Goal: Task Accomplishment & Management: Complete application form

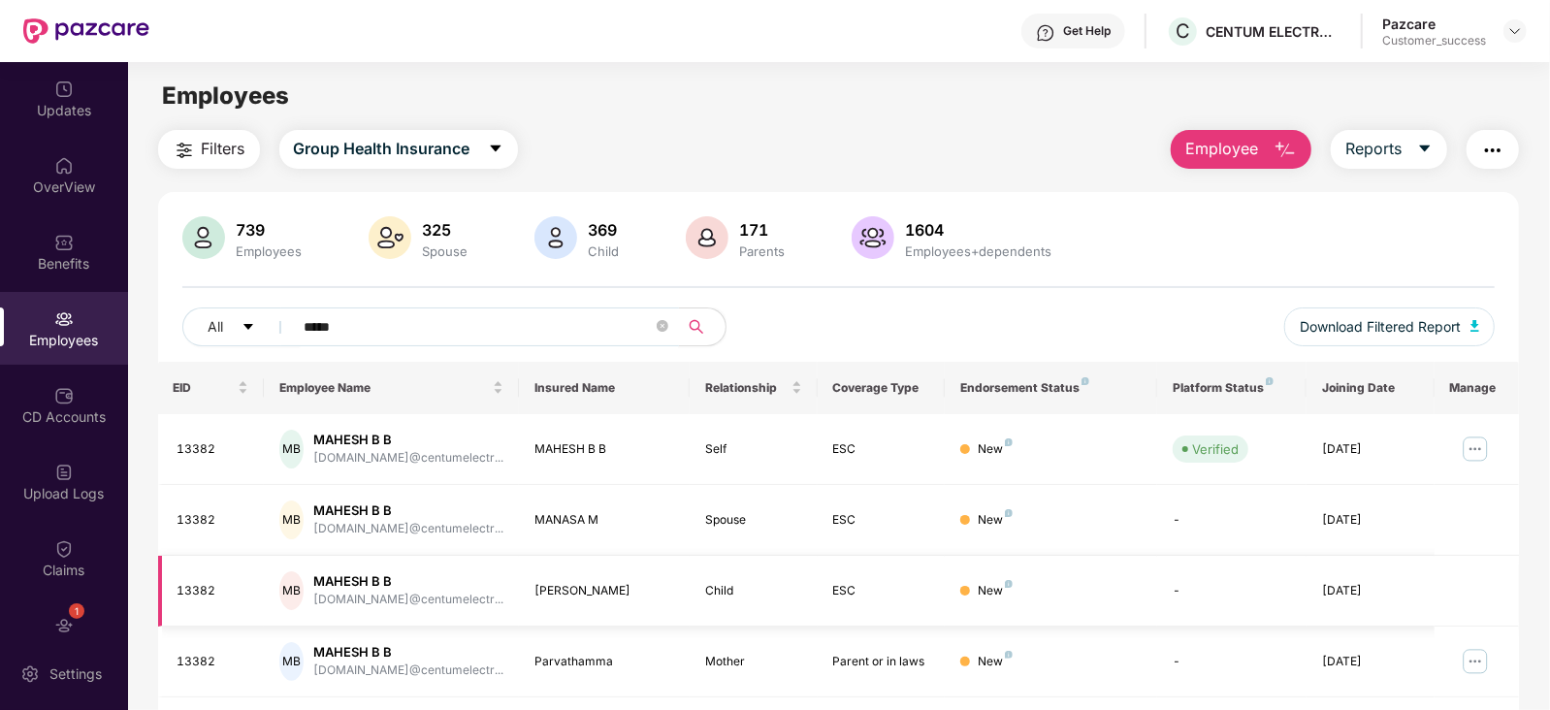
scroll to position [126, 0]
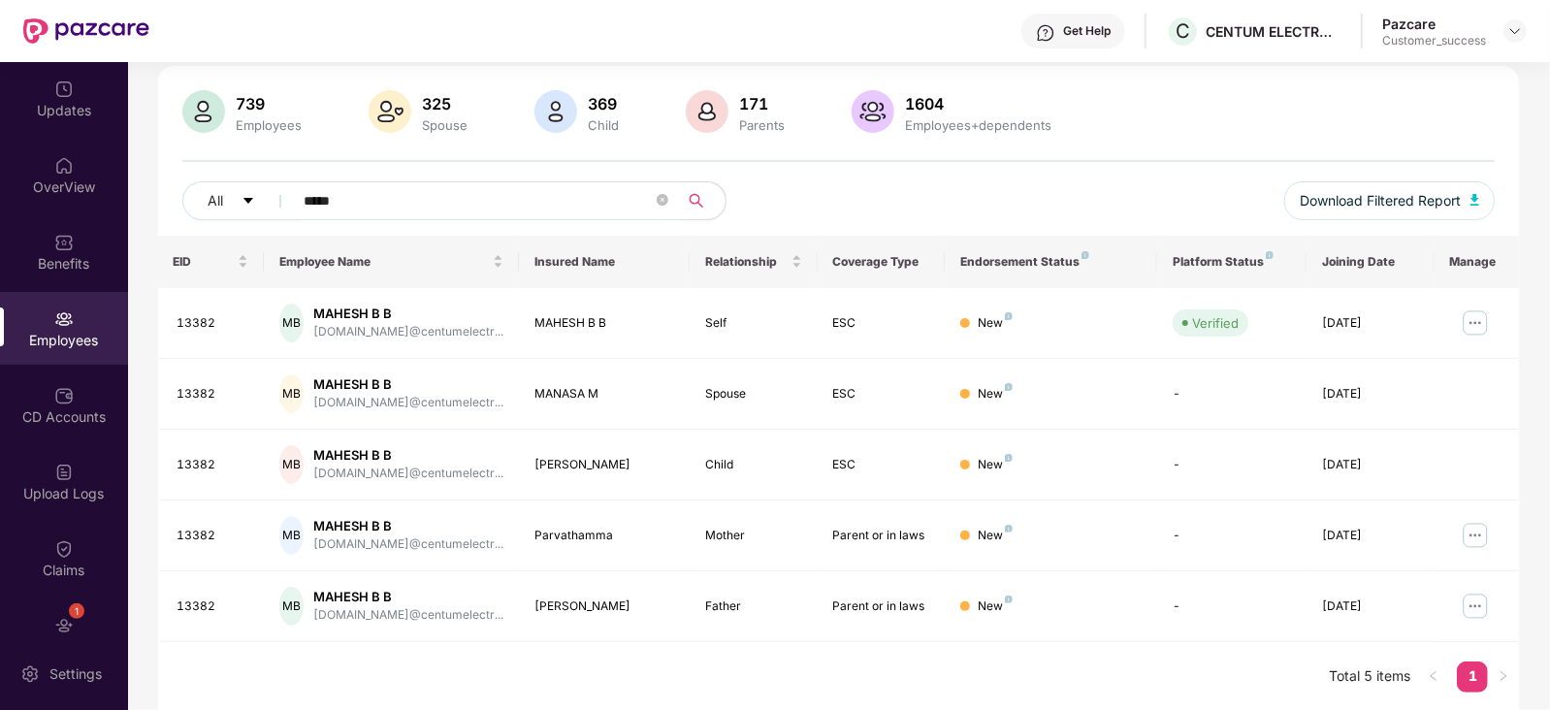
click at [495, 199] on input "*****" at bounding box center [479, 200] width 348 height 29
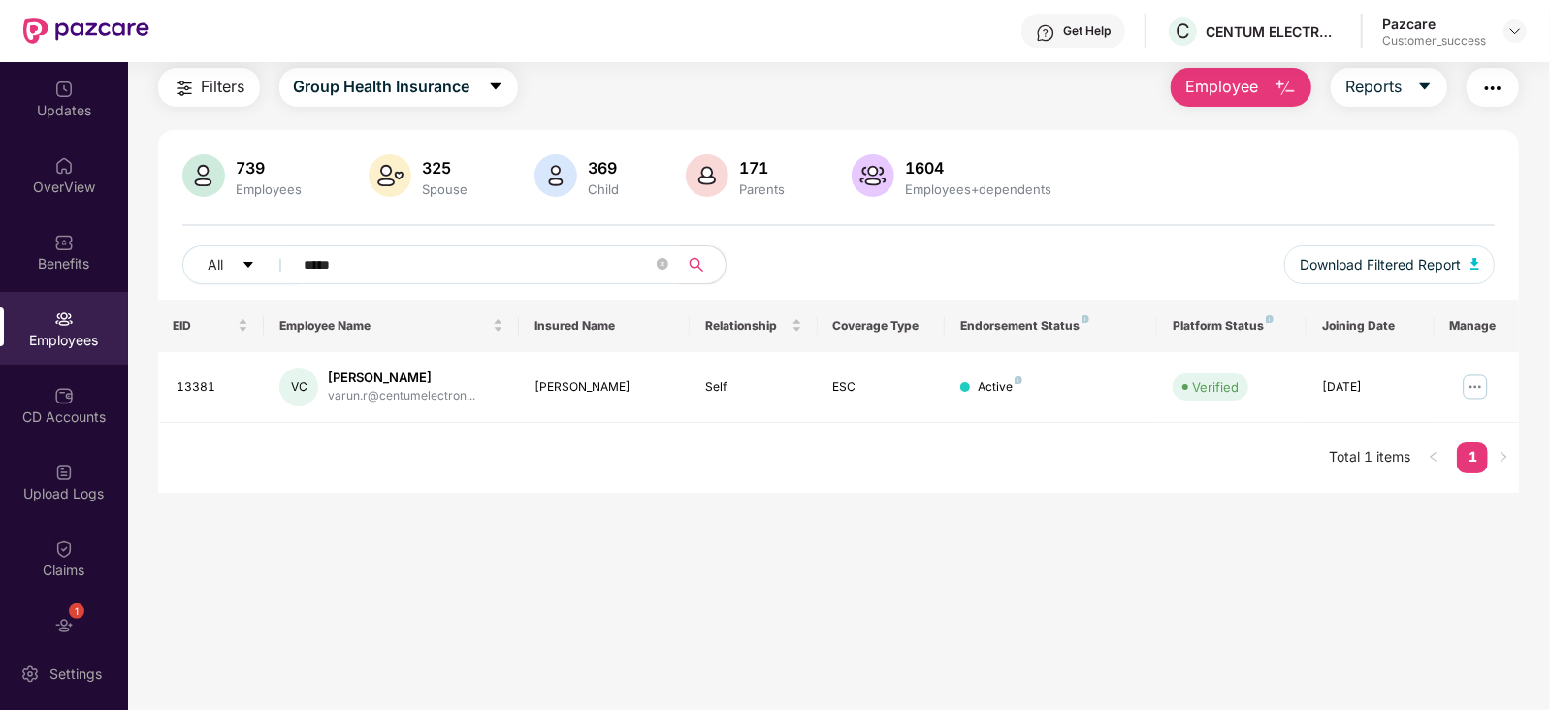
scroll to position [62, 0]
type input "*****"
click at [62, 119] on div "Updates" at bounding box center [64, 98] width 128 height 73
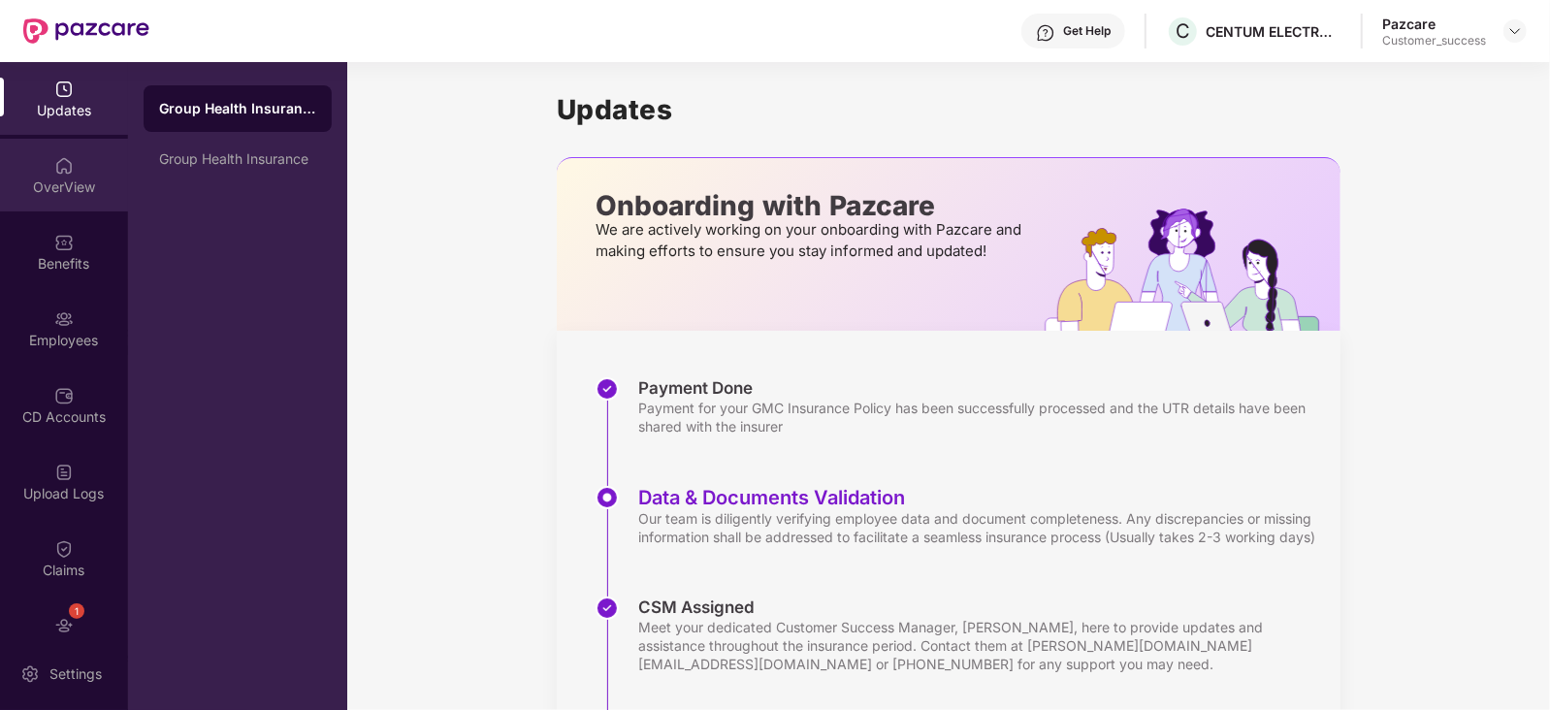
click at [76, 179] on div "OverView" at bounding box center [64, 187] width 128 height 19
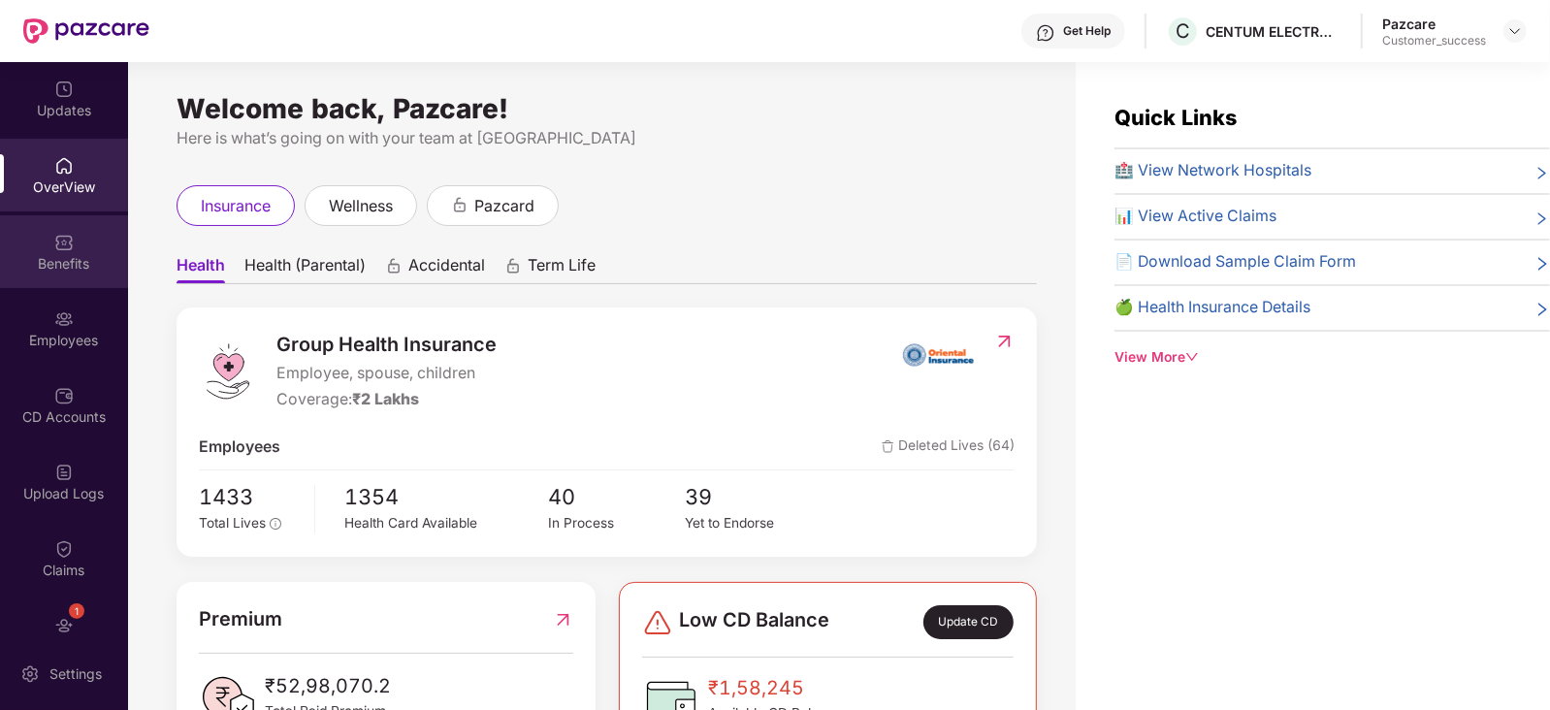
click at [60, 257] on div "Benefits" at bounding box center [64, 263] width 128 height 19
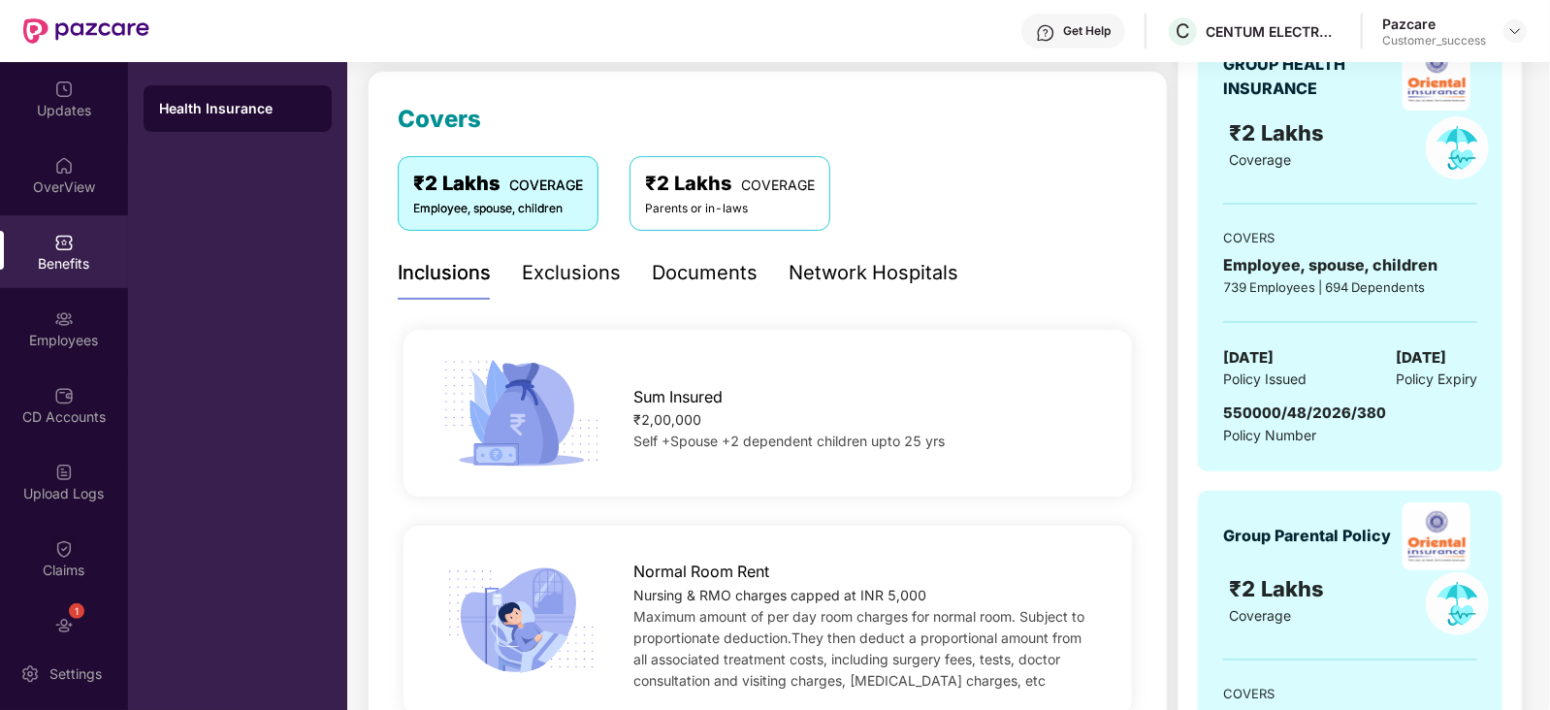
scroll to position [244, 0]
click at [742, 191] on span "COVERAGE" at bounding box center [778, 184] width 74 height 16
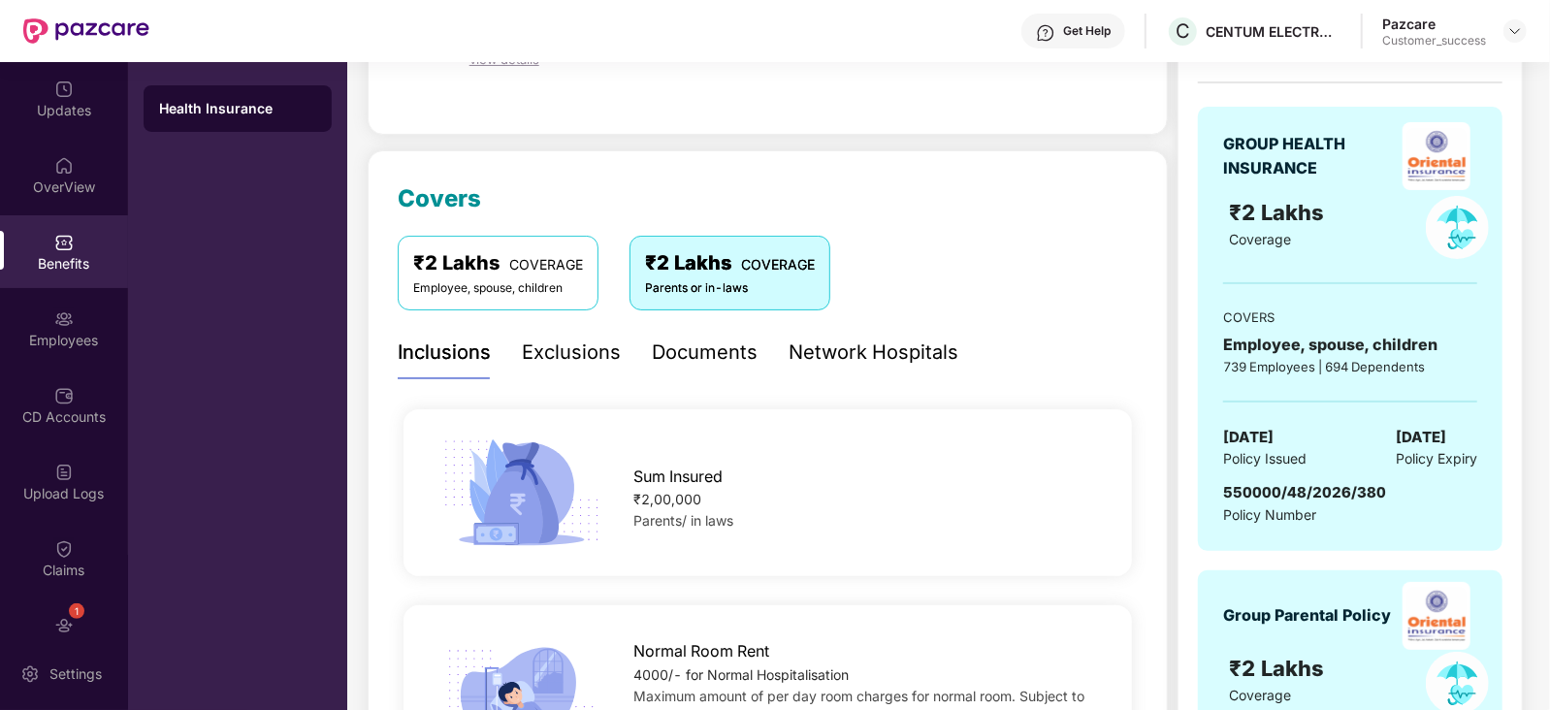
scroll to position [161, 0]
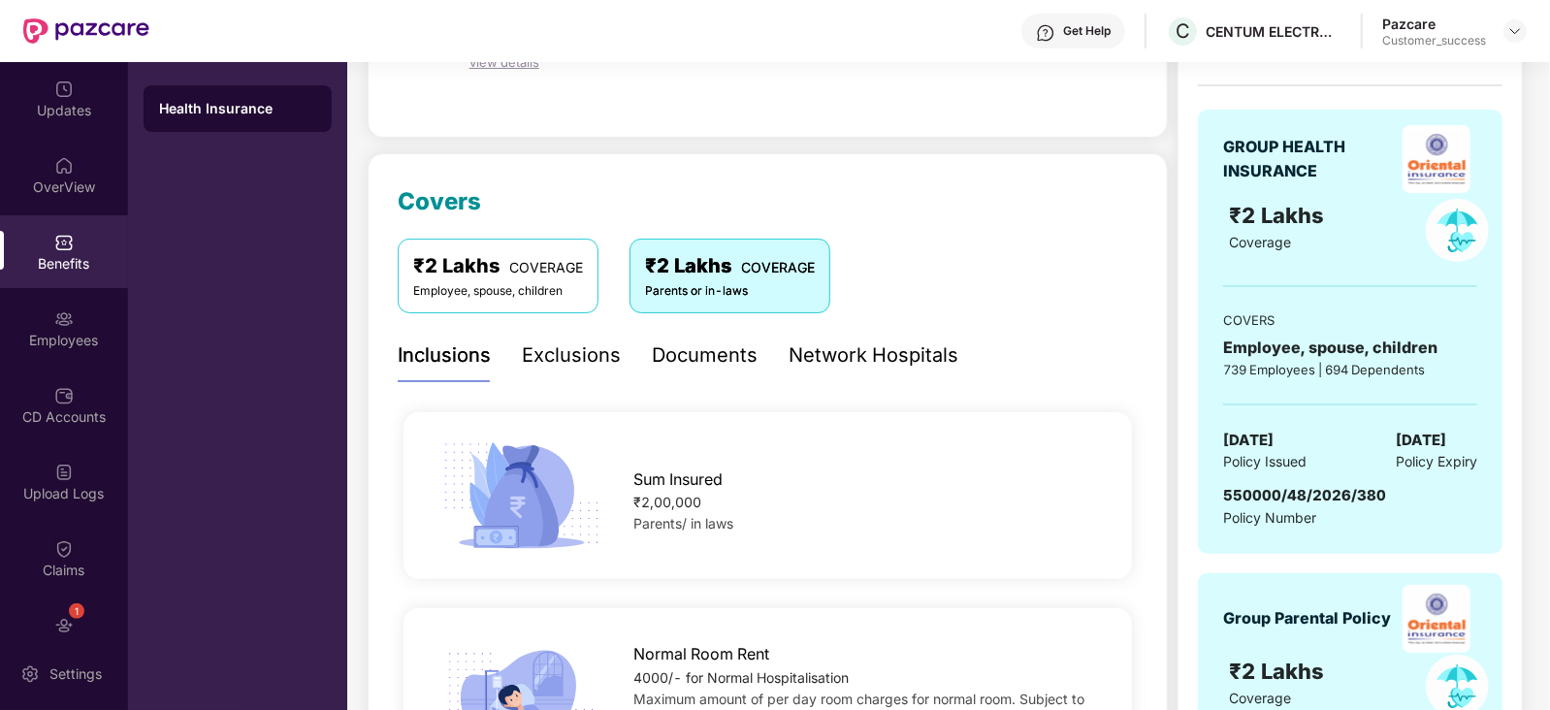
click at [972, 654] on div "Normal Room Rent" at bounding box center [867, 649] width 466 height 34
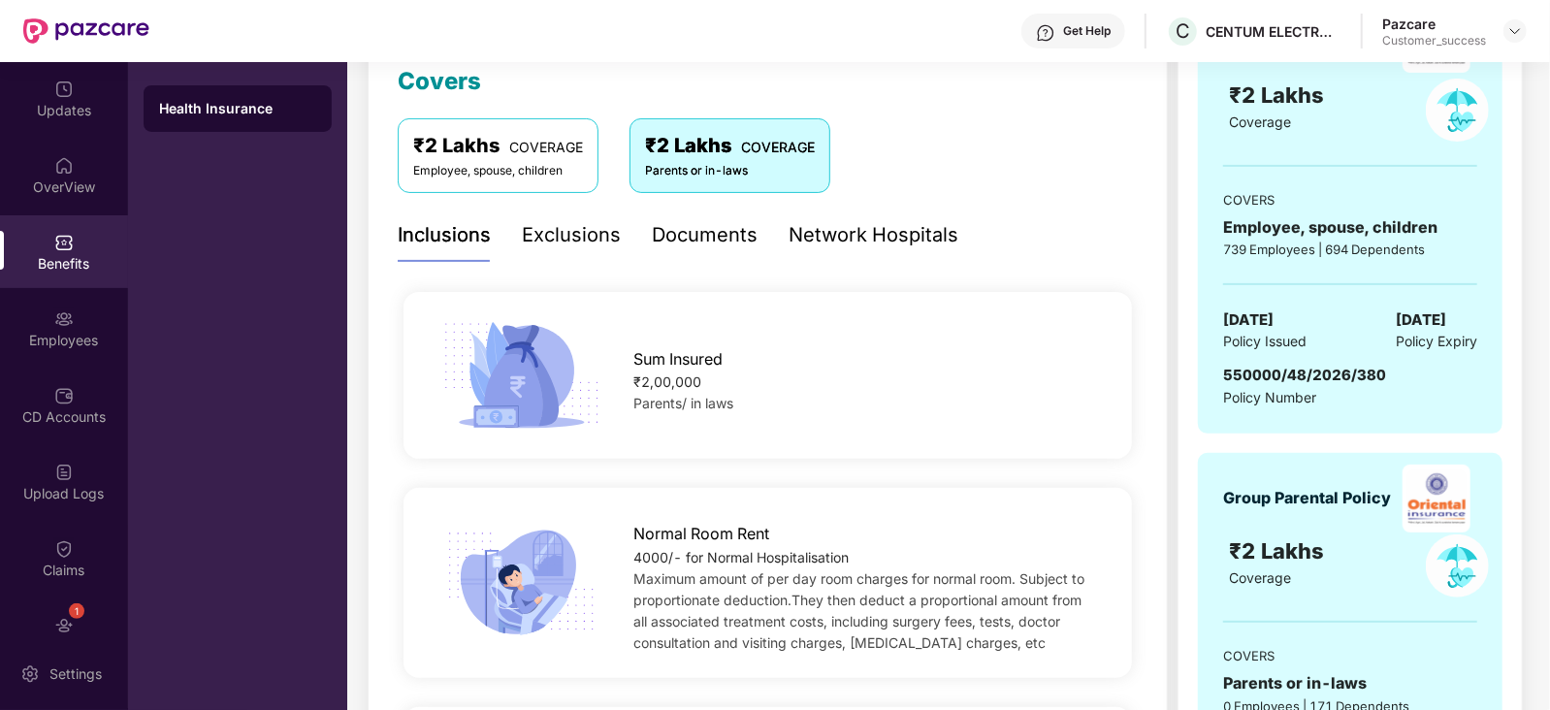
scroll to position [298, 0]
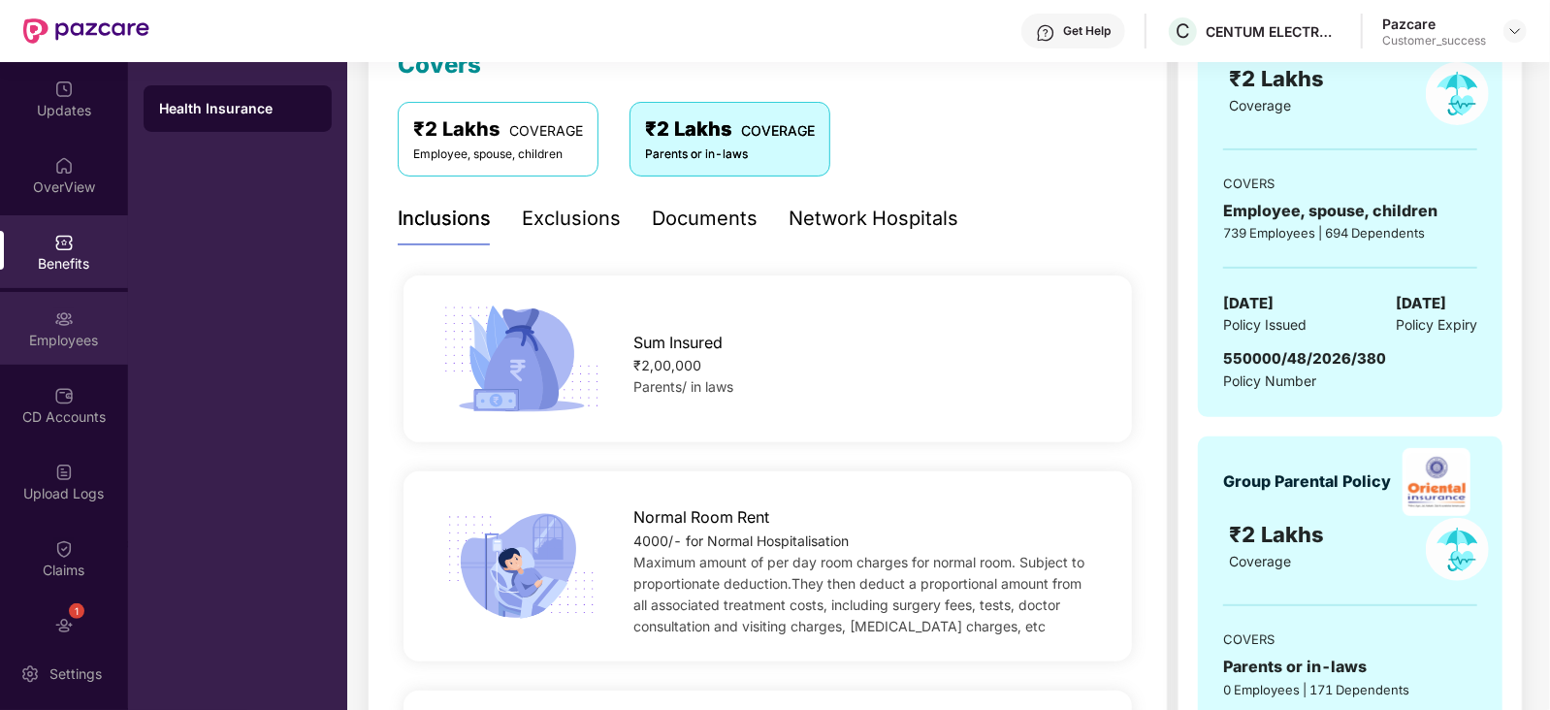
click at [50, 341] on div "Employees" at bounding box center [64, 340] width 128 height 19
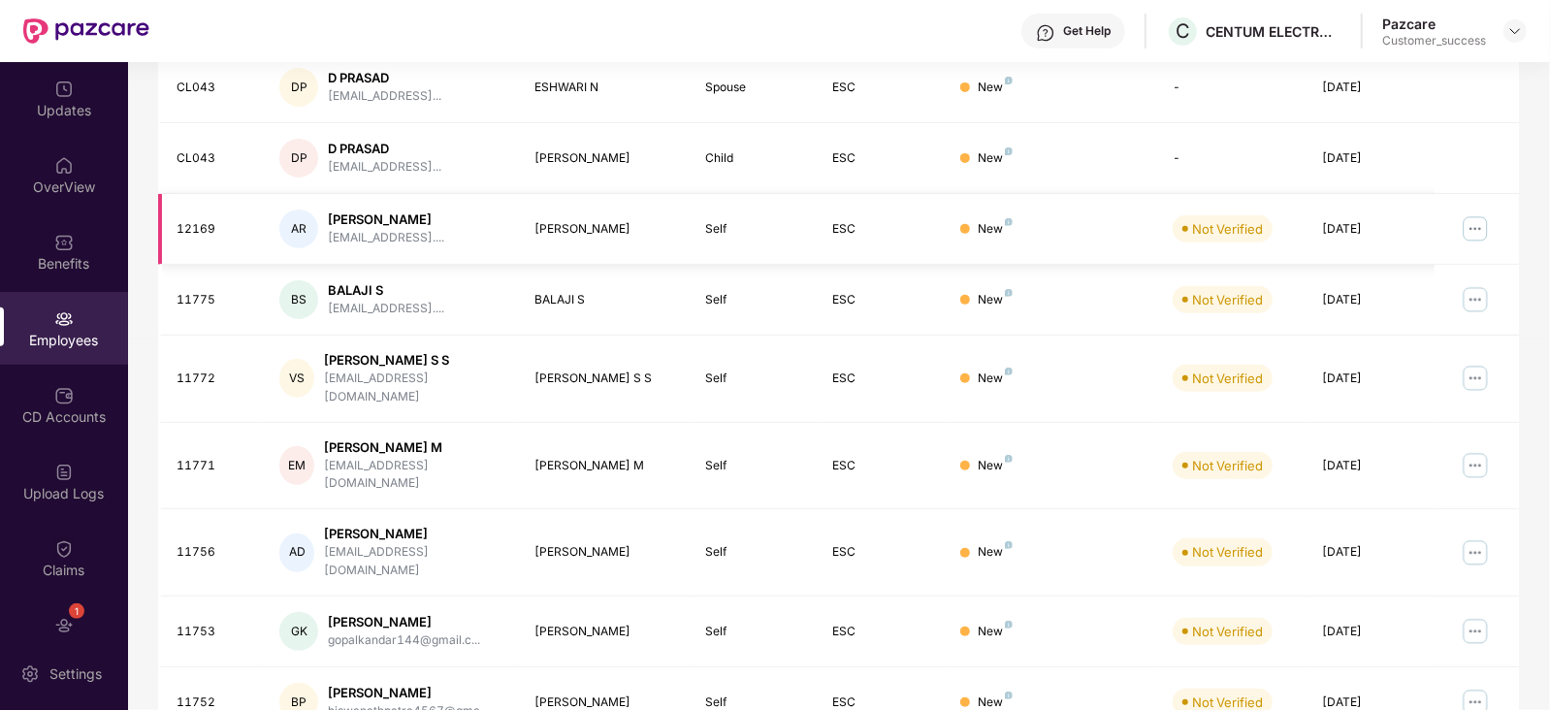
scroll to position [479, 0]
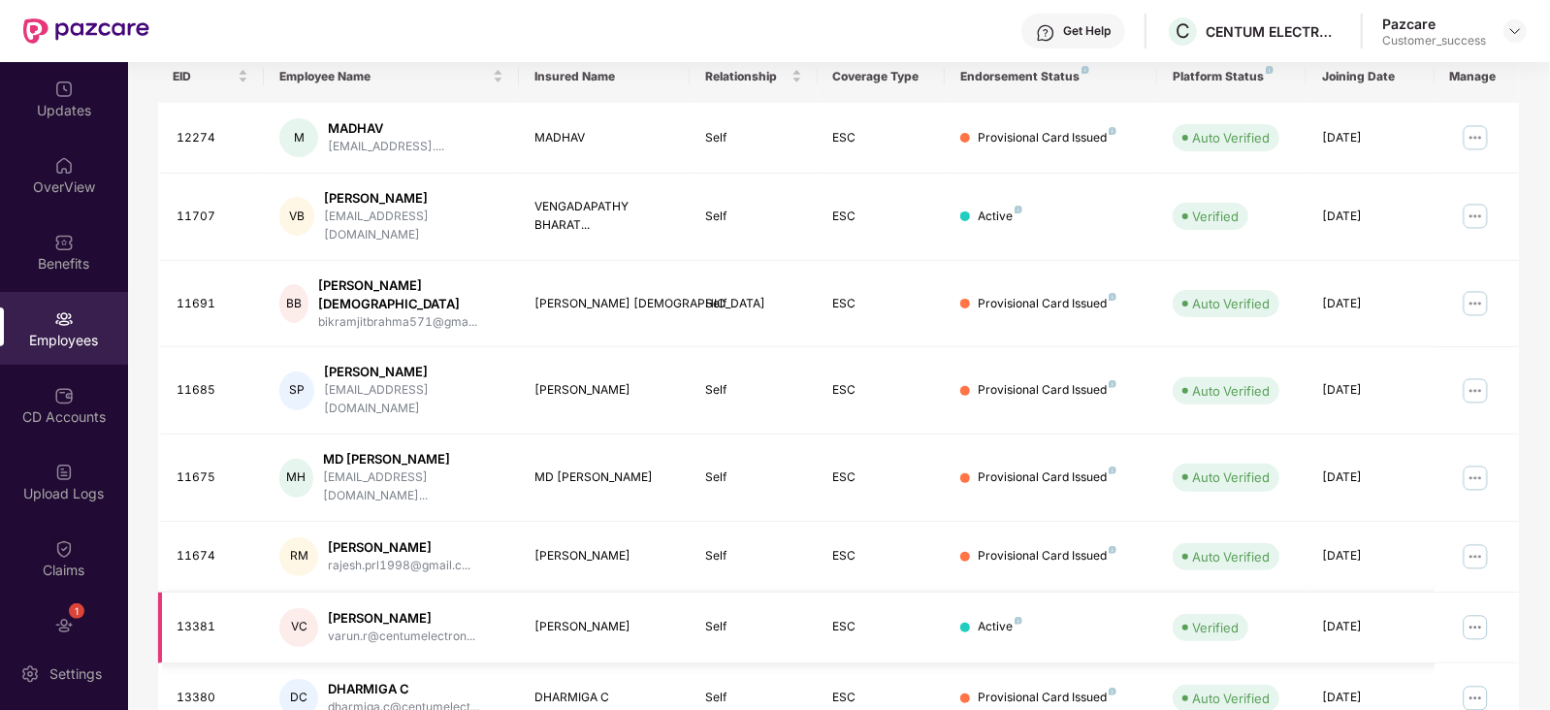
scroll to position [513, 0]
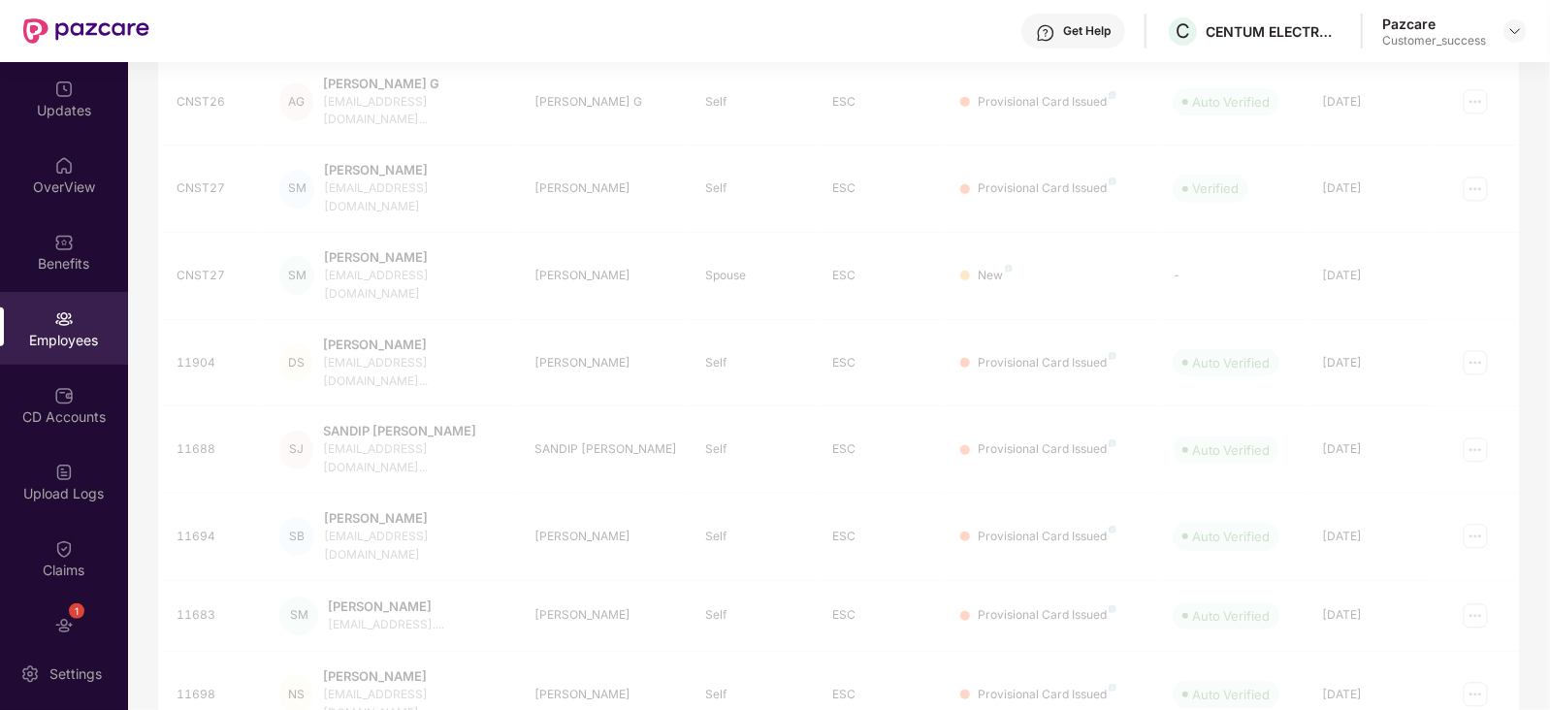
scroll to position [479, 0]
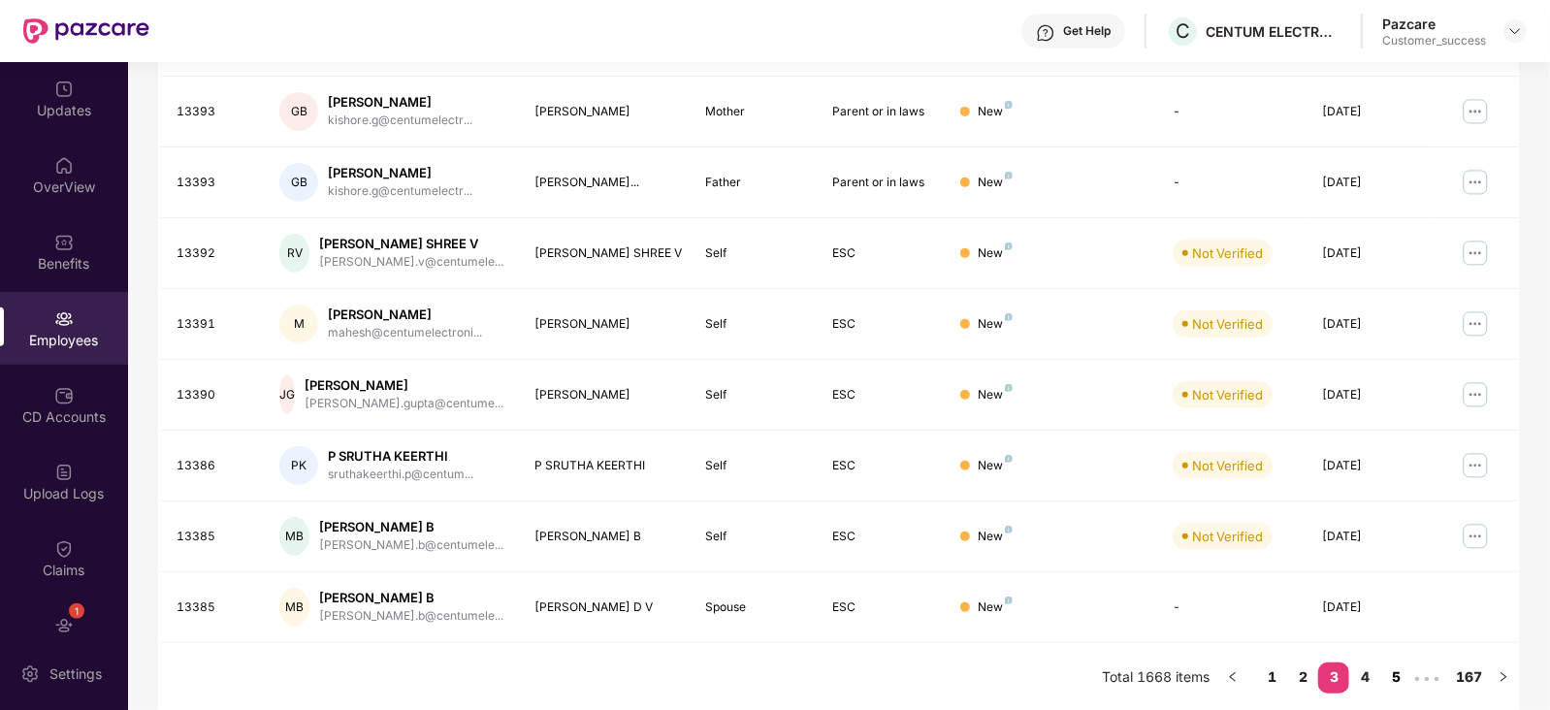
click at [1394, 677] on link "5" at bounding box center [1395, 677] width 31 height 29
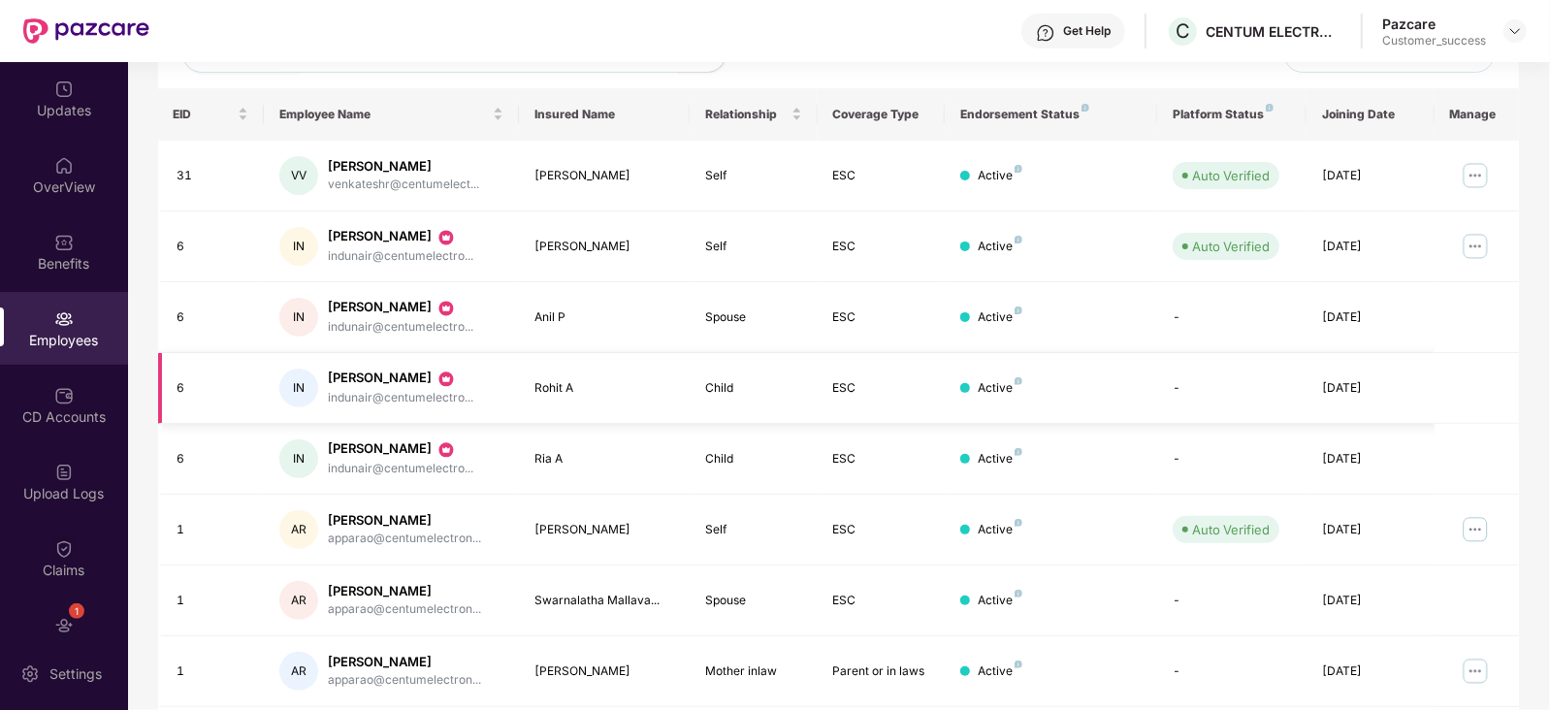
scroll to position [0, 0]
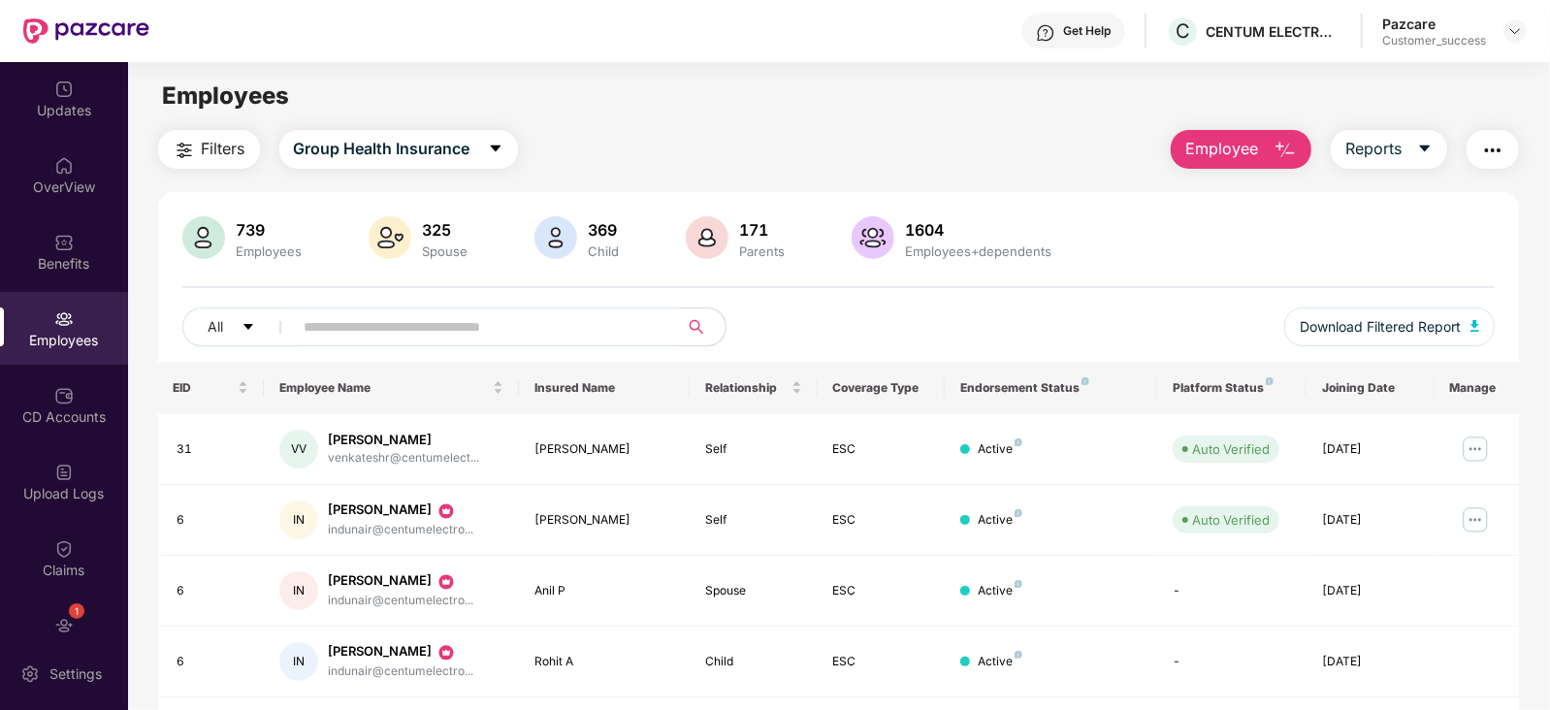
click at [414, 332] on input "text" at bounding box center [479, 326] width 348 height 29
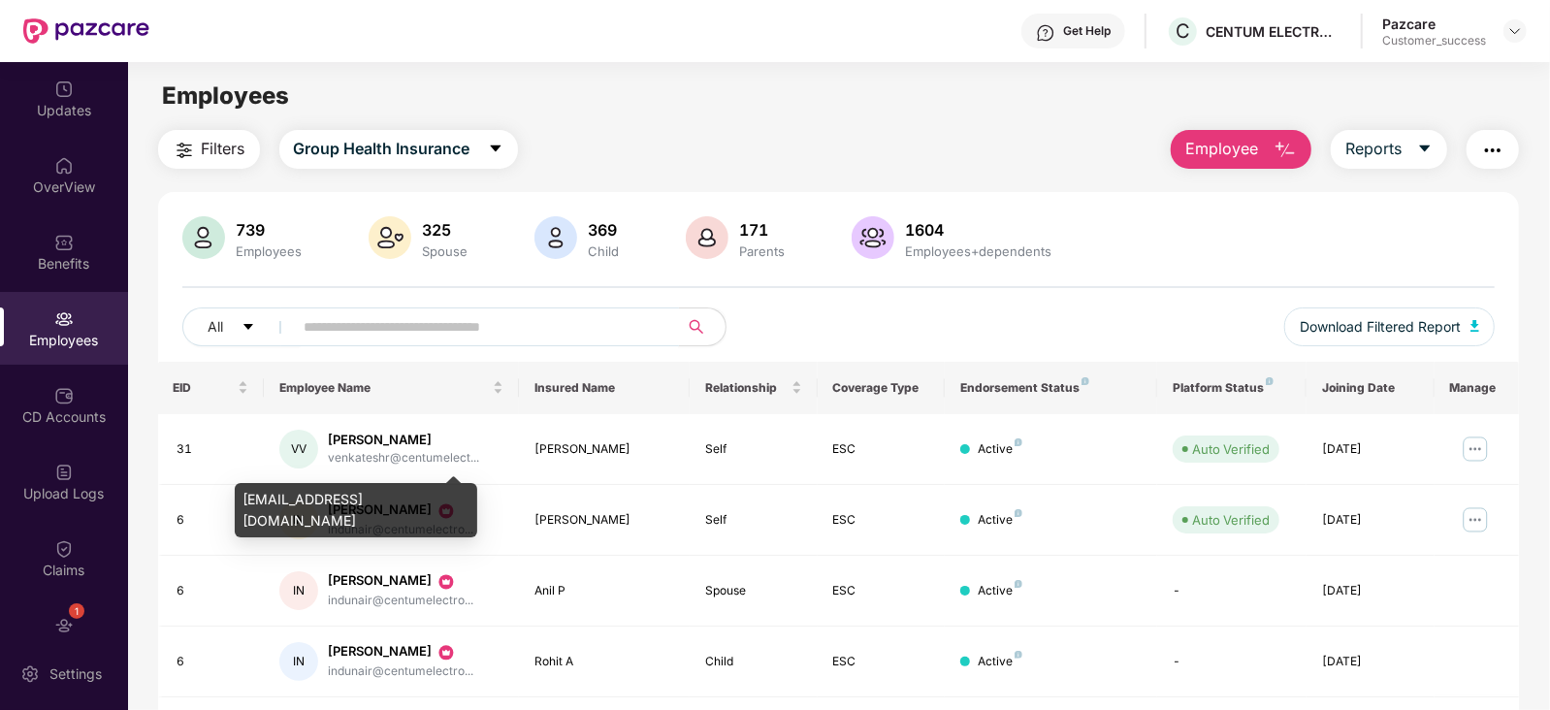
paste input "*****"
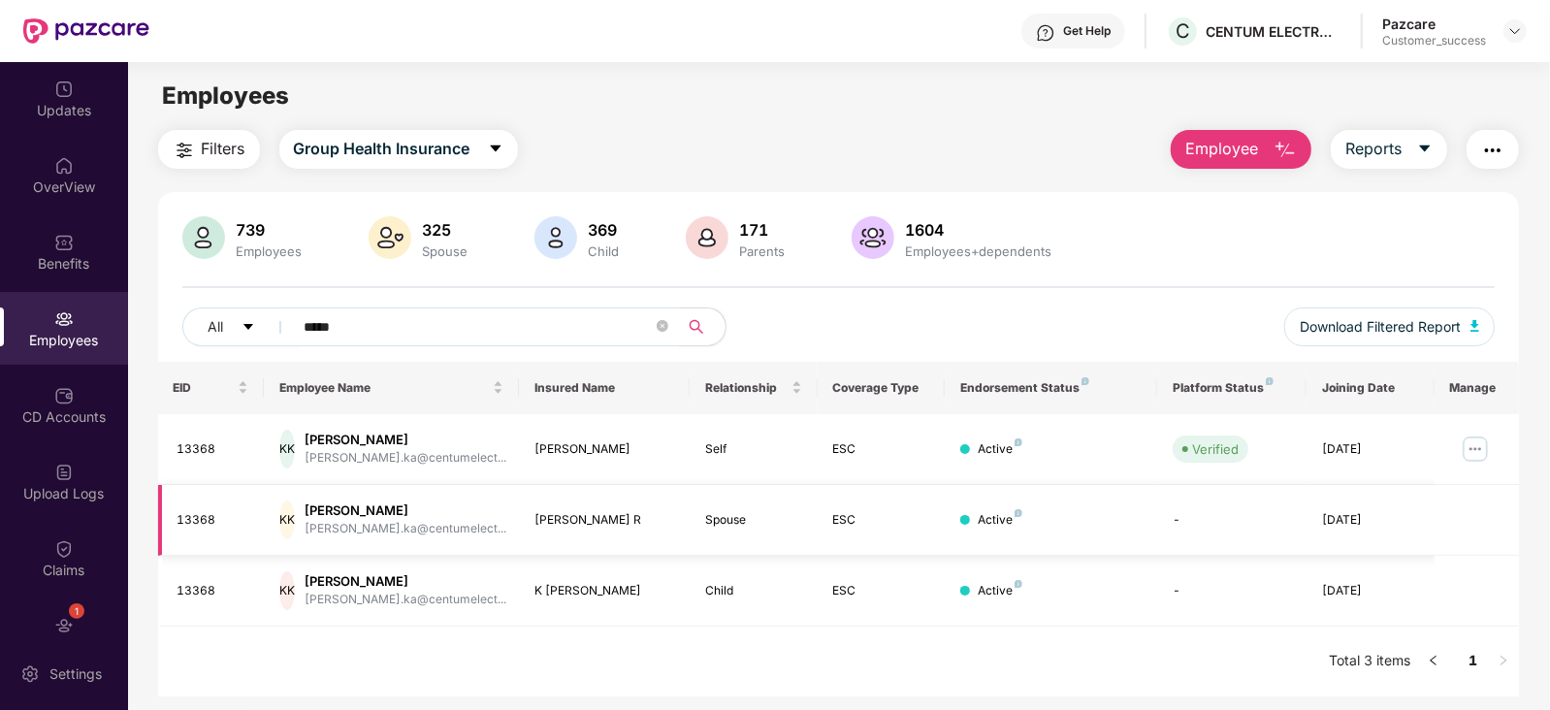
type input "*****"
click at [1476, 445] on img at bounding box center [1475, 449] width 31 height 31
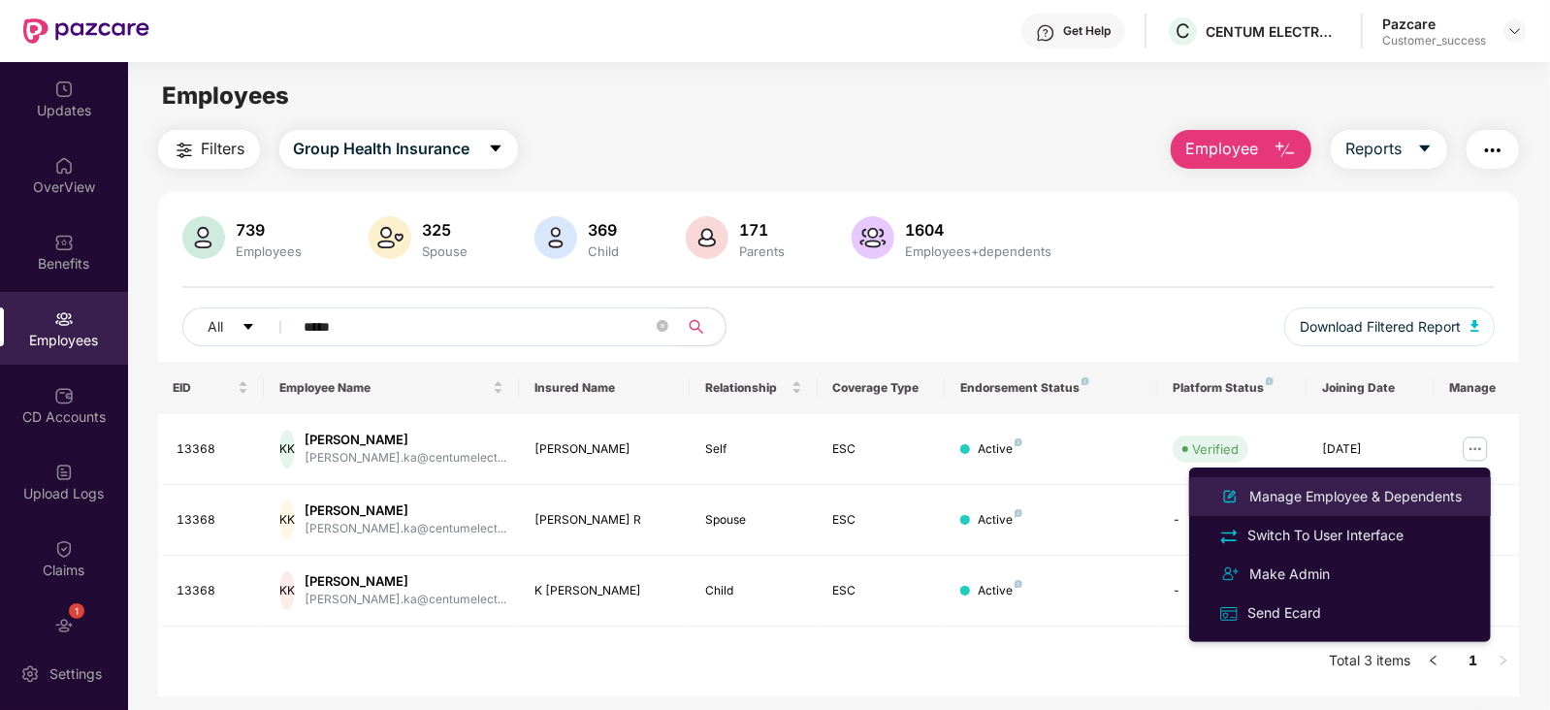
click at [1364, 493] on div "Manage Employee & Dependents" at bounding box center [1356, 496] width 220 height 21
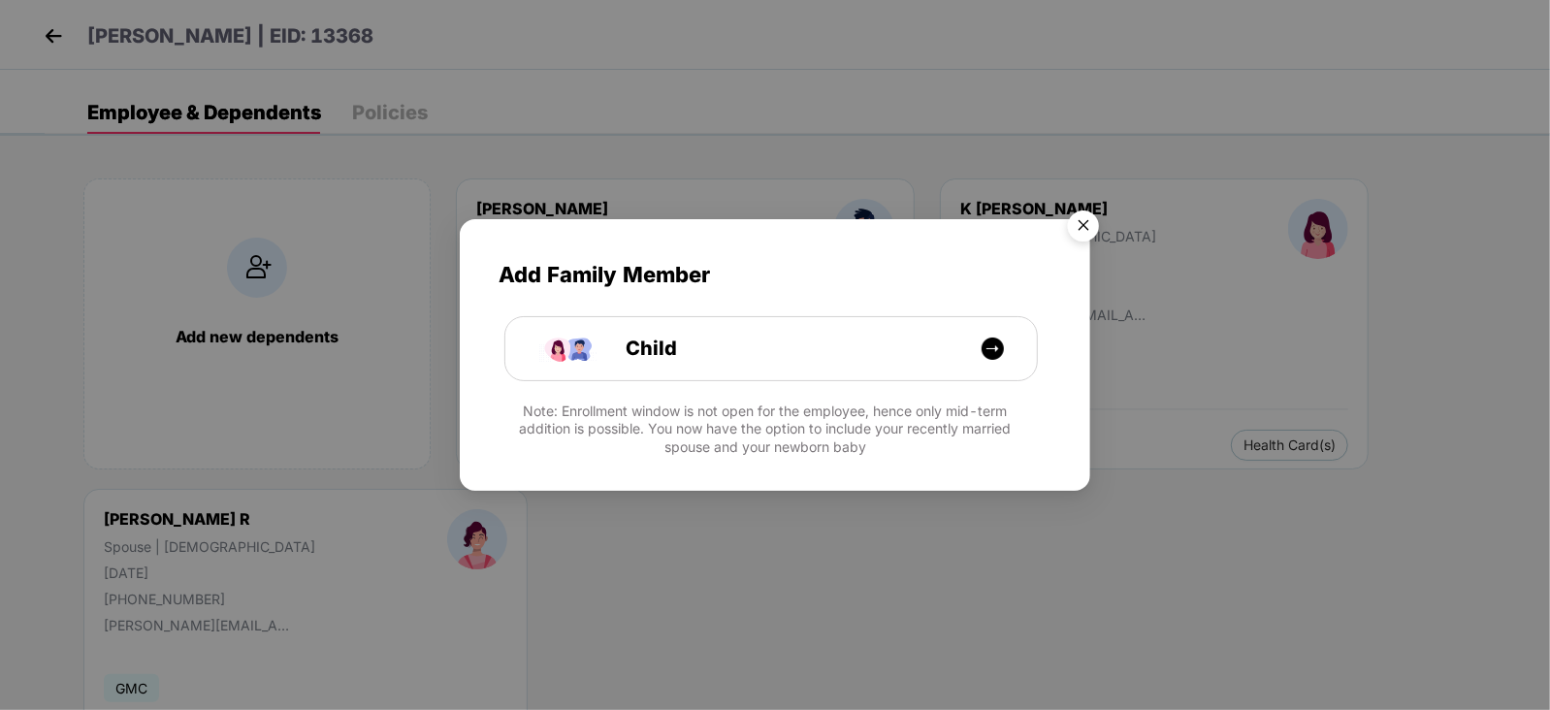
click at [1082, 233] on img "Close" at bounding box center [1083, 229] width 54 height 54
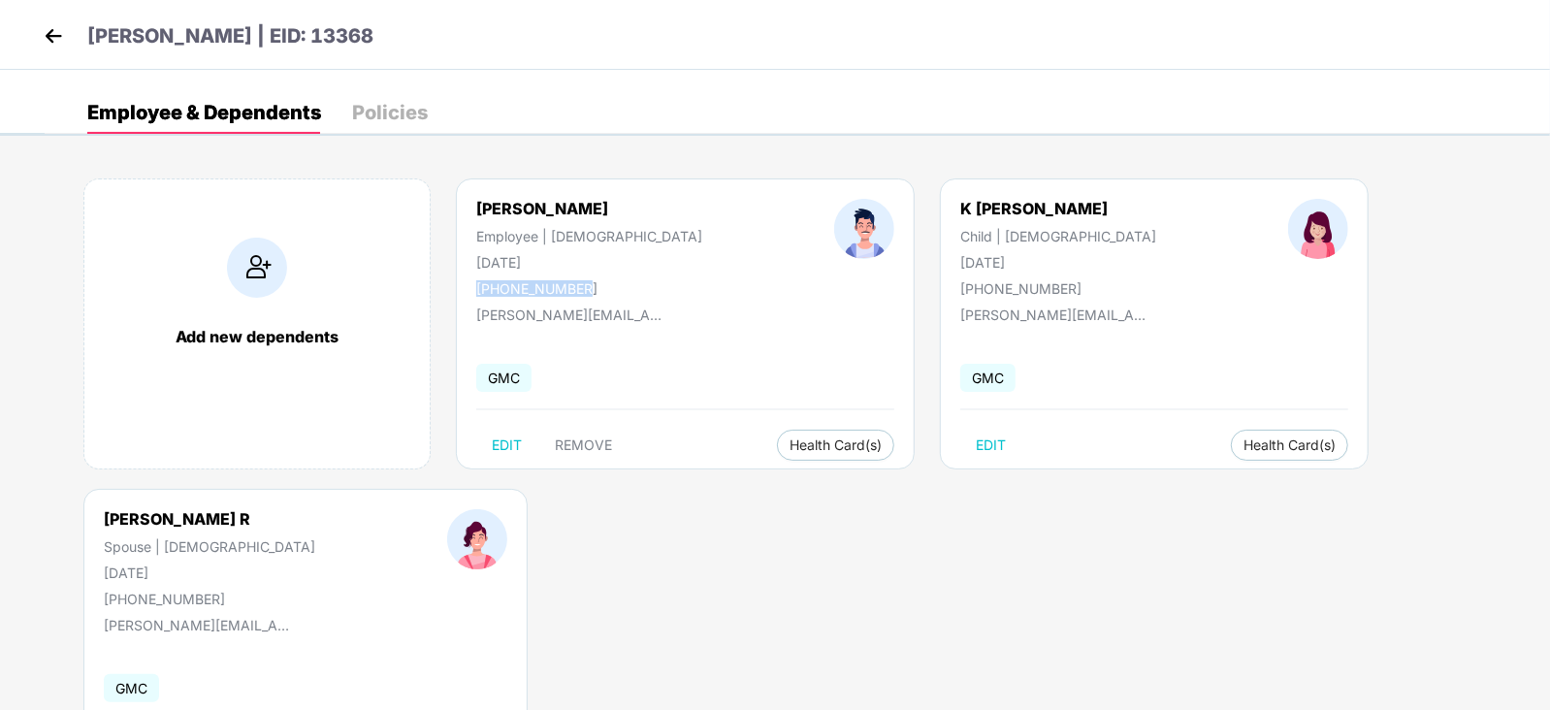
drag, startPoint x: 579, startPoint y: 290, endPoint x: 468, endPoint y: 290, distance: 111.6
click at [468, 290] on div "KARTHIK KUMAR Employee | Male 02 June 1994 +918072974149" at bounding box center [589, 248] width 358 height 98
click at [262, 267] on img at bounding box center [257, 268] width 60 height 60
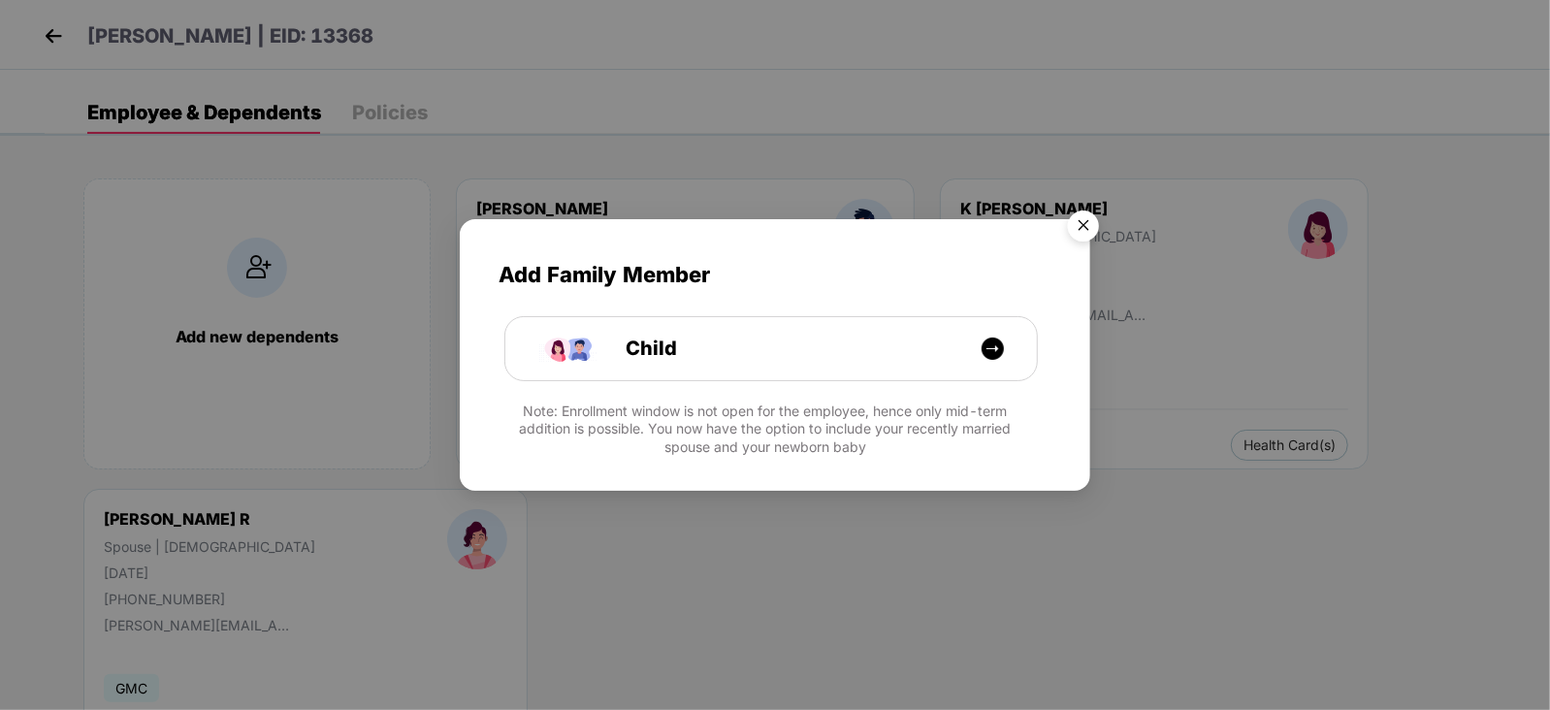
click at [1082, 212] on img "Close" at bounding box center [1083, 229] width 54 height 54
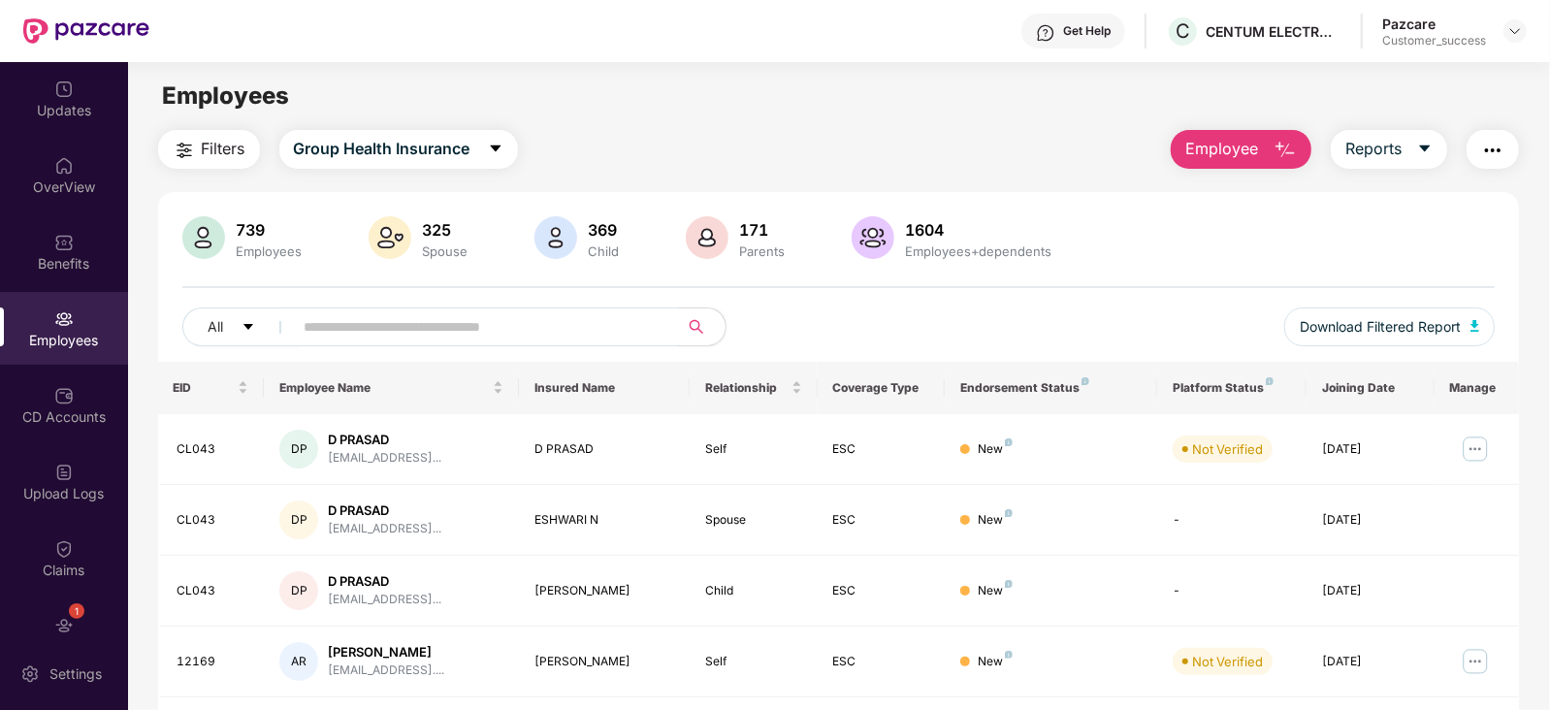
click at [1274, 153] on img "button" at bounding box center [1285, 150] width 23 height 23
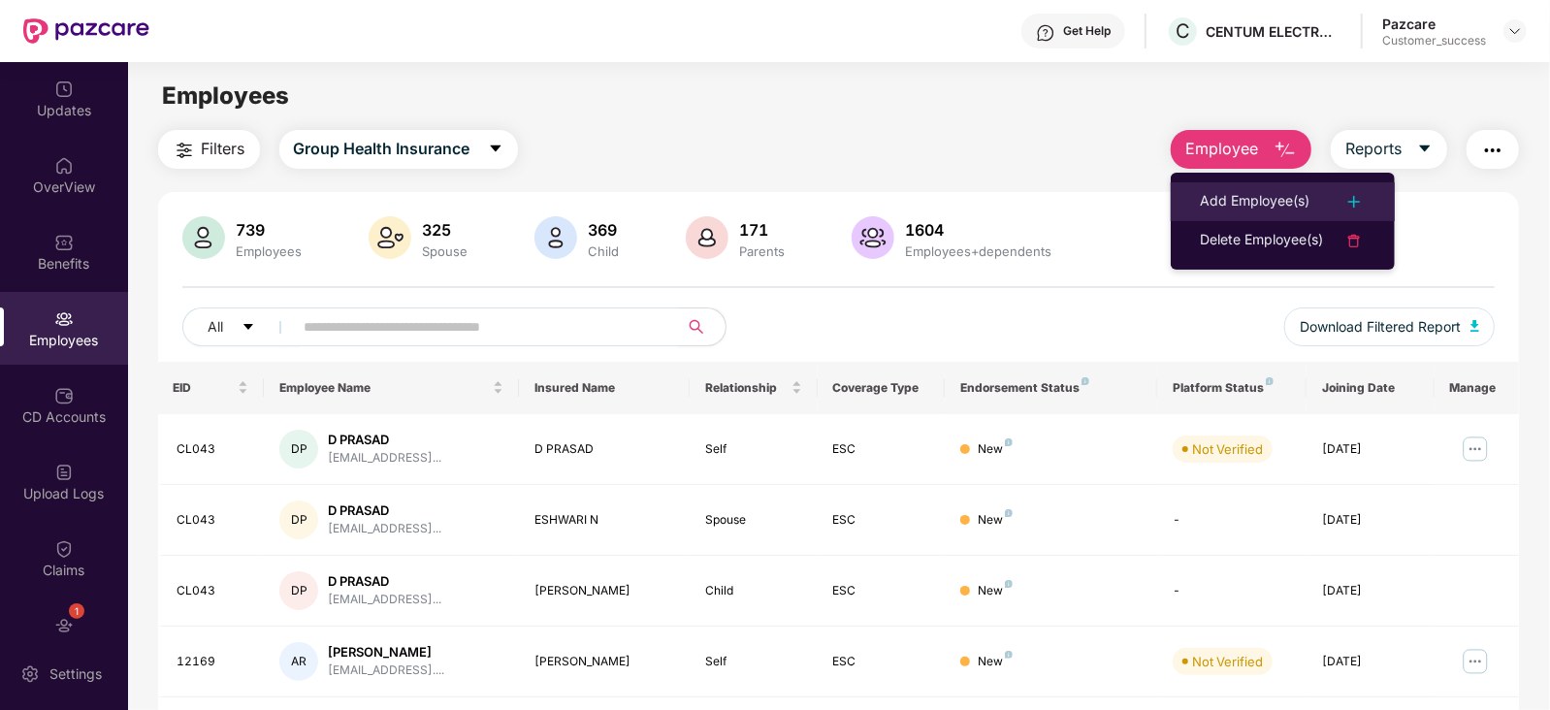
click at [1259, 198] on div "Add Employee(s)" at bounding box center [1255, 201] width 110 height 23
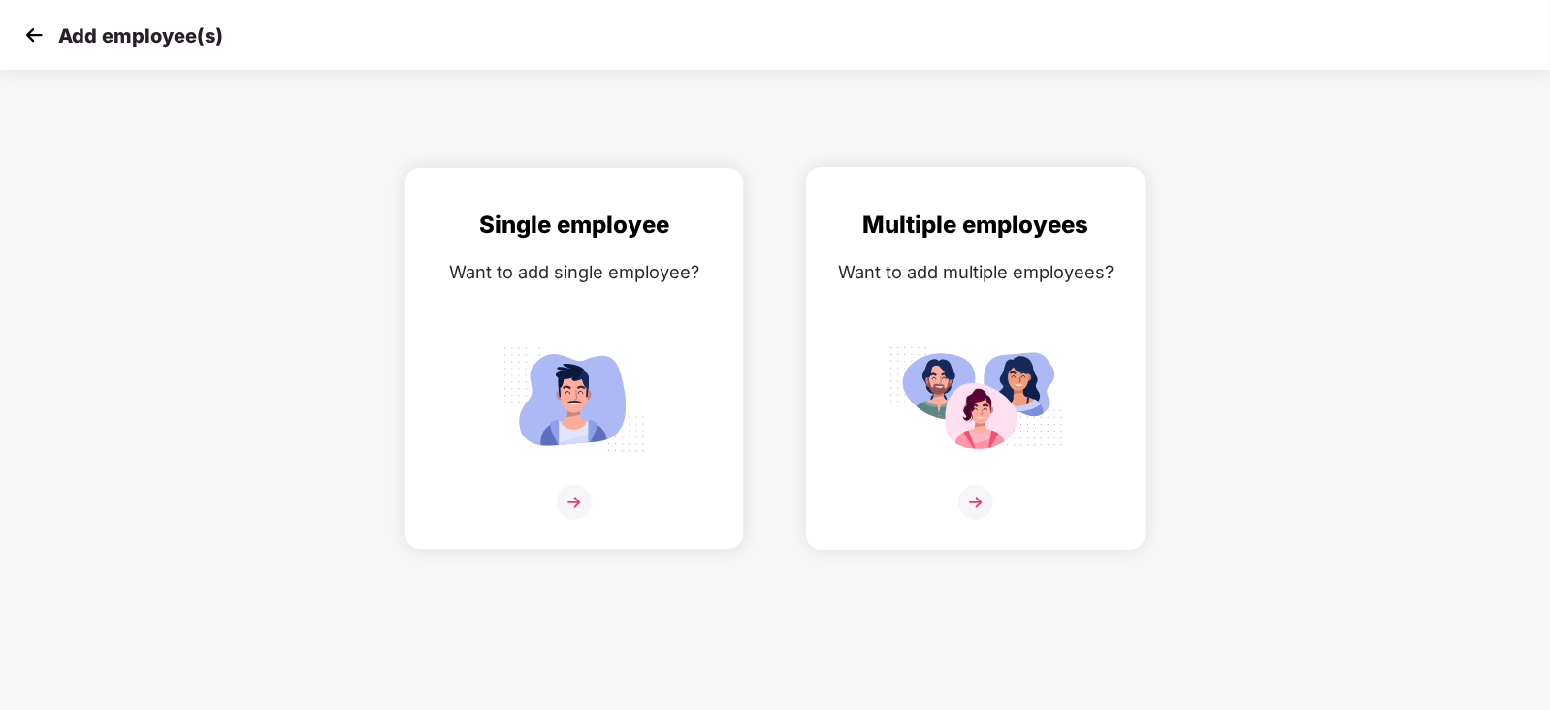
click at [965, 520] on img at bounding box center [975, 502] width 35 height 35
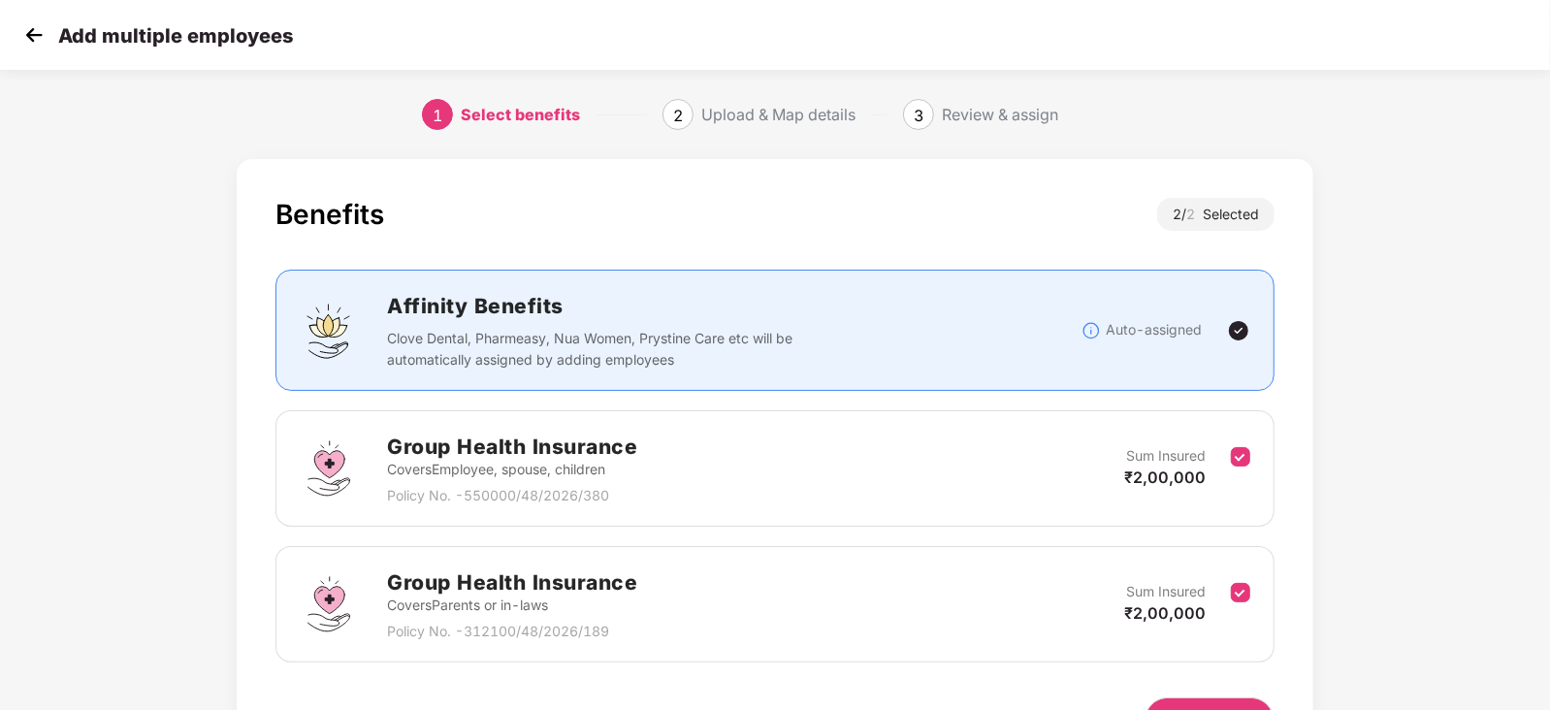
scroll to position [120, 0]
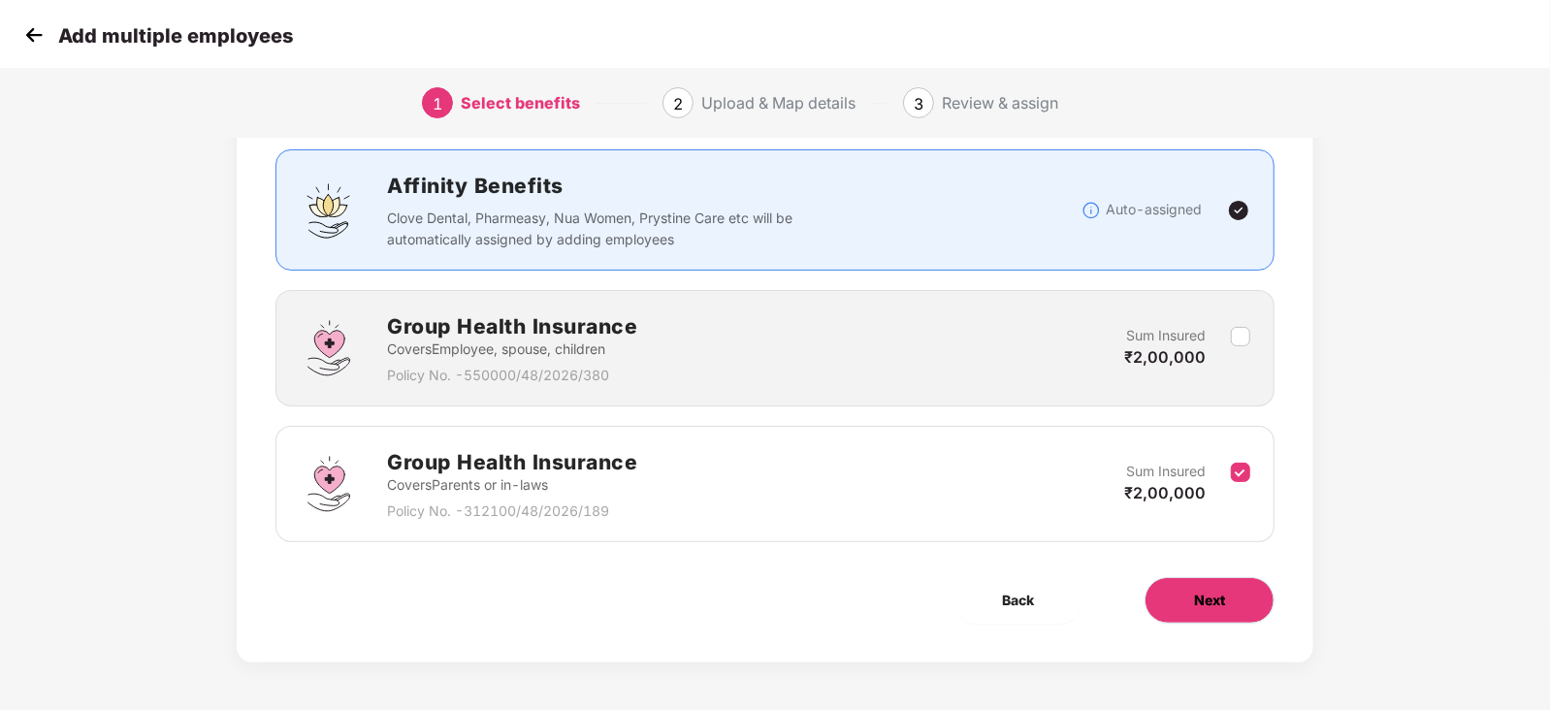
click at [1232, 586] on button "Next" at bounding box center [1210, 600] width 130 height 47
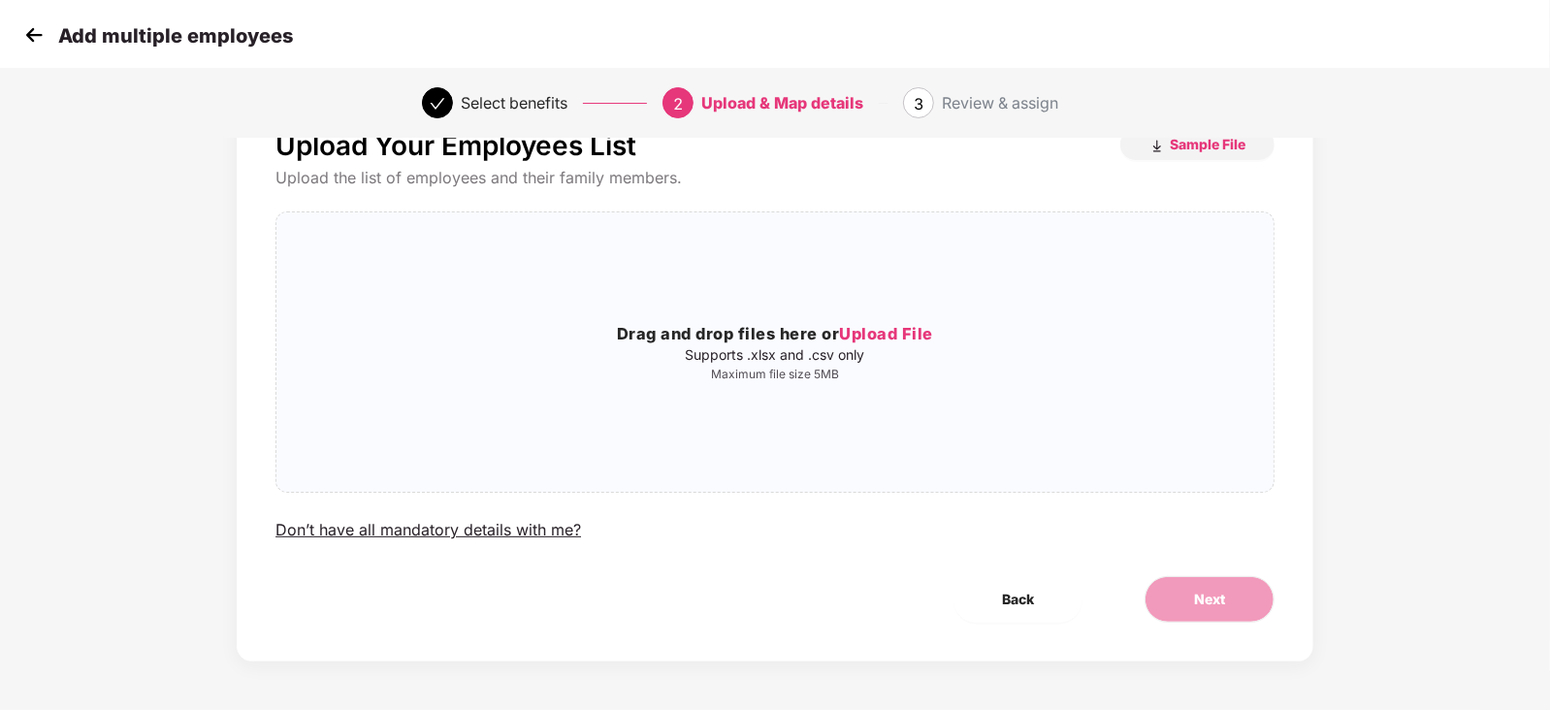
scroll to position [0, 0]
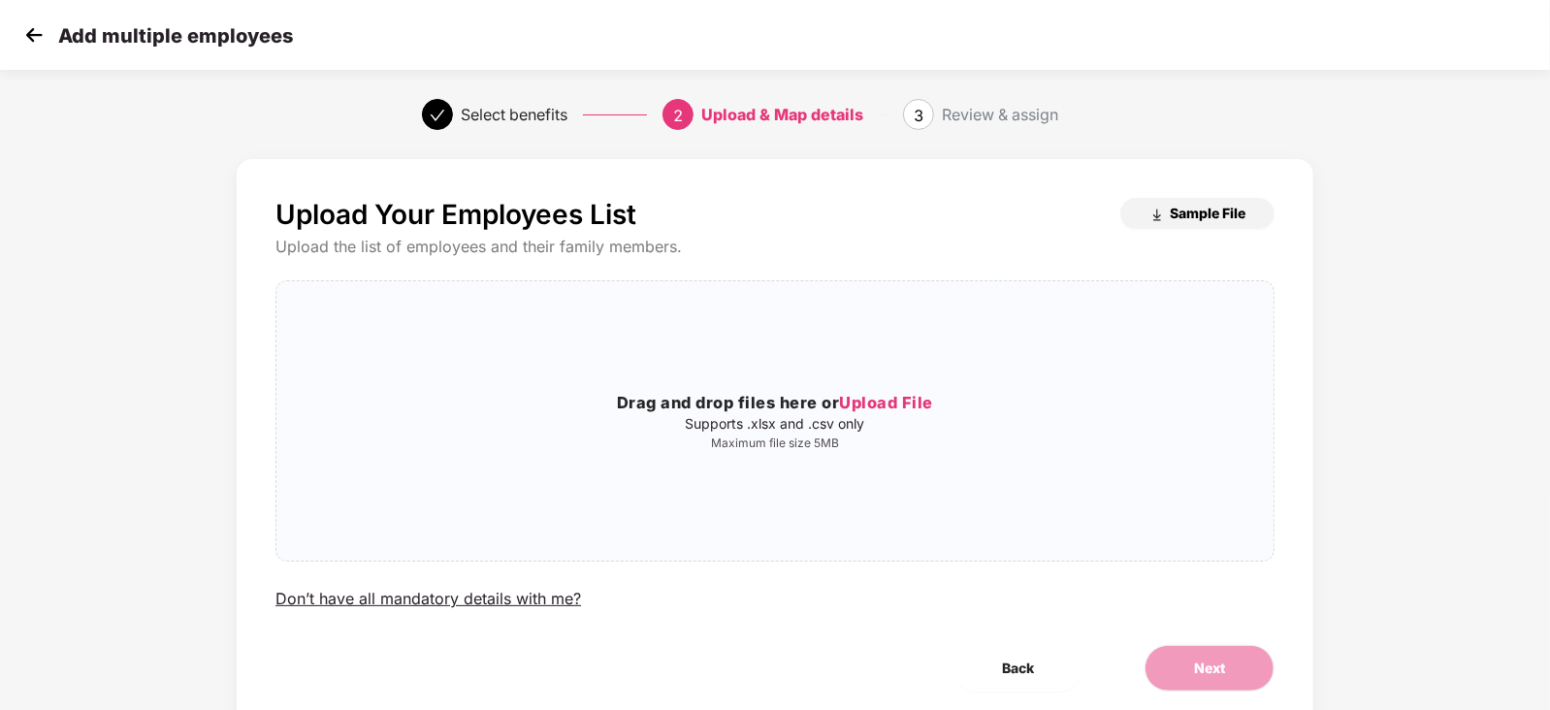
click at [1190, 213] on span "Sample File" at bounding box center [1208, 213] width 76 height 18
click at [28, 23] on img at bounding box center [33, 34] width 29 height 29
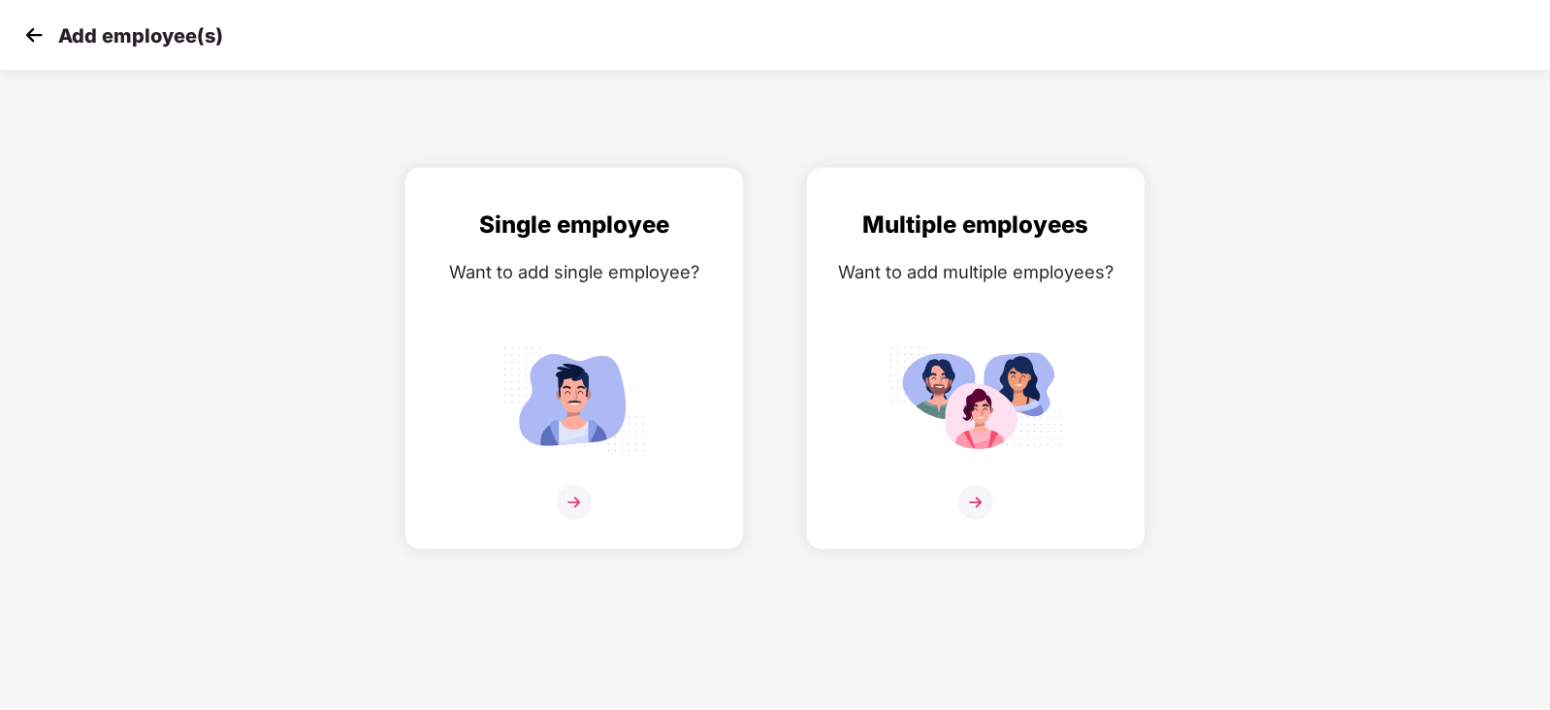
click at [36, 41] on img at bounding box center [33, 34] width 29 height 29
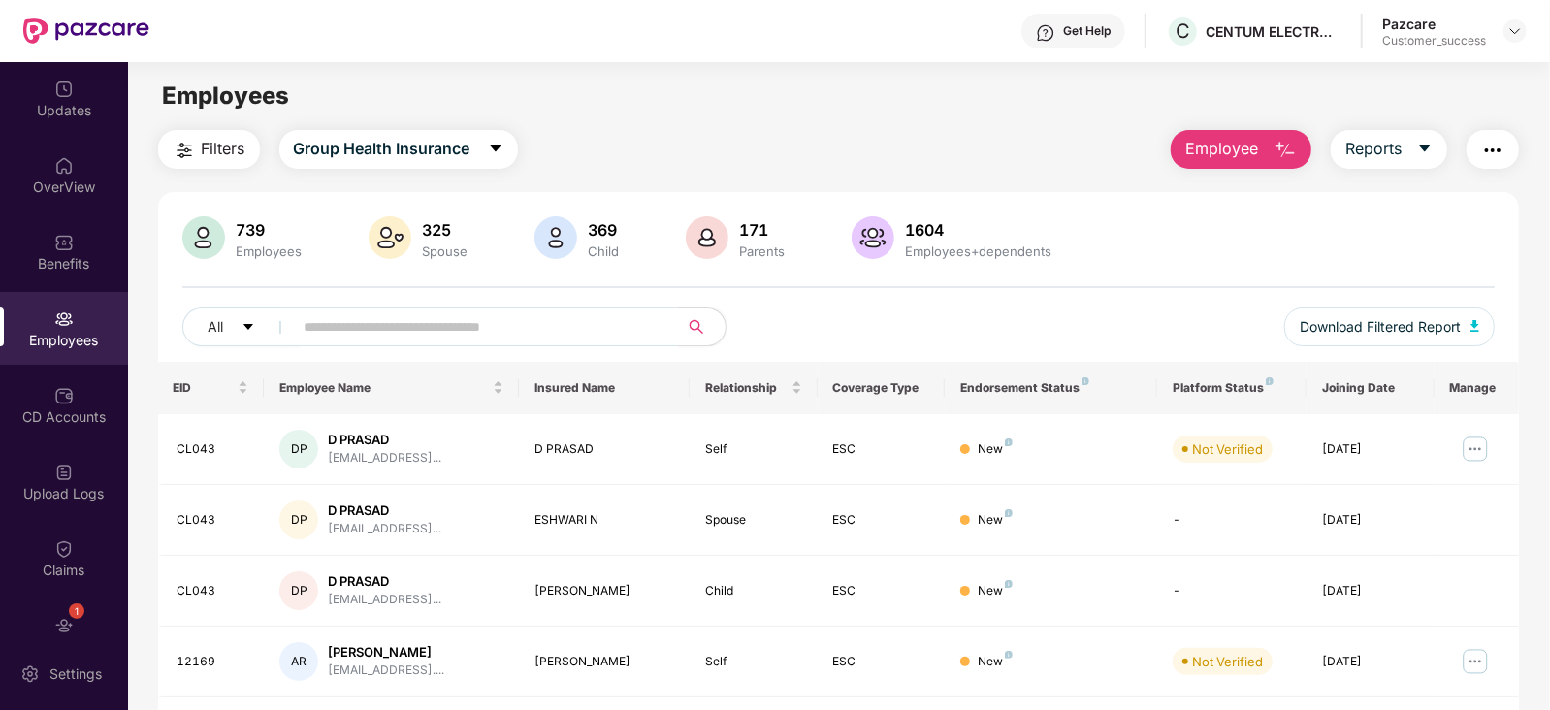
click at [58, 338] on div "Employees" at bounding box center [64, 340] width 128 height 19
click at [355, 318] on input "text" at bounding box center [479, 326] width 348 height 29
paste input "*****"
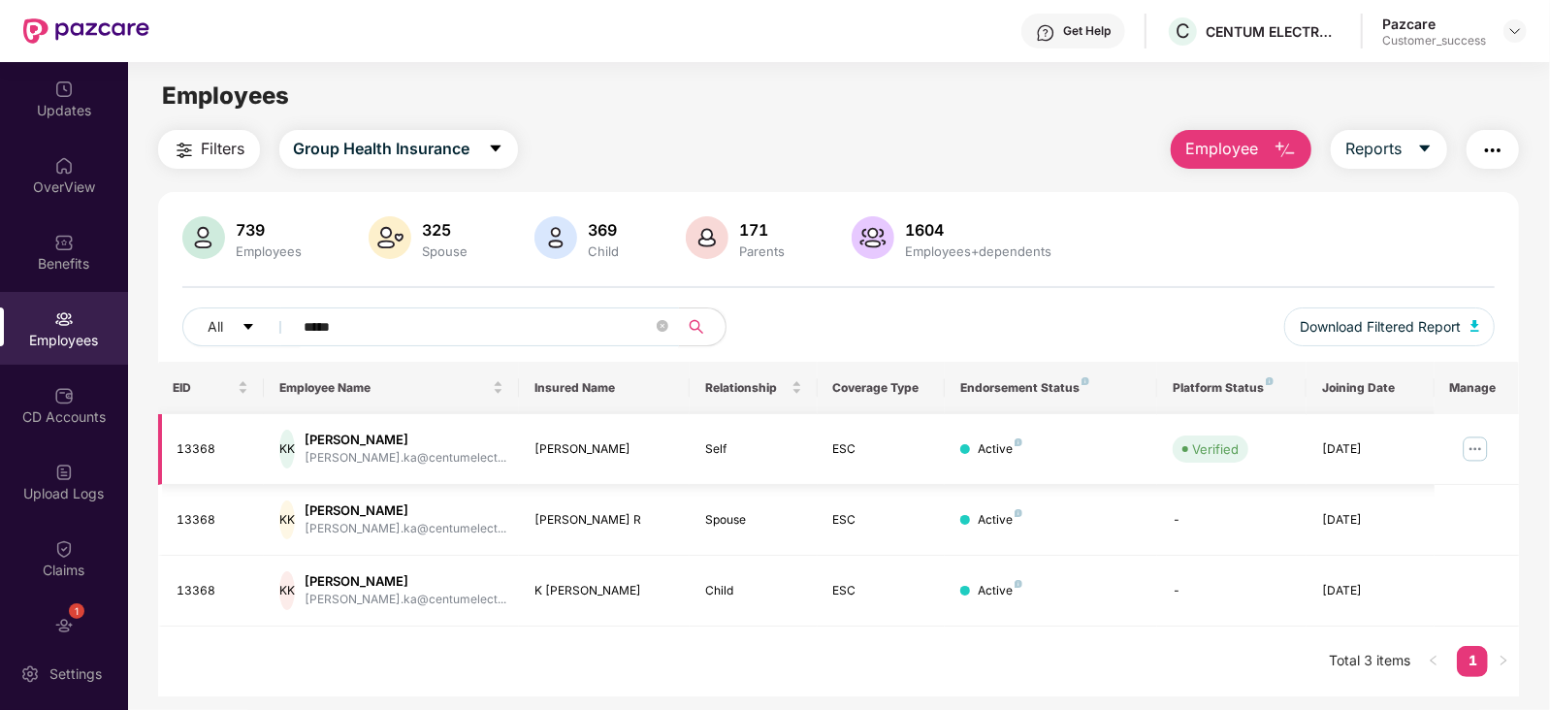
type input "*****"
click at [1475, 453] on img at bounding box center [1475, 449] width 31 height 31
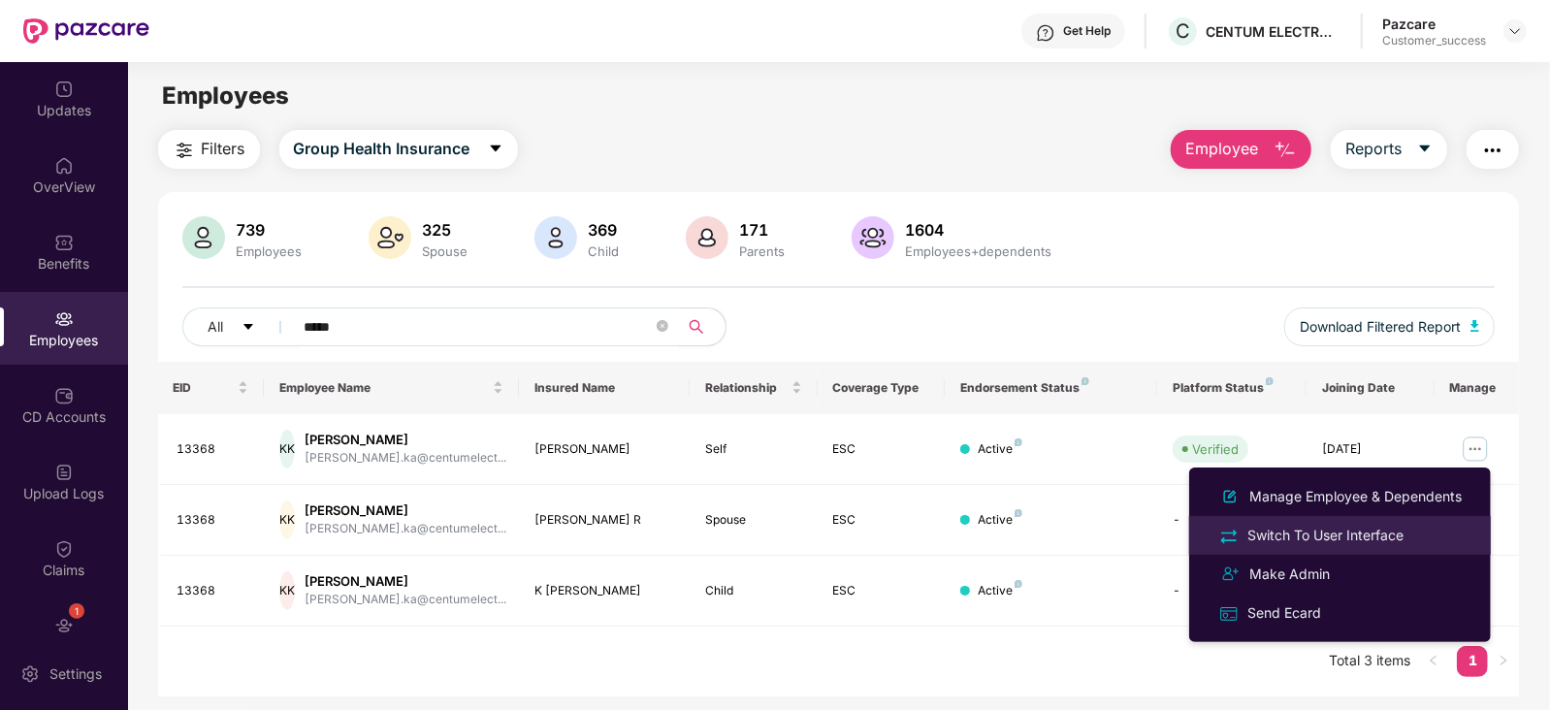
click at [1358, 540] on div "Switch To User Interface" at bounding box center [1326, 535] width 164 height 21
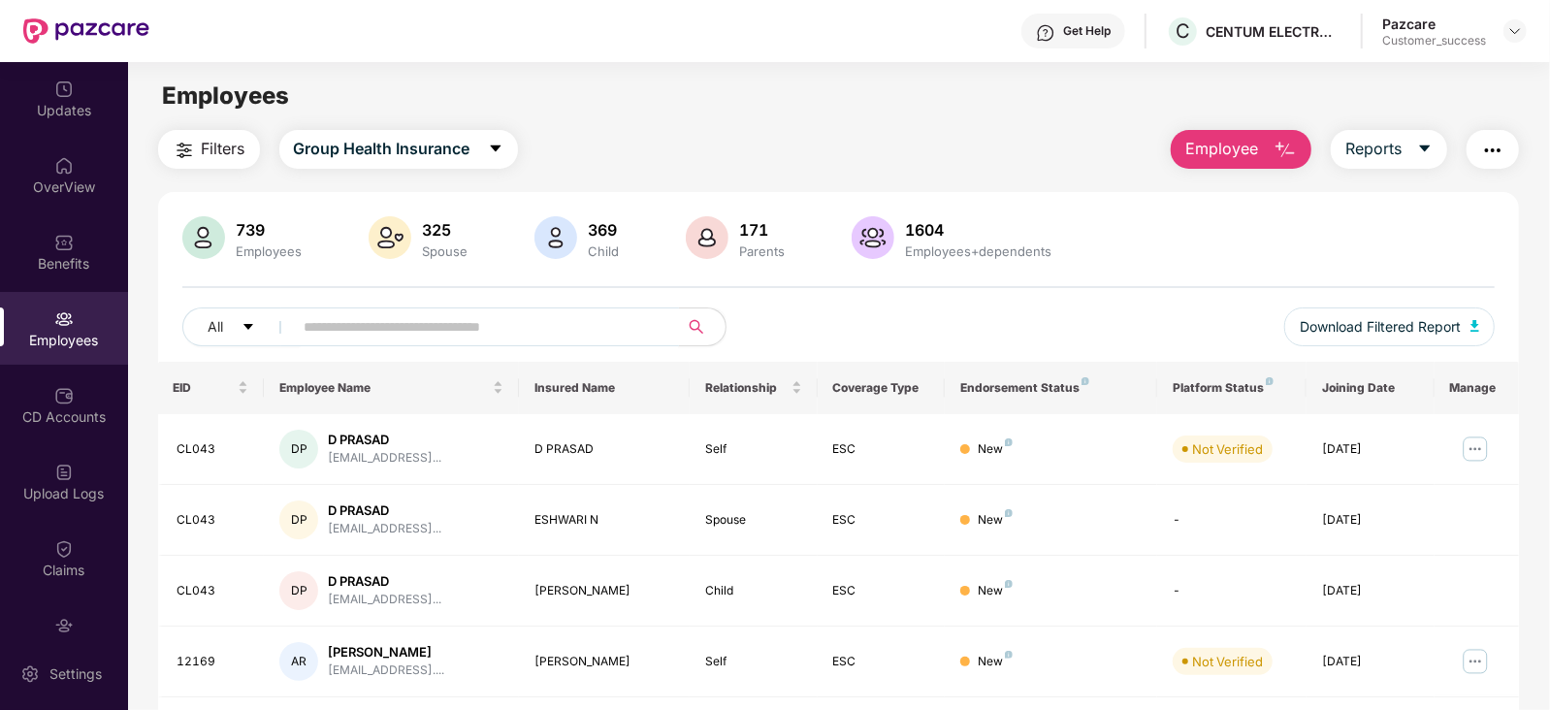
click at [340, 316] on input "text" at bounding box center [479, 326] width 348 height 29
paste input "*****"
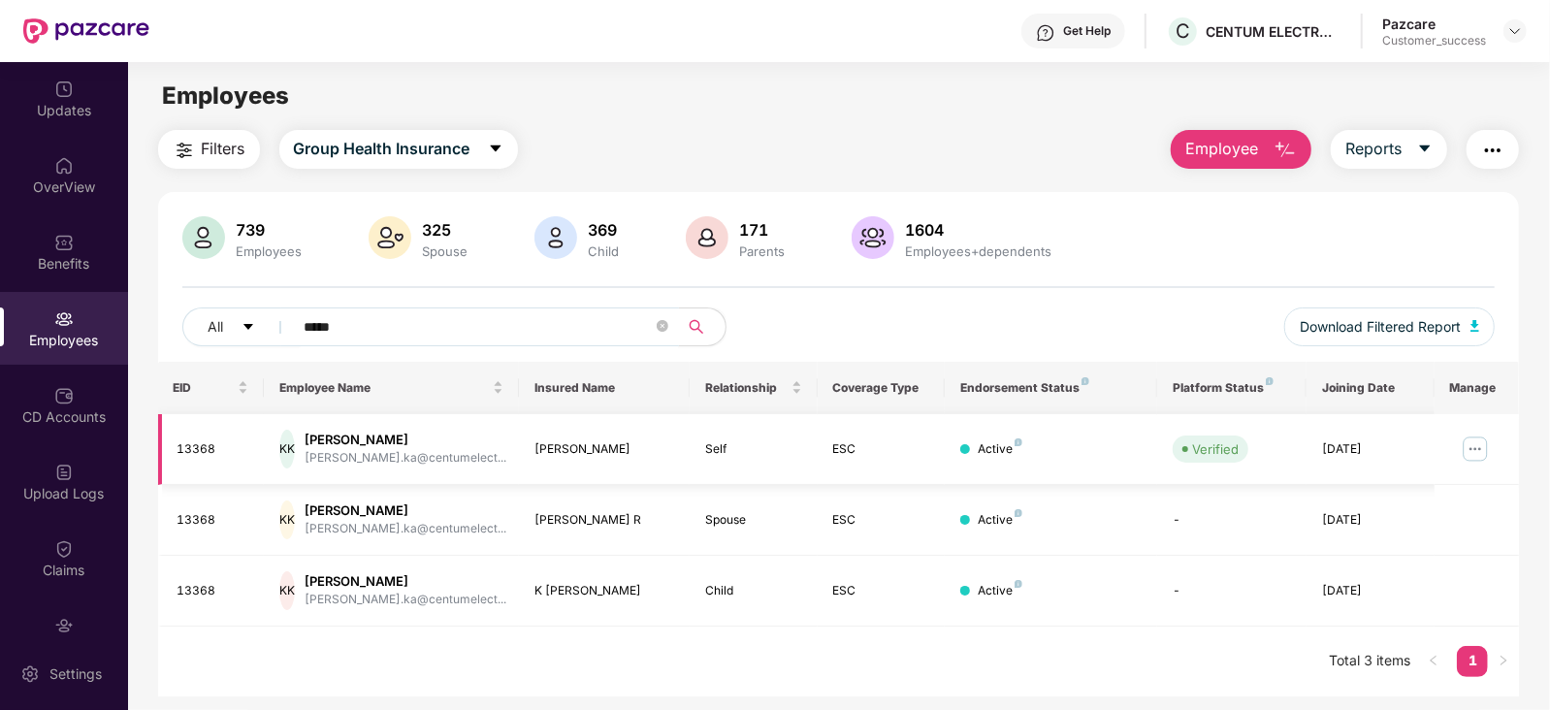
type input "*****"
click at [1477, 449] on img at bounding box center [1475, 449] width 31 height 31
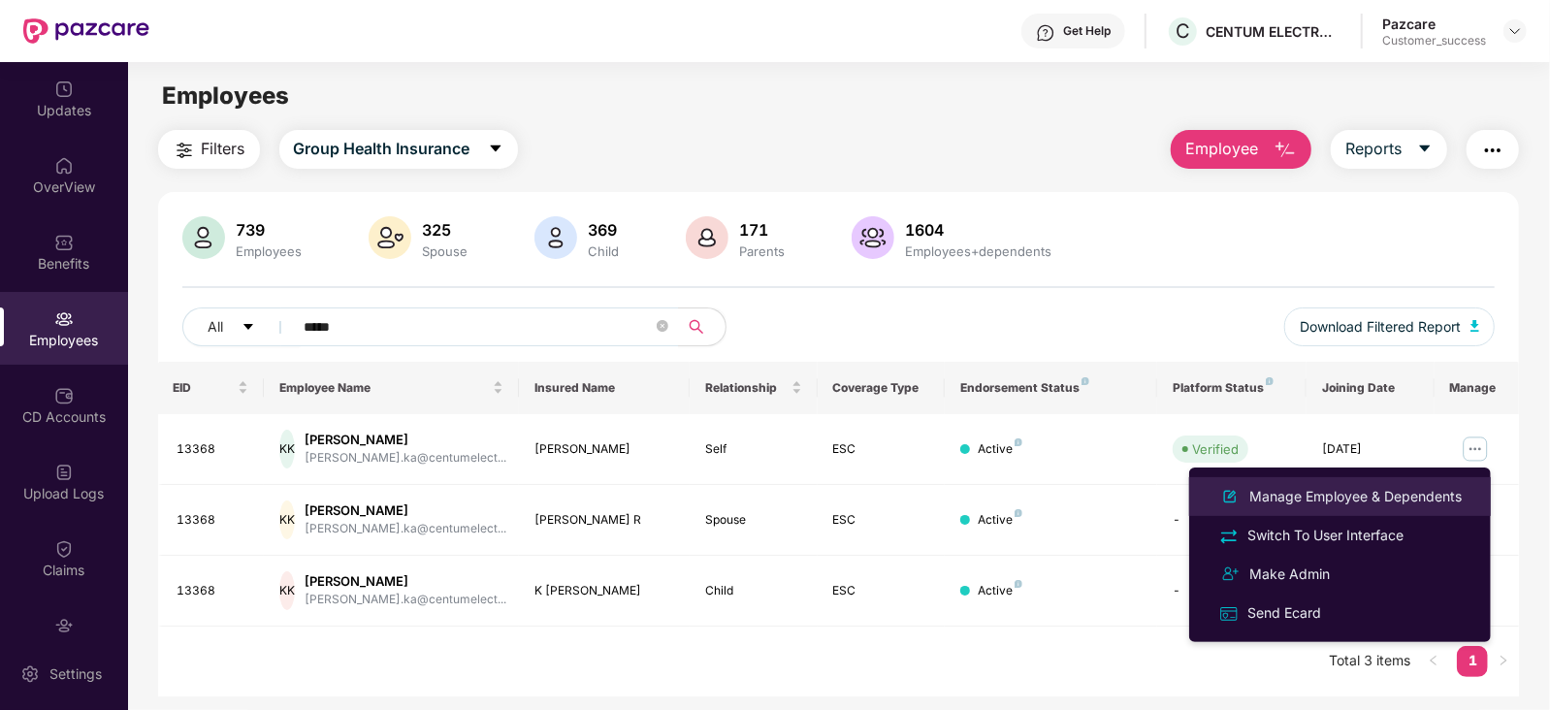
click at [1368, 494] on div "Manage Employee & Dependents" at bounding box center [1356, 496] width 220 height 21
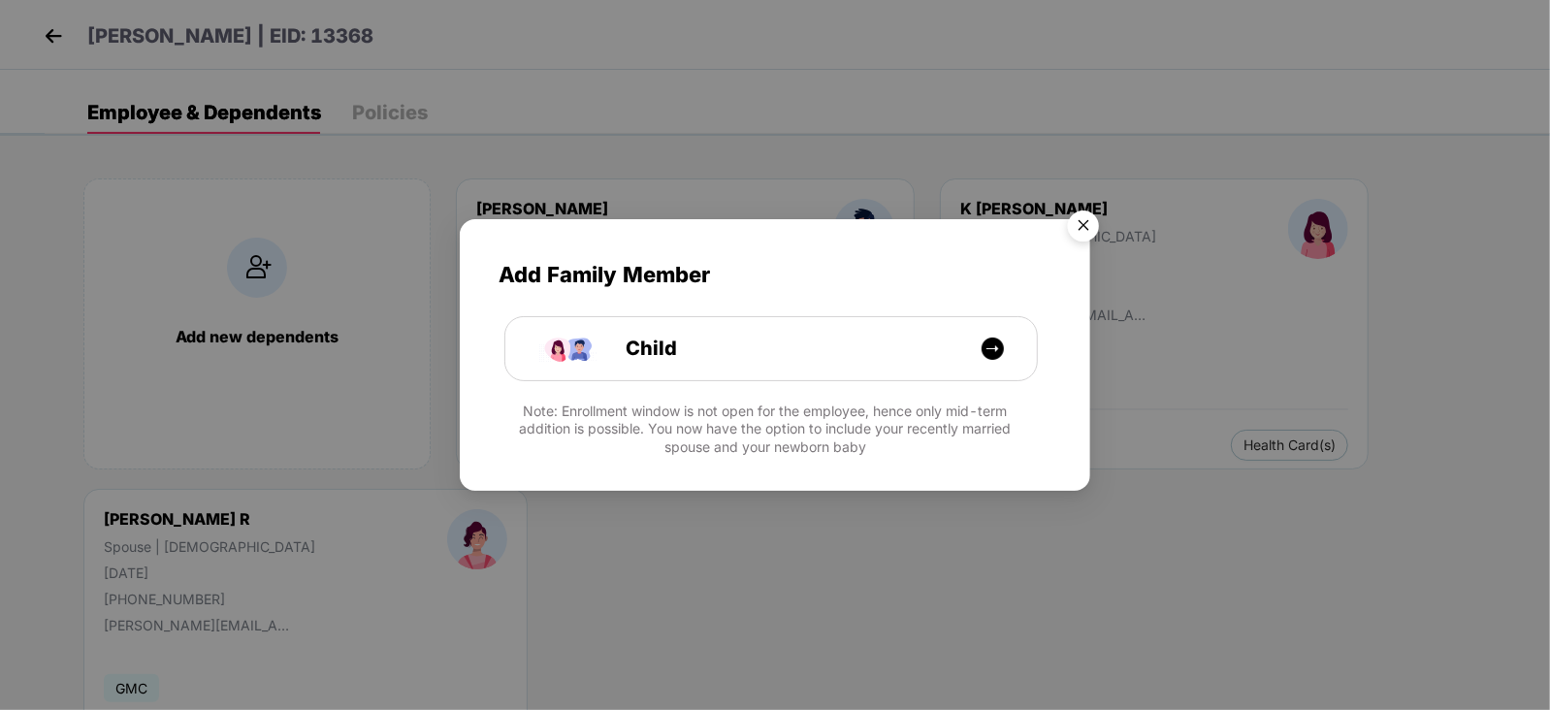
click at [1085, 217] on img "Close" at bounding box center [1083, 229] width 54 height 54
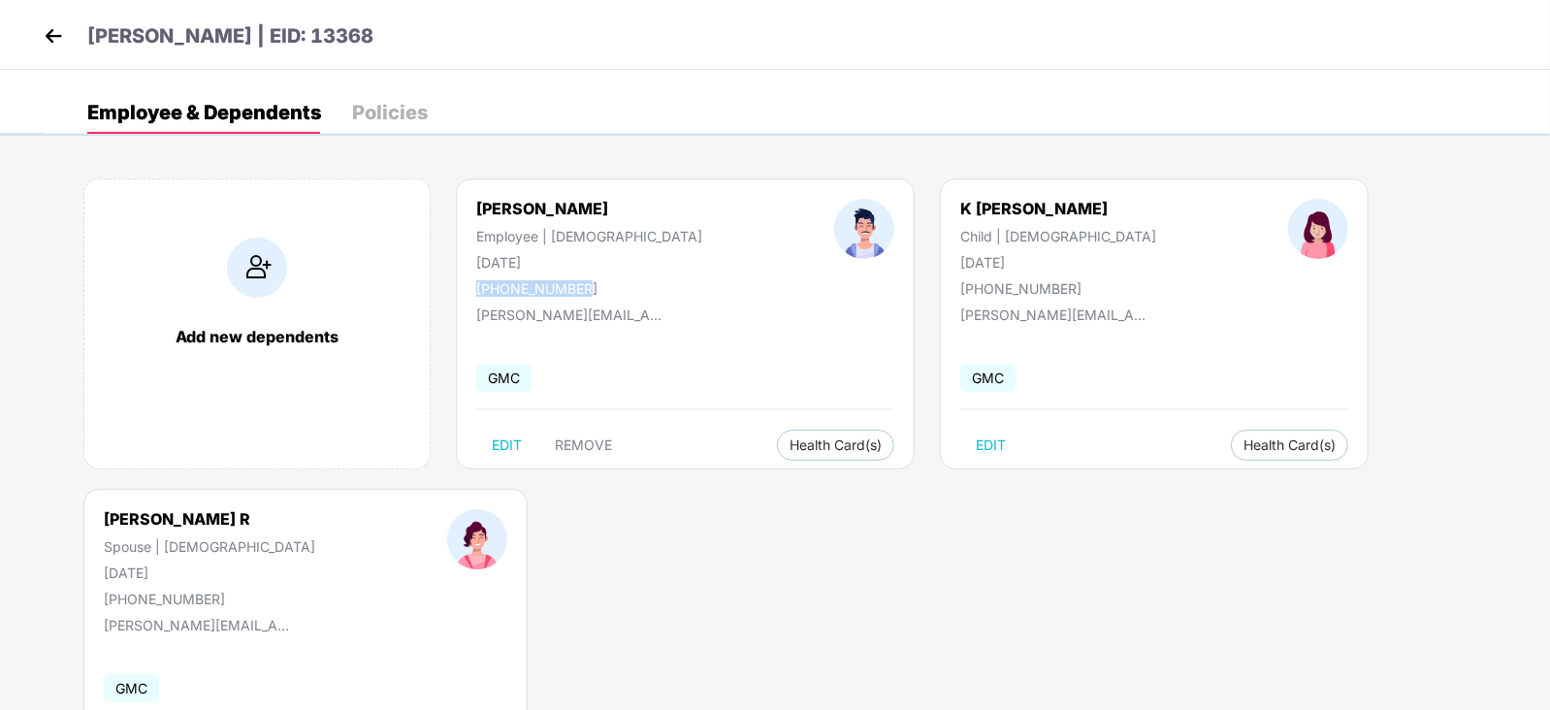
drag, startPoint x: 579, startPoint y: 283, endPoint x: 466, endPoint y: 289, distance: 113.6
click at [466, 289] on div "KARTHIK KUMAR Employee | Male 02 June 1994 +918072974149" at bounding box center [589, 248] width 358 height 98
click at [49, 35] on img at bounding box center [53, 35] width 29 height 29
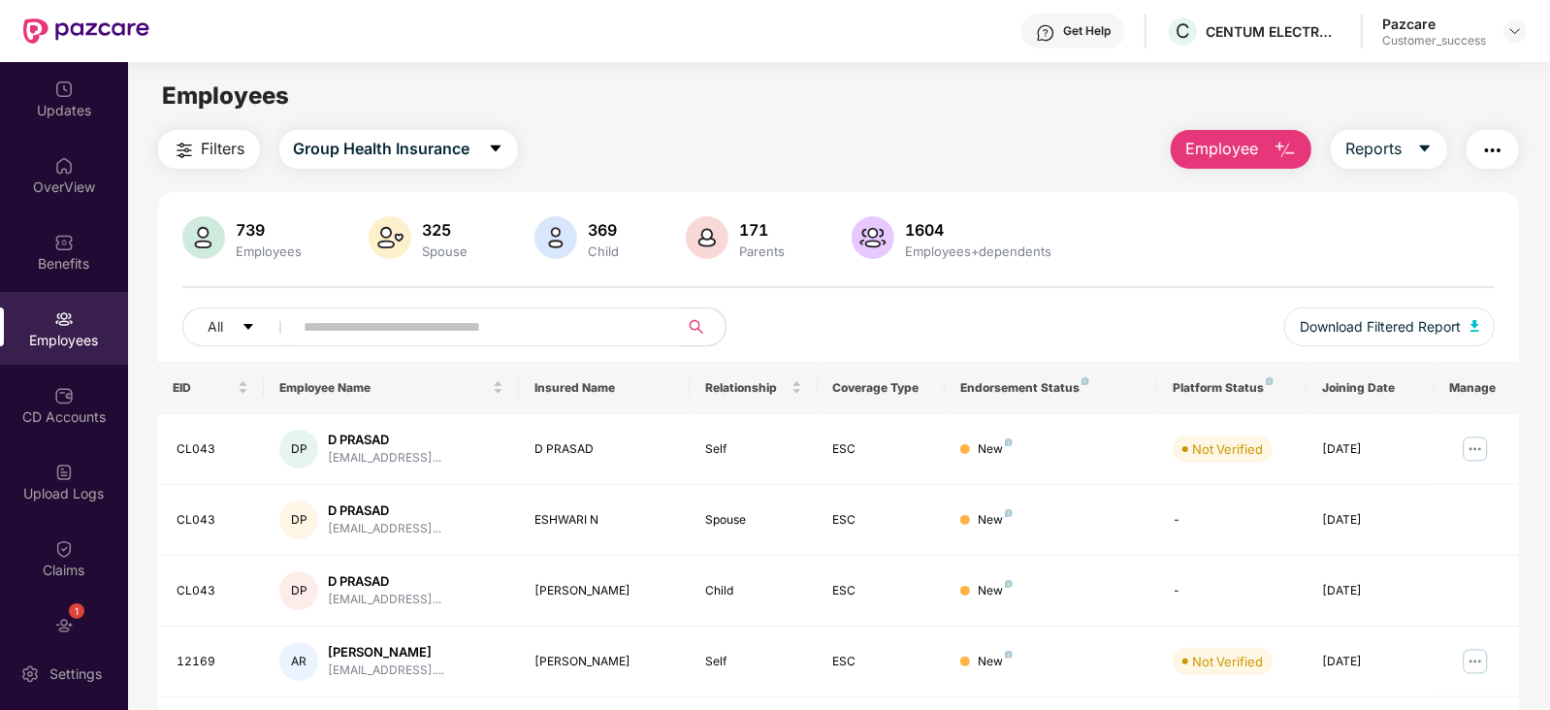
click at [545, 321] on input "text" at bounding box center [479, 326] width 348 height 29
paste input "*****"
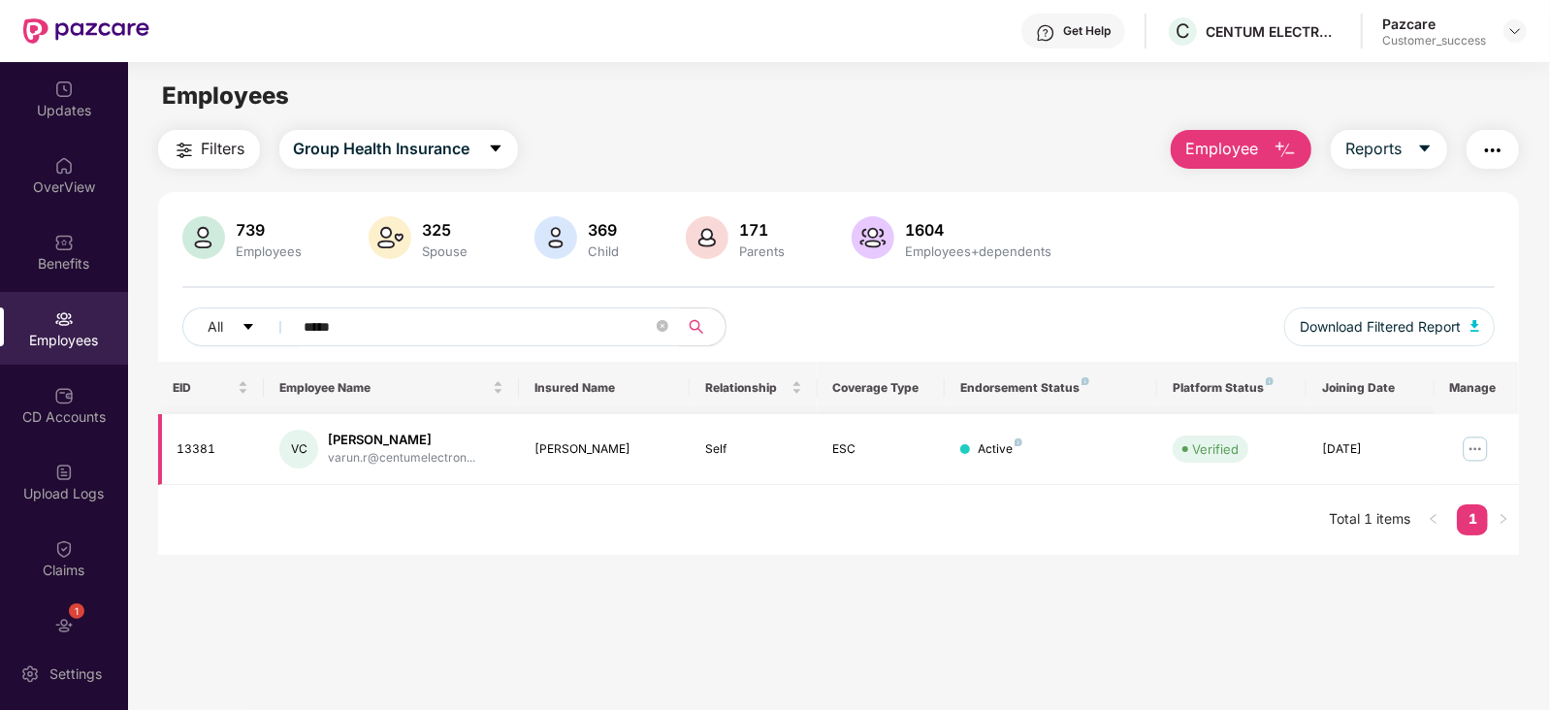
type input "*****"
click at [1476, 448] on img at bounding box center [1475, 449] width 31 height 31
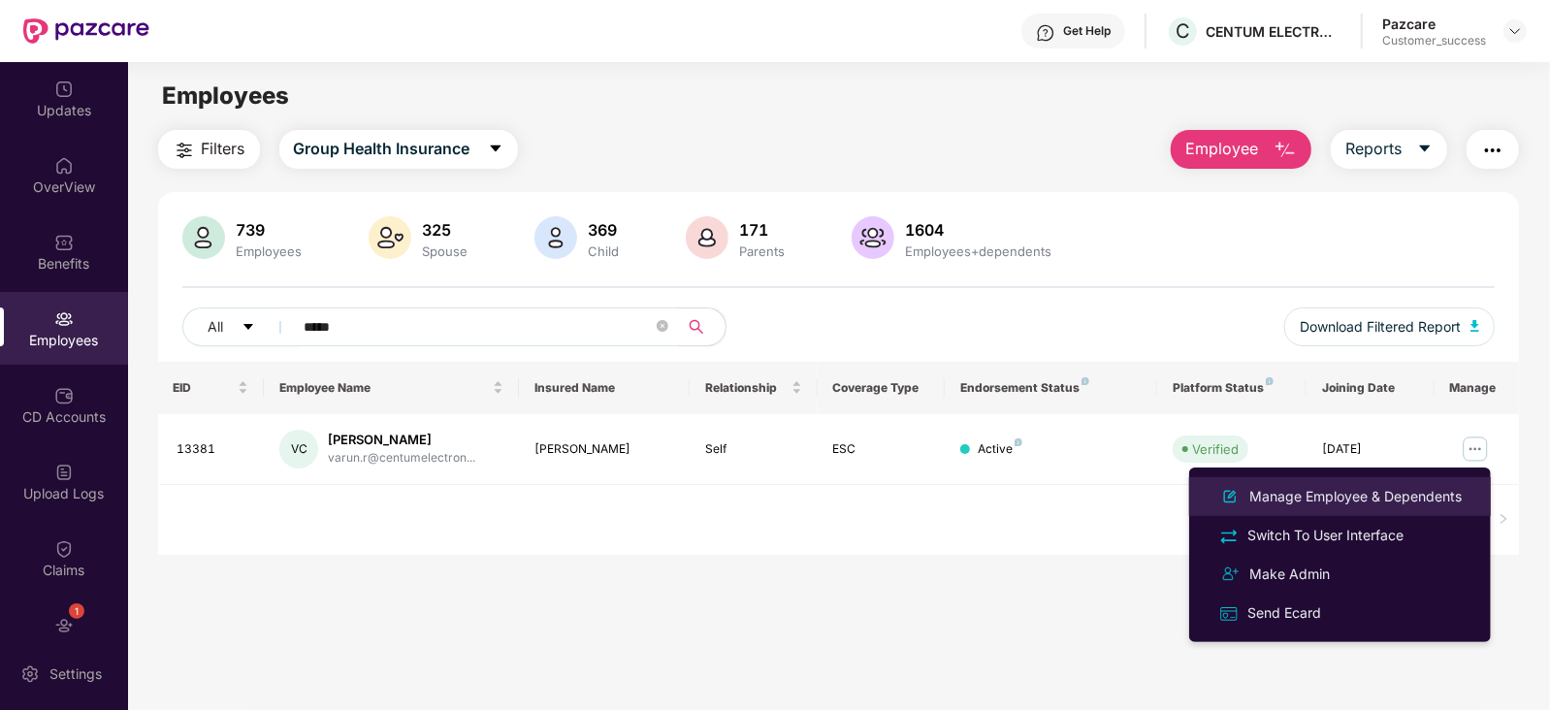
click at [1362, 497] on div "Manage Employee & Dependents" at bounding box center [1356, 496] width 220 height 21
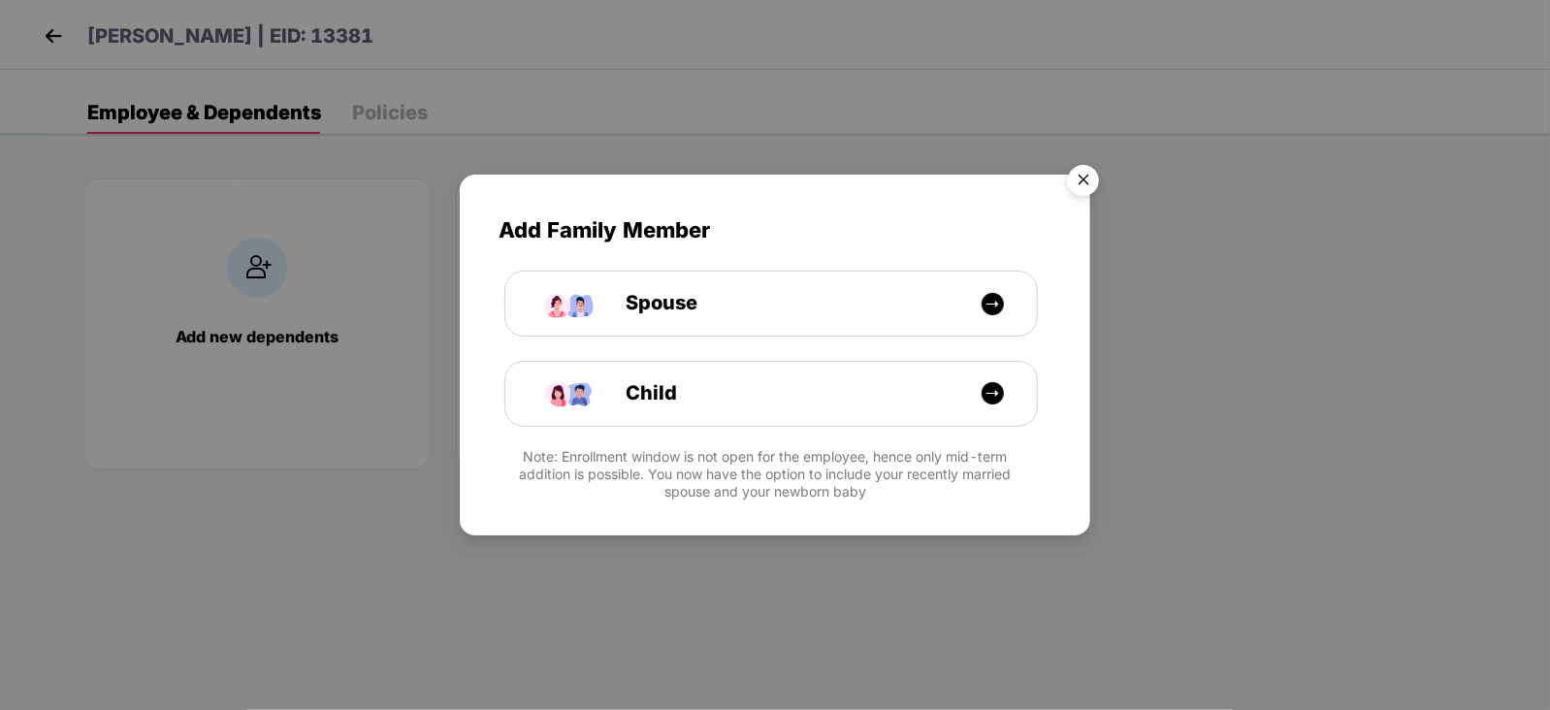
click at [1086, 170] on img "Close" at bounding box center [1083, 183] width 54 height 54
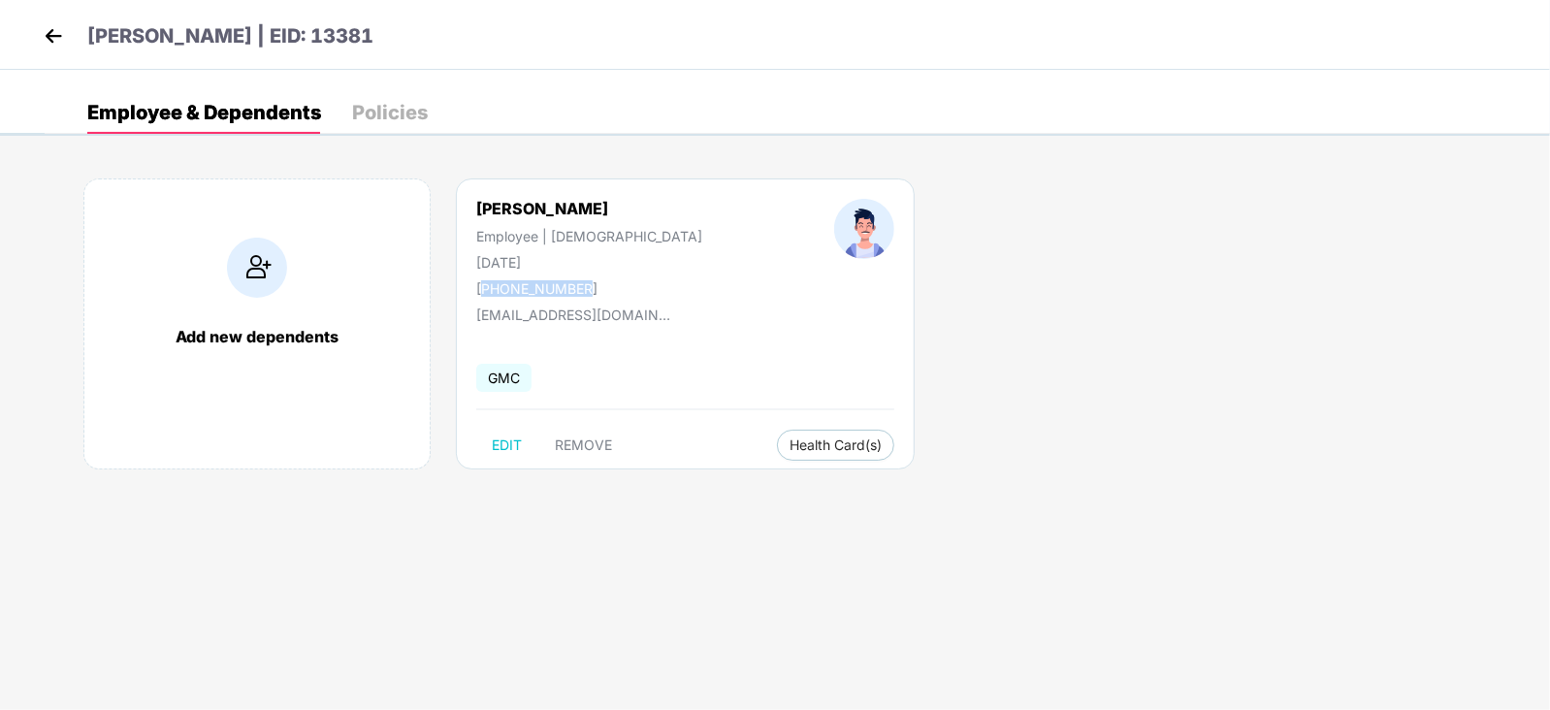
drag, startPoint x: 482, startPoint y: 284, endPoint x: 604, endPoint y: 292, distance: 122.5
click at [604, 292] on div "+919686339501" at bounding box center [589, 288] width 226 height 16
copy div "919686339501"
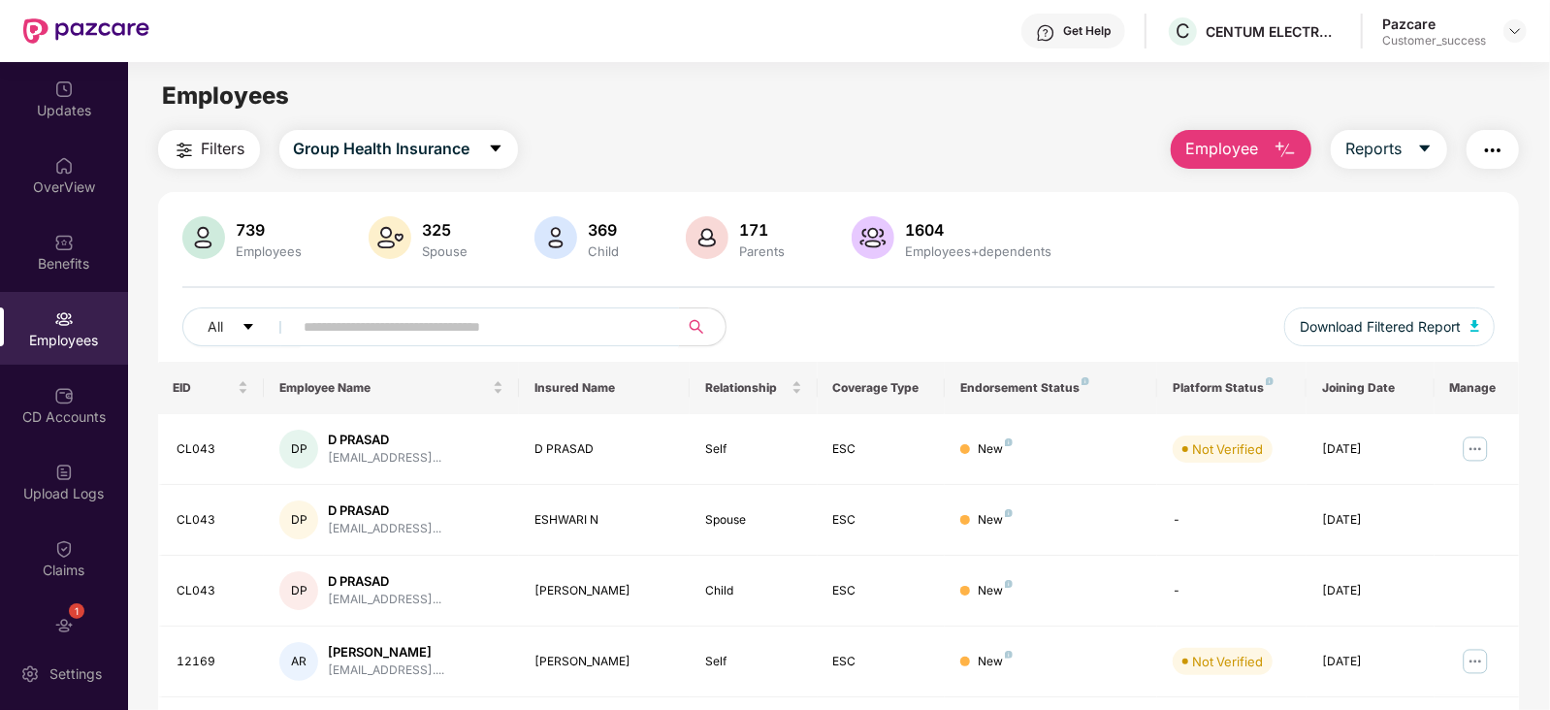
click at [399, 326] on input "text" at bounding box center [479, 326] width 348 height 29
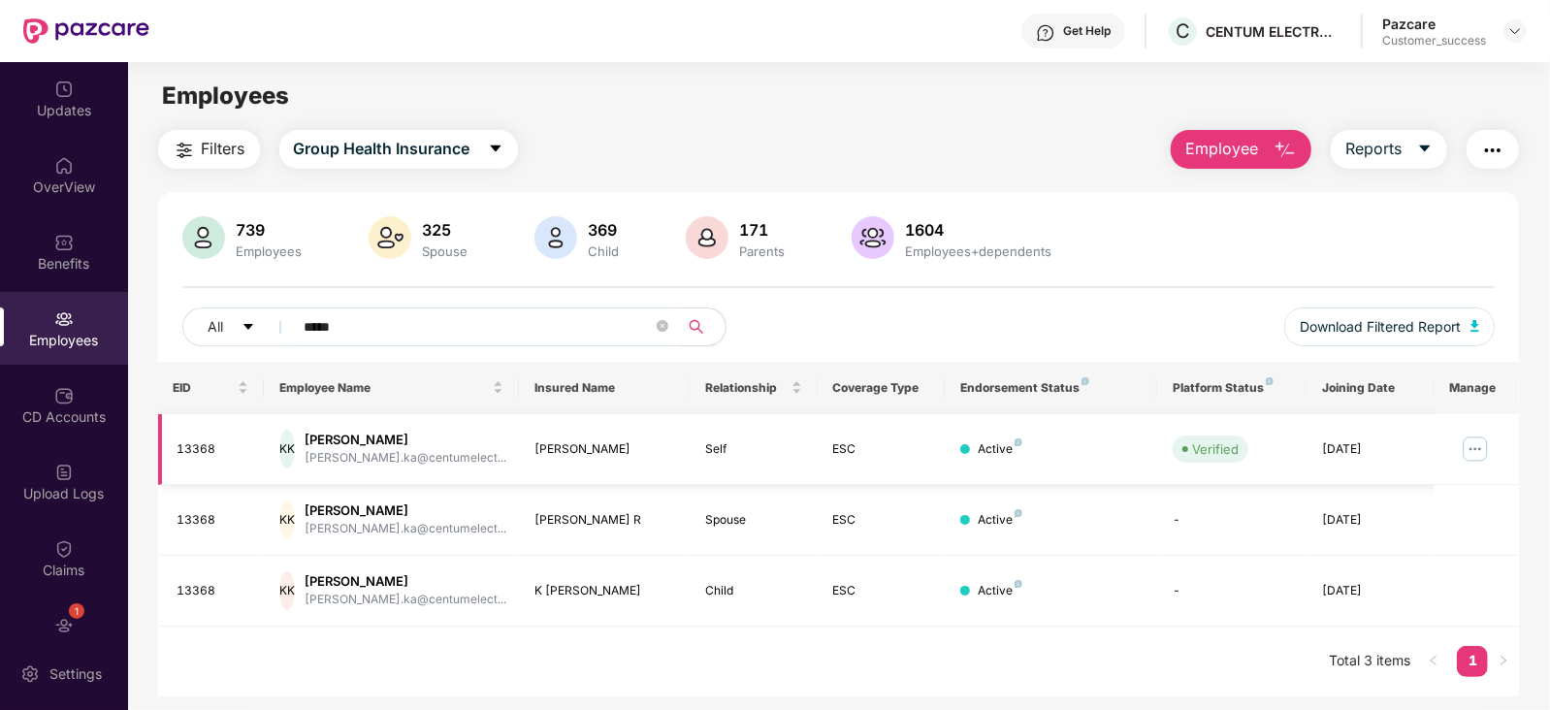
type input "*****"
click at [1473, 444] on img at bounding box center [1475, 449] width 31 height 31
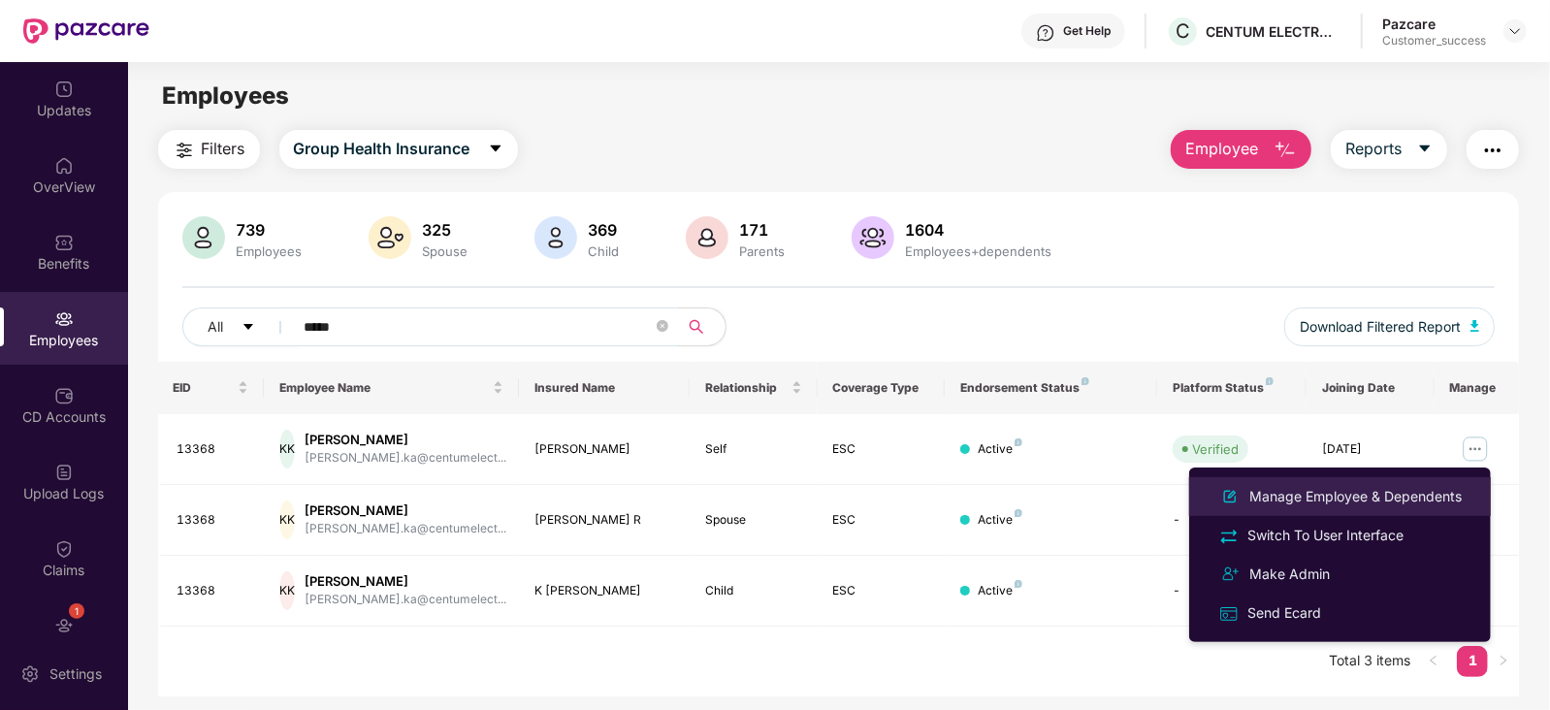
click at [1348, 496] on div "Manage Employee & Dependents" at bounding box center [1356, 496] width 220 height 21
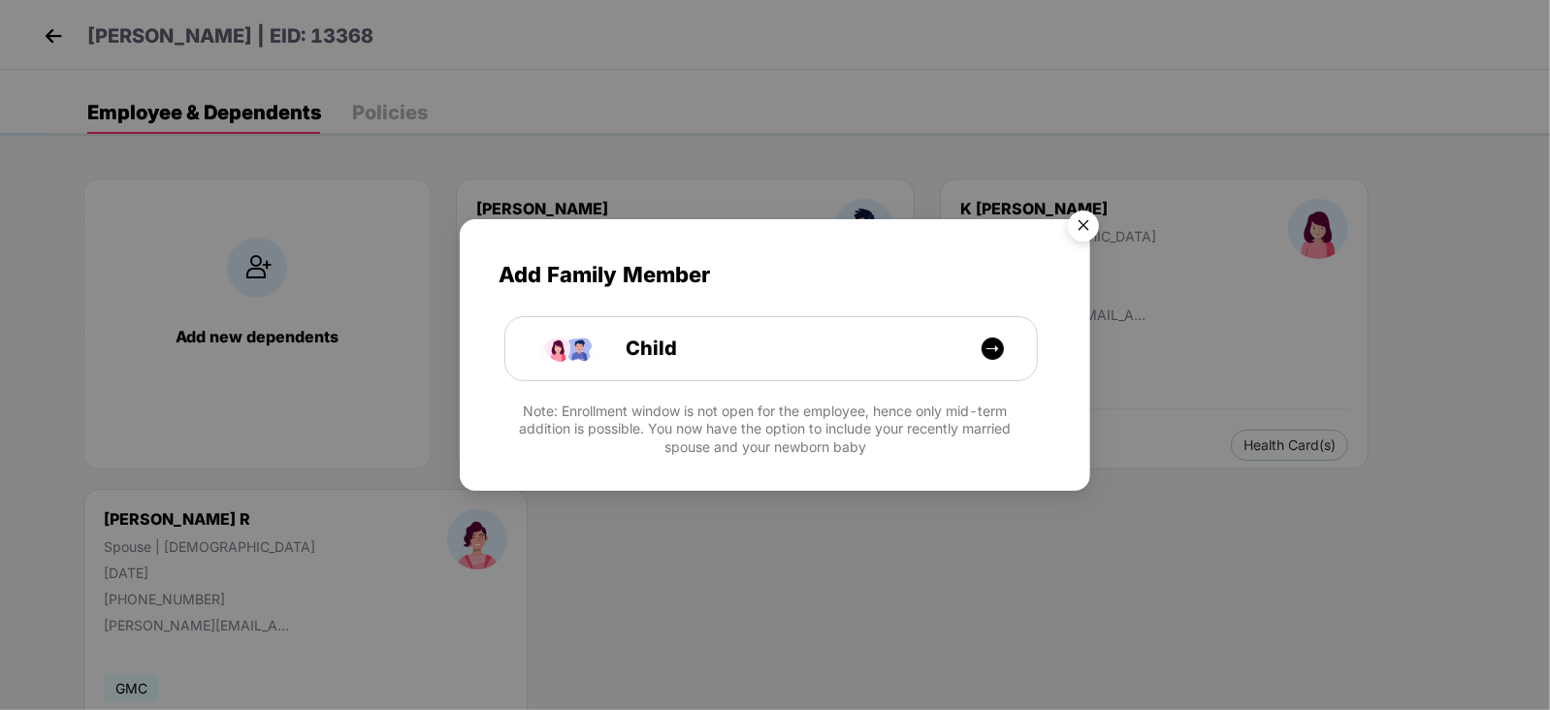
click at [1083, 220] on img "Close" at bounding box center [1083, 229] width 54 height 54
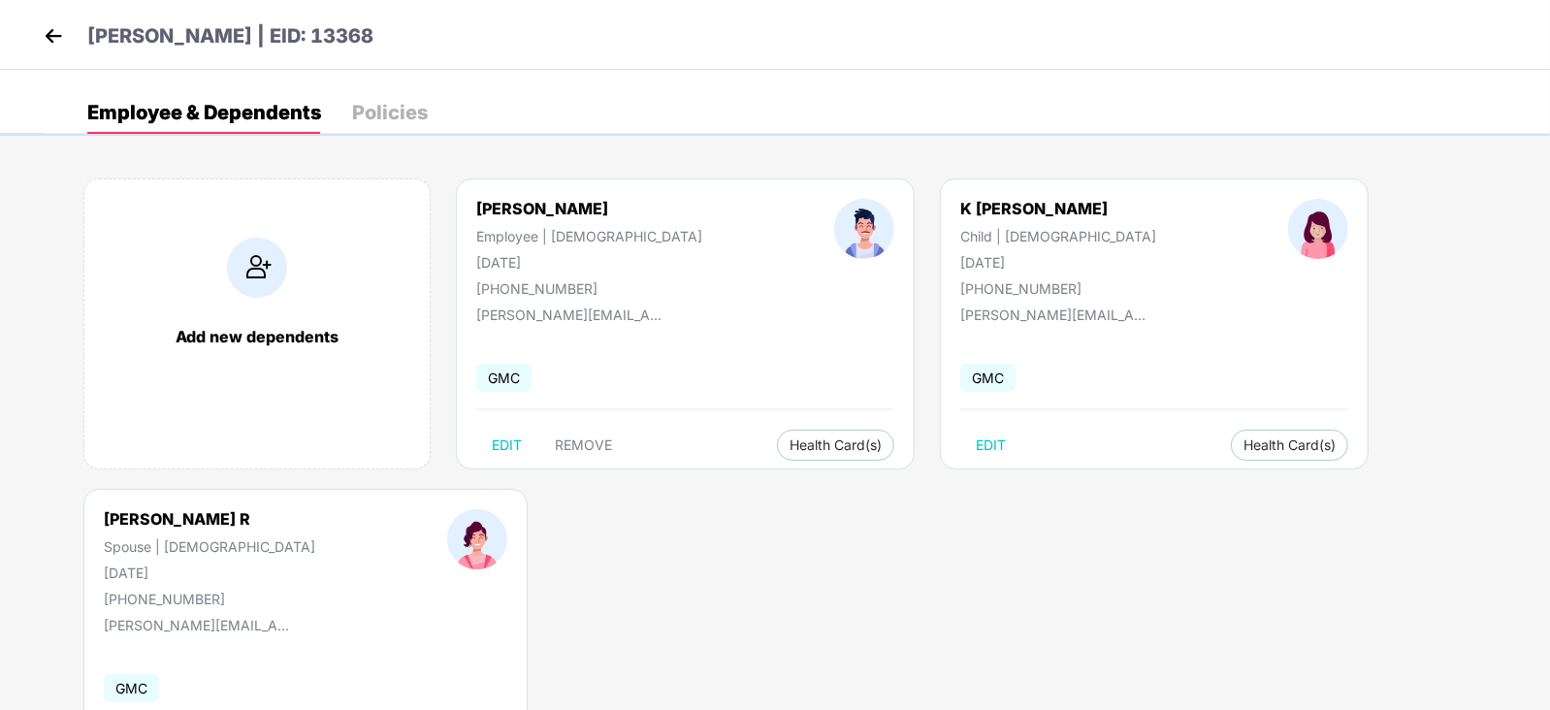
click at [53, 32] on img at bounding box center [53, 35] width 29 height 29
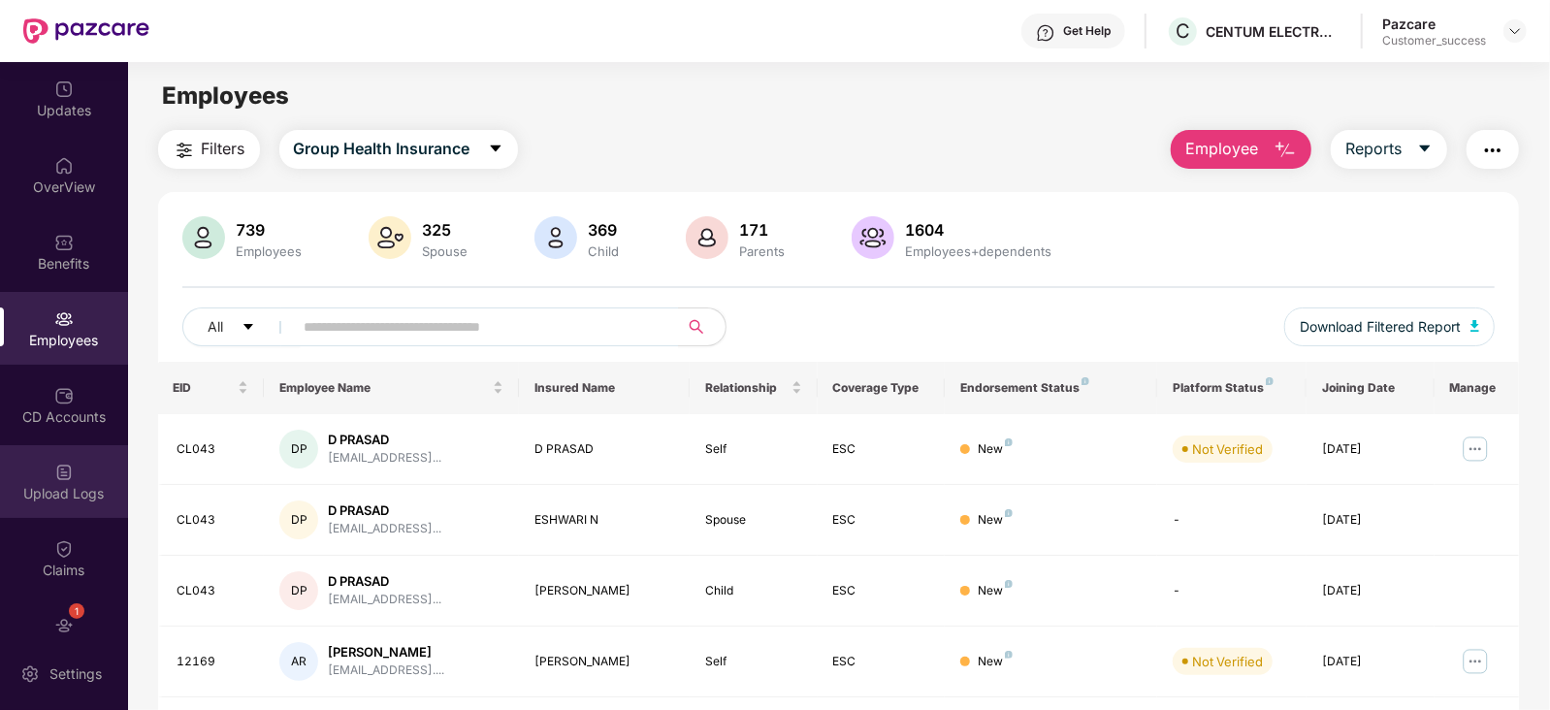
scroll to position [114, 0]
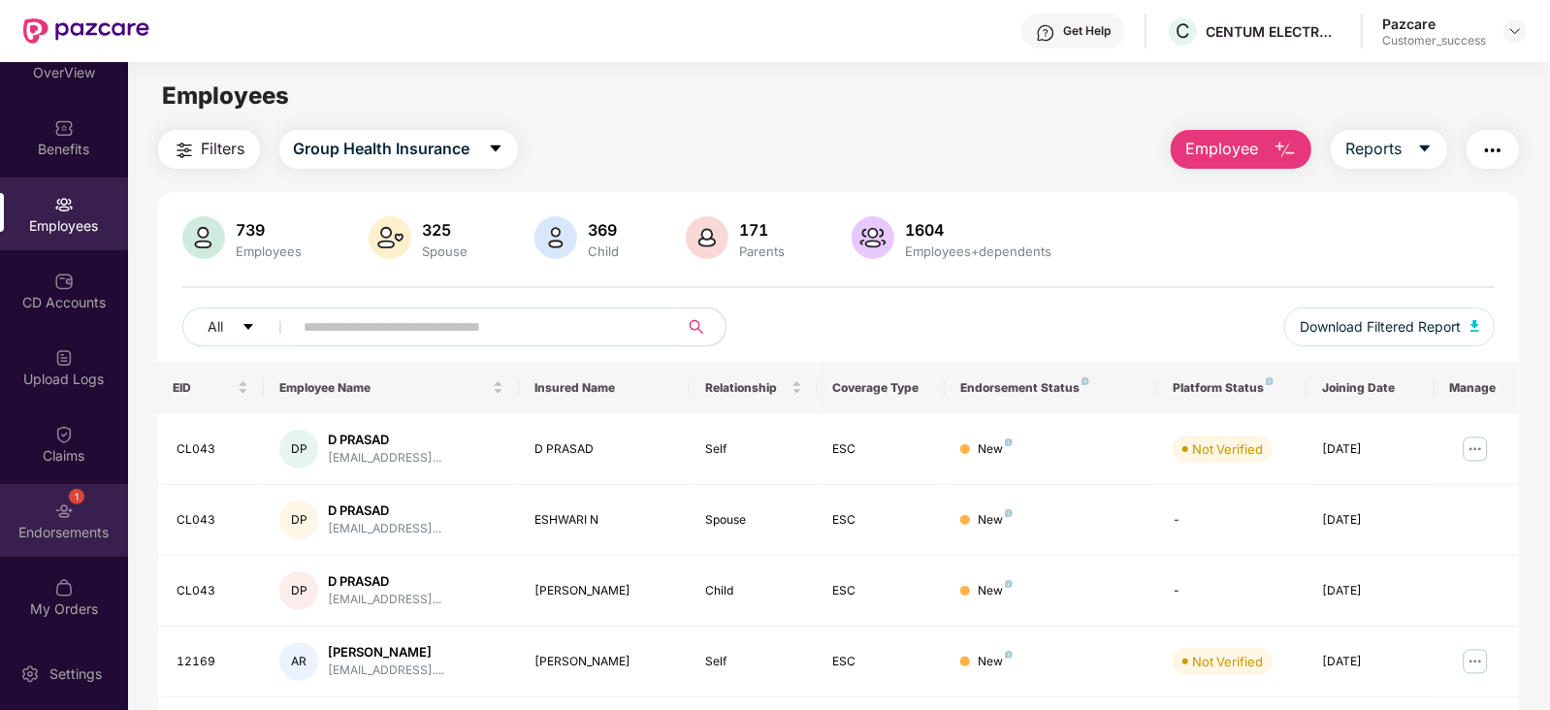
click at [55, 528] on div "Endorsements" at bounding box center [64, 532] width 128 height 19
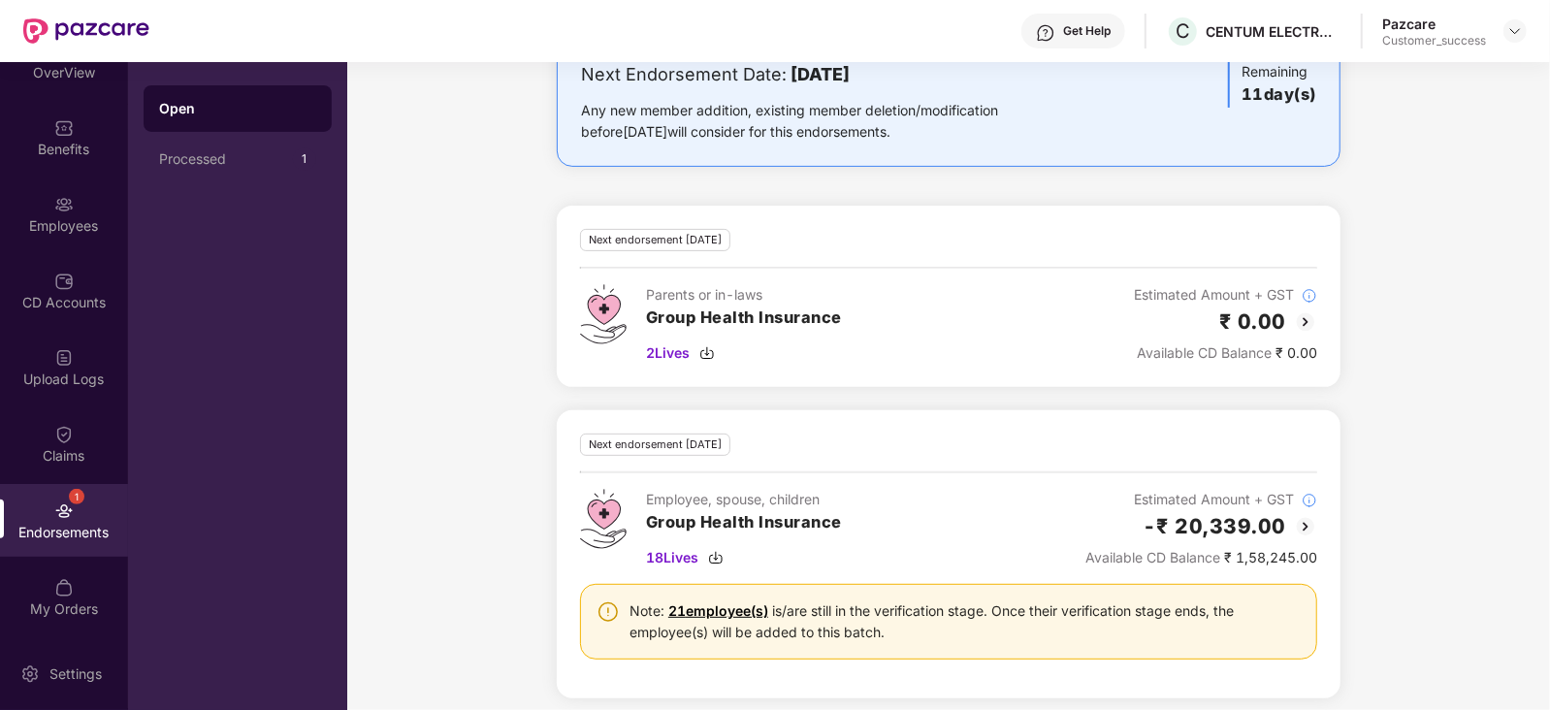
scroll to position [365, 0]
click at [702, 345] on img at bounding box center [707, 352] width 16 height 16
click at [71, 213] on div "Employees" at bounding box center [64, 214] width 128 height 73
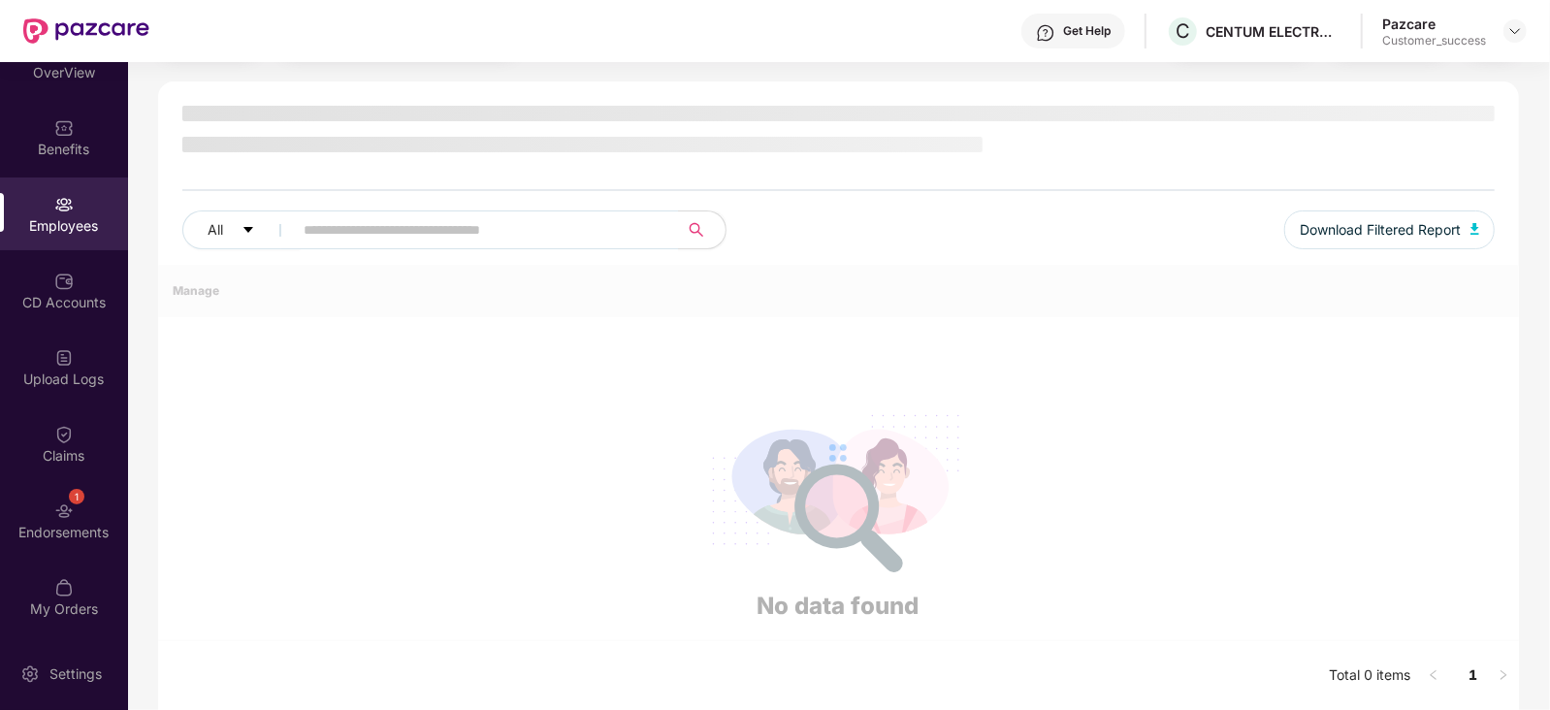
scroll to position [365, 0]
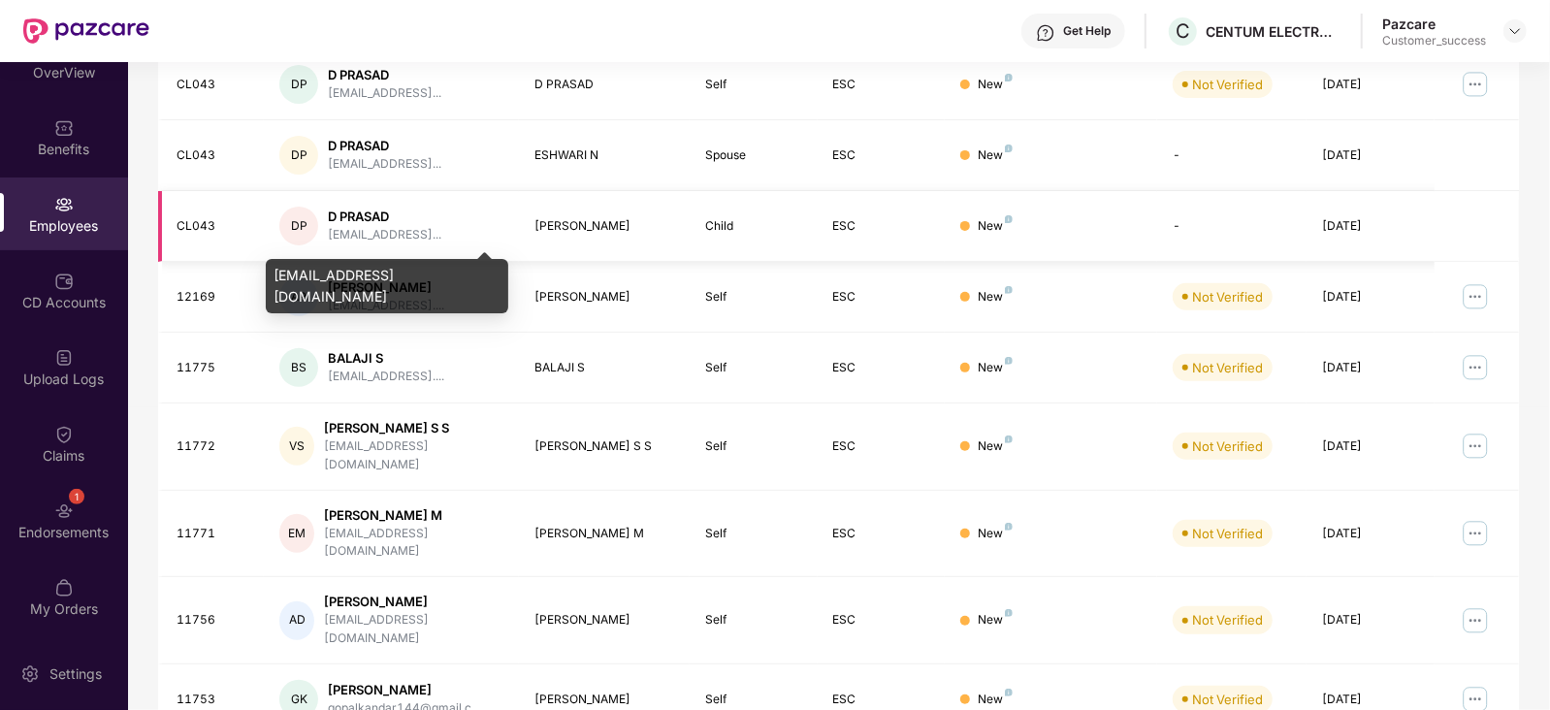
drag, startPoint x: 348, startPoint y: 224, endPoint x: 484, endPoint y: 230, distance: 135.9
click at [484, 230] on div "DP D PRASAD devaraprasad1989@gmail..." at bounding box center [391, 226] width 224 height 39
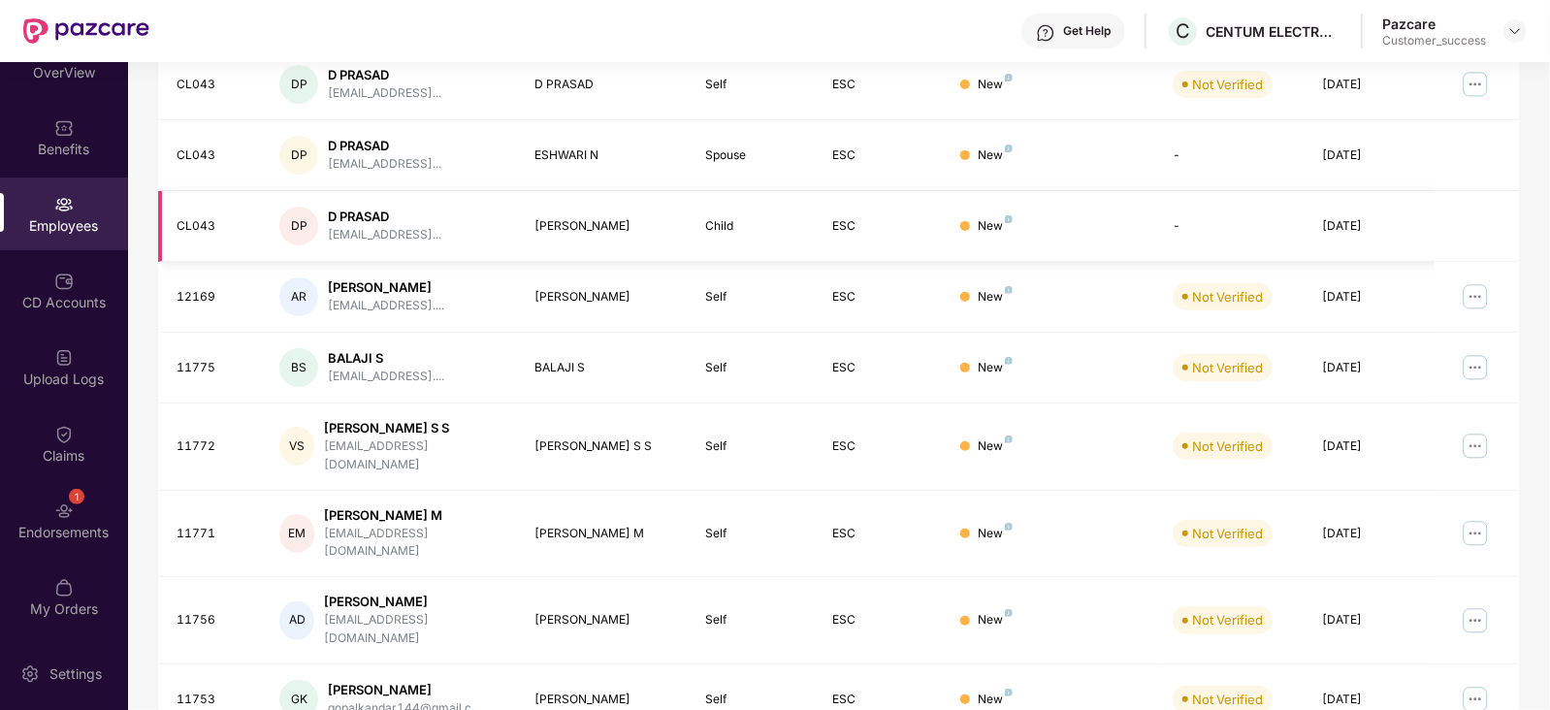
scroll to position [0, 0]
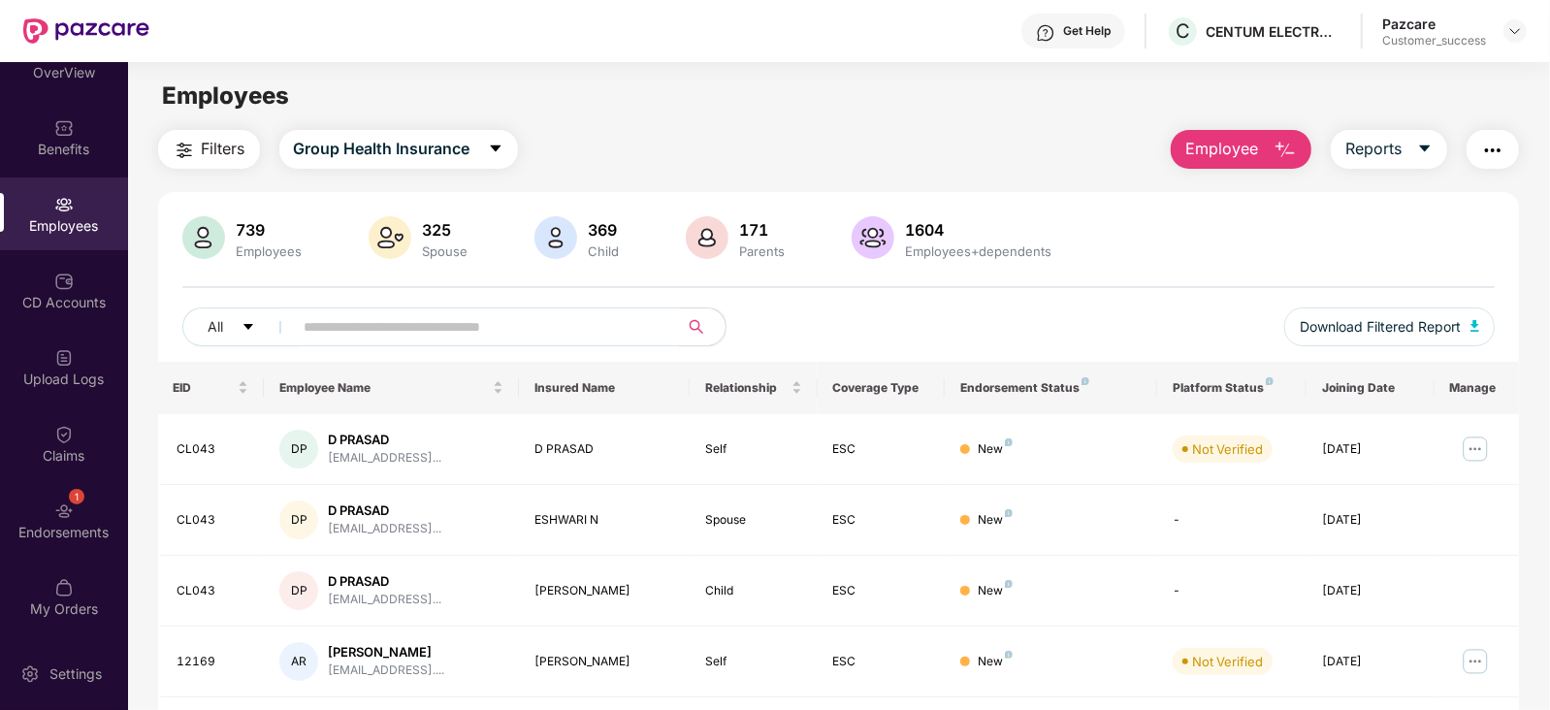
click at [403, 325] on input "text" at bounding box center [479, 326] width 348 height 29
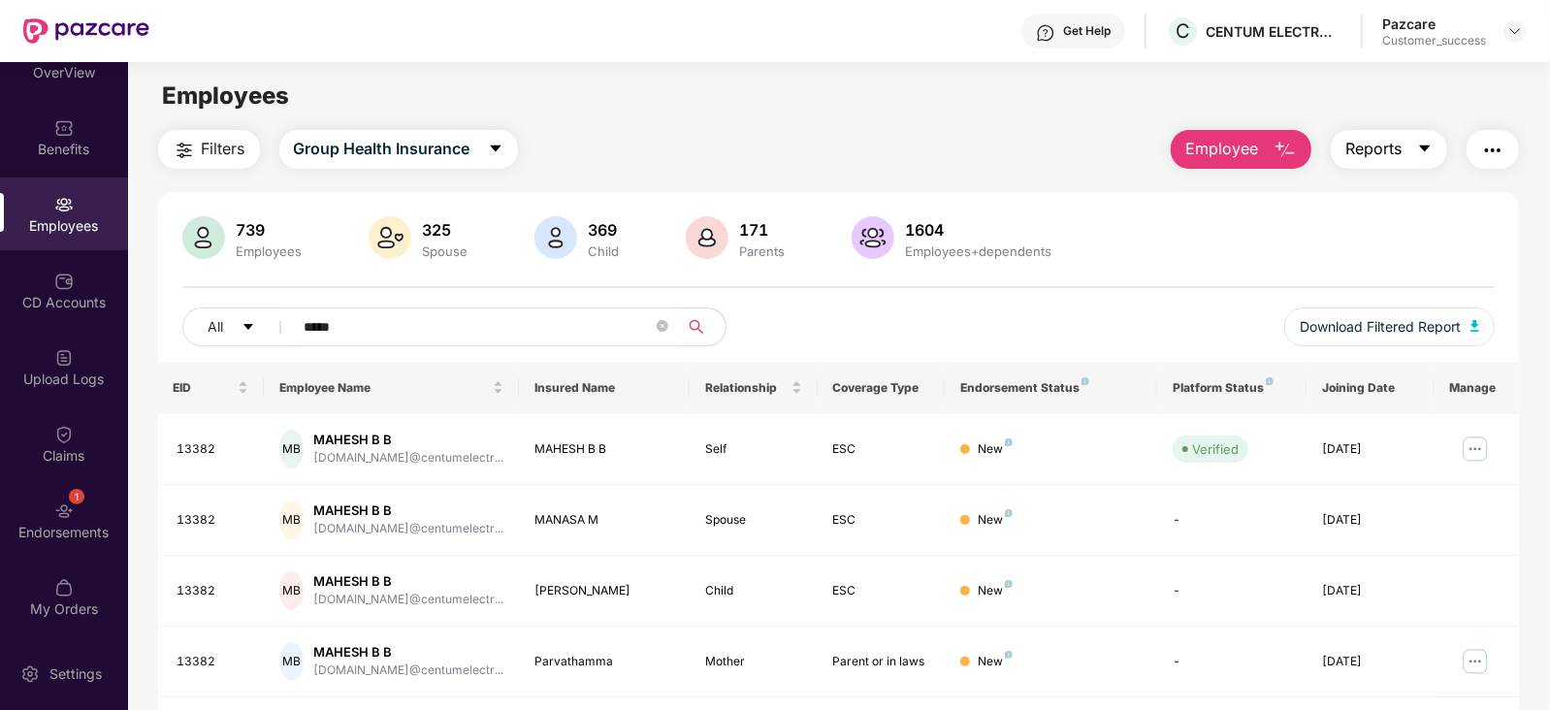
type input "*****"
click at [1427, 138] on button "Reports" at bounding box center [1389, 149] width 116 height 39
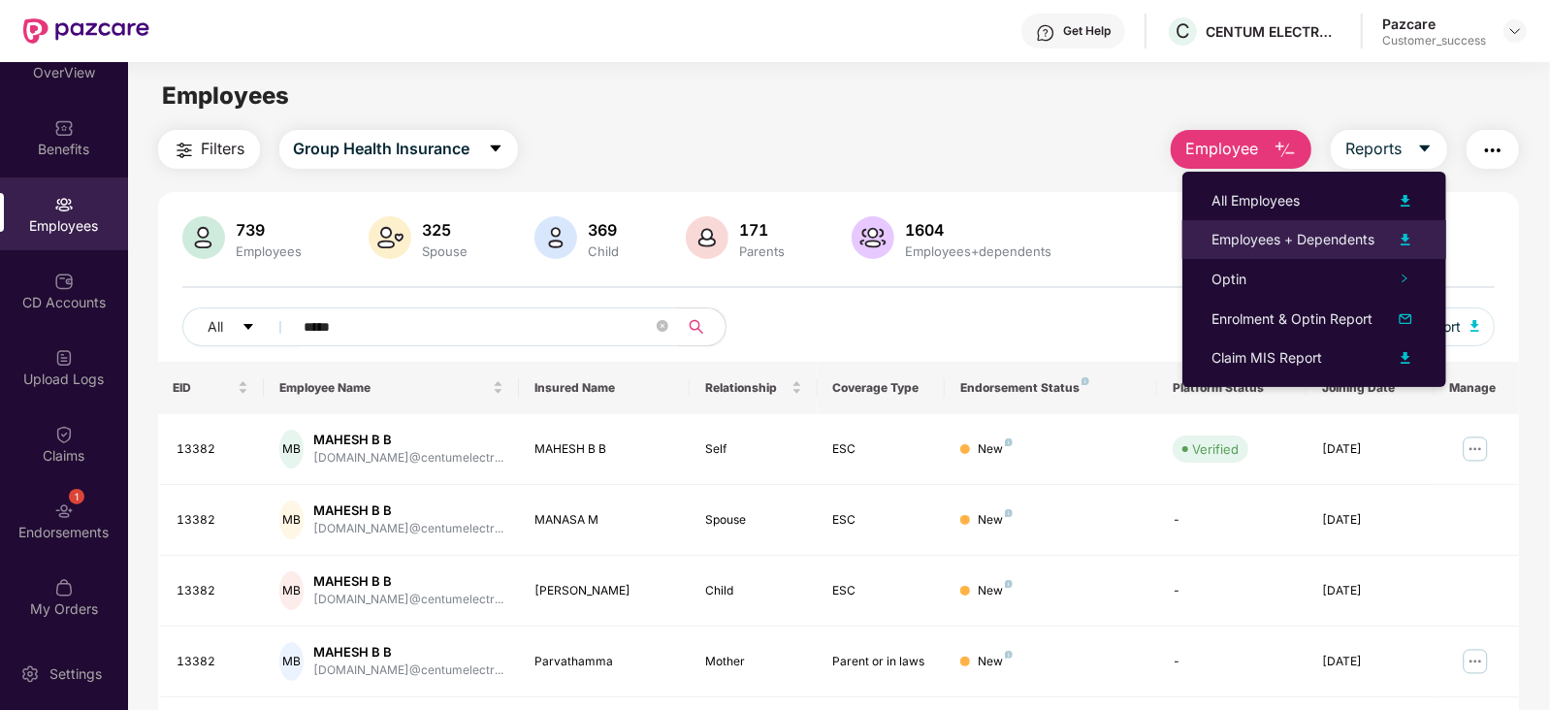
click at [1321, 240] on div "Employees + Dependents" at bounding box center [1293, 239] width 163 height 21
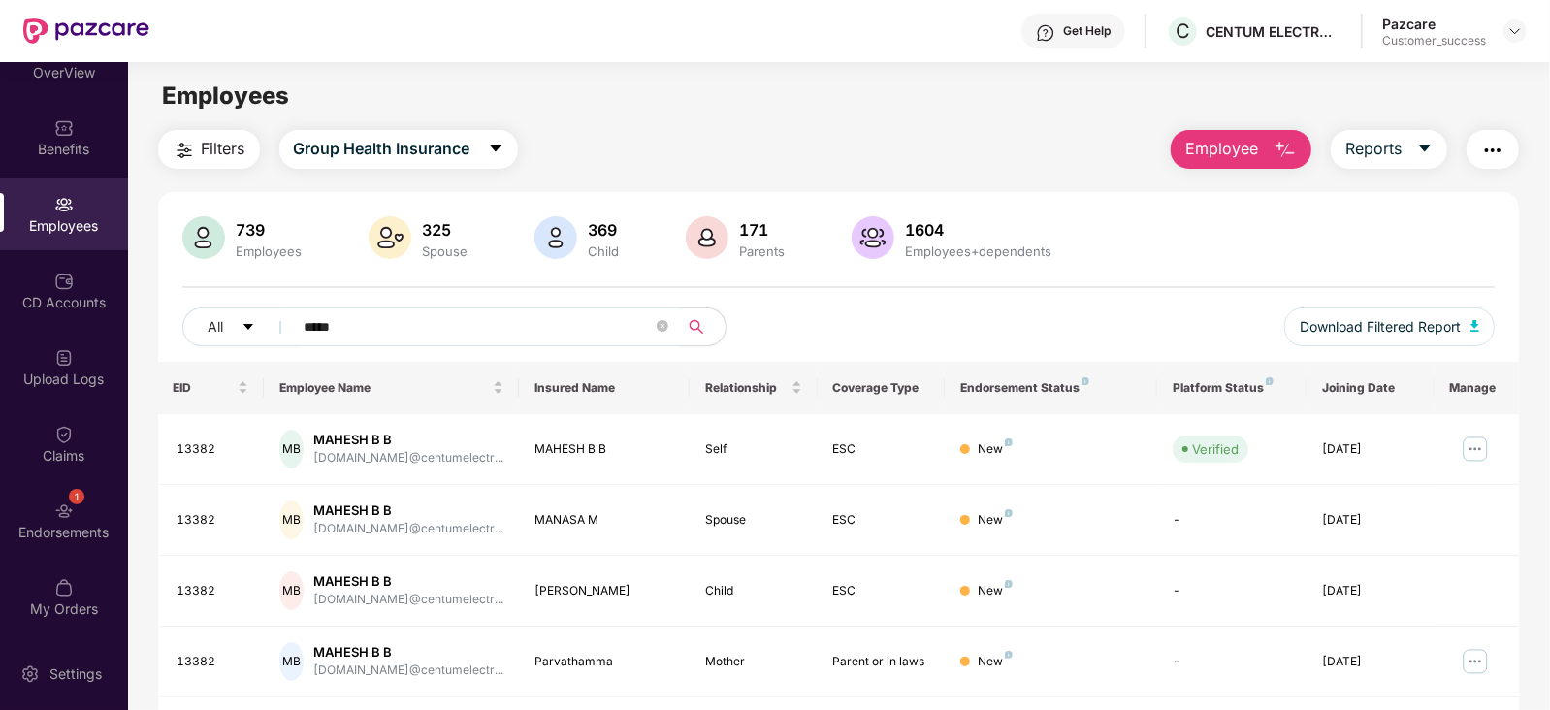
click at [324, 326] on input "*****" at bounding box center [479, 326] width 348 height 29
click at [1261, 157] on button "Employee" at bounding box center [1241, 149] width 141 height 39
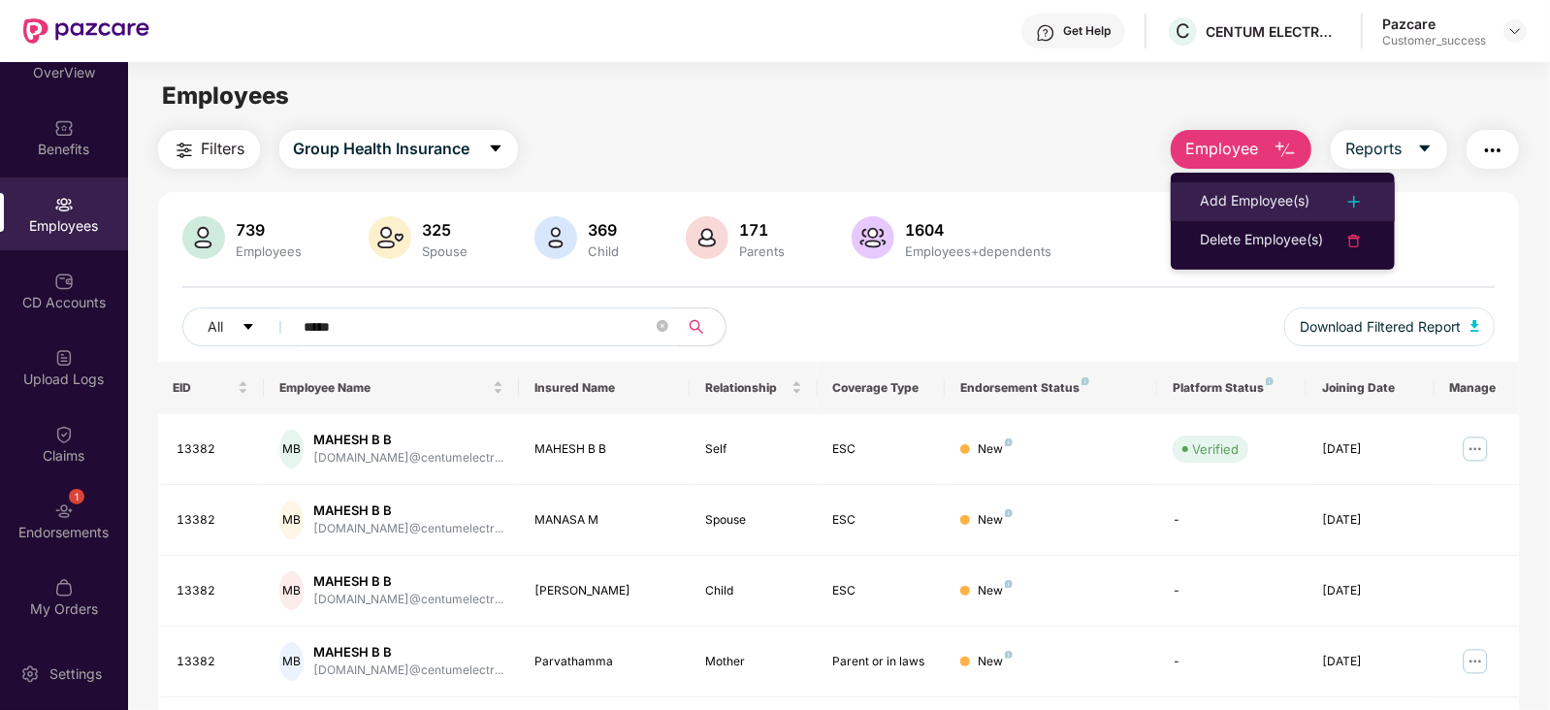
click at [1262, 193] on div "Add Employee(s)" at bounding box center [1255, 201] width 110 height 23
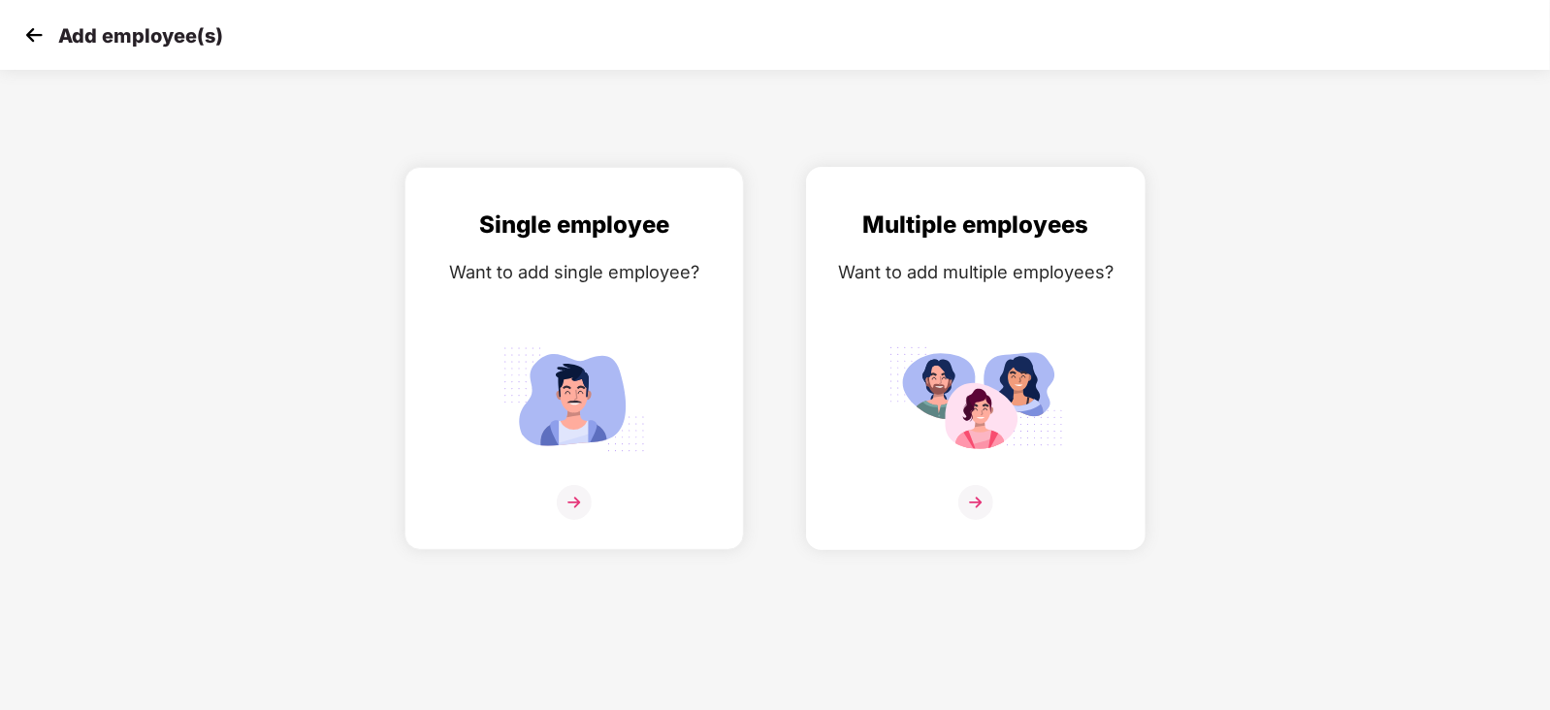
click at [970, 520] on img at bounding box center [975, 502] width 35 height 35
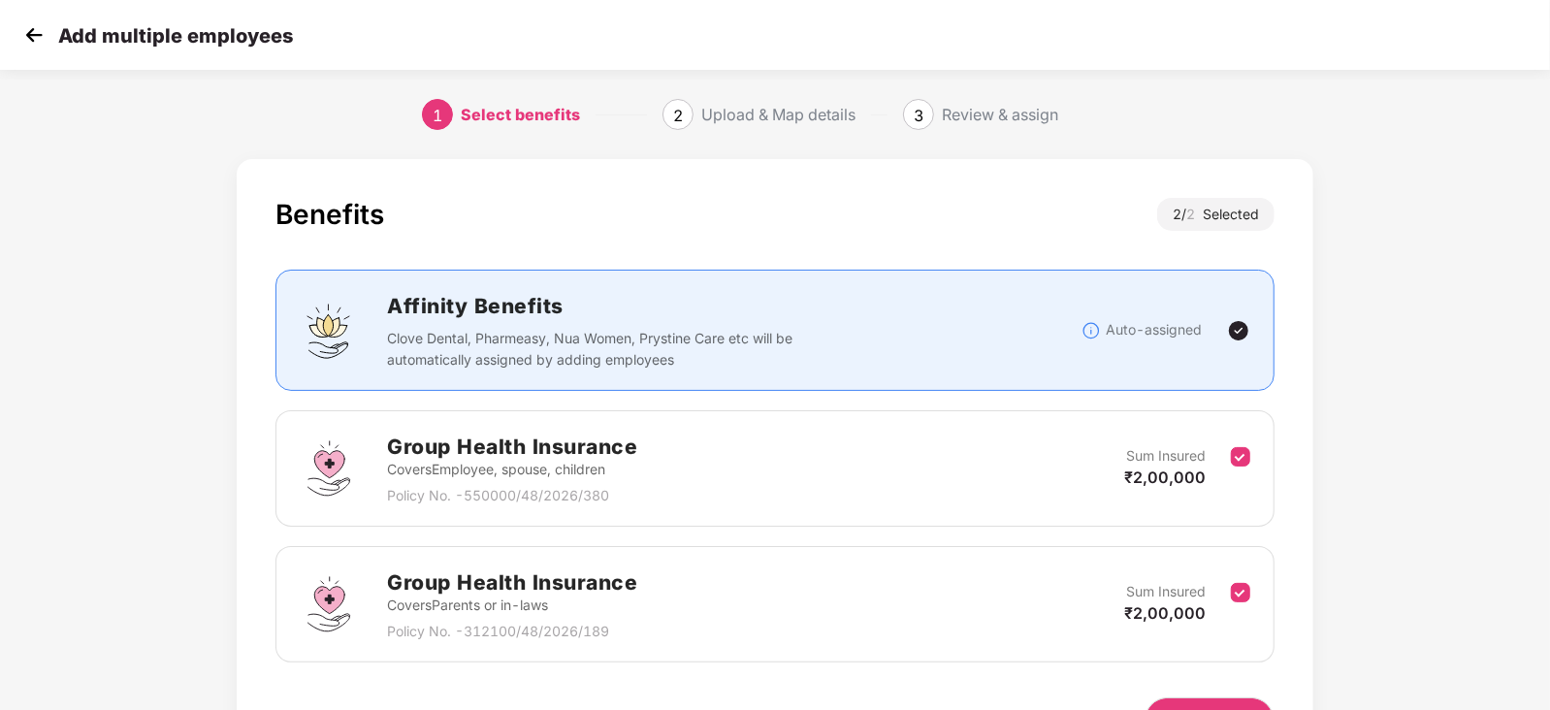
scroll to position [120, 0]
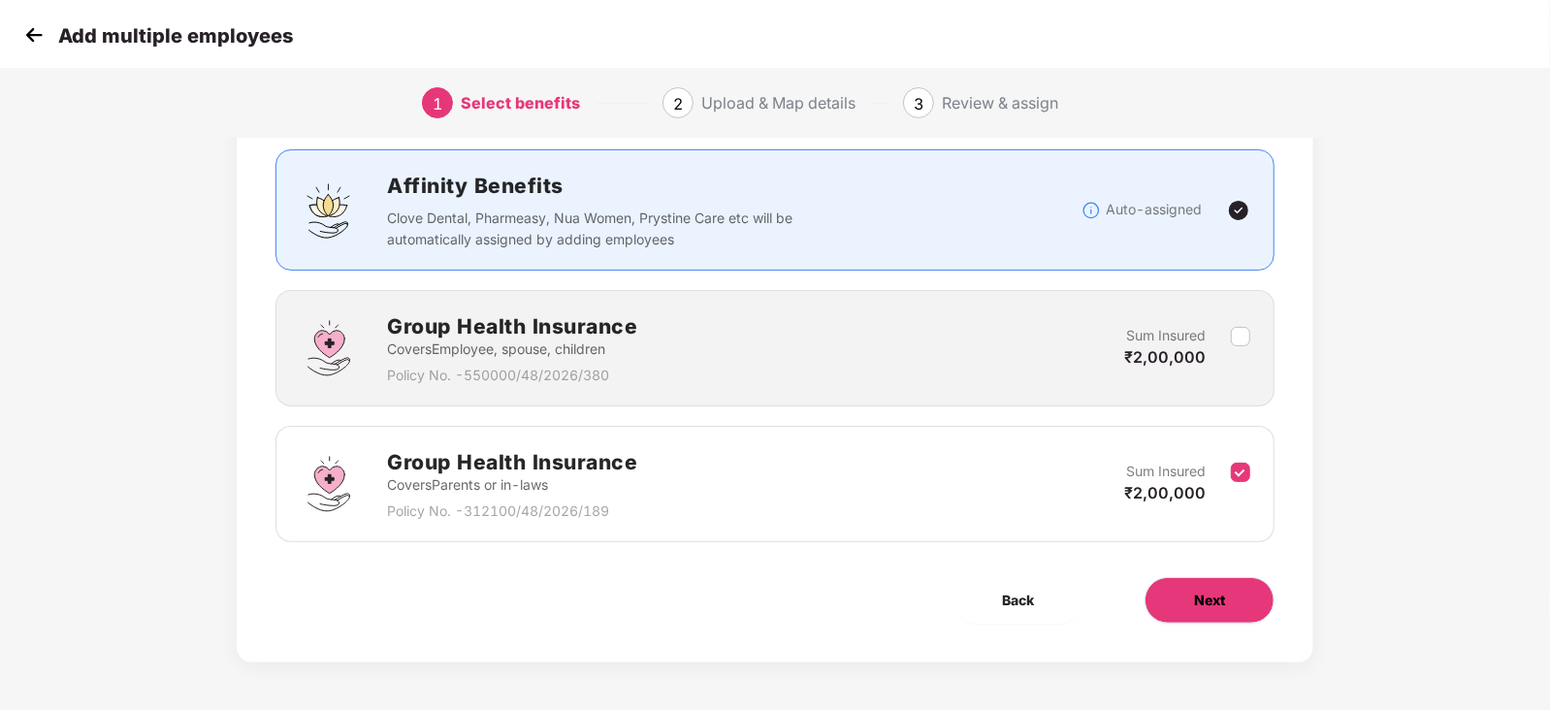
click at [1211, 599] on span "Next" at bounding box center [1209, 600] width 31 height 21
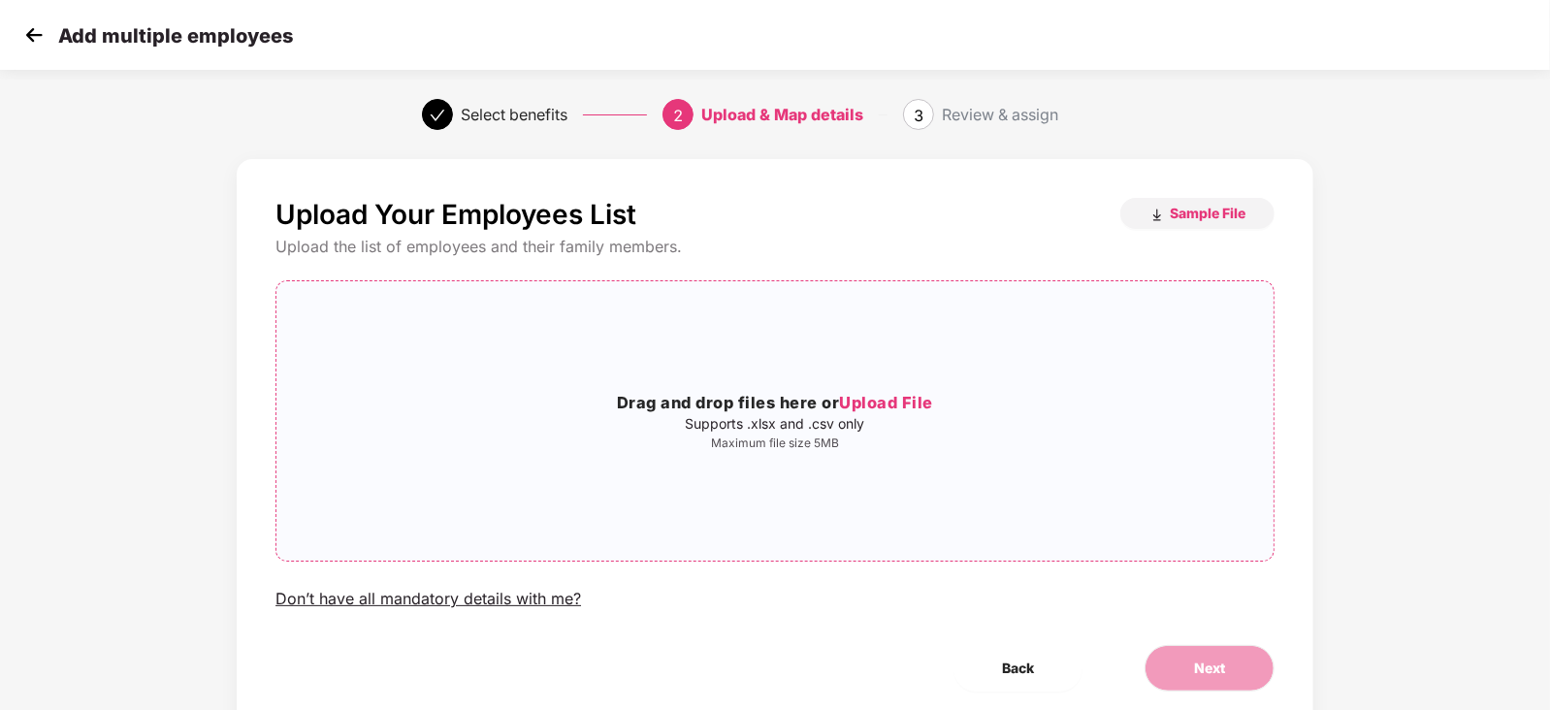
click at [909, 400] on span "Upload File" at bounding box center [886, 402] width 94 height 19
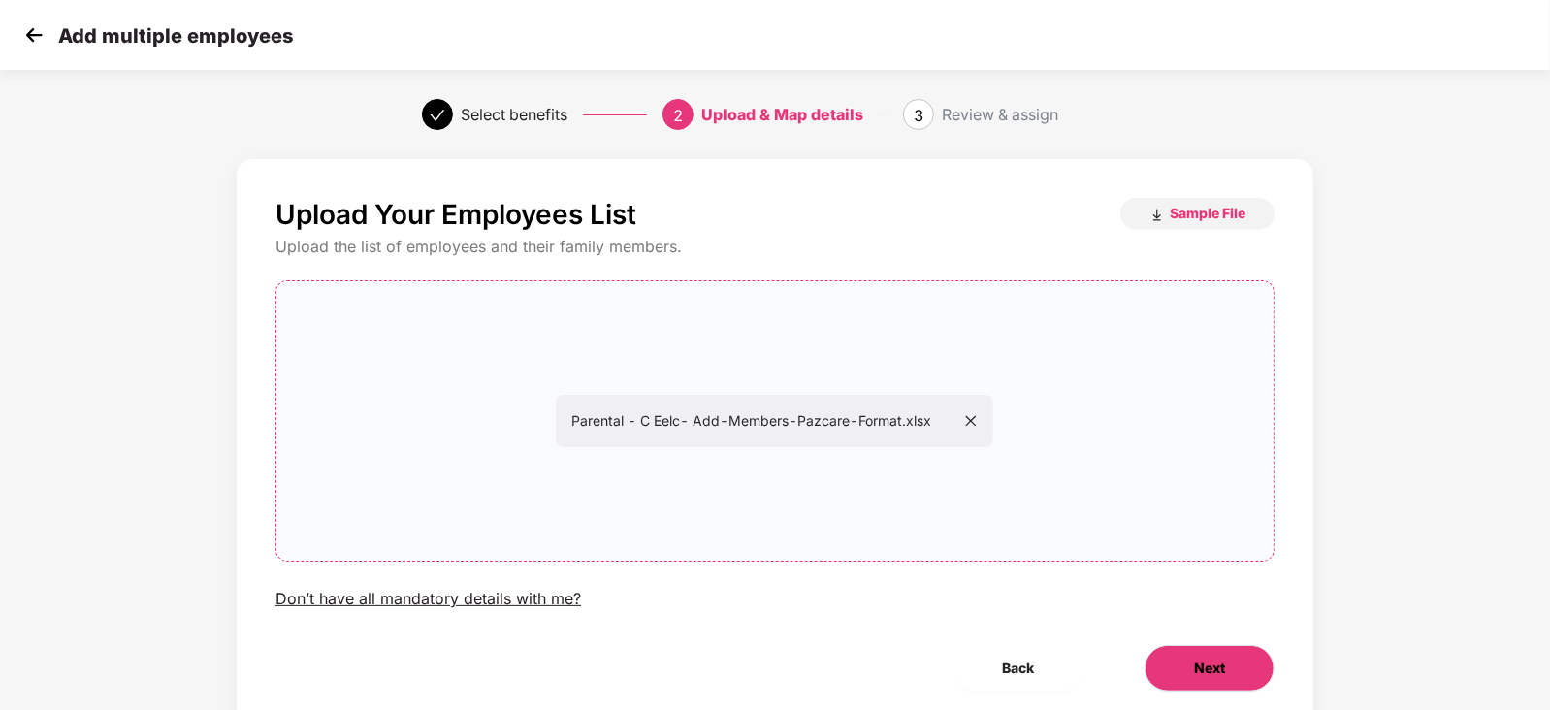
click at [1202, 671] on span "Next" at bounding box center [1209, 668] width 31 height 21
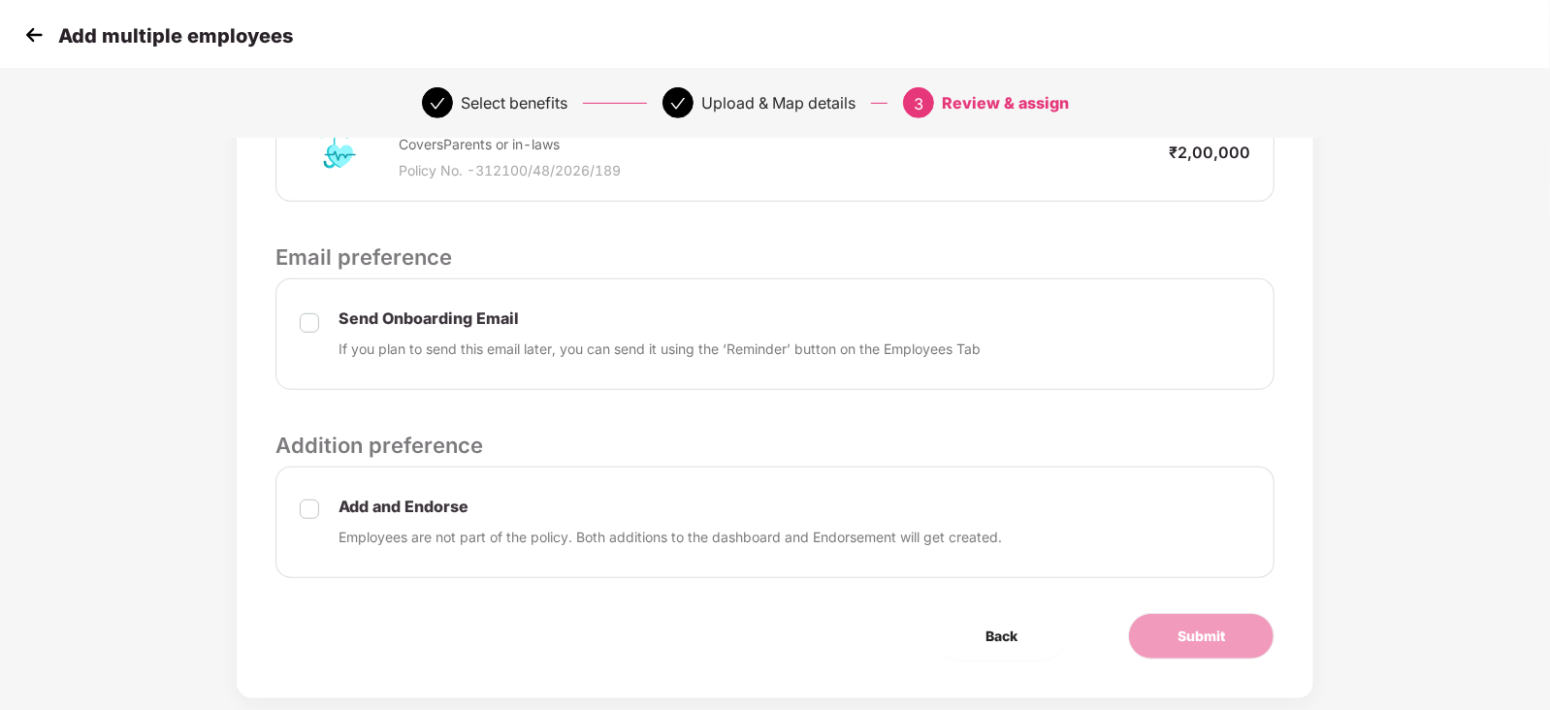
scroll to position [558, 0]
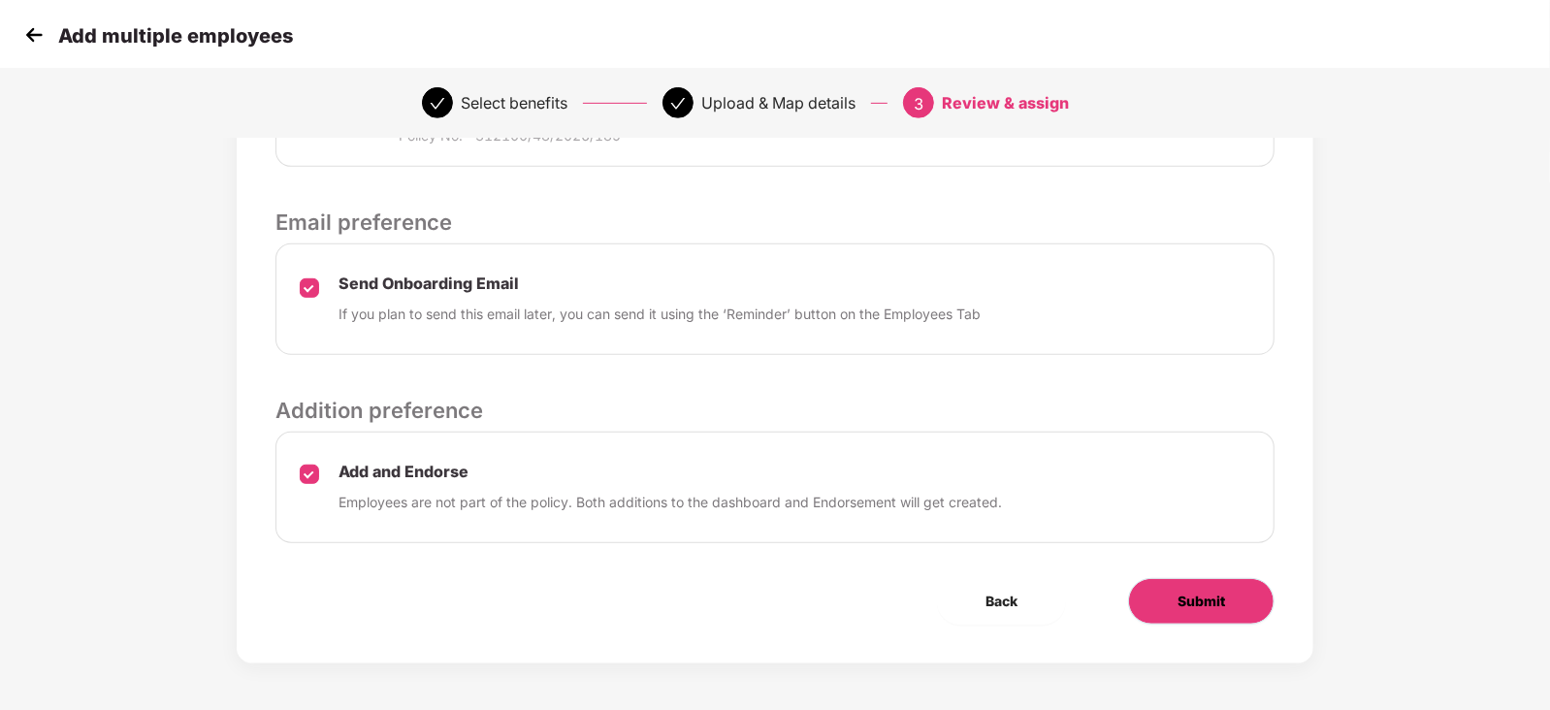
click at [1187, 591] on span "Submit" at bounding box center [1202, 601] width 48 height 21
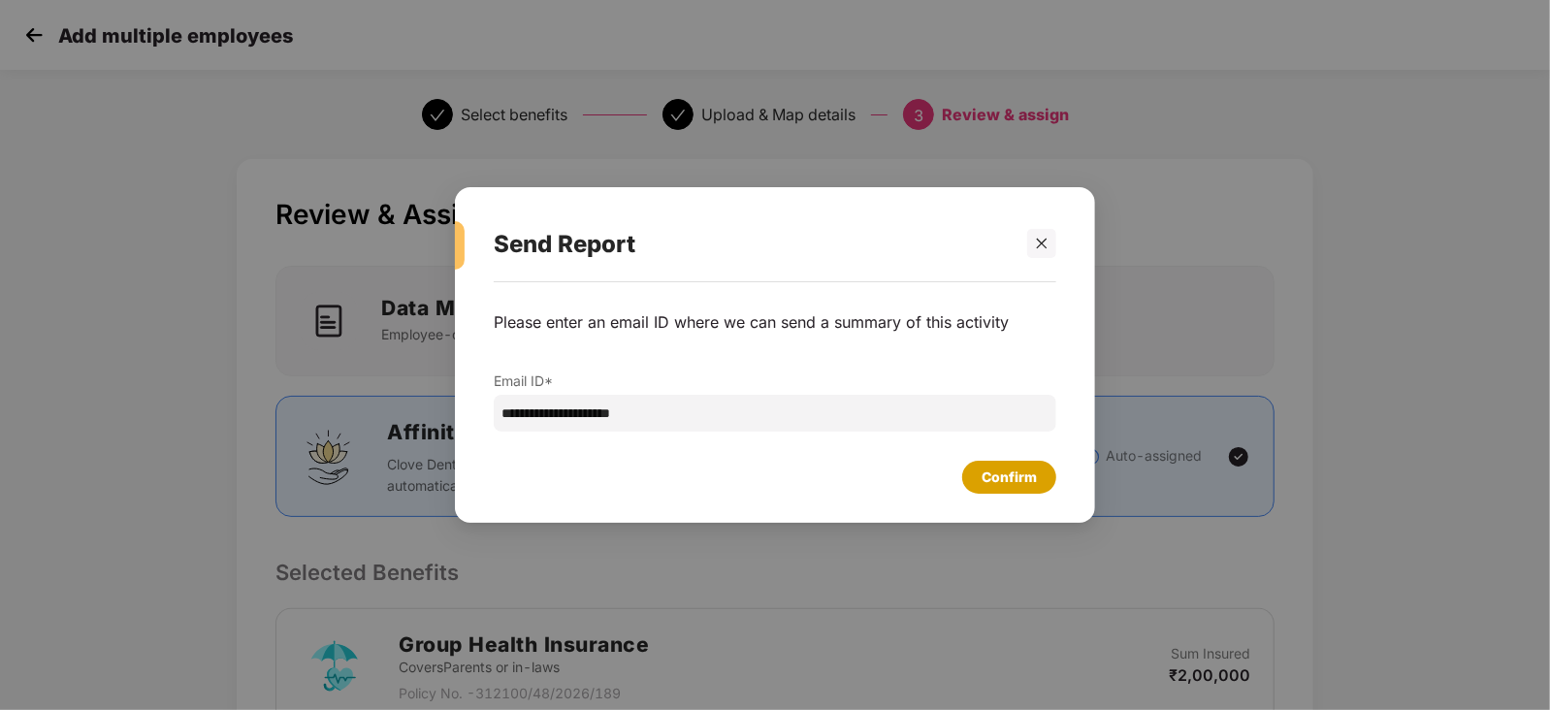
click at [1000, 470] on div "Confirm" at bounding box center [1009, 477] width 55 height 21
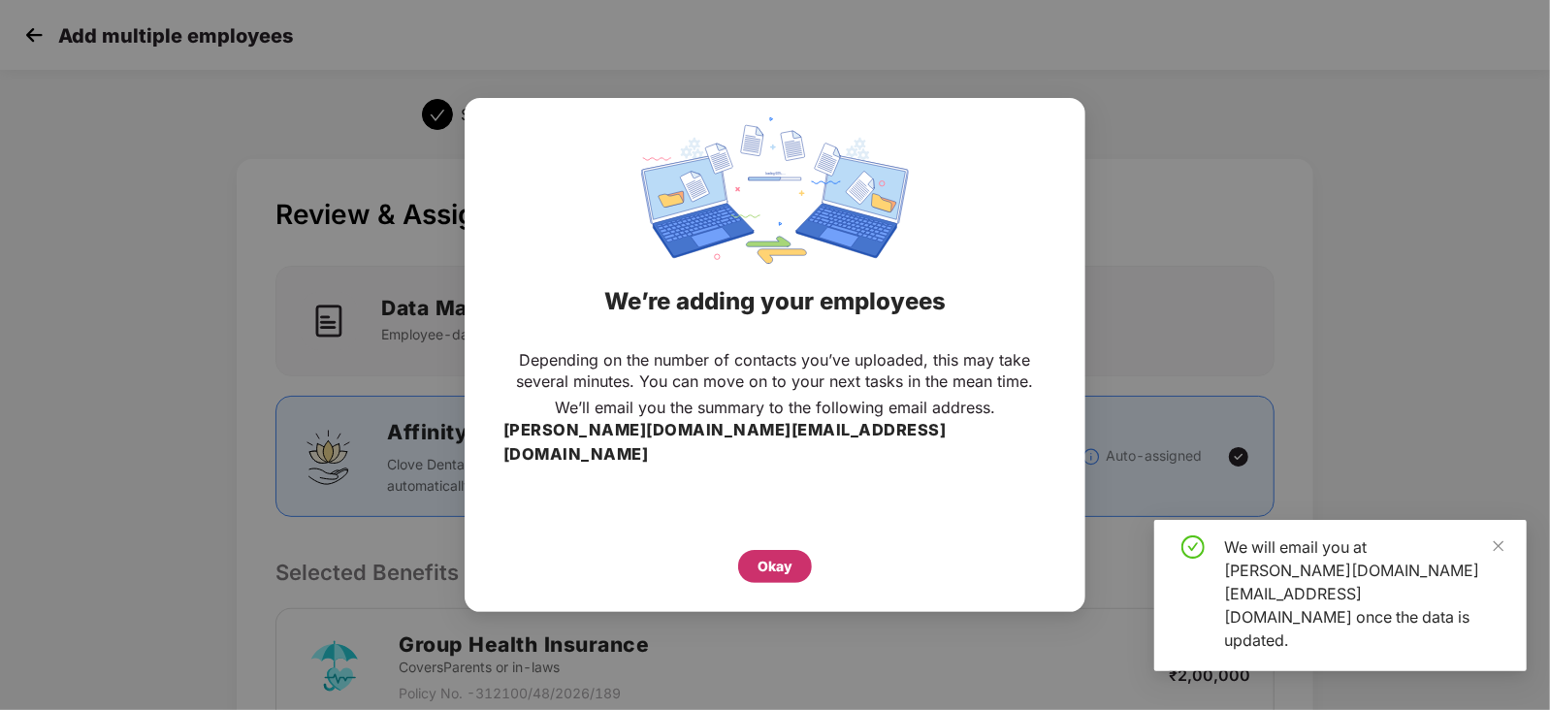
click at [767, 556] on div "Okay" at bounding box center [775, 566] width 35 height 21
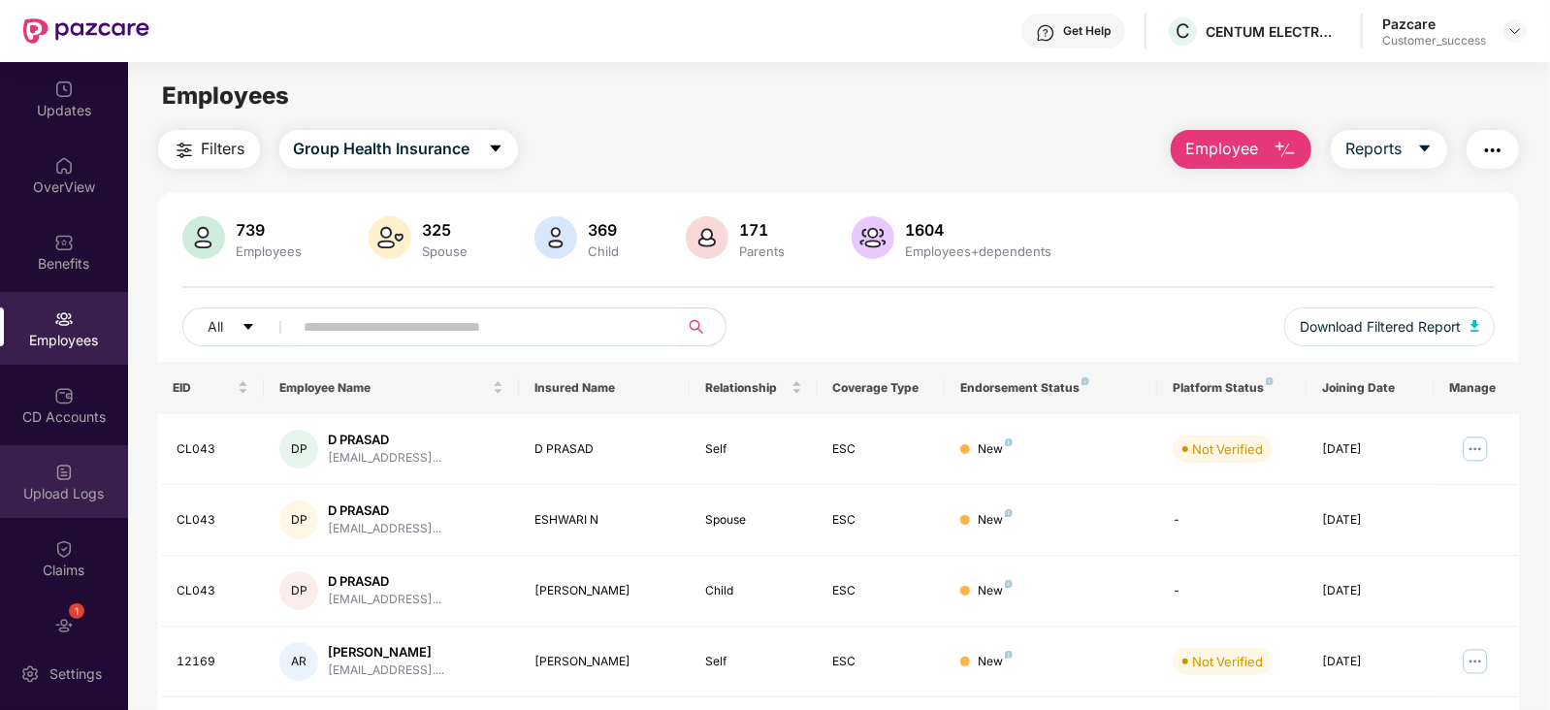
click at [77, 468] on div "Upload Logs" at bounding box center [64, 481] width 128 height 73
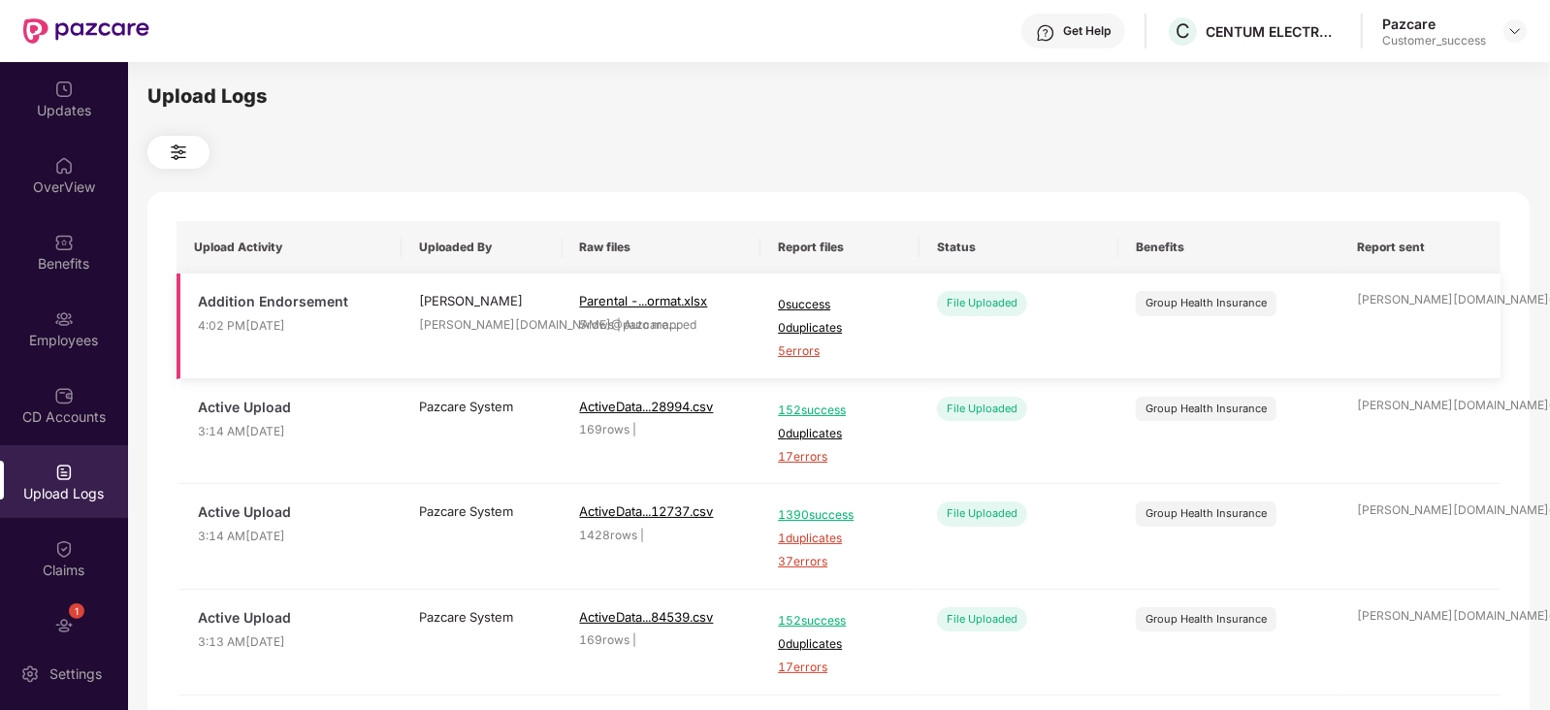
click at [789, 349] on span "5 errors" at bounding box center [840, 351] width 124 height 18
click at [82, 312] on div "Employees" at bounding box center [64, 328] width 128 height 73
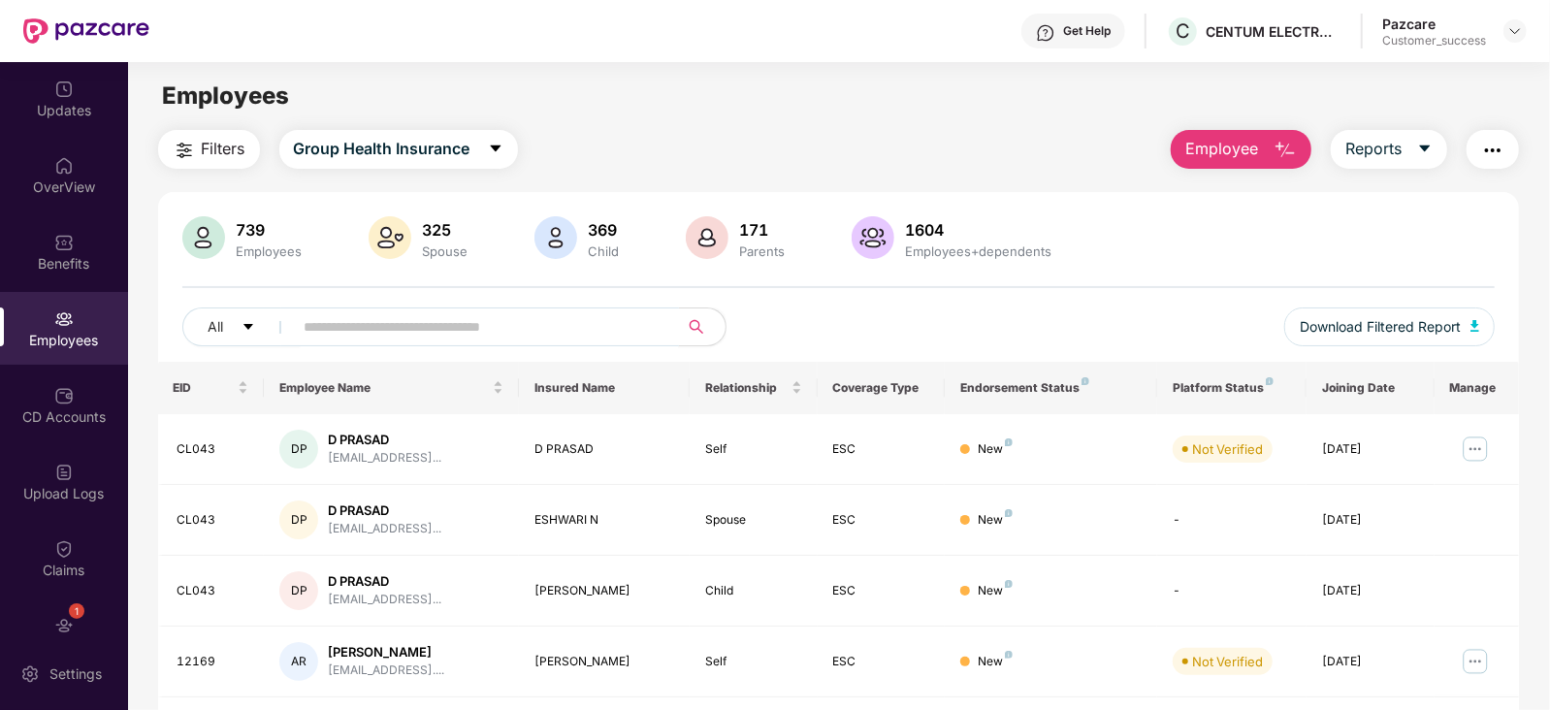
click at [341, 315] on input "text" at bounding box center [479, 326] width 348 height 29
paste input "*****"
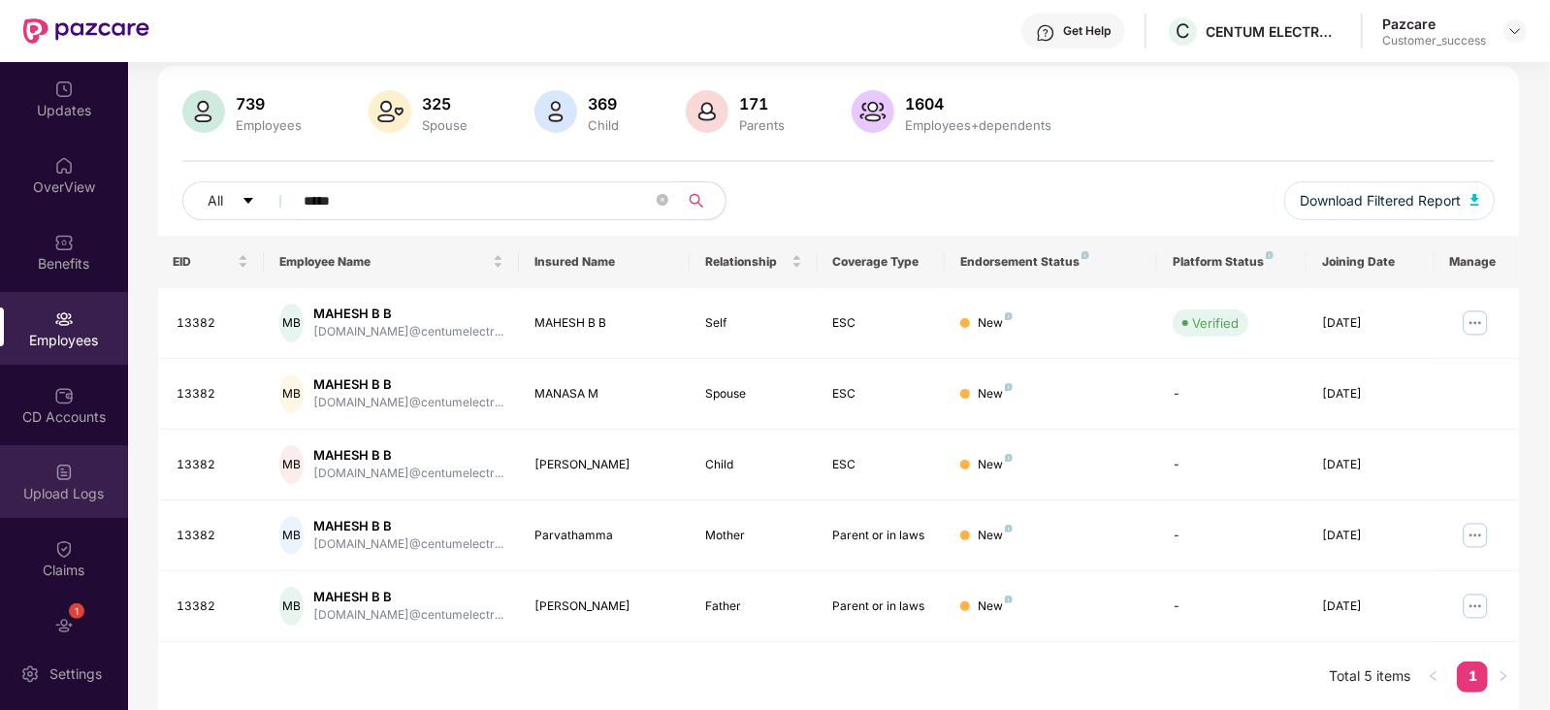
scroll to position [114, 0]
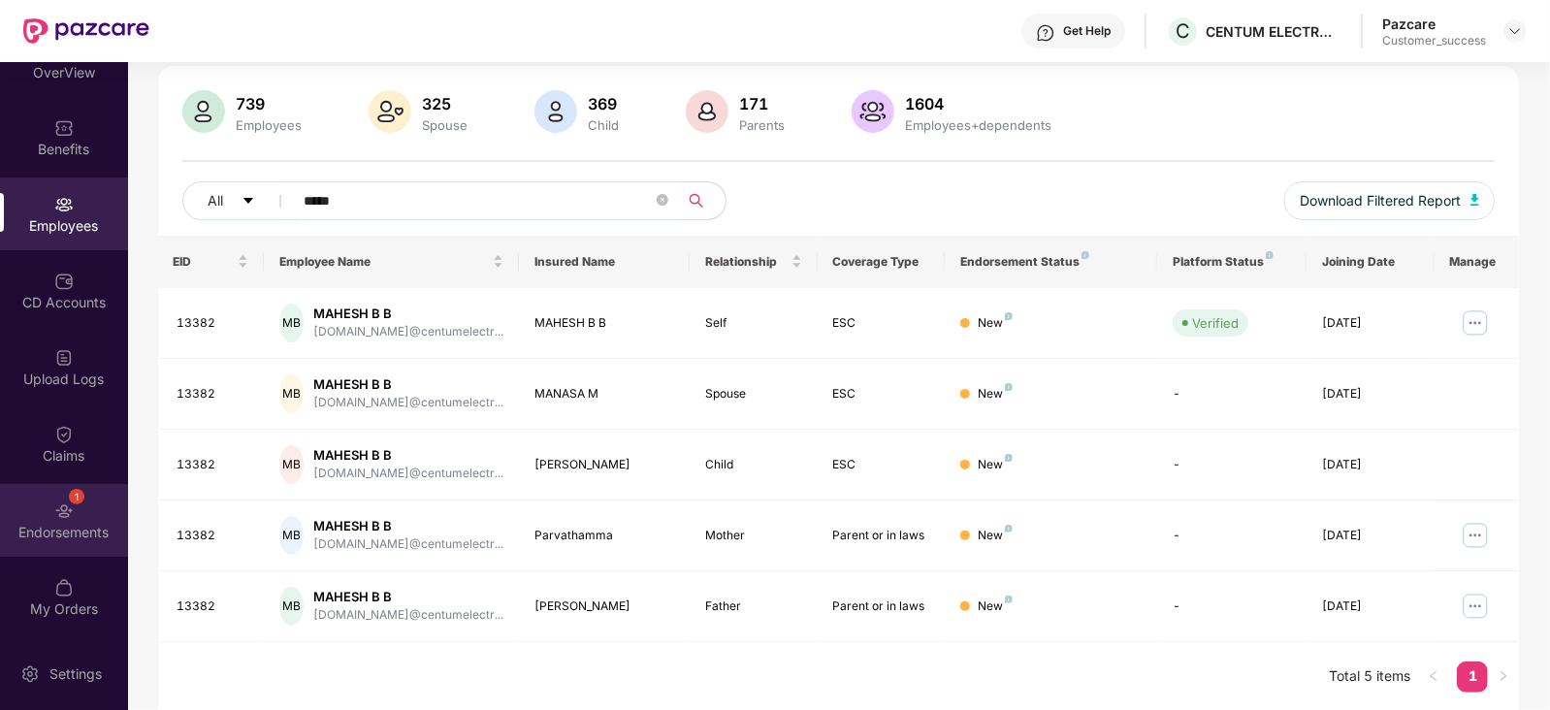
type input "*****"
click at [63, 515] on img at bounding box center [63, 511] width 19 height 19
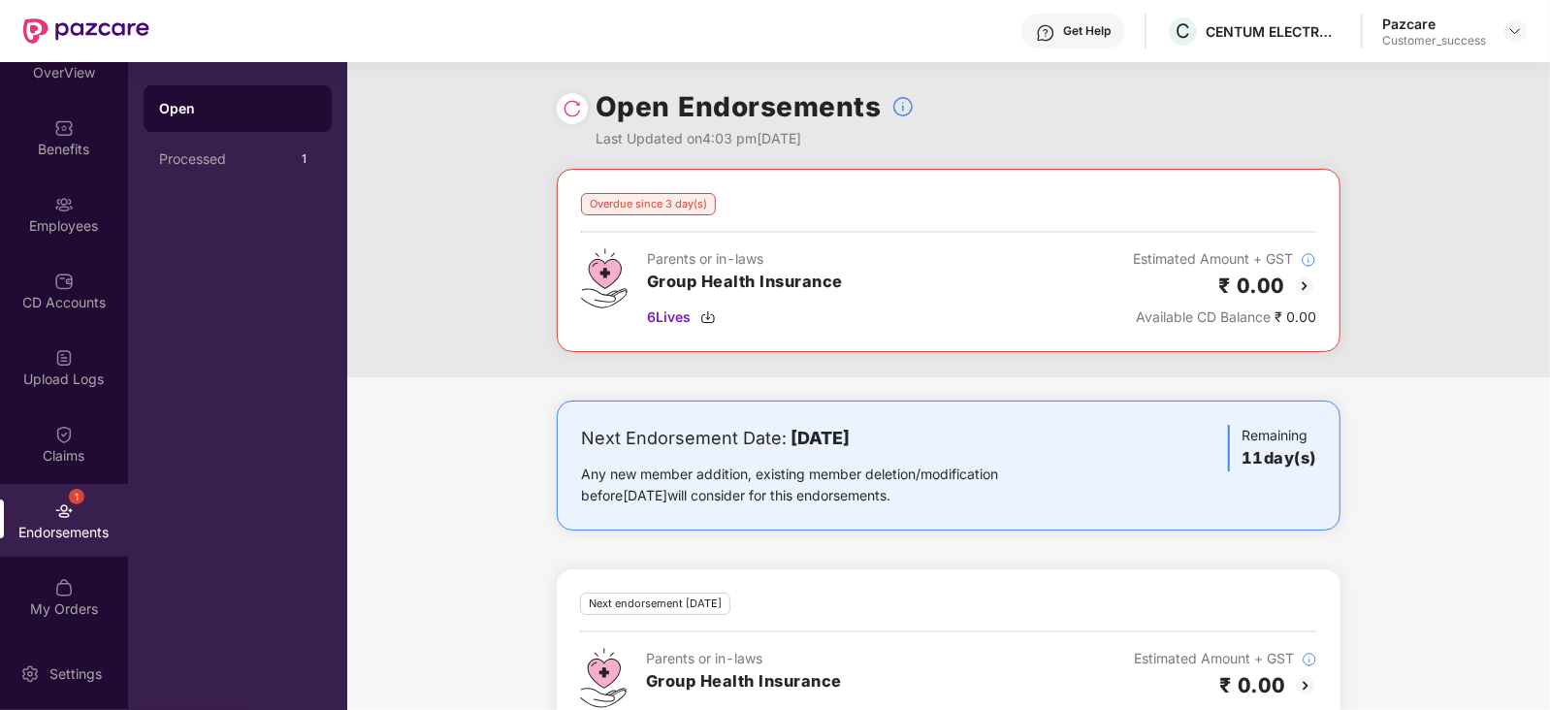
scroll to position [372, 0]
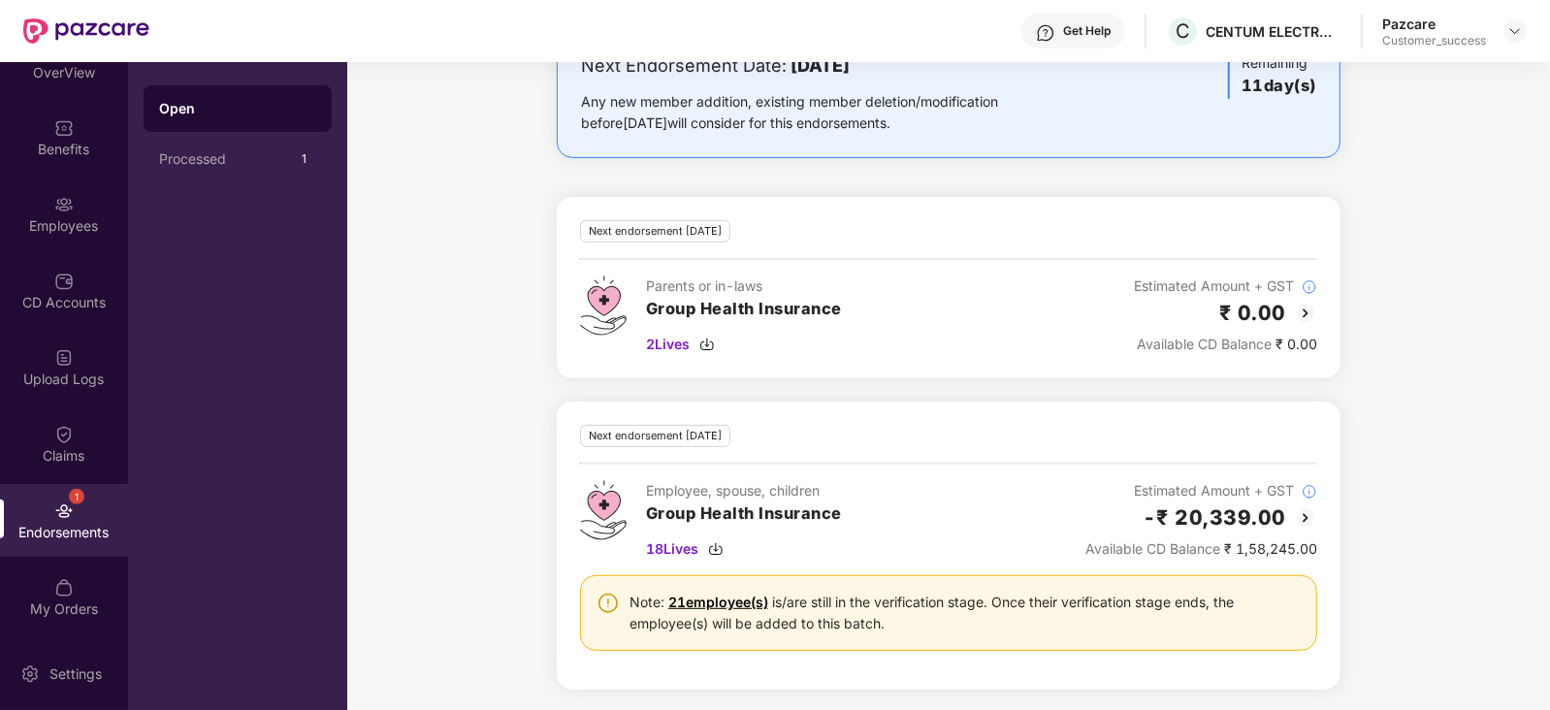
click at [706, 603] on link "21 employee(s)" at bounding box center [718, 602] width 100 height 16
click at [66, 214] on div "Employees" at bounding box center [64, 214] width 128 height 73
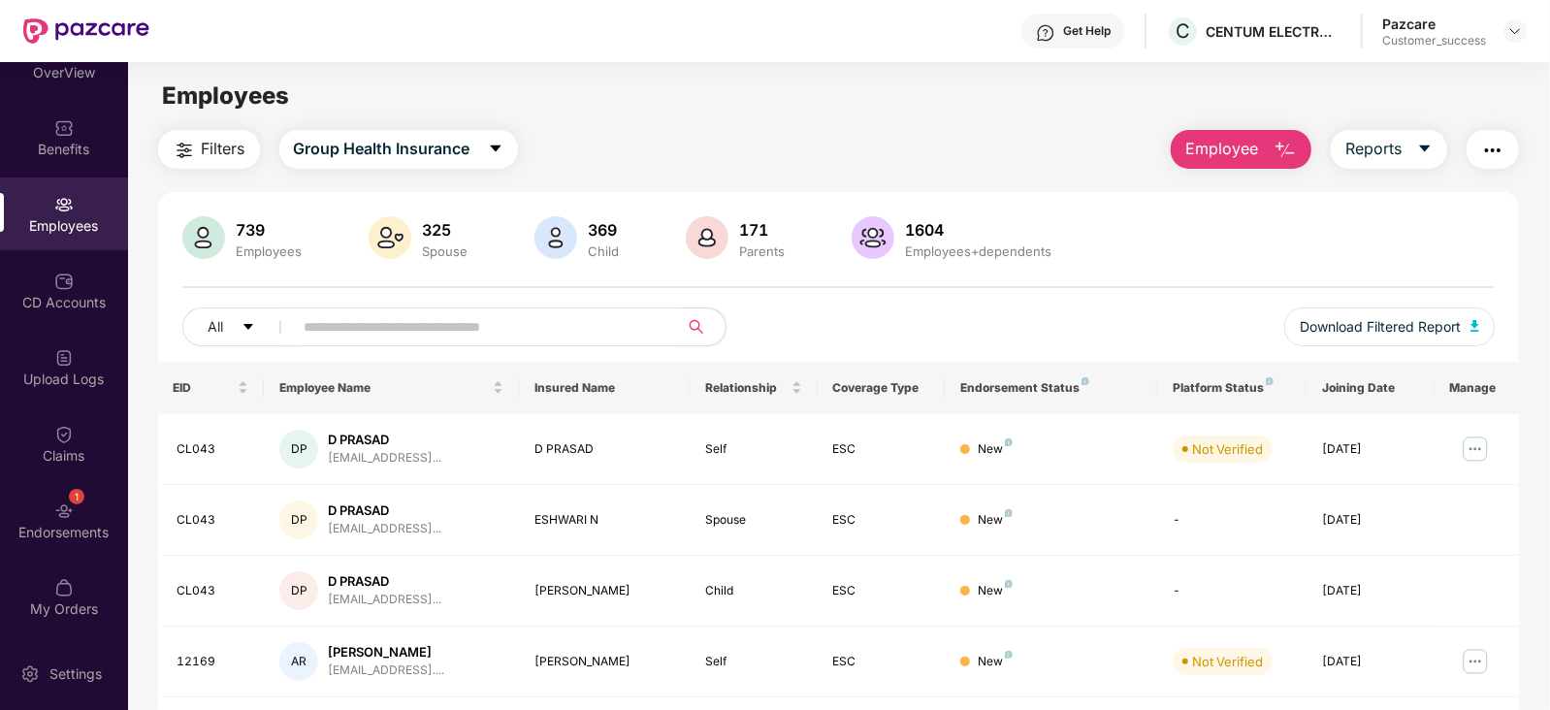
click at [363, 322] on input "text" at bounding box center [479, 326] width 348 height 29
paste input "*****"
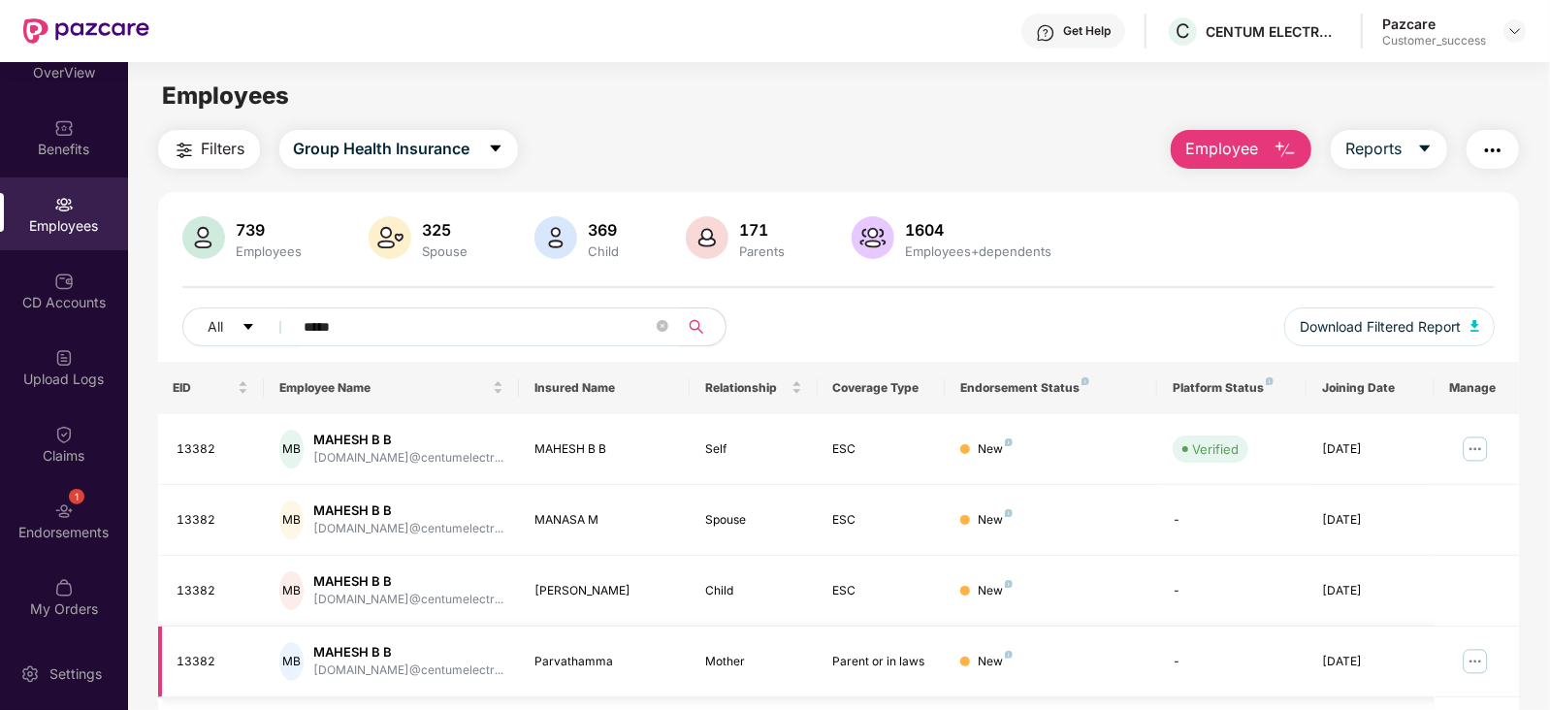
scroll to position [126, 0]
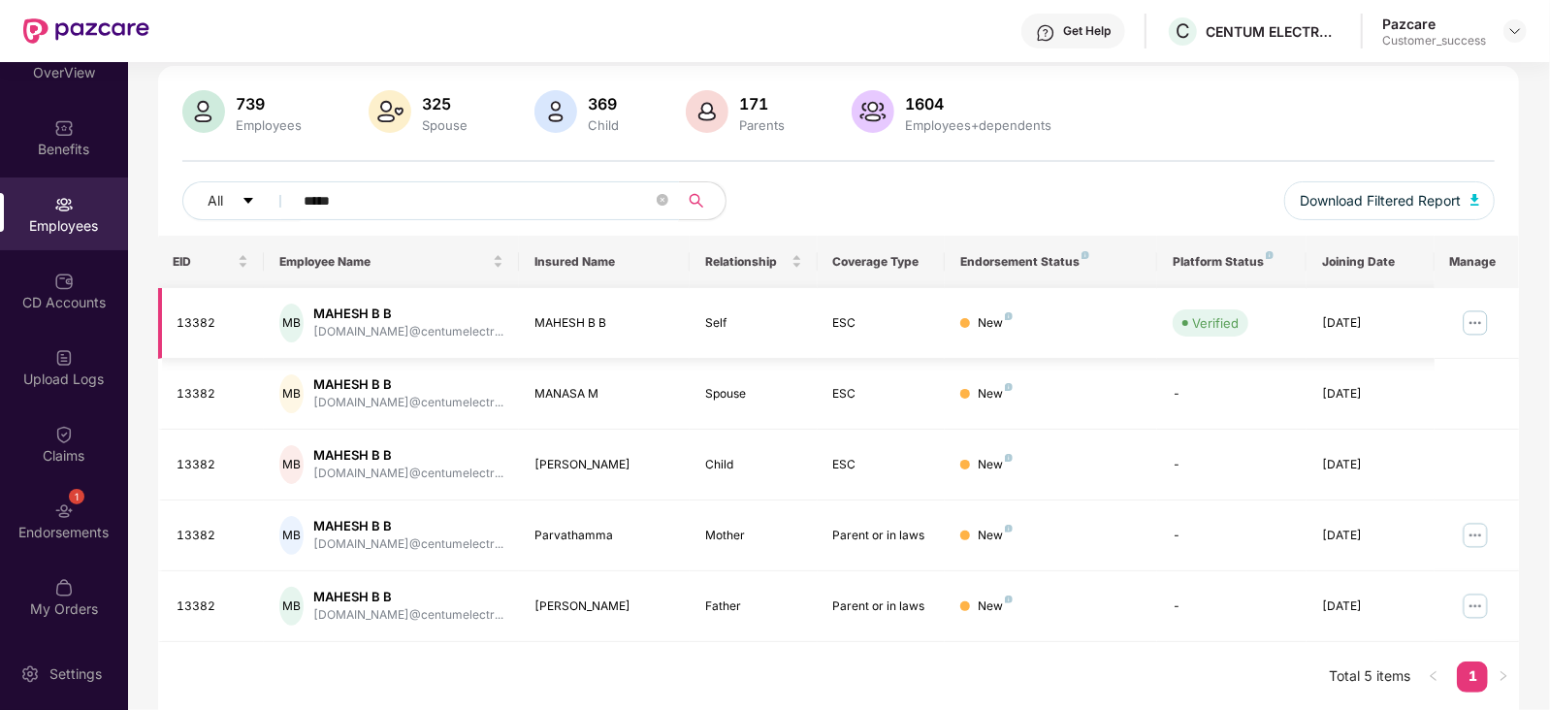
type input "*****"
click at [1474, 312] on img at bounding box center [1475, 322] width 31 height 31
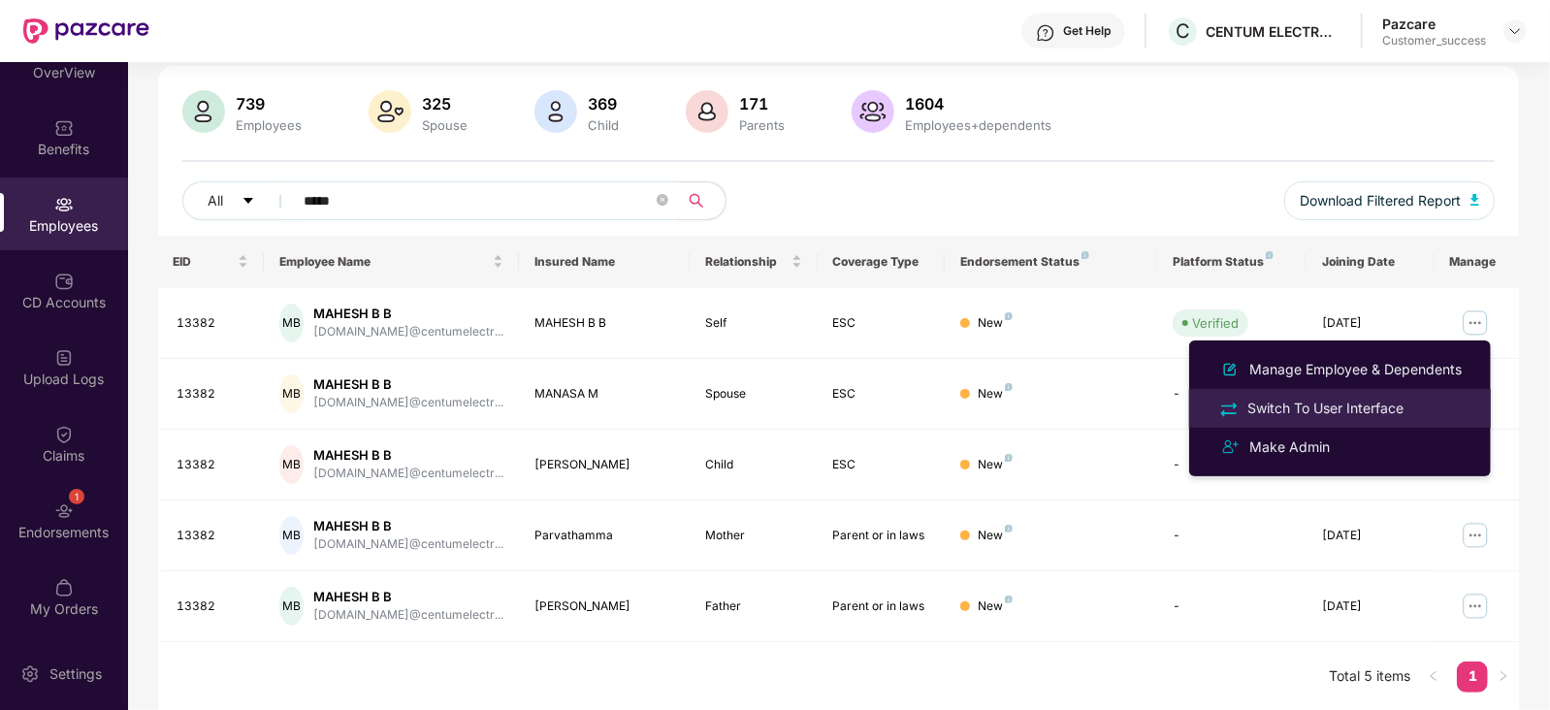
click at [1353, 403] on div "Switch To User Interface" at bounding box center [1326, 408] width 164 height 21
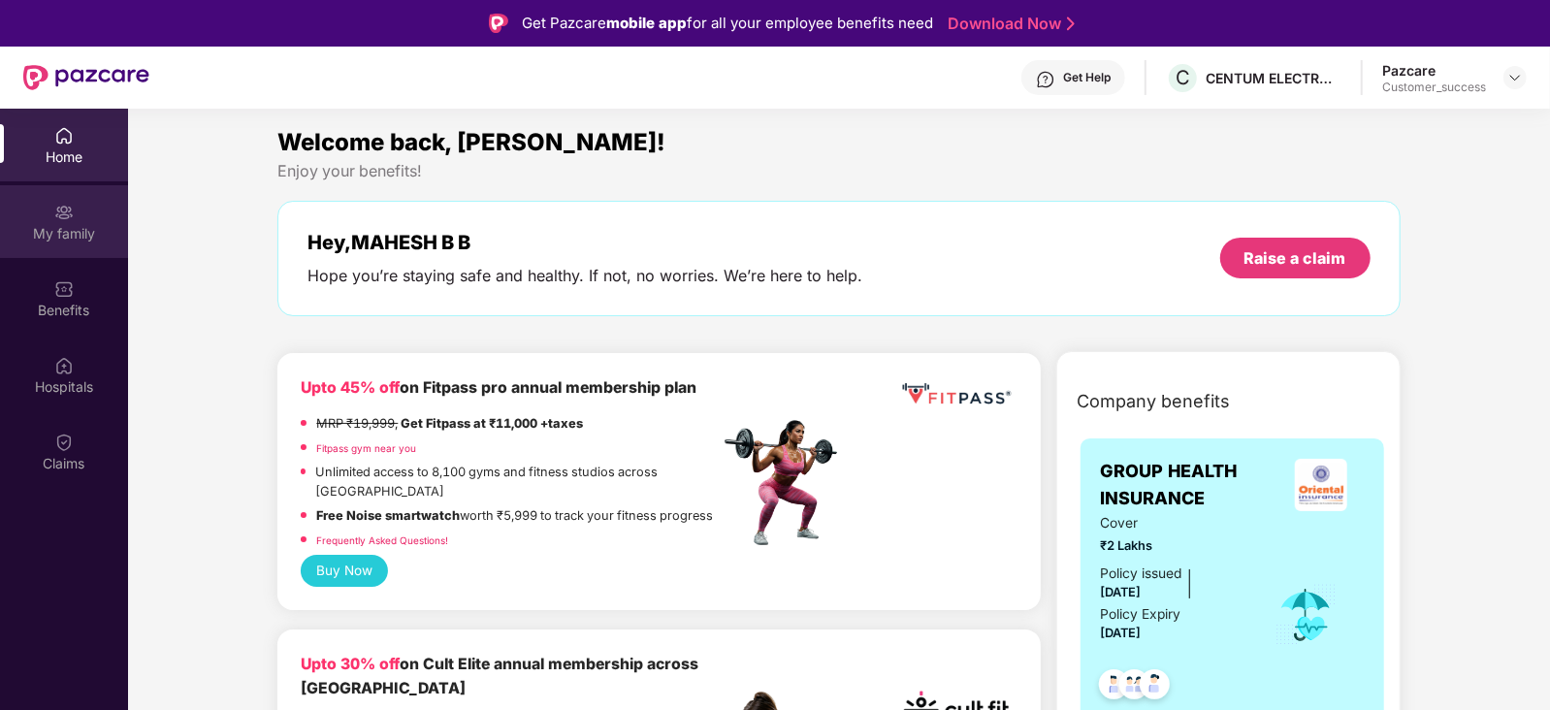
click at [83, 233] on div "My family" at bounding box center [64, 233] width 128 height 19
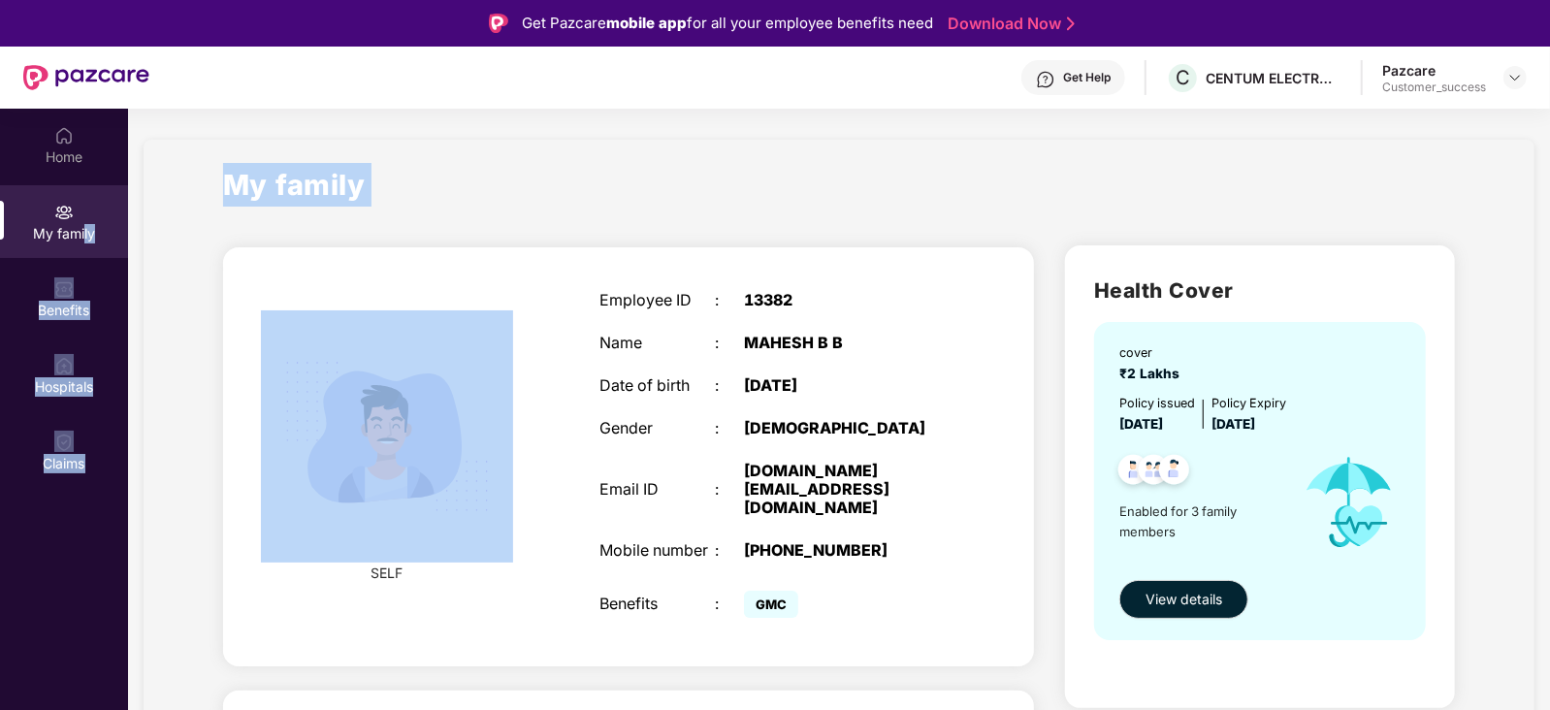
drag, startPoint x: 83, startPoint y: 233, endPoint x: 299, endPoint y: 398, distance: 271.2
click at [299, 398] on div "Home My family Benefits Hospitals Claims My family SELF Employee ID : 13382 Nam…" at bounding box center [775, 464] width 1550 height 710
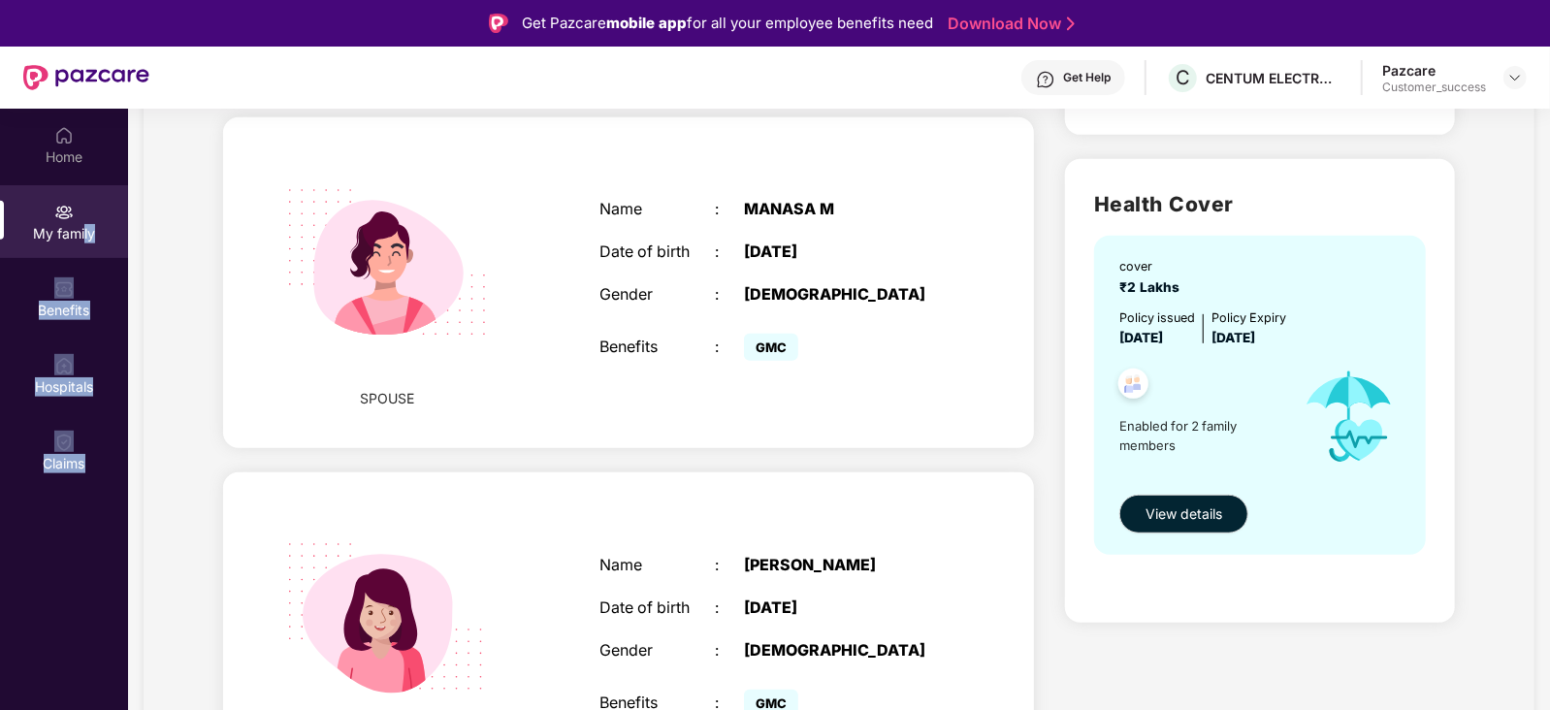
scroll to position [576, 0]
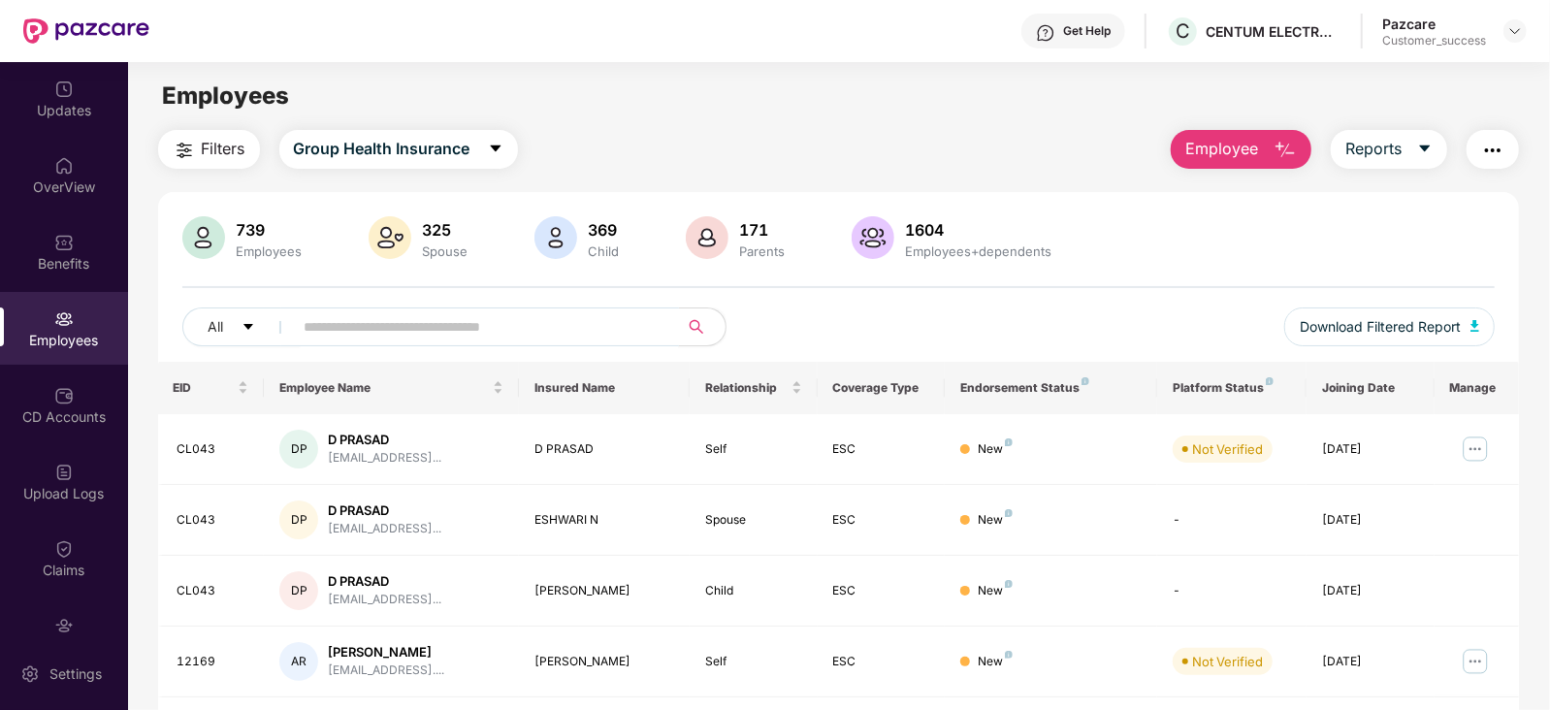
click at [435, 318] on input "text" at bounding box center [479, 326] width 348 height 29
paste input "*****"
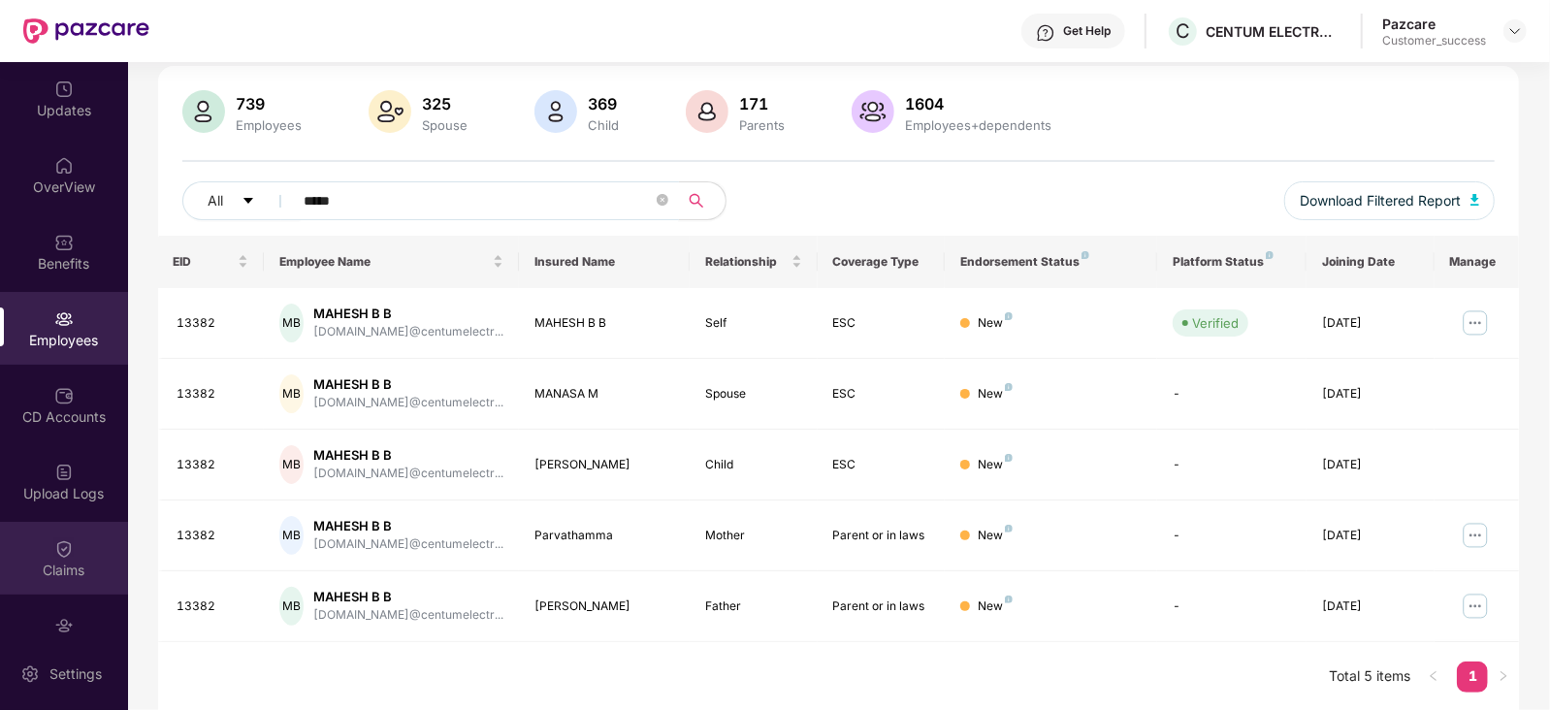
scroll to position [114, 0]
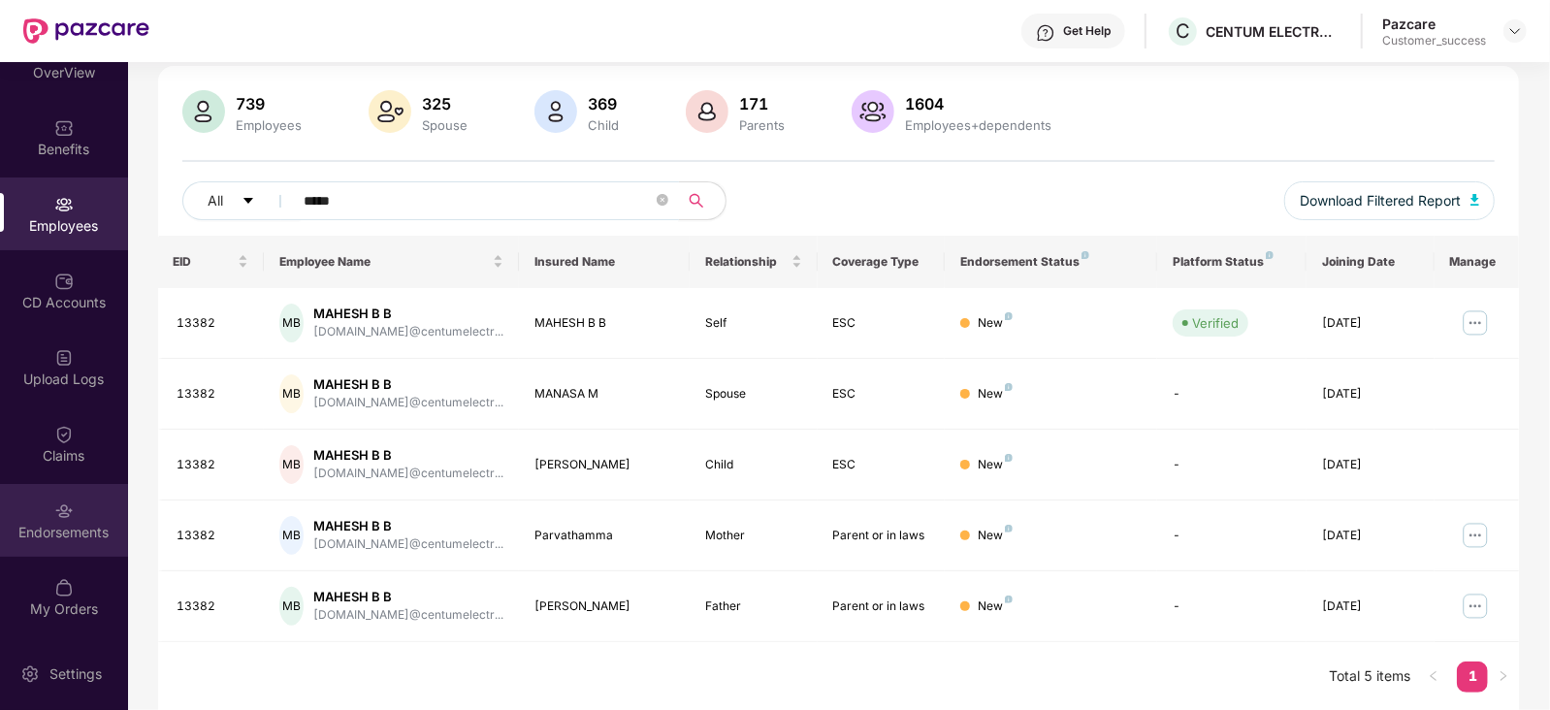
type input "*****"
click at [60, 523] on div "Endorsements" at bounding box center [64, 532] width 128 height 19
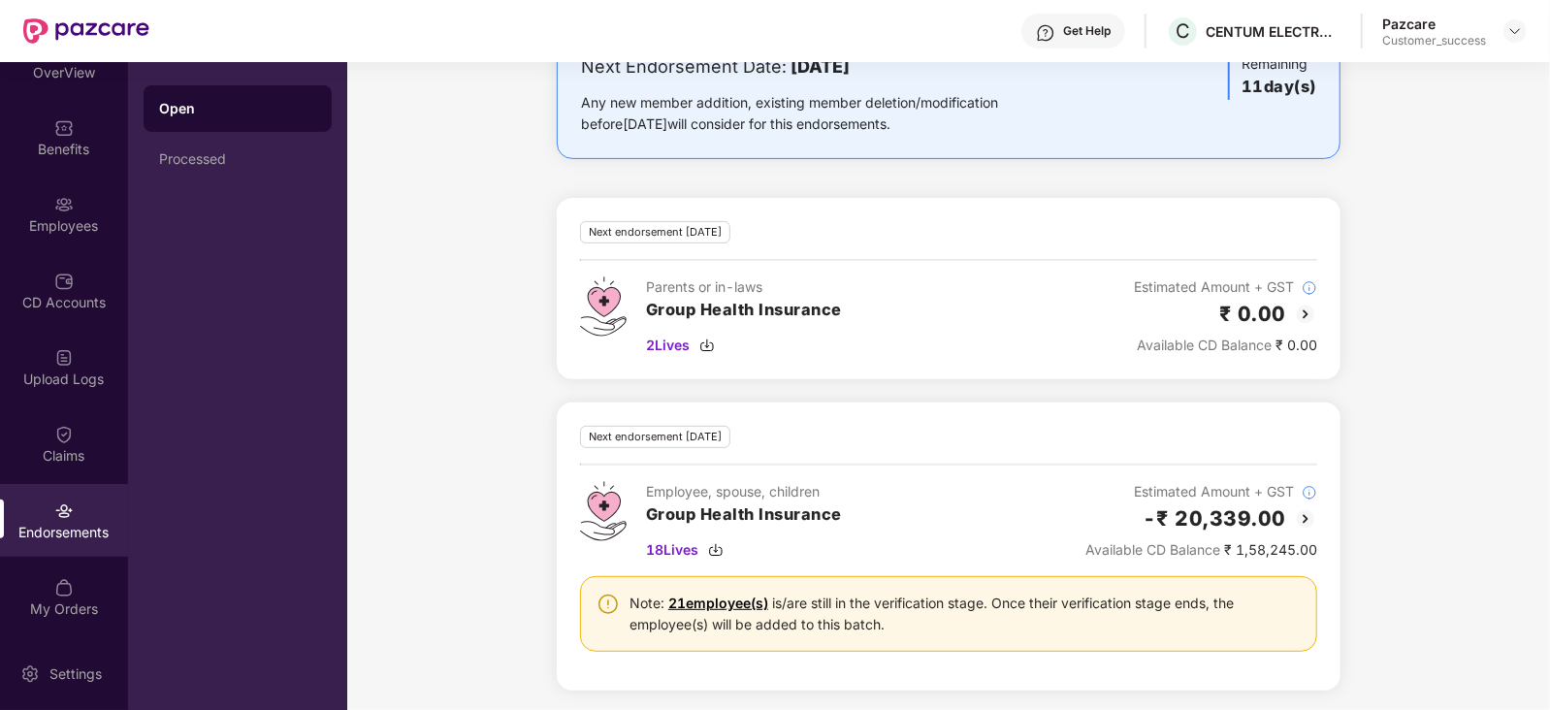
scroll to position [113, 0]
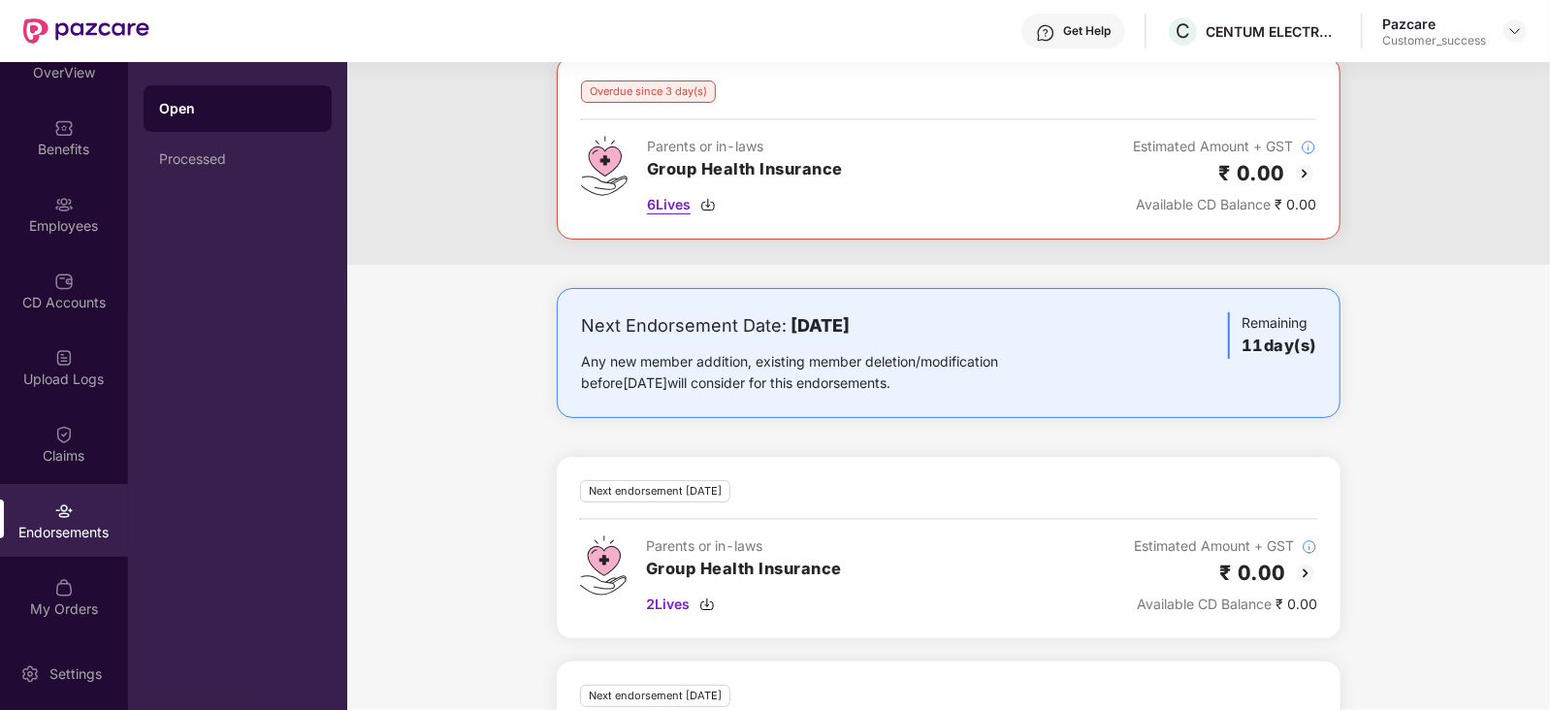
click at [712, 203] on img at bounding box center [708, 205] width 16 height 16
click at [57, 229] on div "Employees" at bounding box center [64, 225] width 128 height 19
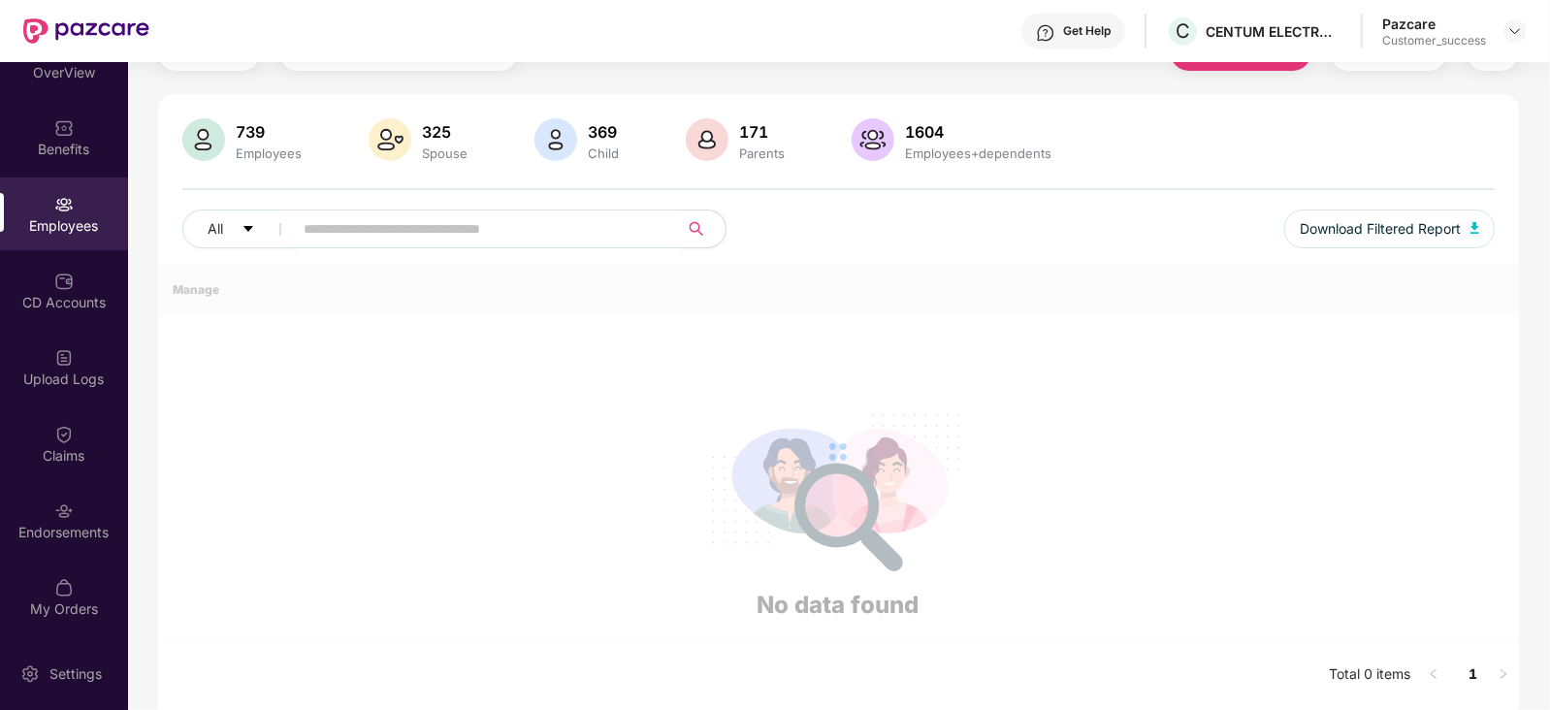
scroll to position [113, 0]
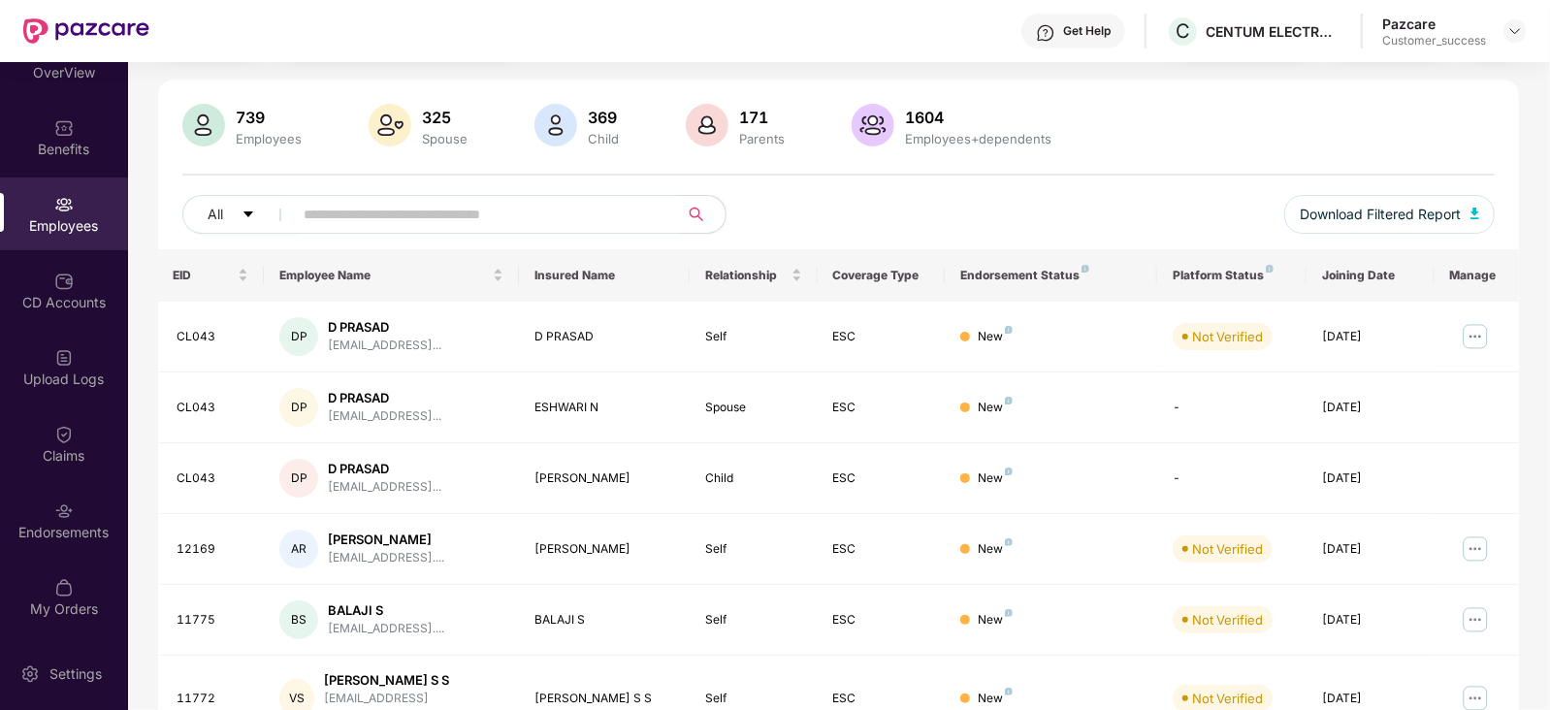
click at [369, 217] on input "text" at bounding box center [479, 214] width 348 height 29
paste input "*****"
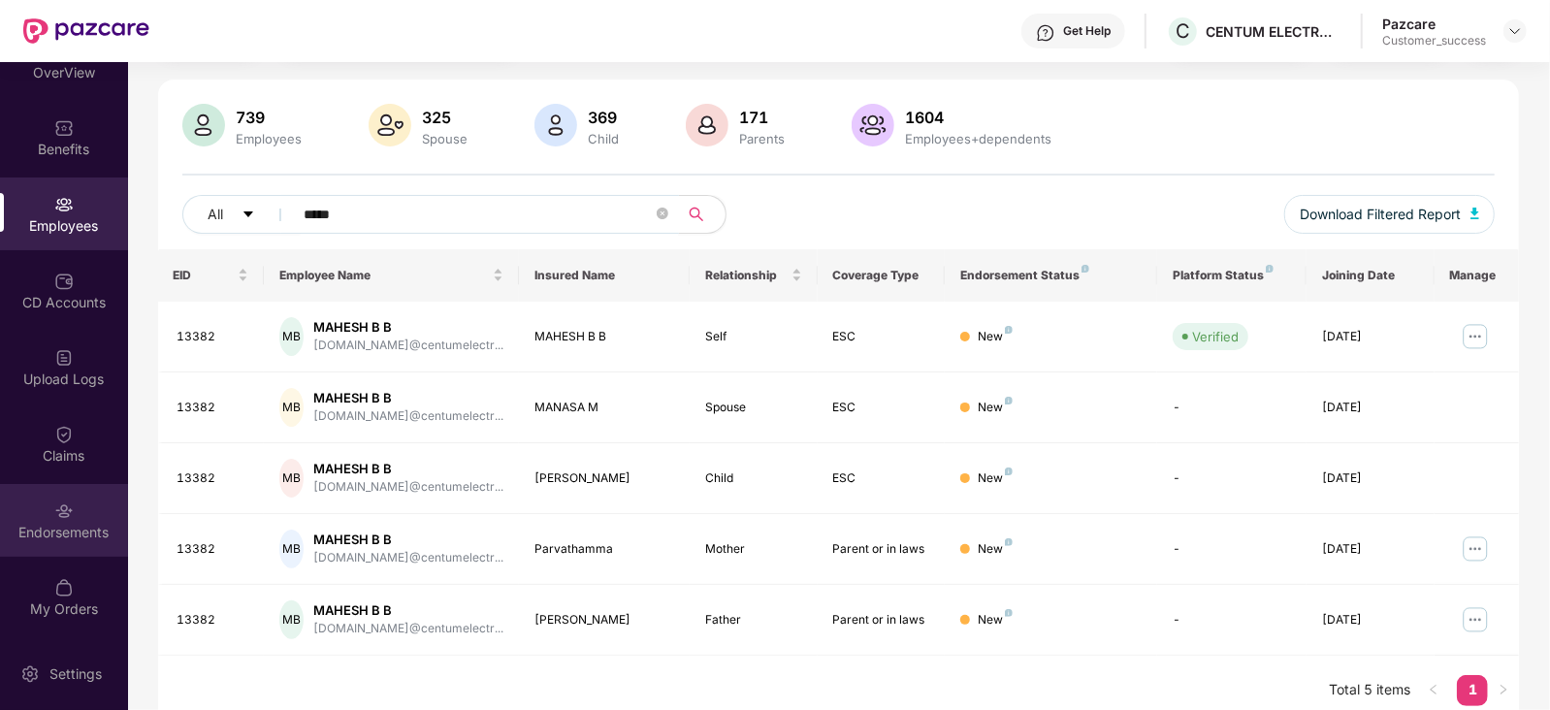
type input "*****"
click at [63, 517] on img at bounding box center [63, 511] width 19 height 19
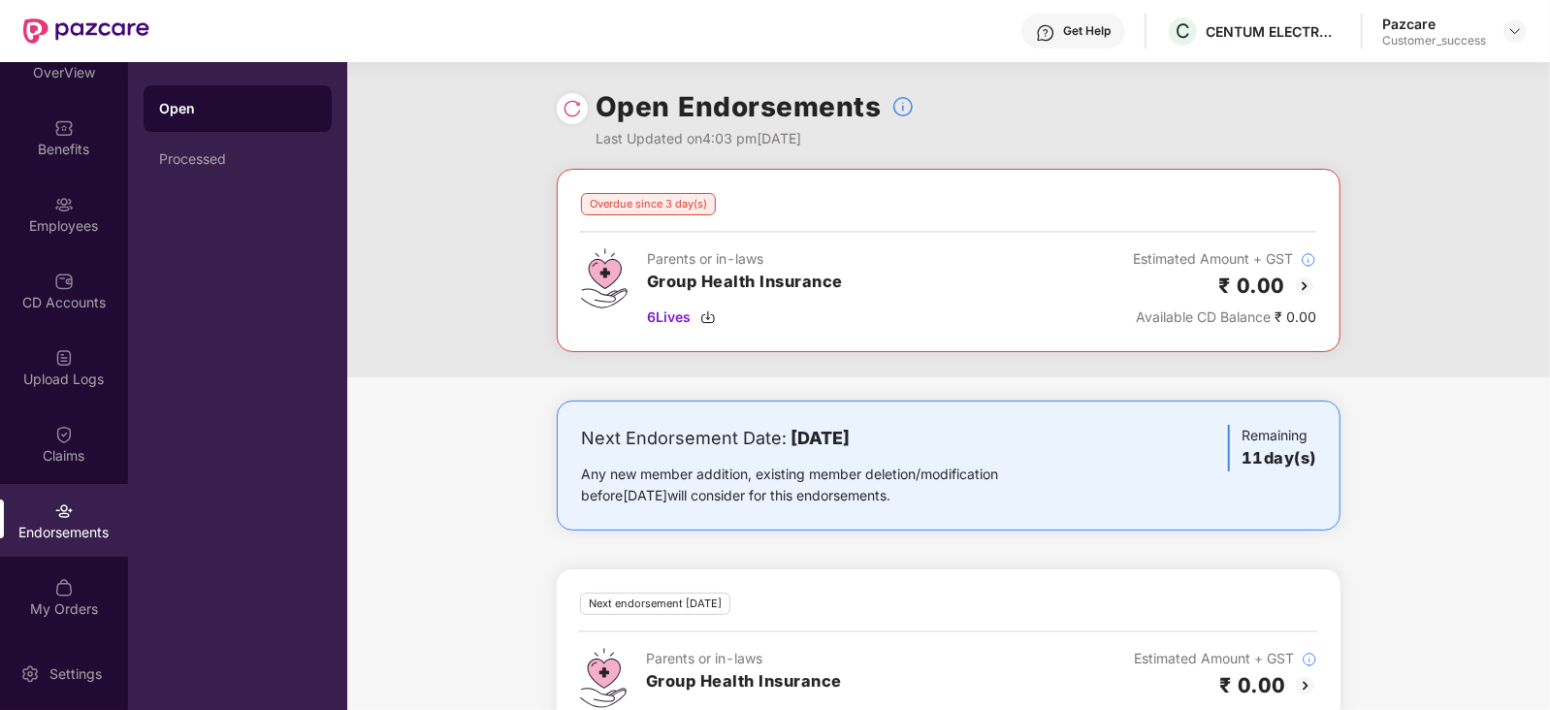
scroll to position [372, 0]
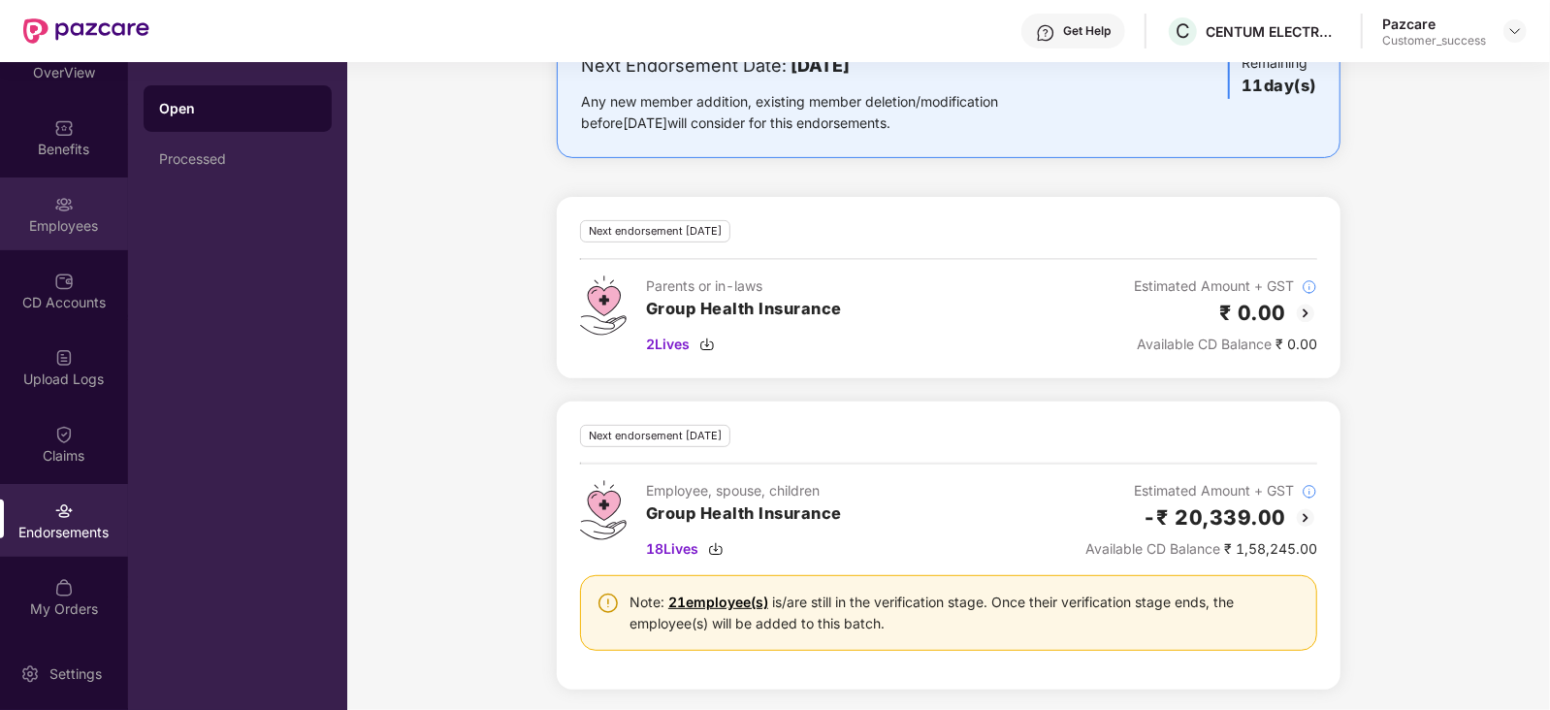
click at [50, 223] on div "Employees" at bounding box center [64, 225] width 128 height 19
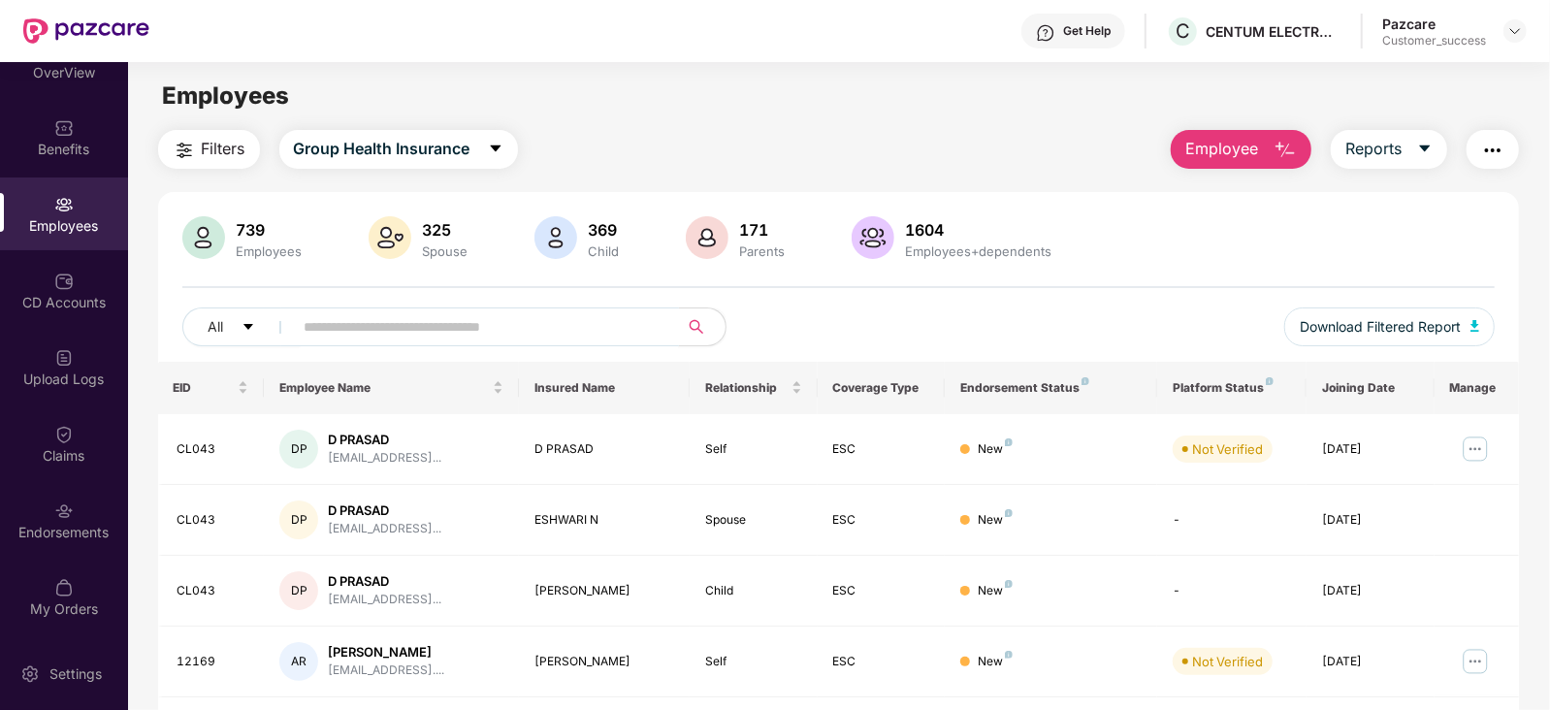
click at [455, 317] on input "text" at bounding box center [479, 326] width 348 height 29
paste input "*****"
type input "*****"
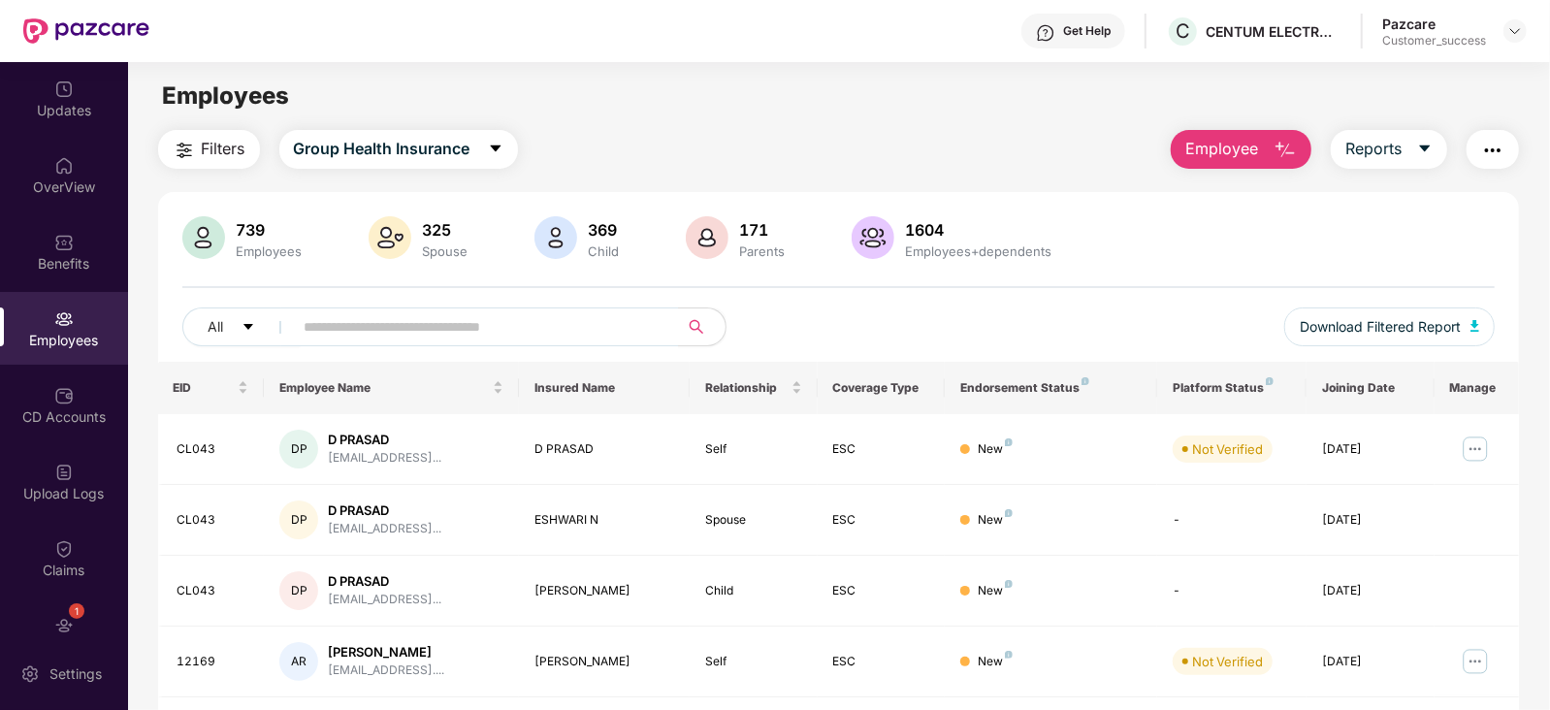
click at [80, 570] on div "Claims" at bounding box center [64, 570] width 128 height 19
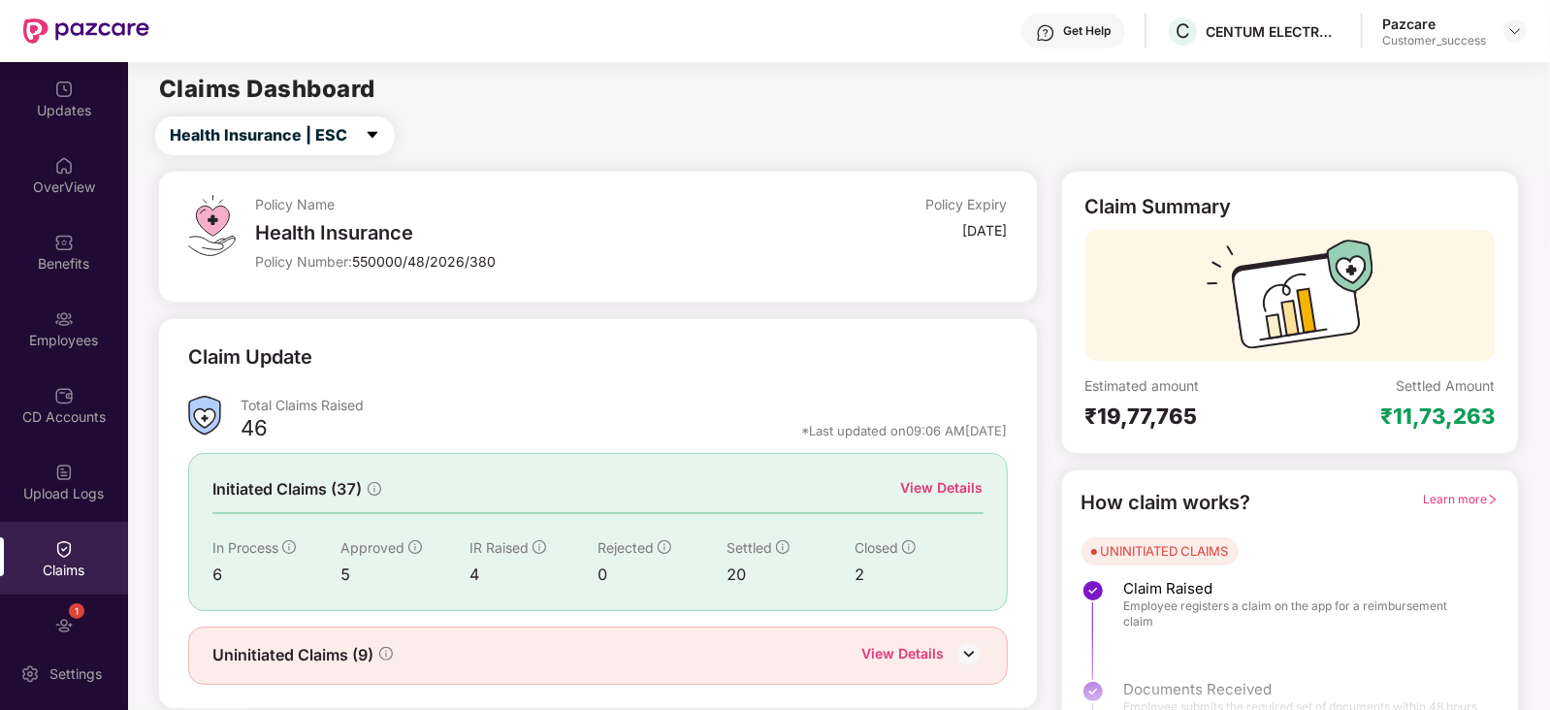
scroll to position [114, 0]
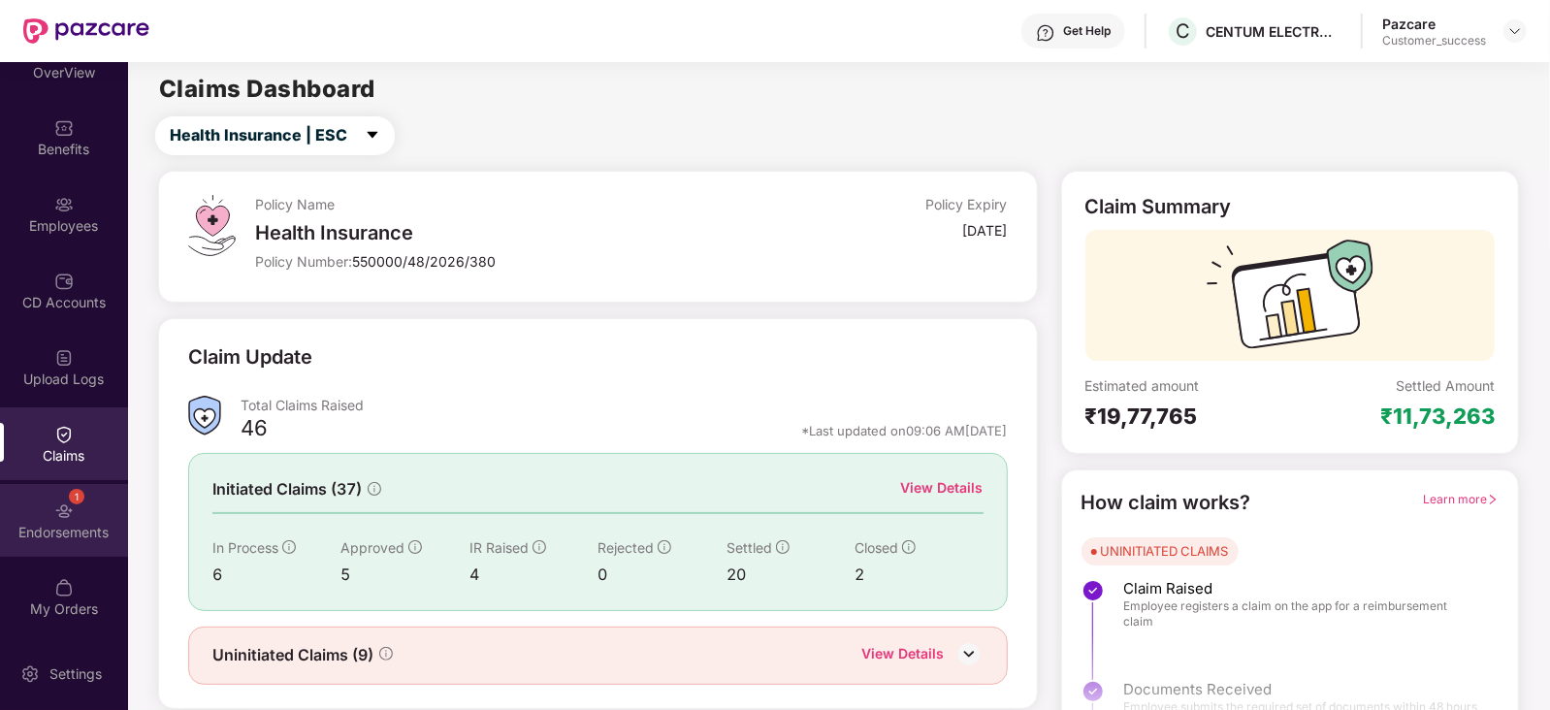
click at [46, 516] on div "1 Endorsements" at bounding box center [64, 520] width 128 height 73
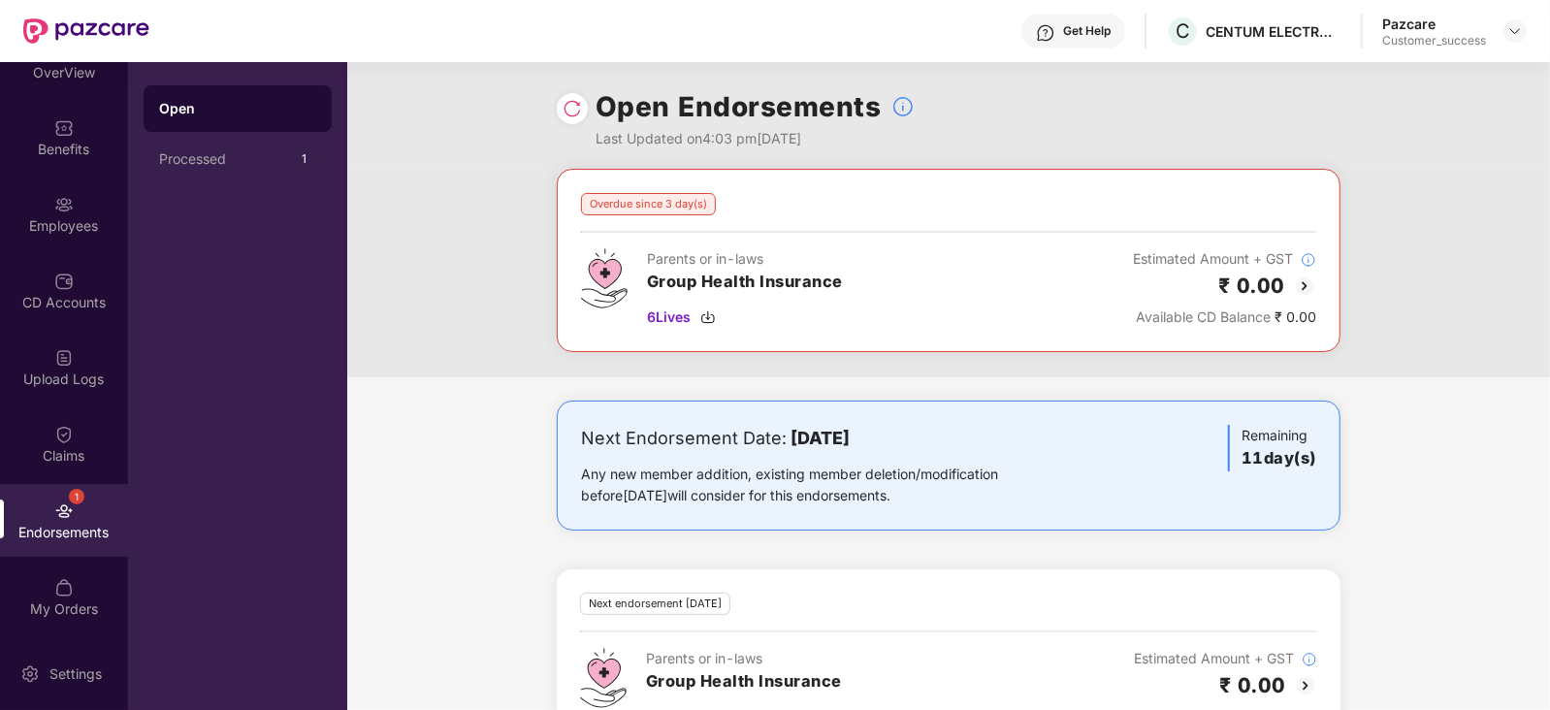
click at [572, 113] on img at bounding box center [572, 108] width 19 height 19
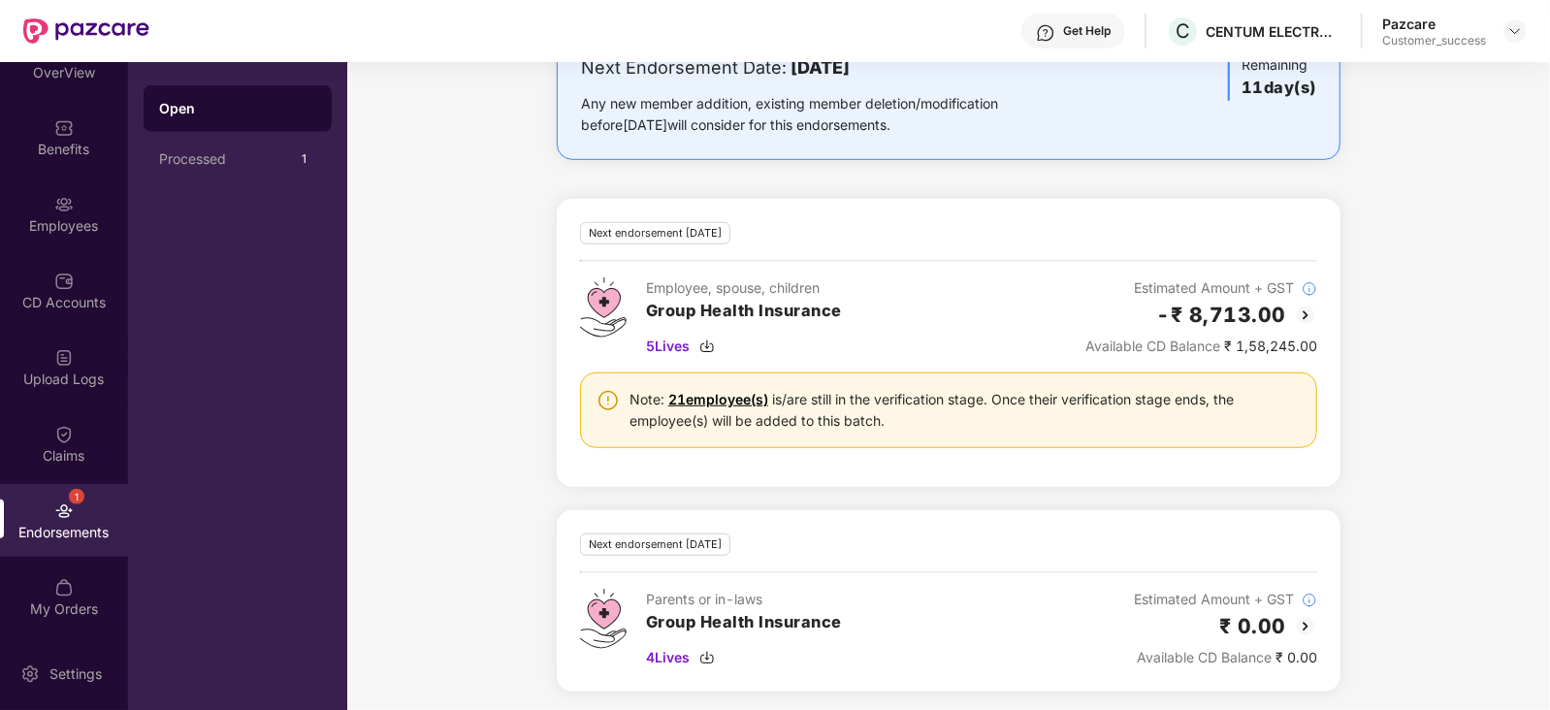
scroll to position [785, 0]
click at [715, 651] on img at bounding box center [707, 659] width 16 height 16
click at [29, 222] on div "Employees" at bounding box center [64, 225] width 128 height 19
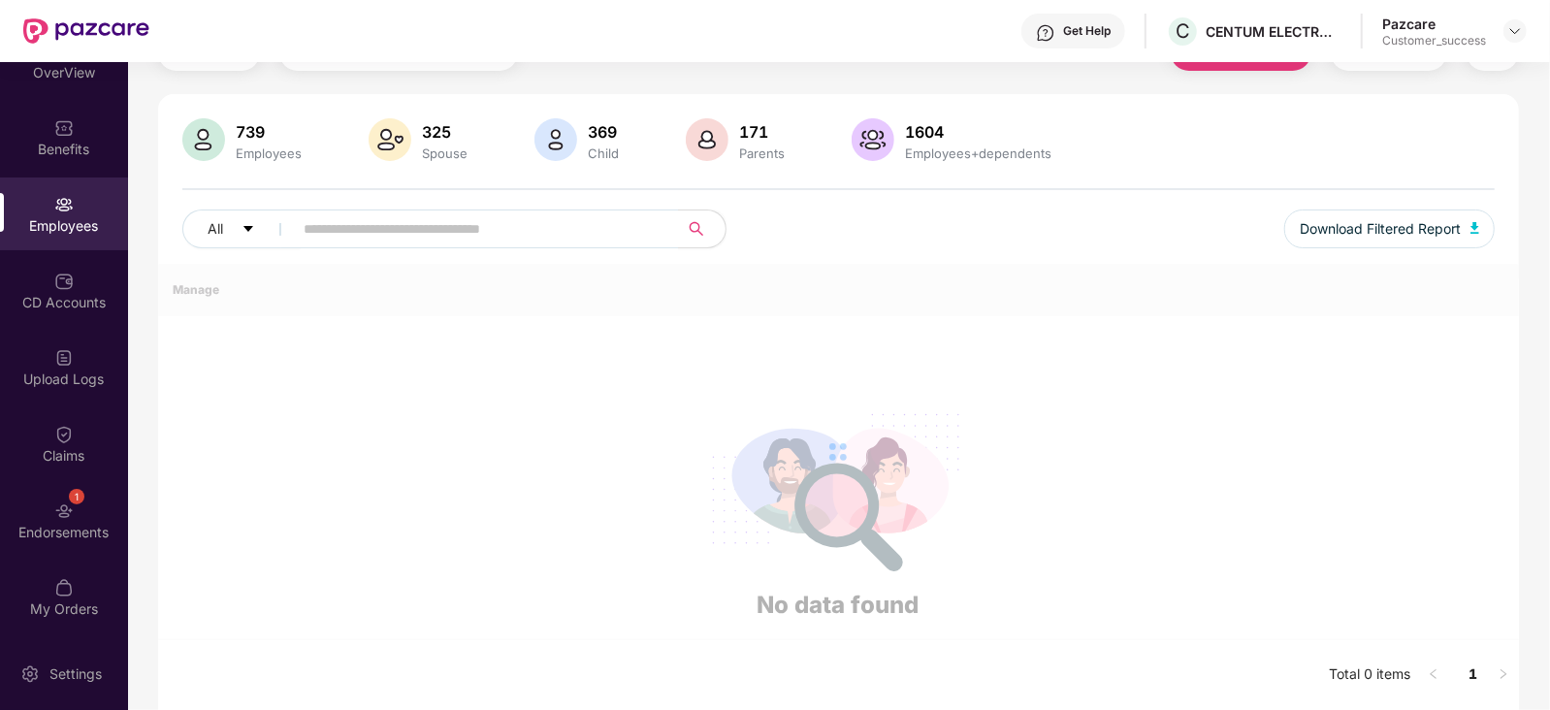
scroll to position [479, 0]
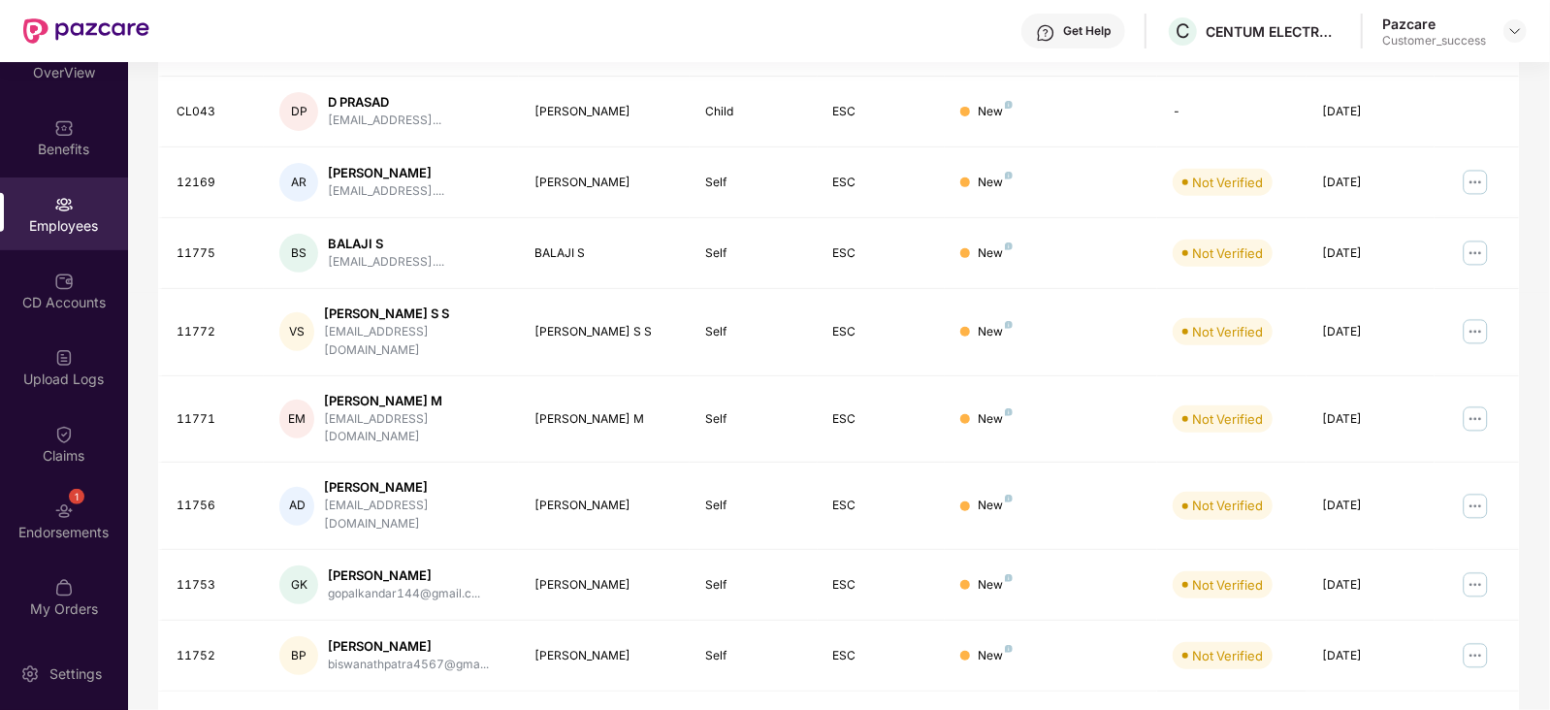
click at [362, 235] on div "BALAJI S" at bounding box center [386, 244] width 116 height 18
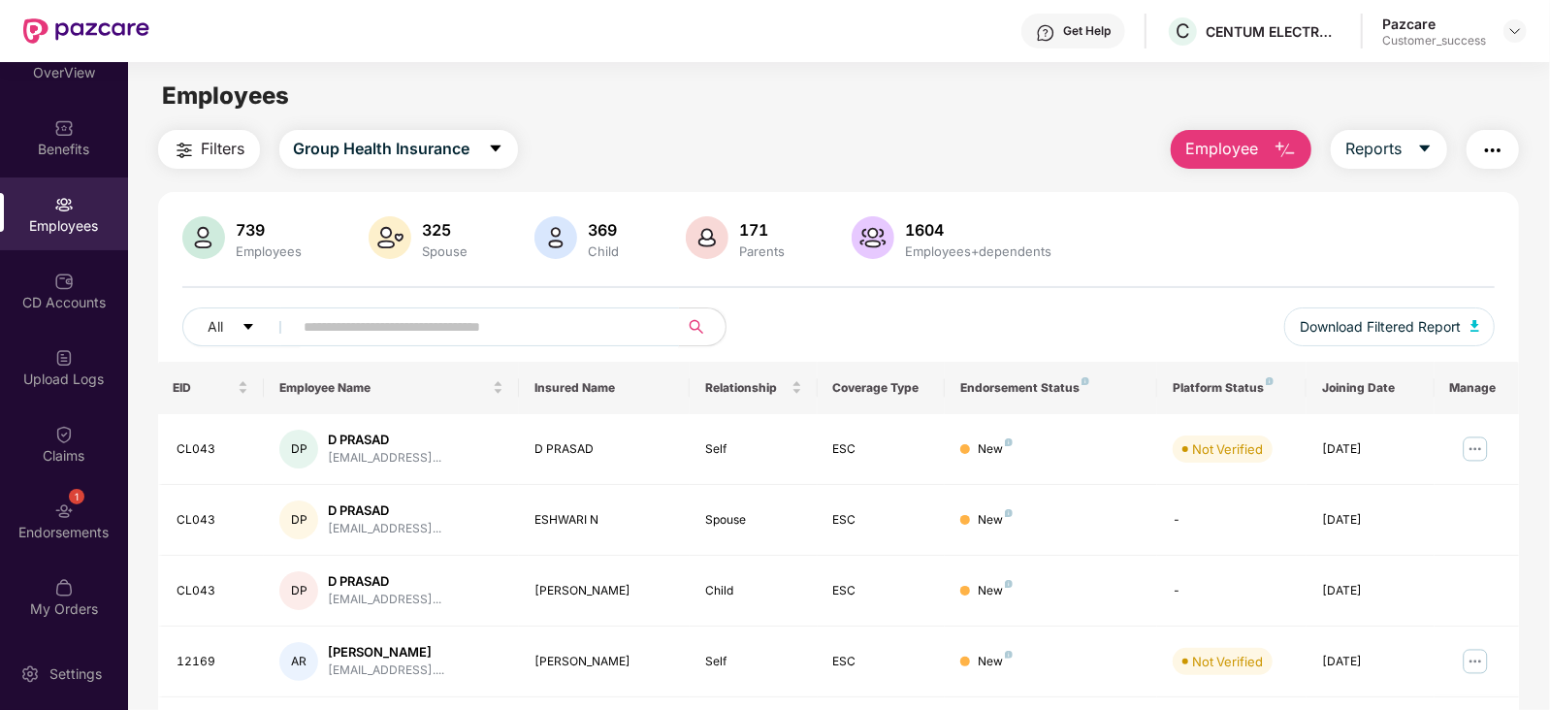
click at [344, 329] on input "text" at bounding box center [479, 326] width 348 height 29
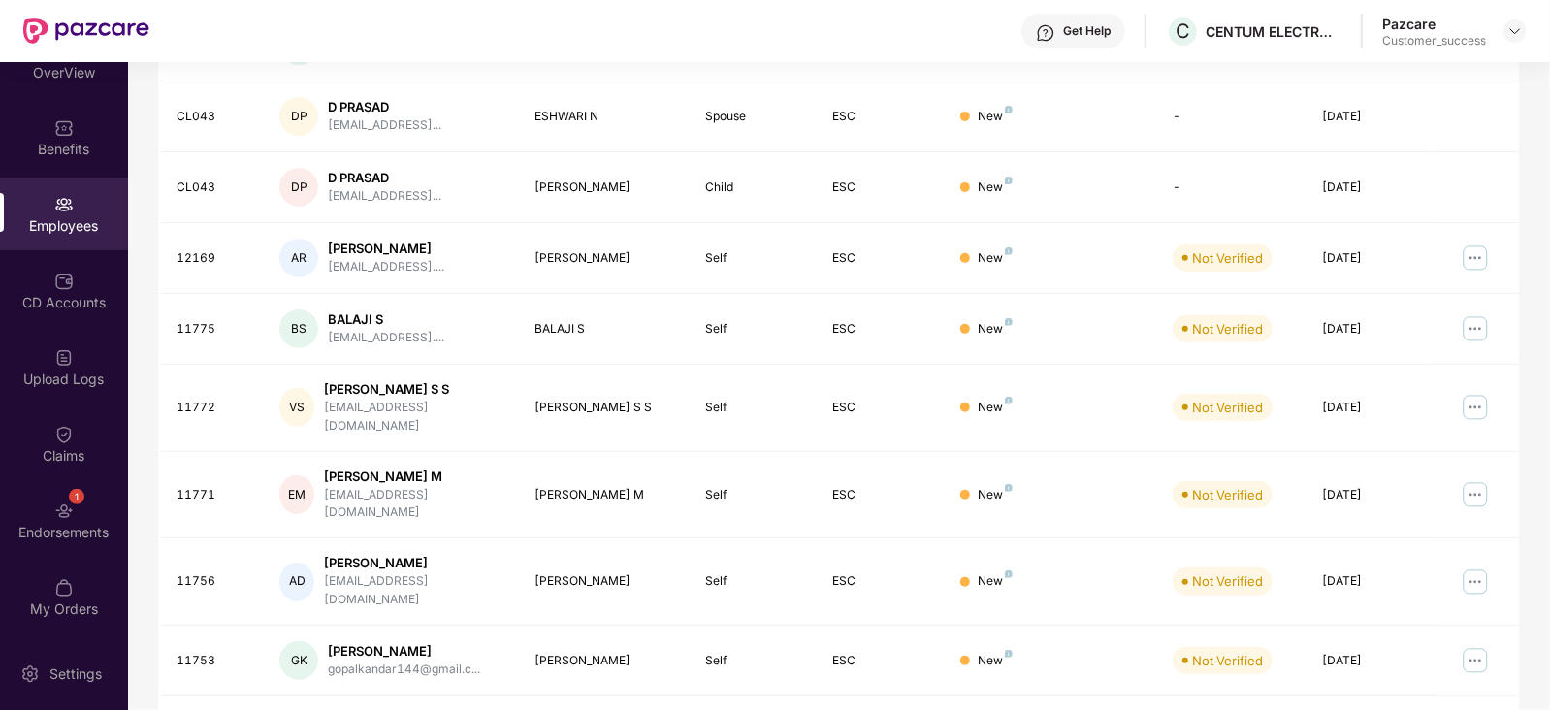
scroll to position [479, 0]
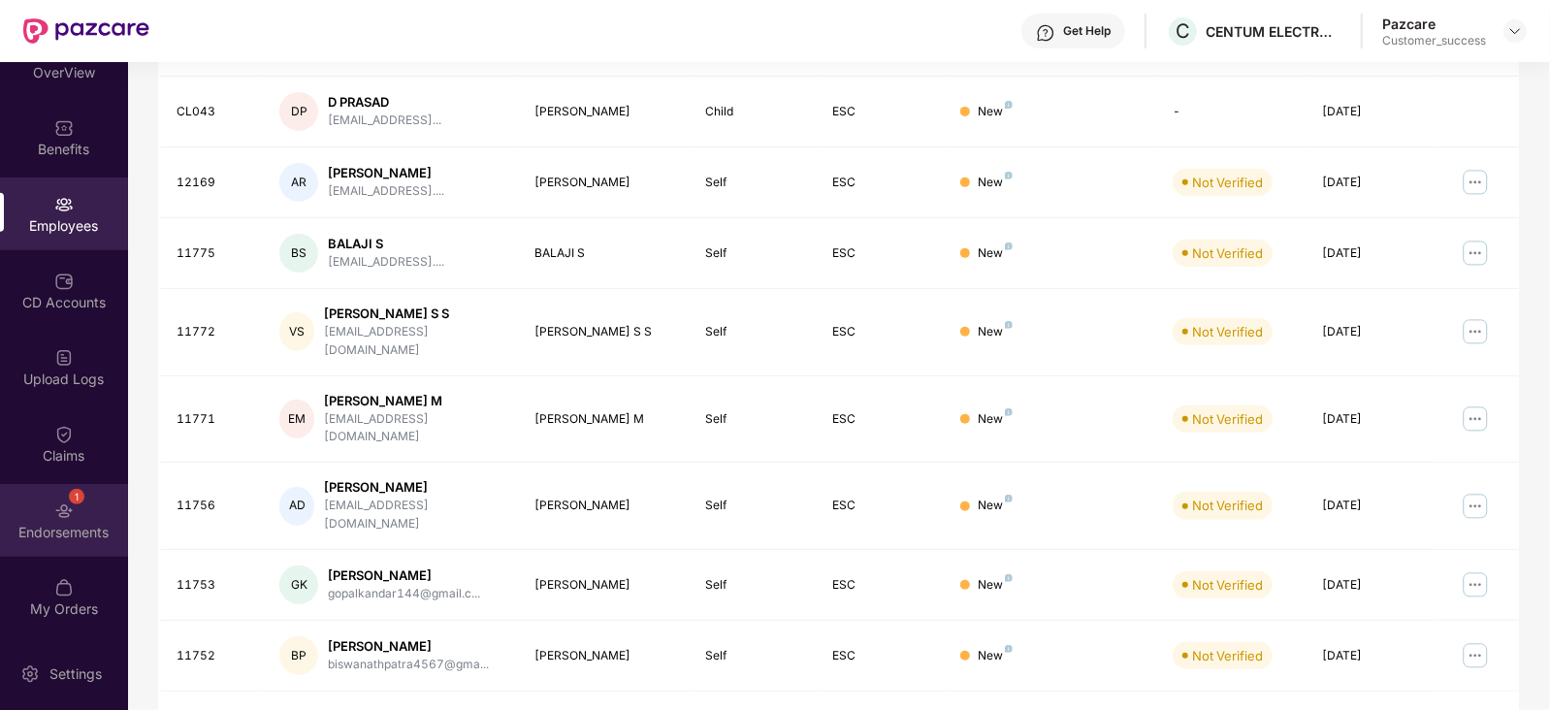
click at [65, 516] on img at bounding box center [63, 511] width 19 height 19
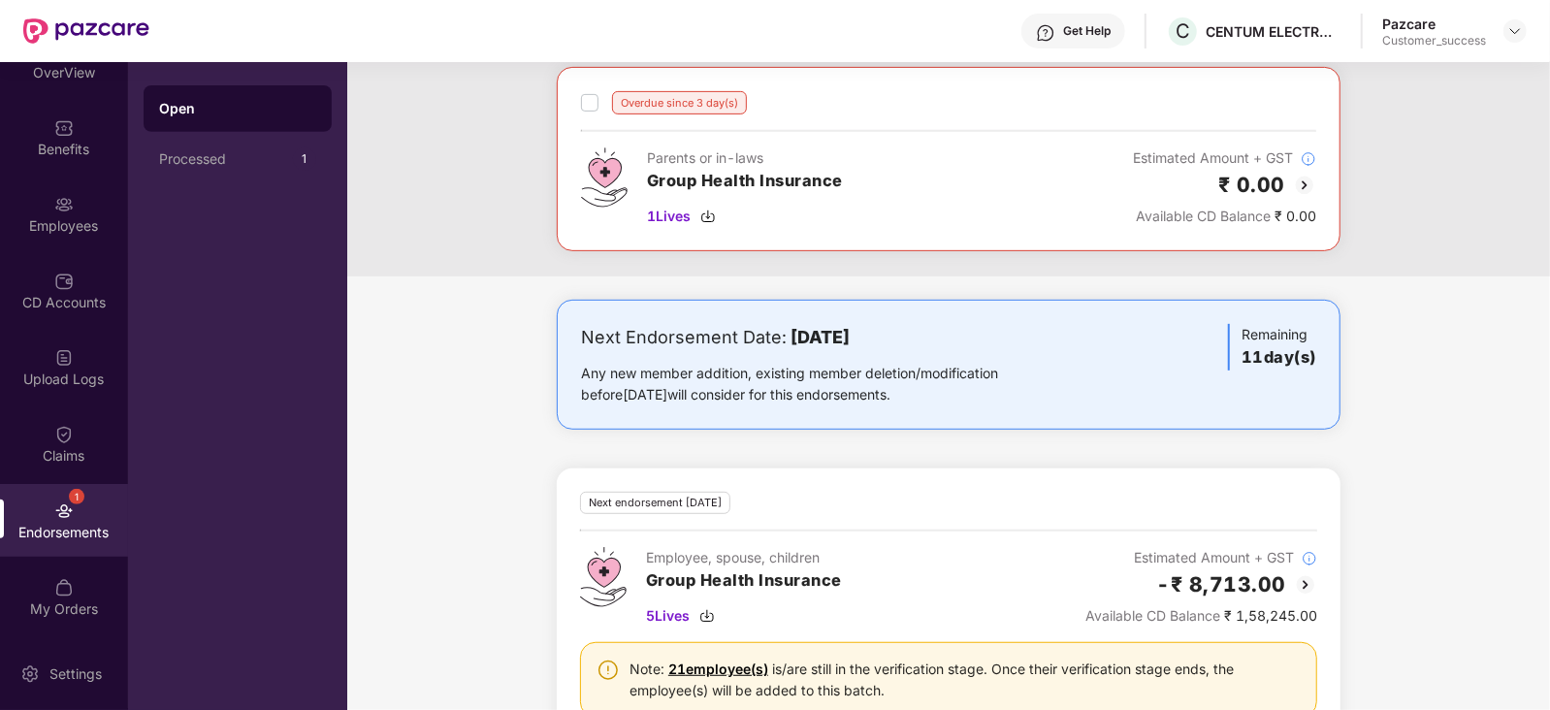
scroll to position [786, 0]
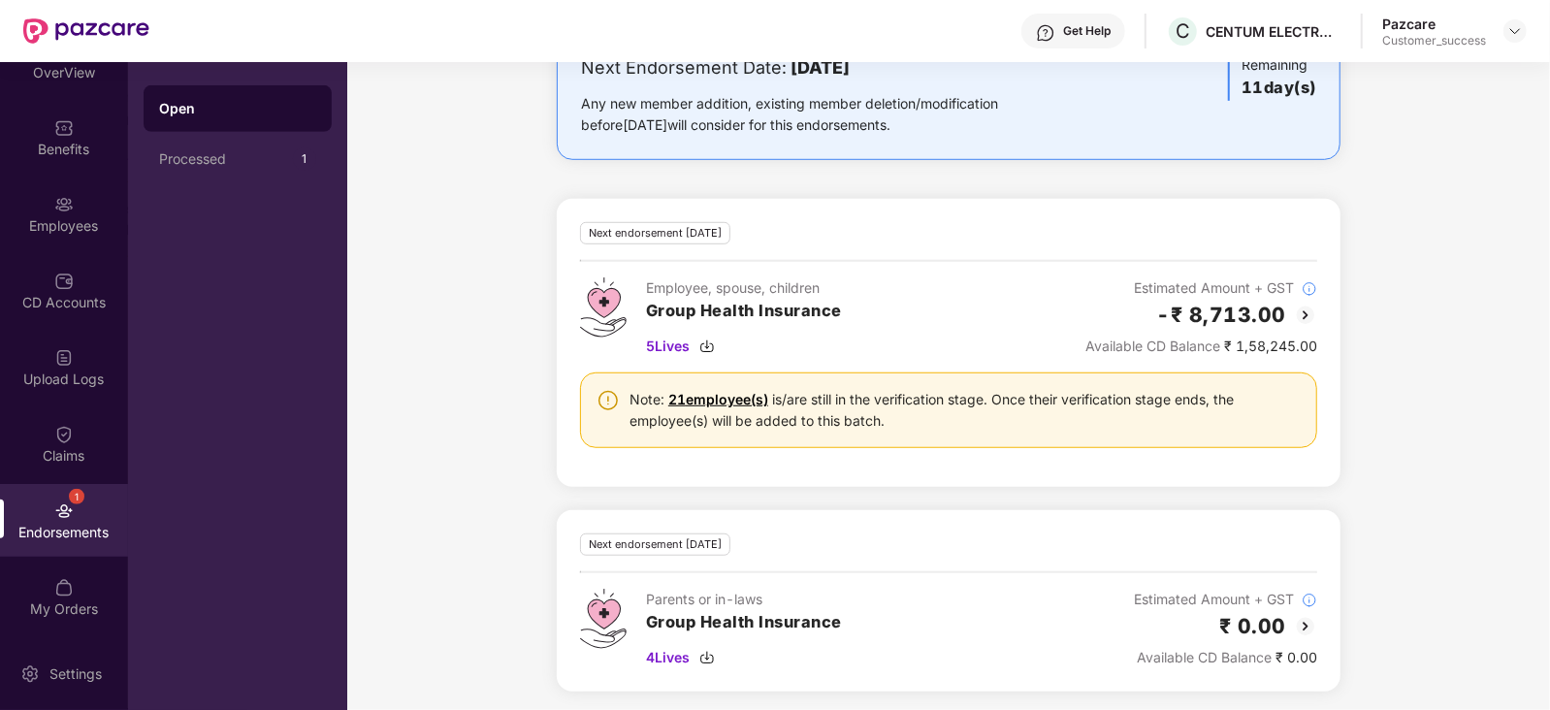
click at [706, 395] on link "21 employee(s)" at bounding box center [718, 399] width 100 height 16
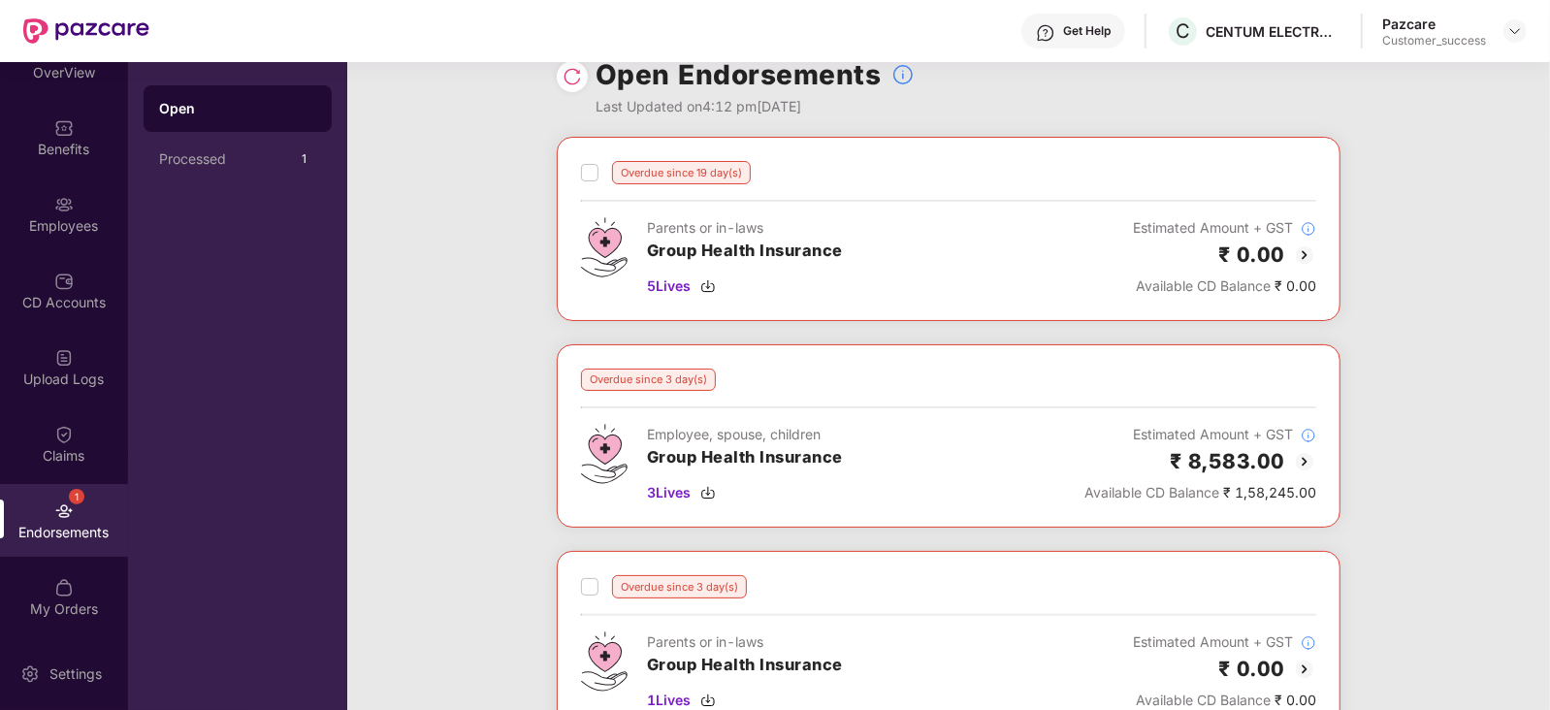
scroll to position [22, 0]
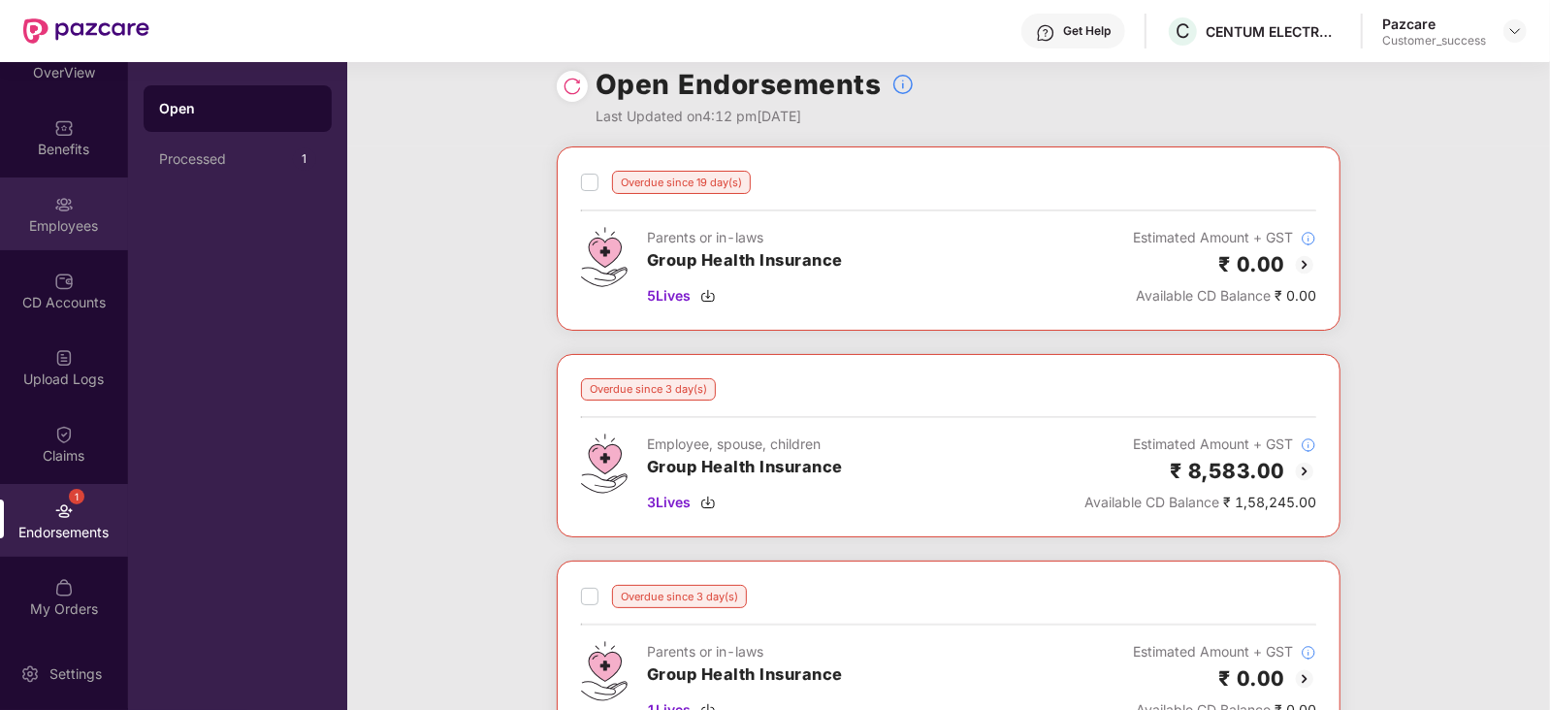
click at [67, 193] on div at bounding box center [63, 202] width 19 height 19
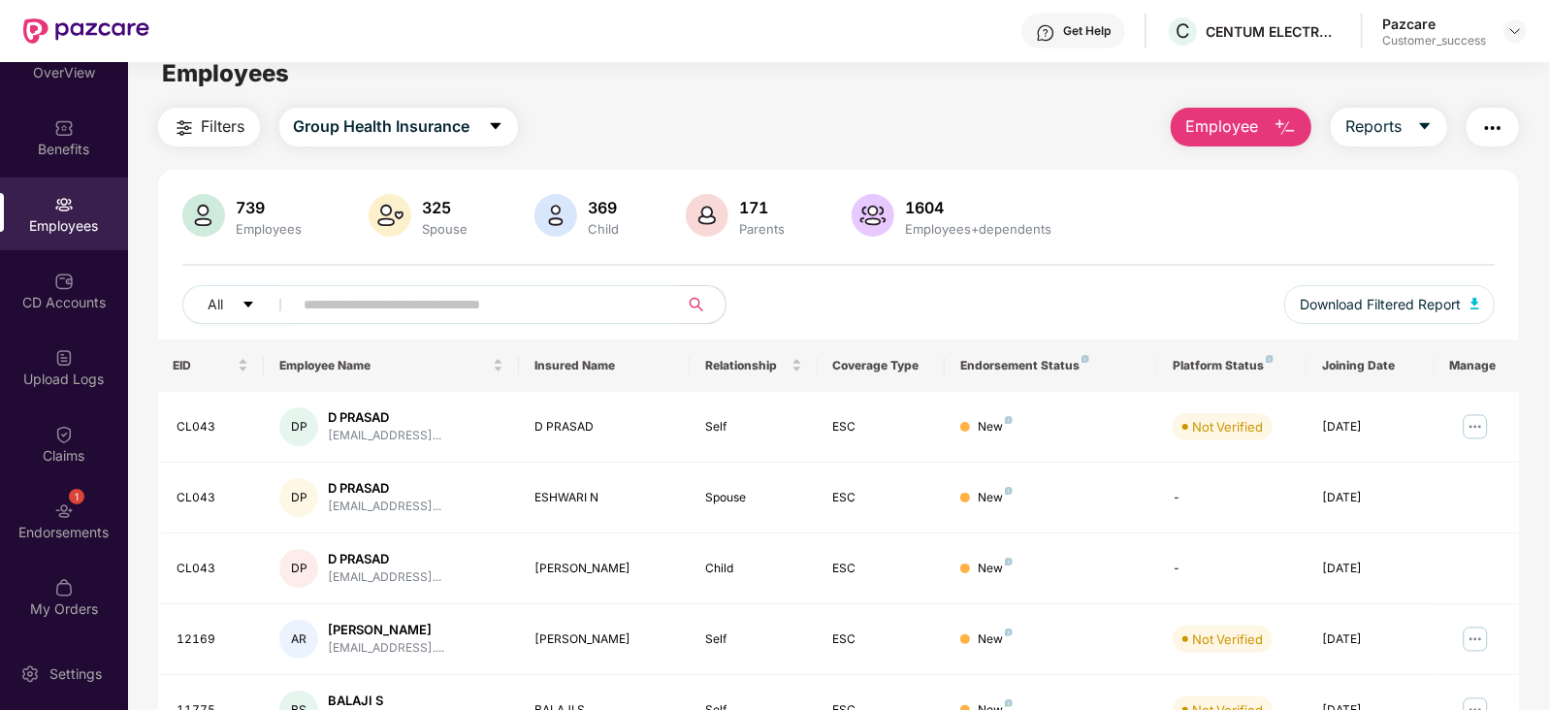
click at [1246, 117] on span "Employee" at bounding box center [1221, 126] width 73 height 24
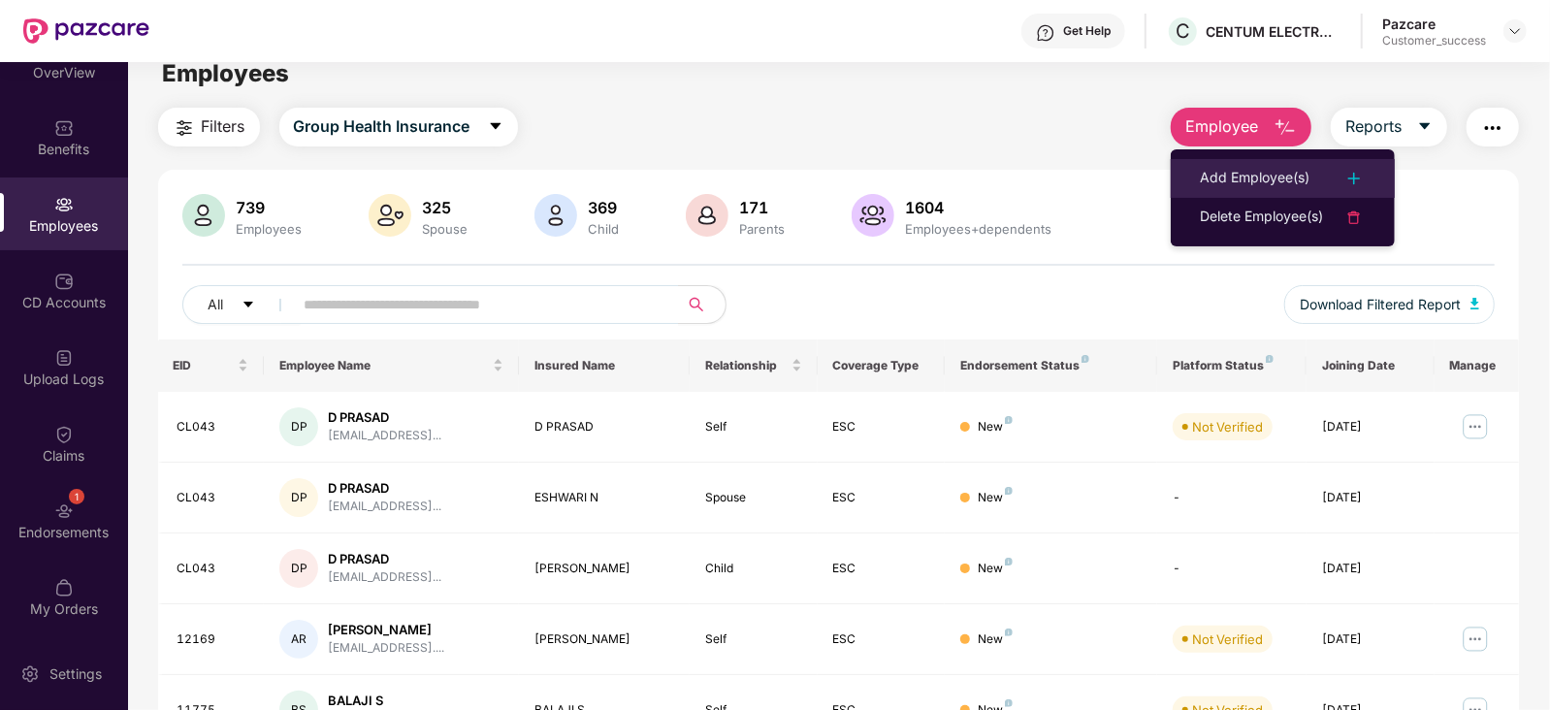
click at [1280, 179] on div "Add Employee(s)" at bounding box center [1255, 178] width 110 height 23
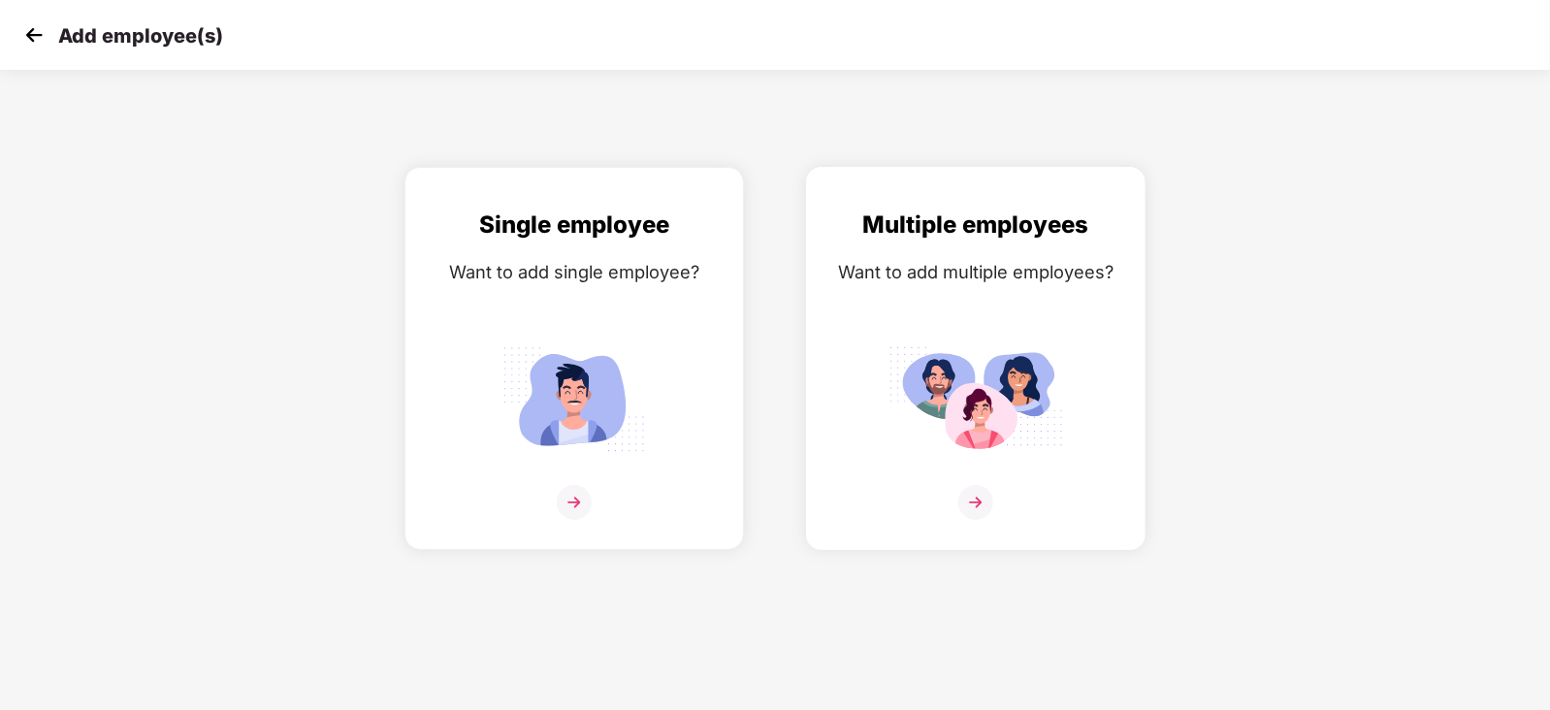
click at [971, 520] on img at bounding box center [975, 502] width 35 height 35
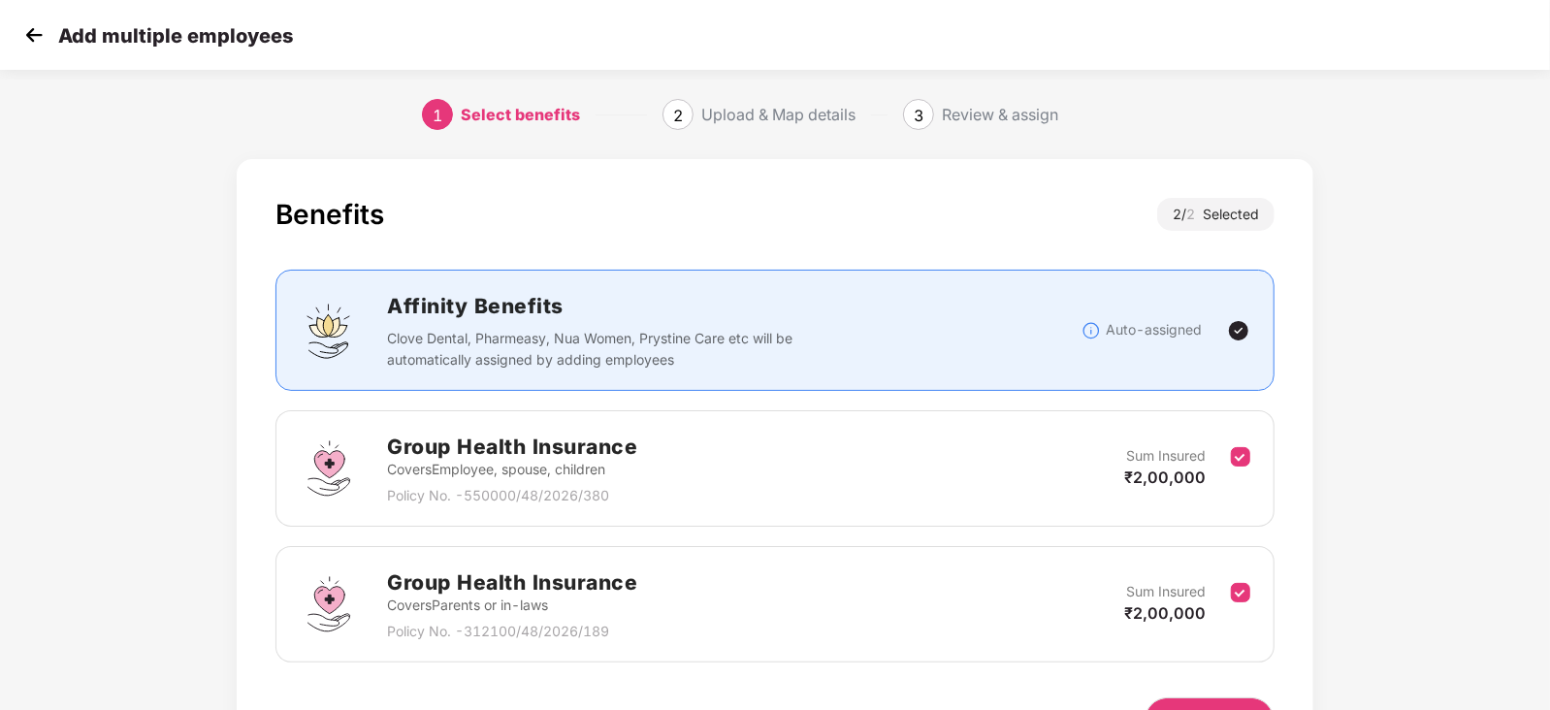
scroll to position [120, 0]
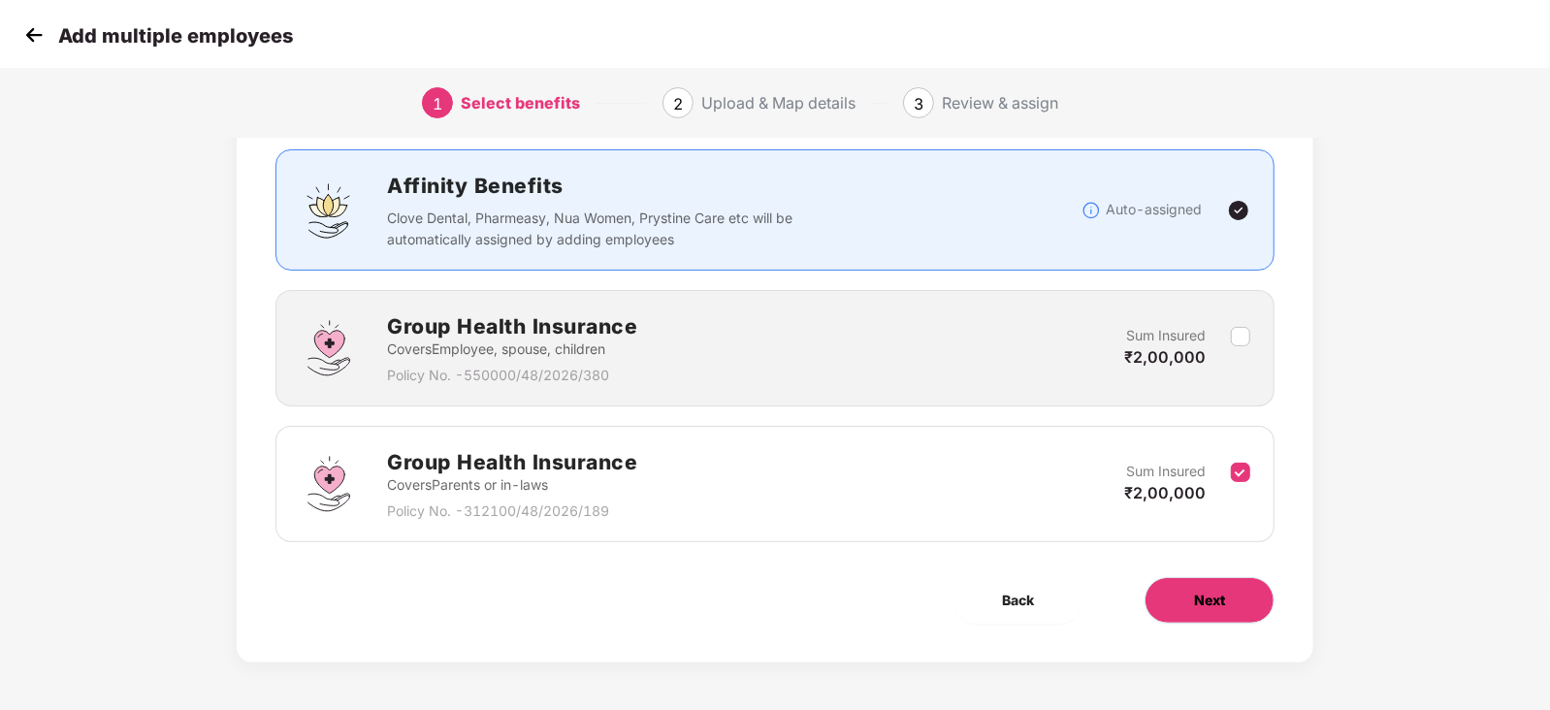
click at [1211, 593] on span "Next" at bounding box center [1209, 600] width 31 height 21
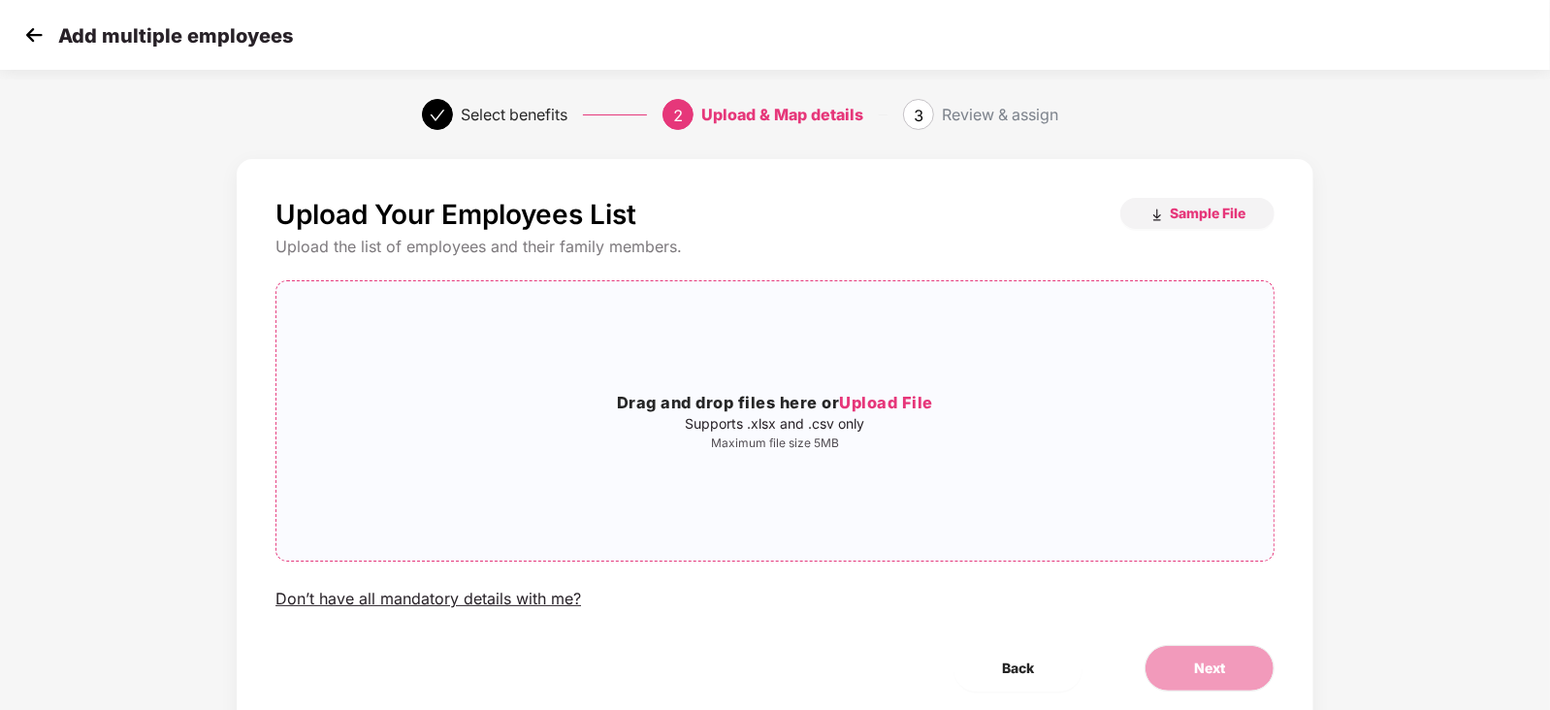
scroll to position [69, 0]
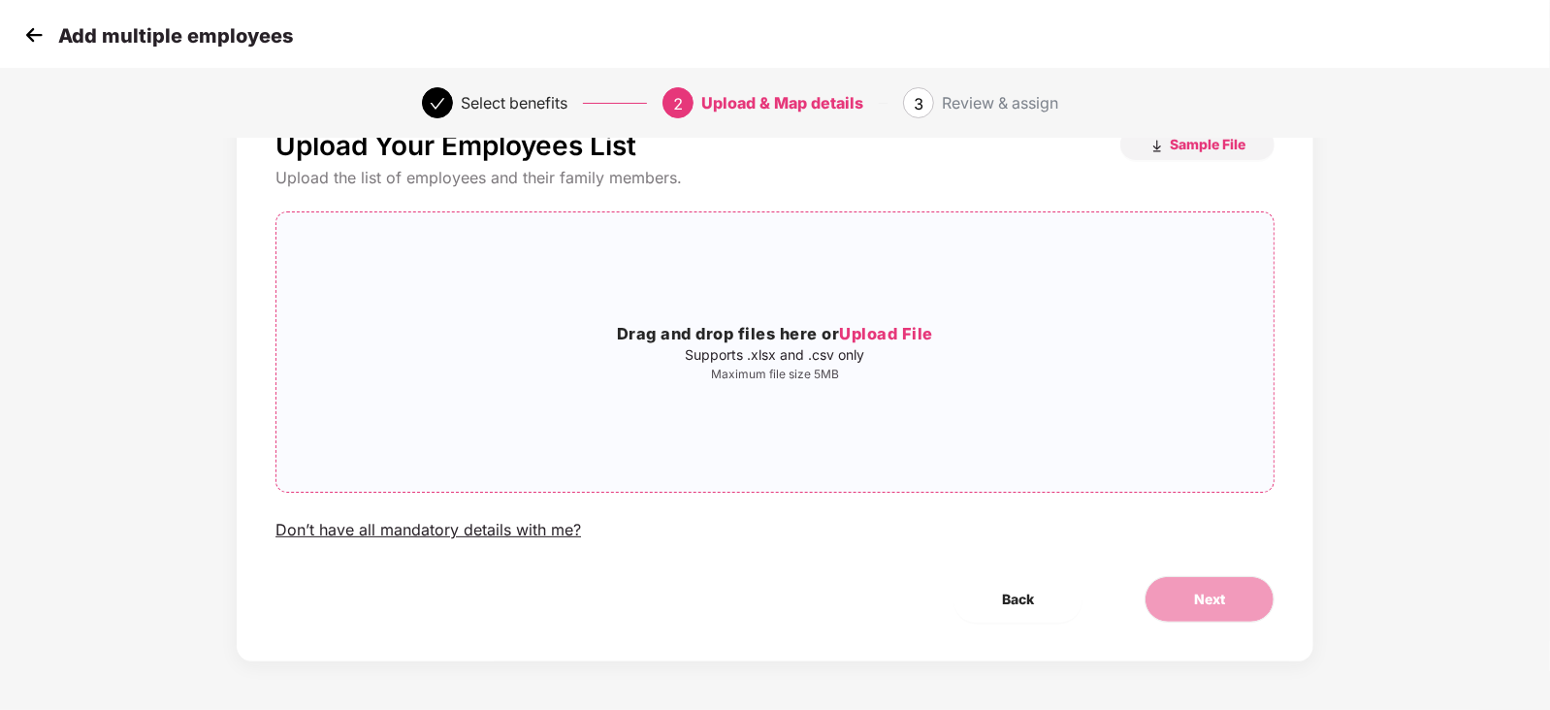
click at [873, 324] on span "Upload File" at bounding box center [886, 333] width 94 height 19
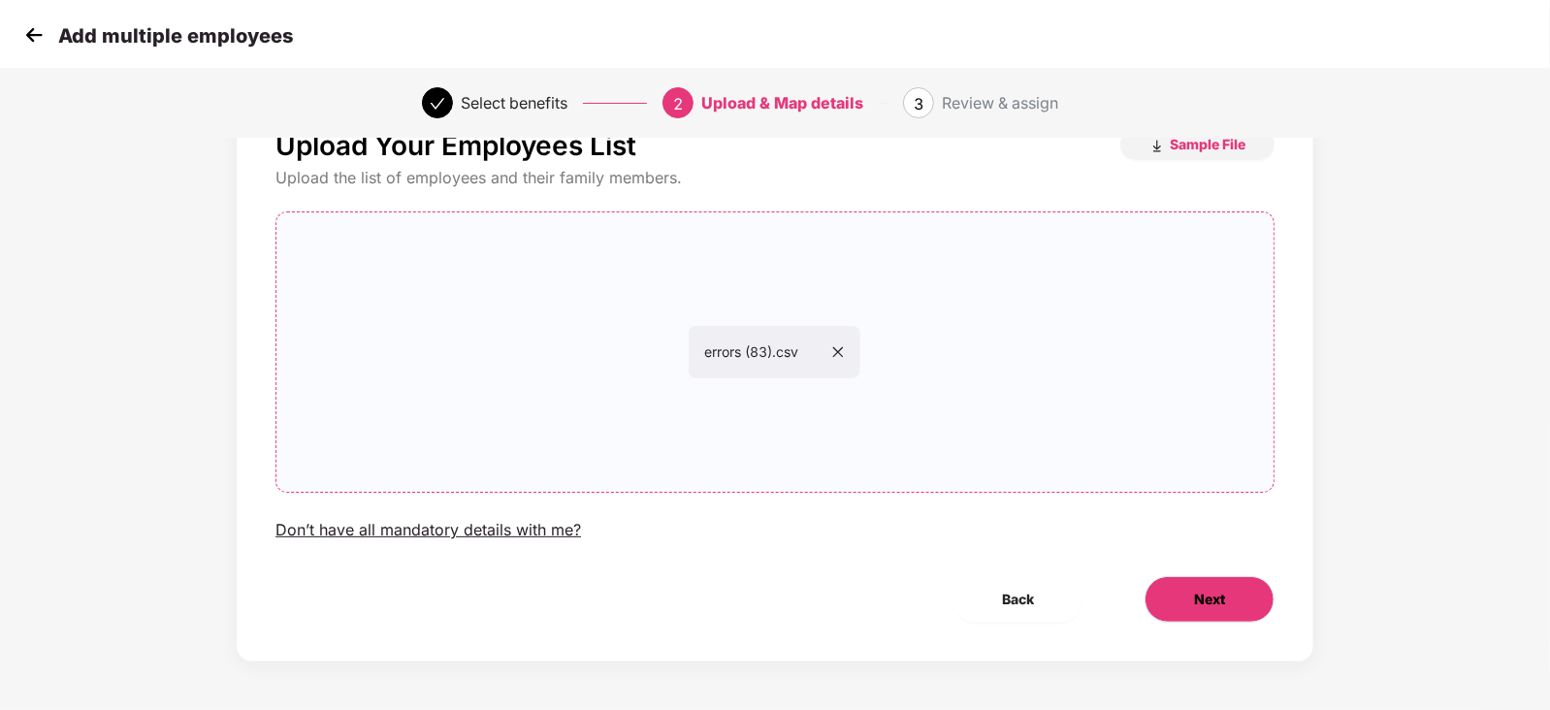
click at [1198, 576] on button "Next" at bounding box center [1210, 599] width 130 height 47
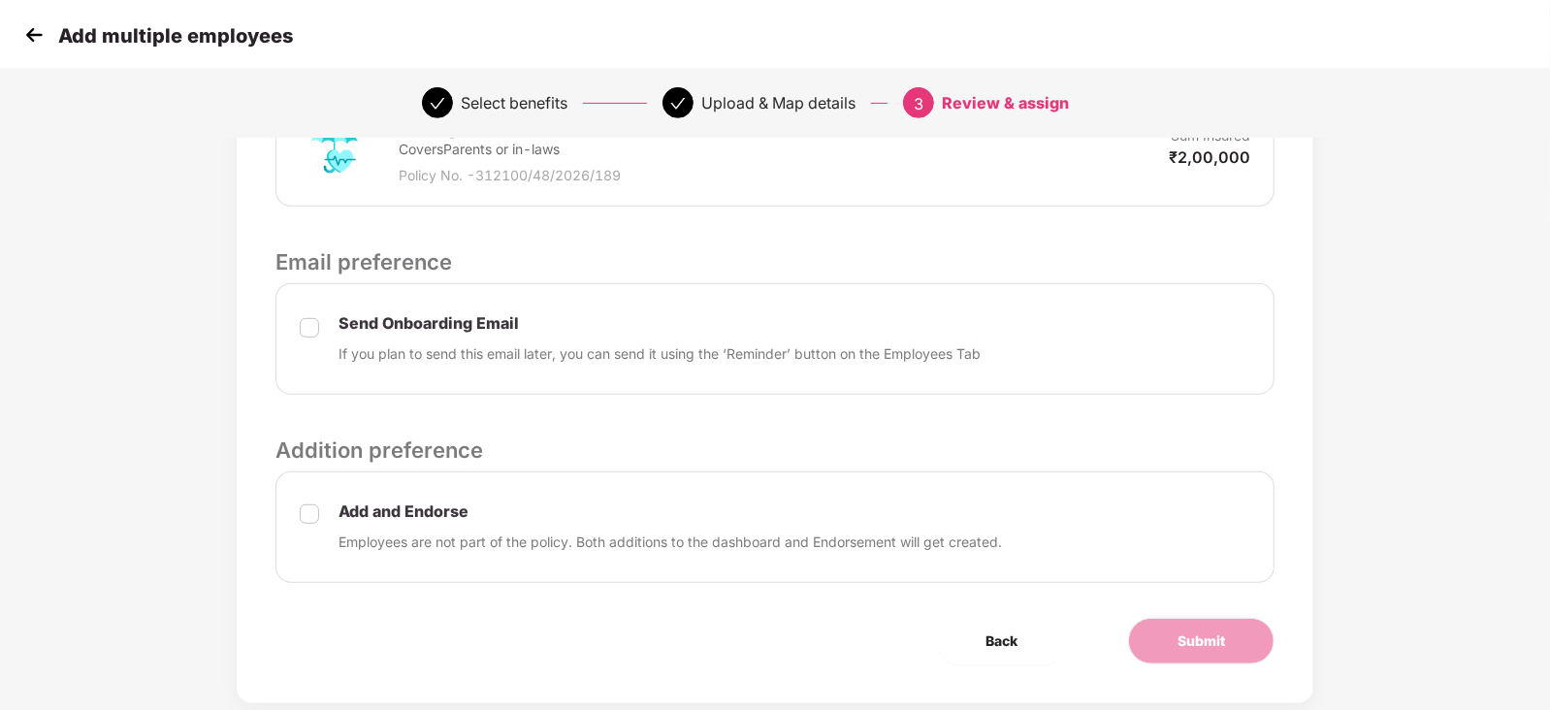
scroll to position [519, 0]
click at [1208, 640] on span "Submit" at bounding box center [1202, 640] width 48 height 21
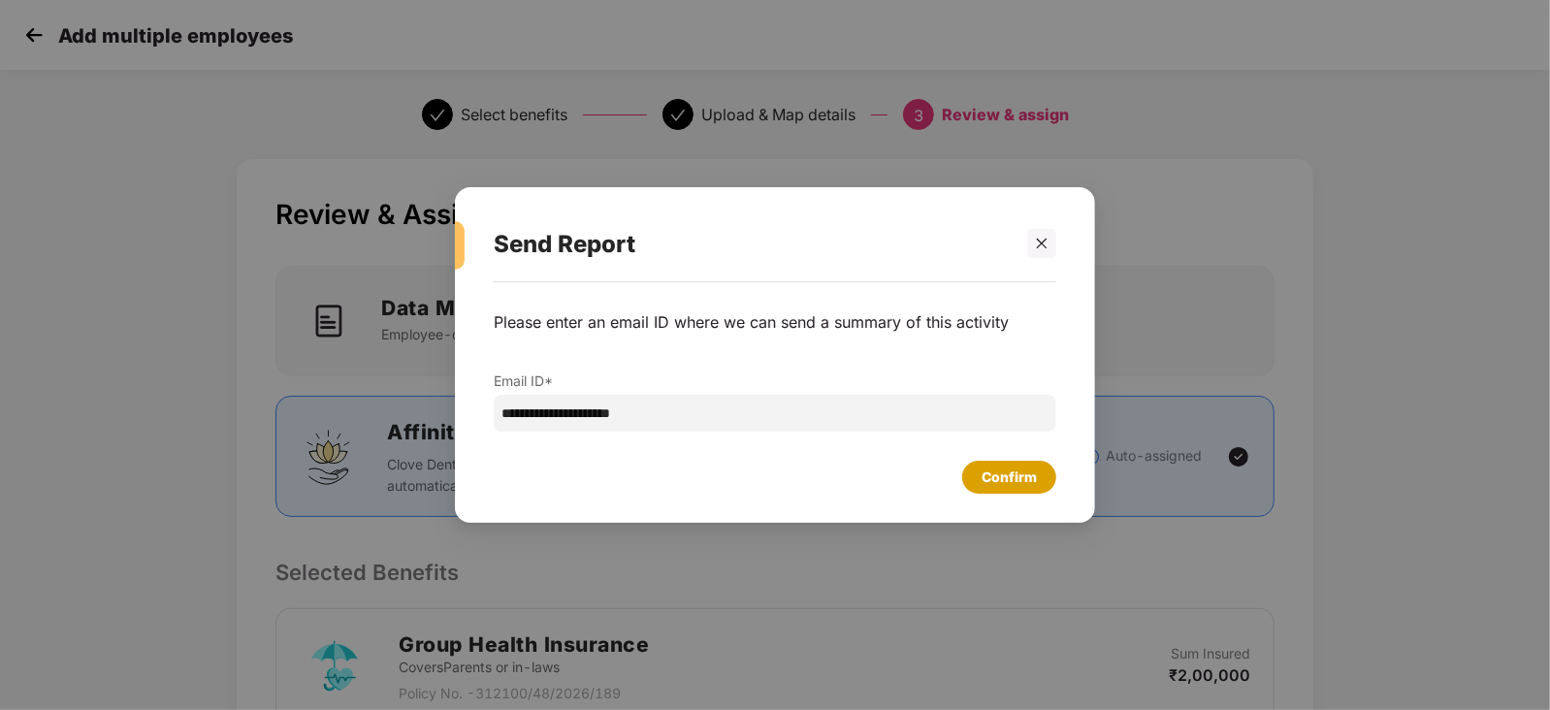
click at [1036, 479] on div "Confirm" at bounding box center [1009, 477] width 55 height 21
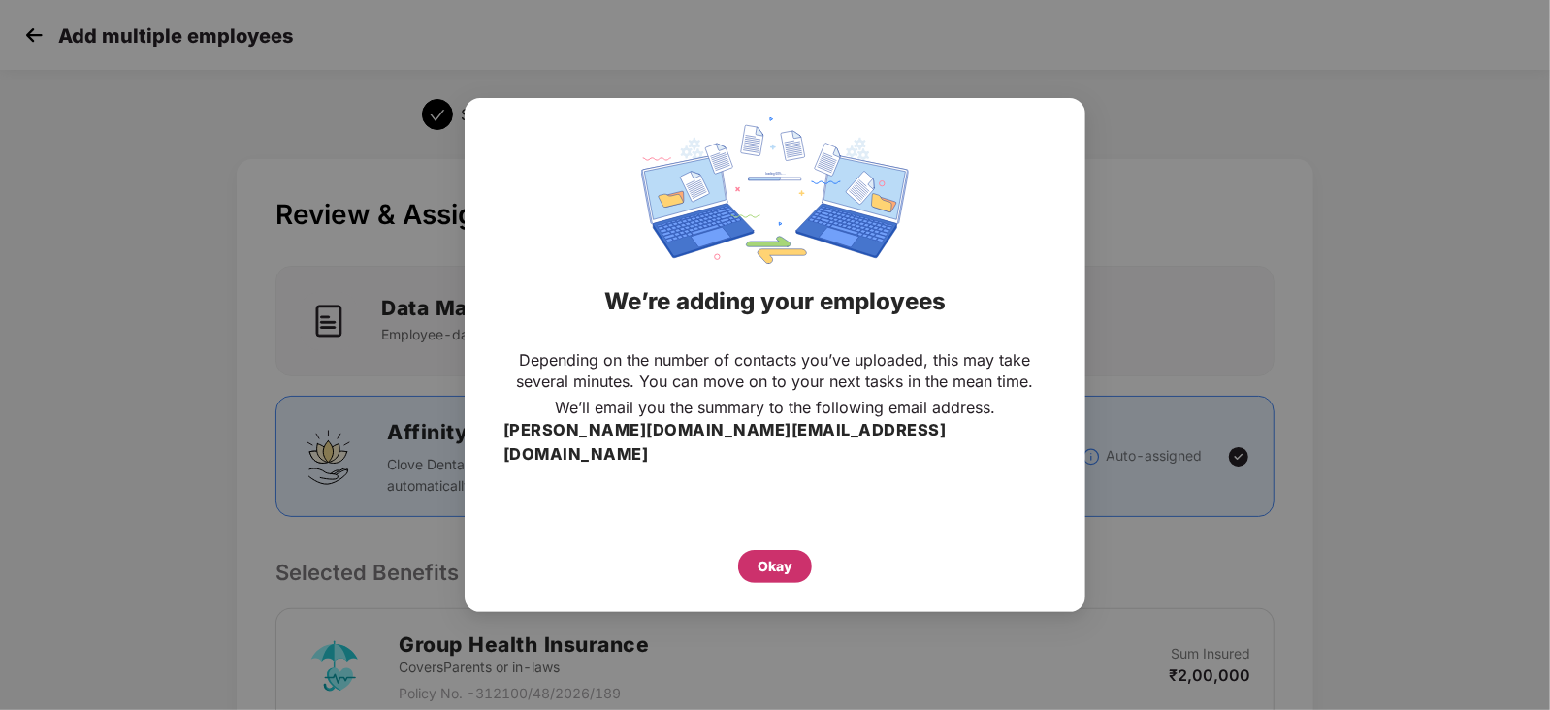
click at [788, 556] on div "Okay" at bounding box center [775, 566] width 35 height 21
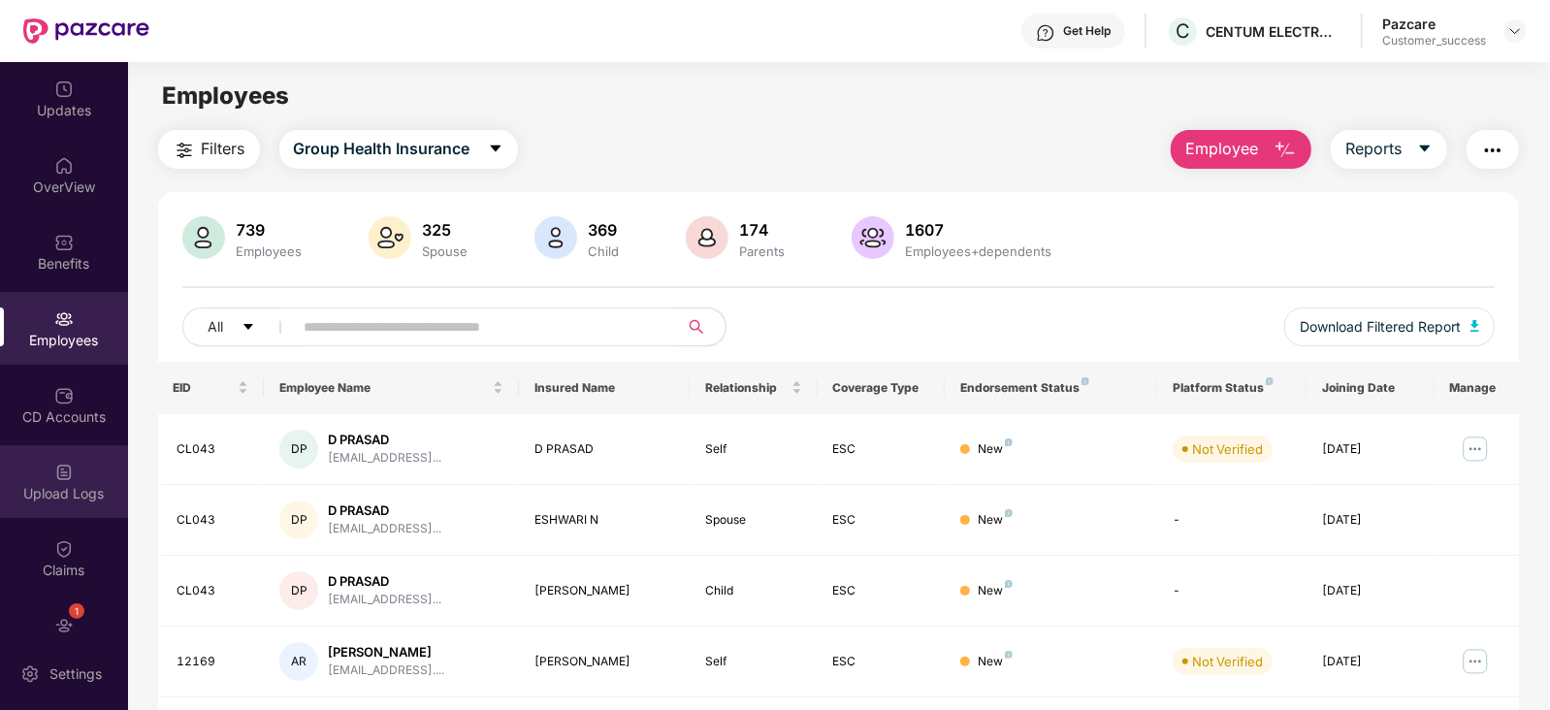
click at [66, 486] on div "Upload Logs" at bounding box center [64, 493] width 128 height 19
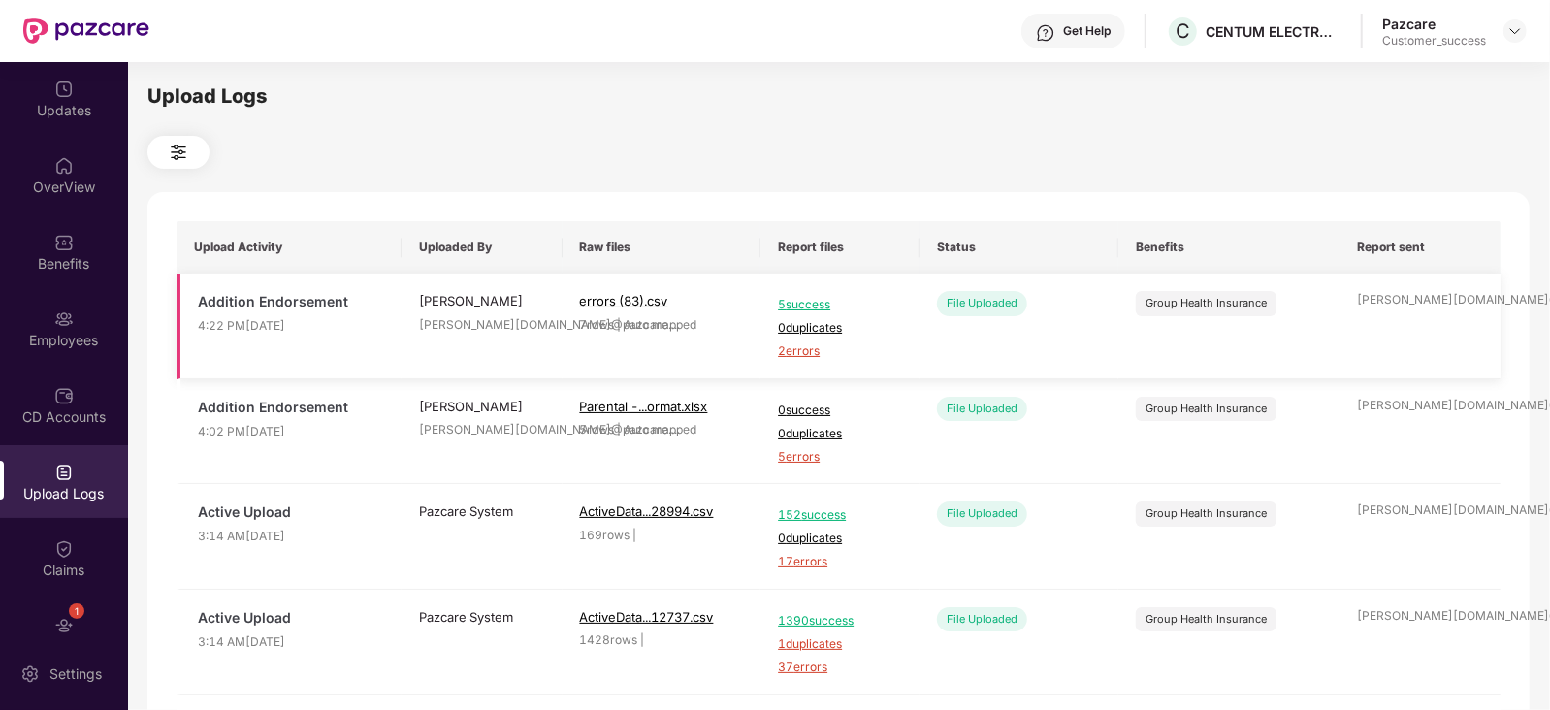
click at [802, 348] on span "2 errors" at bounding box center [840, 351] width 124 height 18
click at [63, 322] on img at bounding box center [63, 318] width 19 height 19
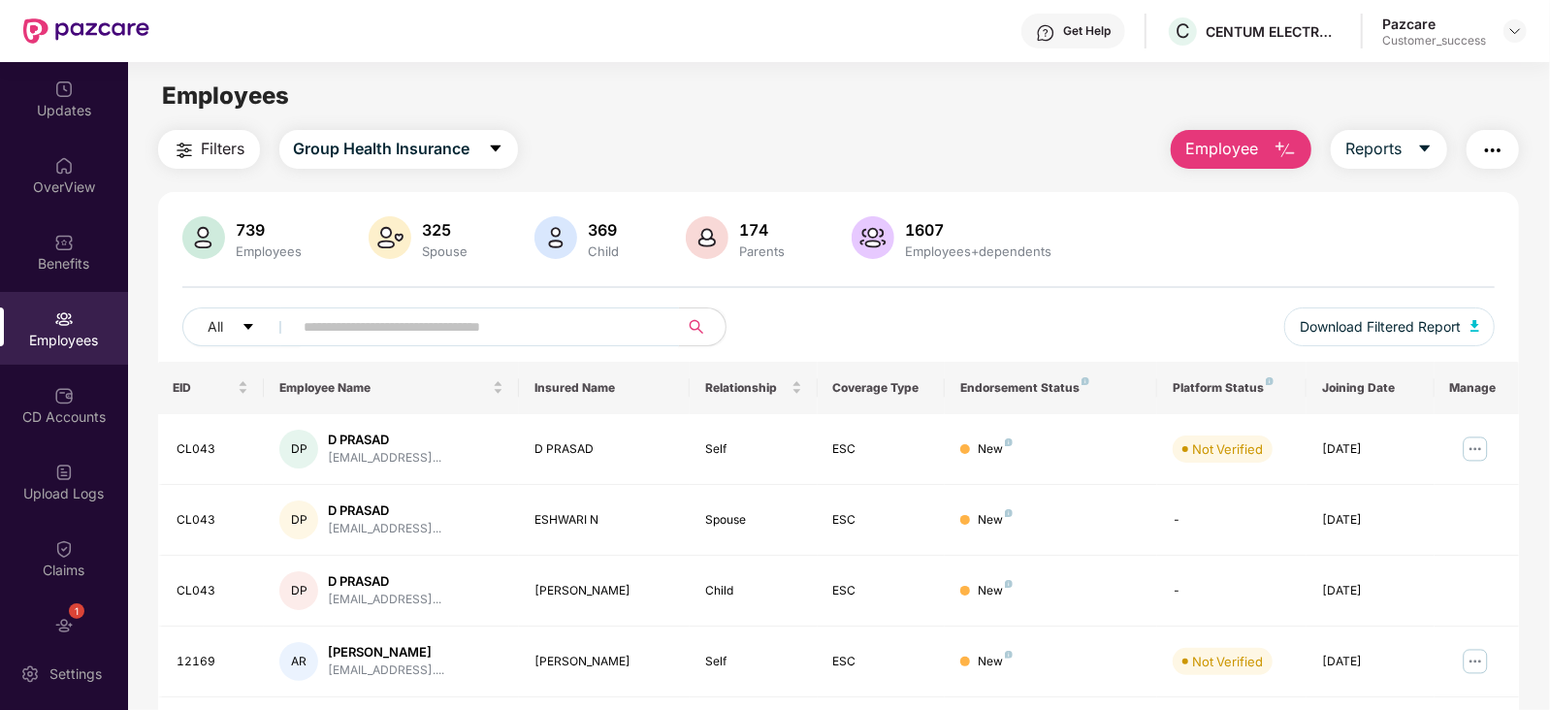
click at [393, 324] on input "text" at bounding box center [479, 326] width 348 height 29
paste input "*****"
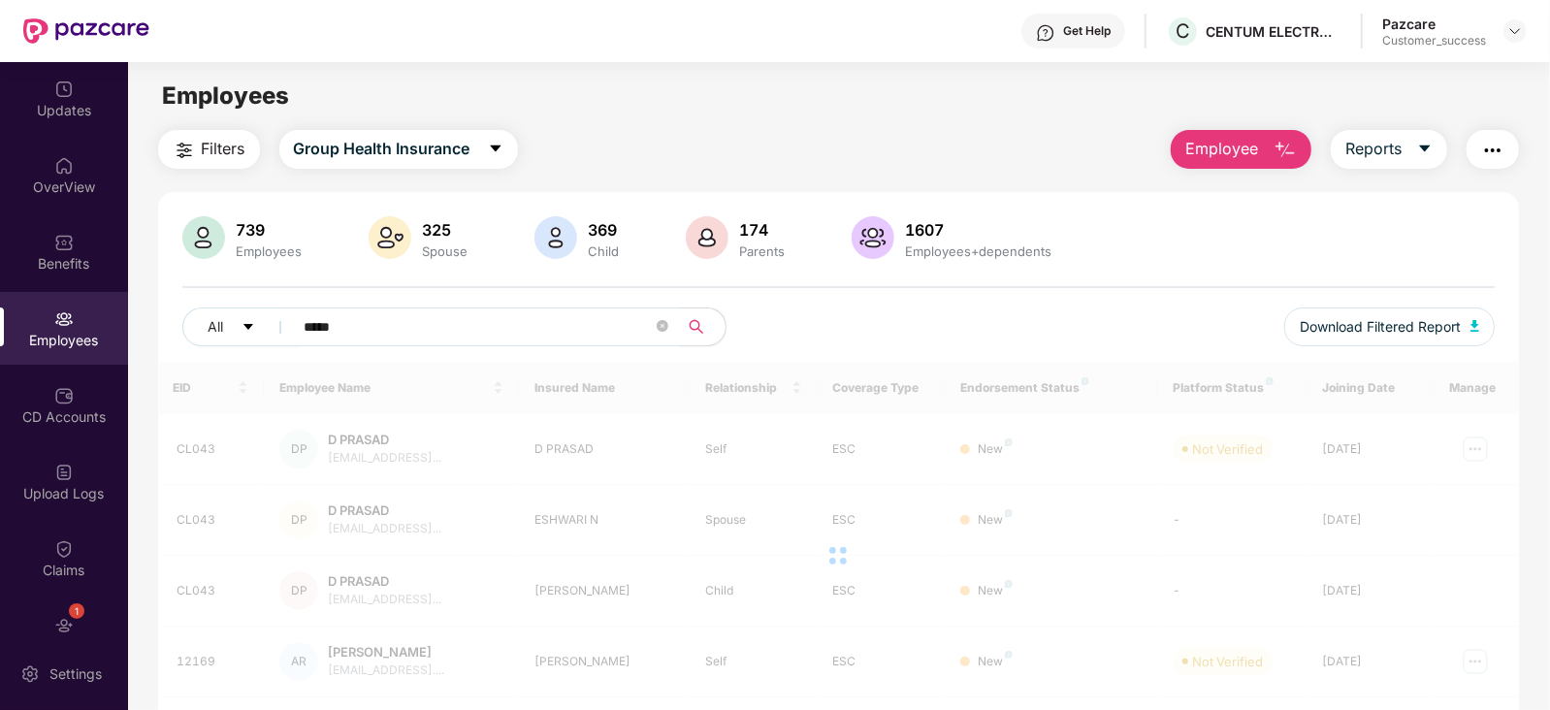
type input "*****"
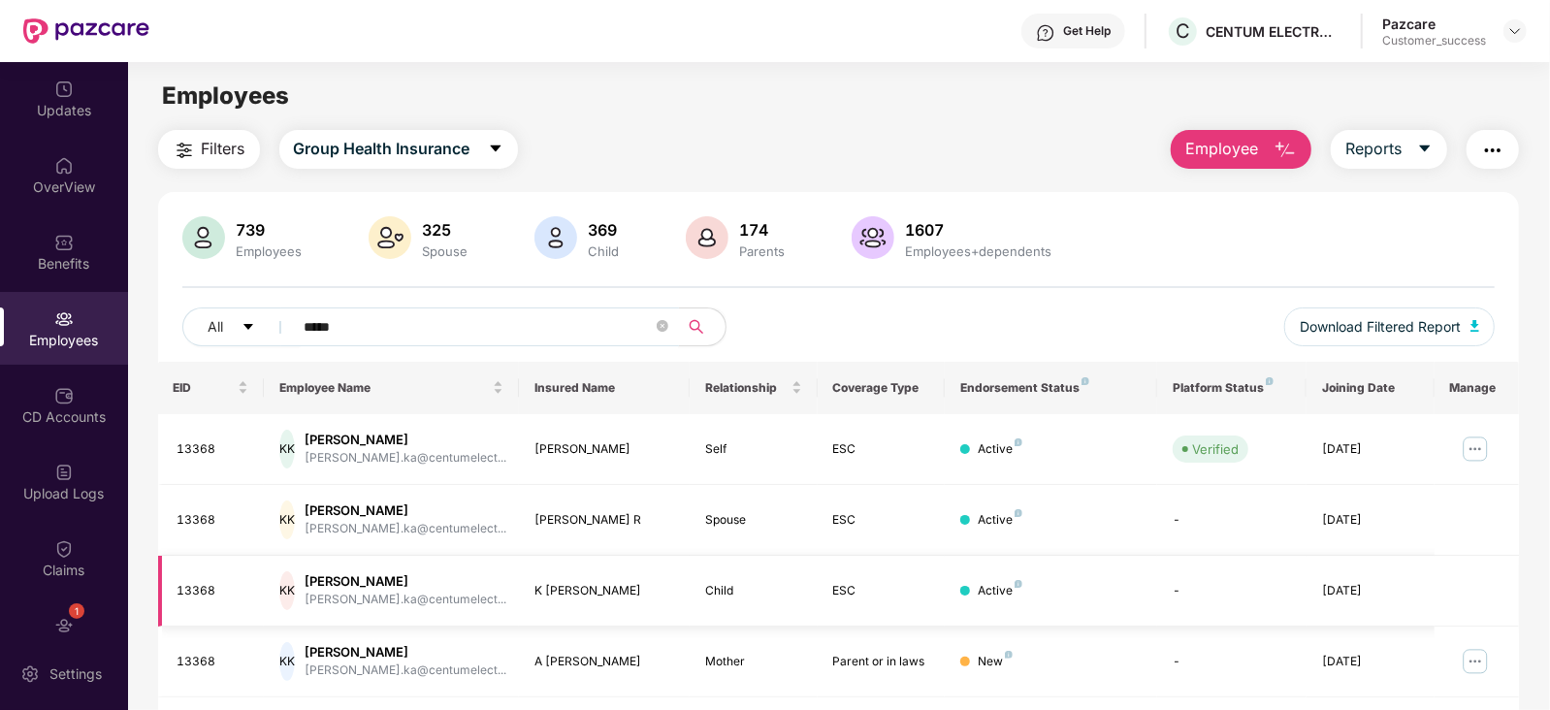
scroll to position [62, 0]
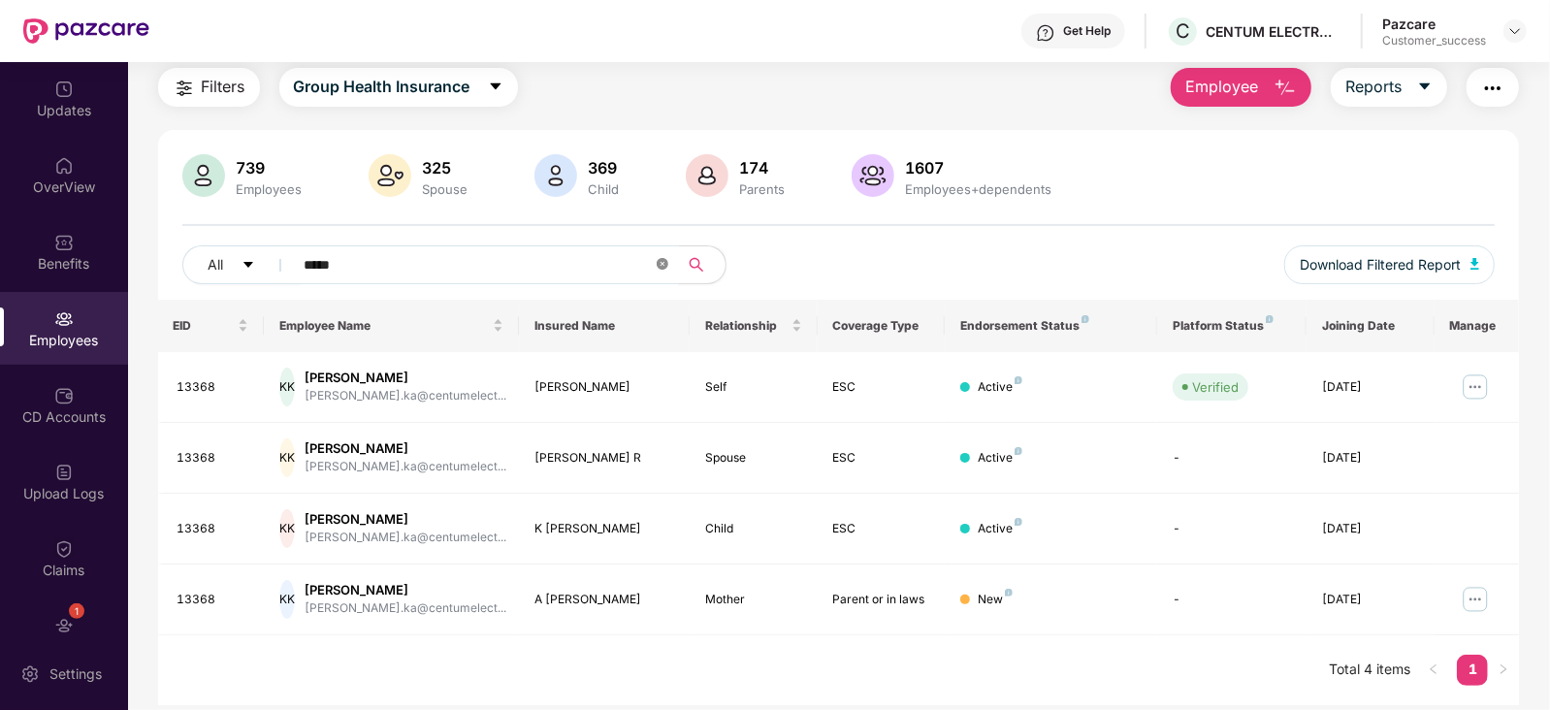
click at [658, 256] on span at bounding box center [663, 265] width 12 height 18
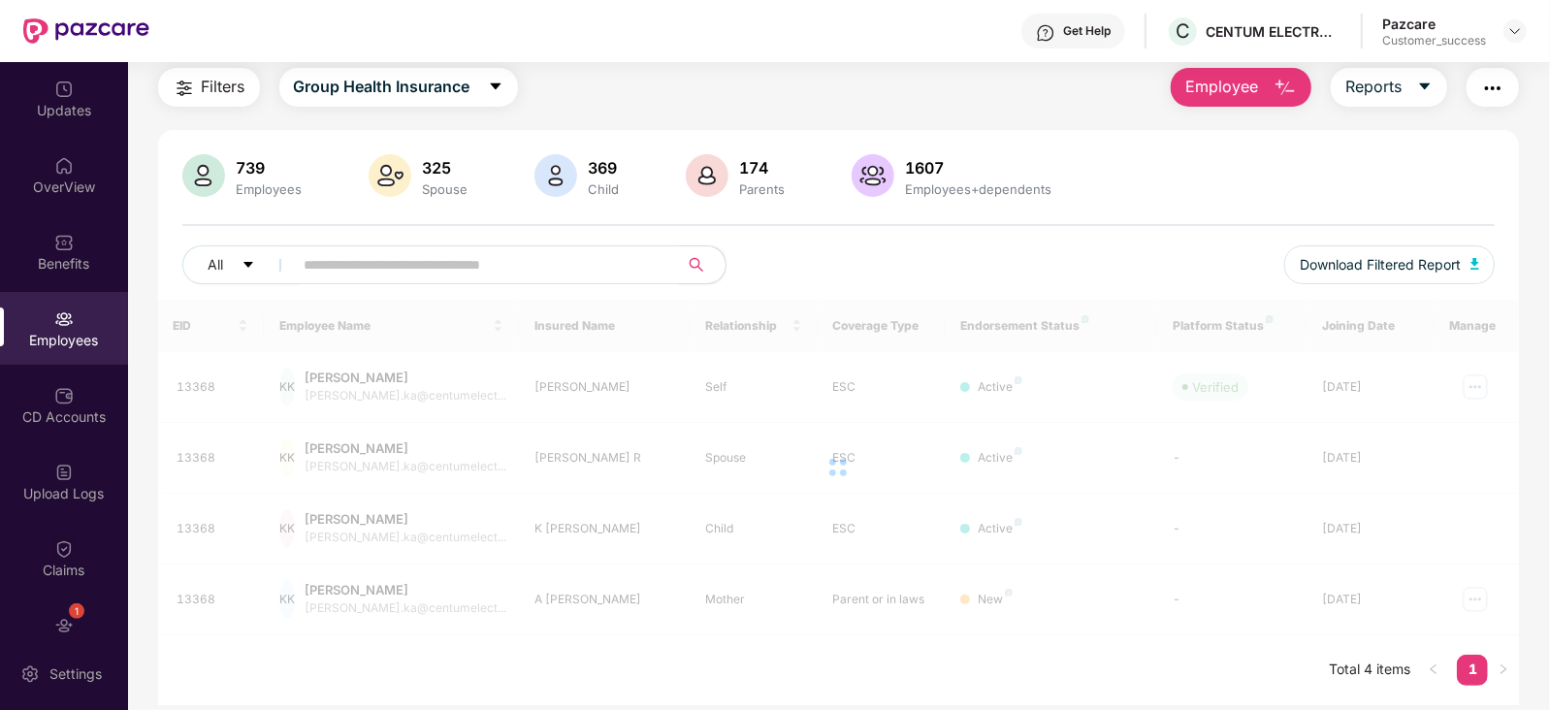
paste input "*****"
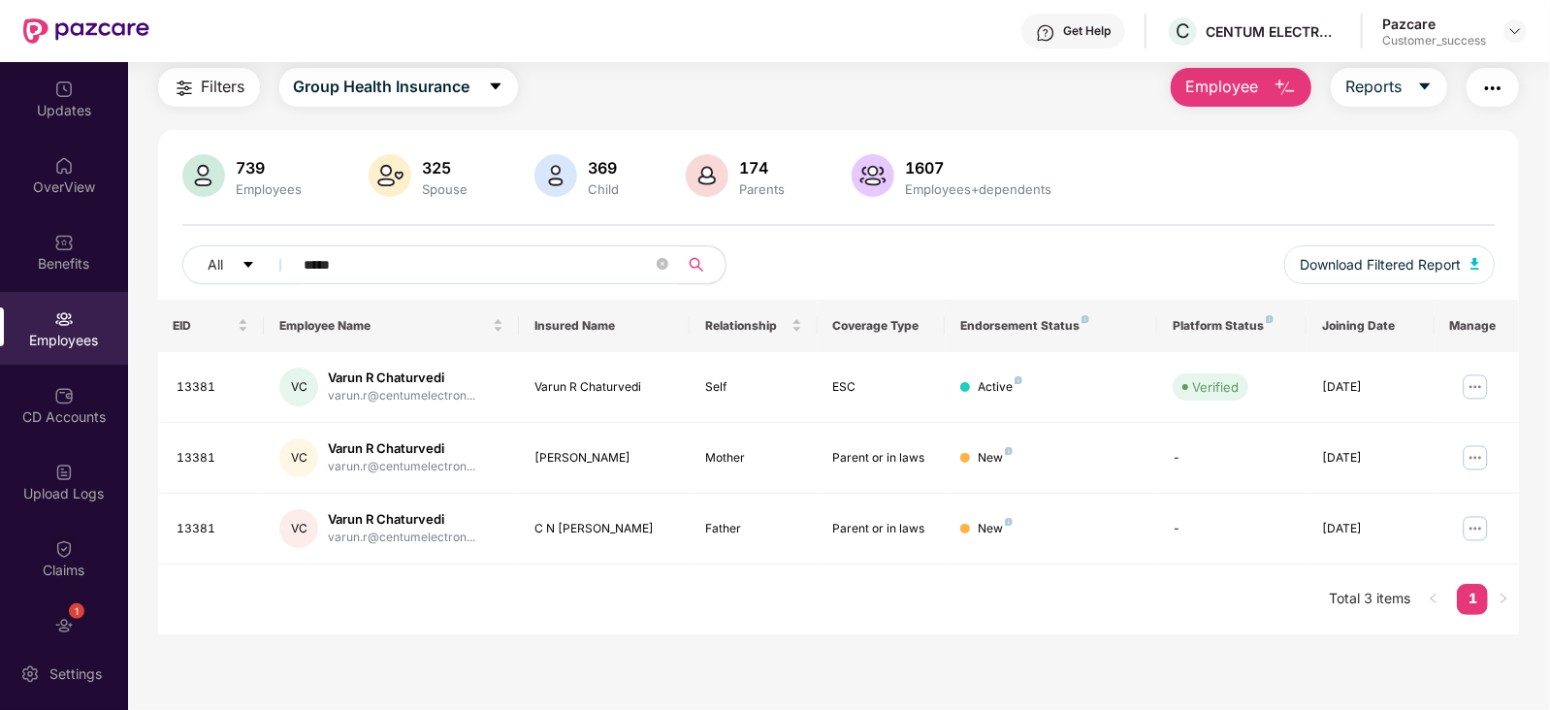
type input "*****"
